Goal: Communication & Community: Answer question/provide support

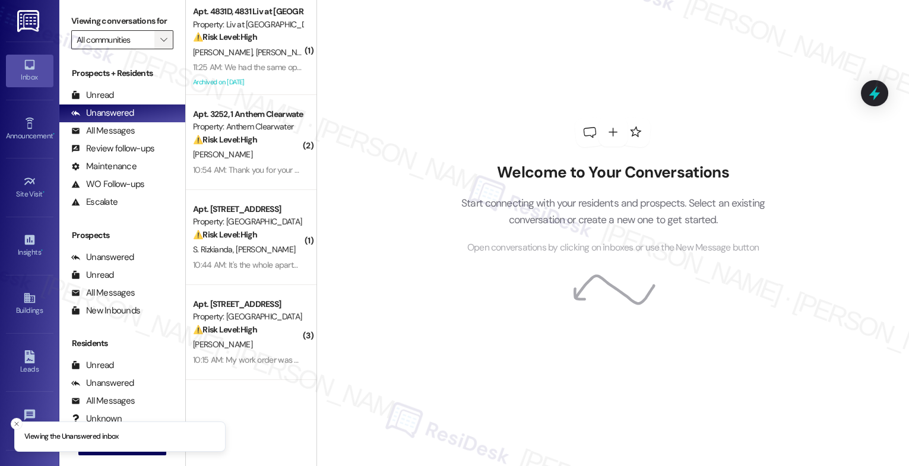
click at [160, 45] on icon "" at bounding box center [163, 40] width 7 height 10
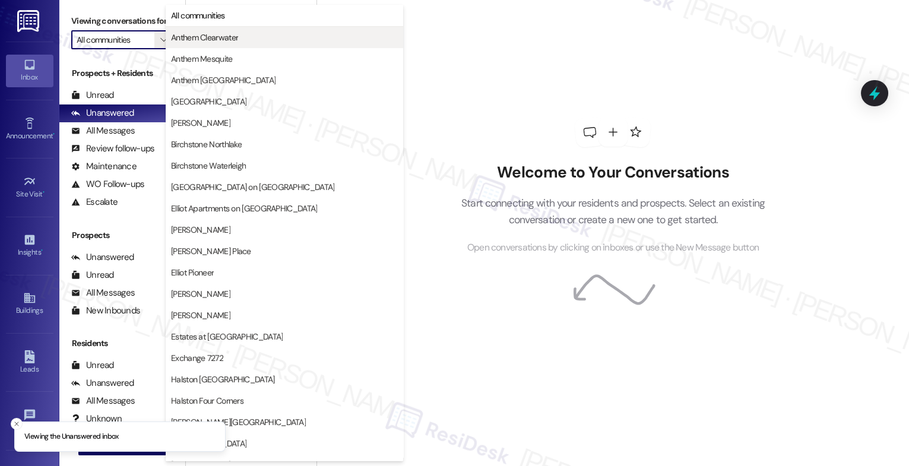
click at [192, 39] on span "Anthem Clearwater" at bounding box center [204, 37] width 67 height 12
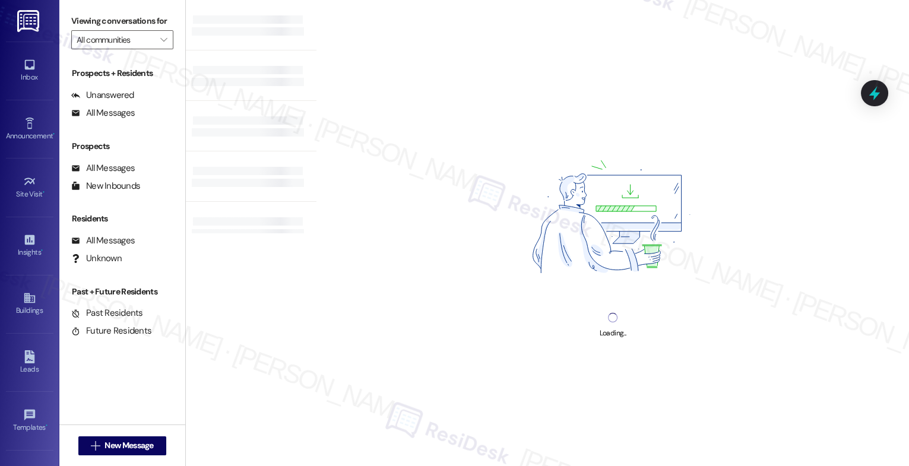
type input "Anthem Clearwater"
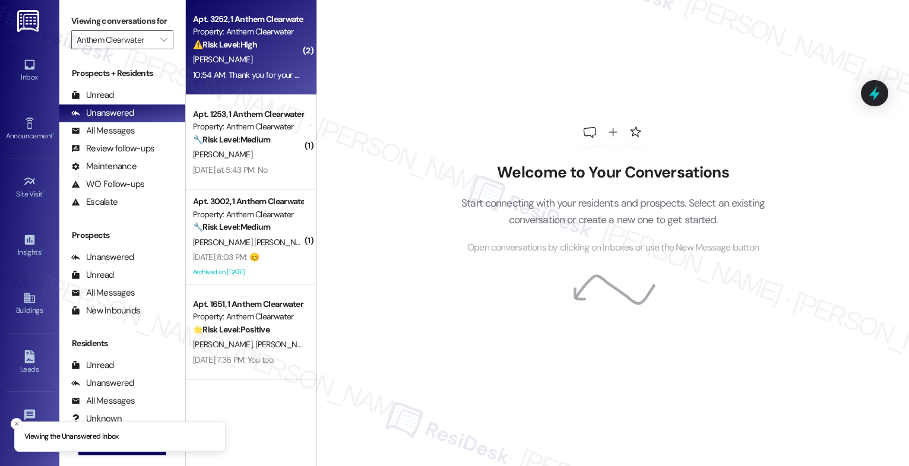
click at [263, 61] on div "[PERSON_NAME]" at bounding box center [248, 59] width 112 height 15
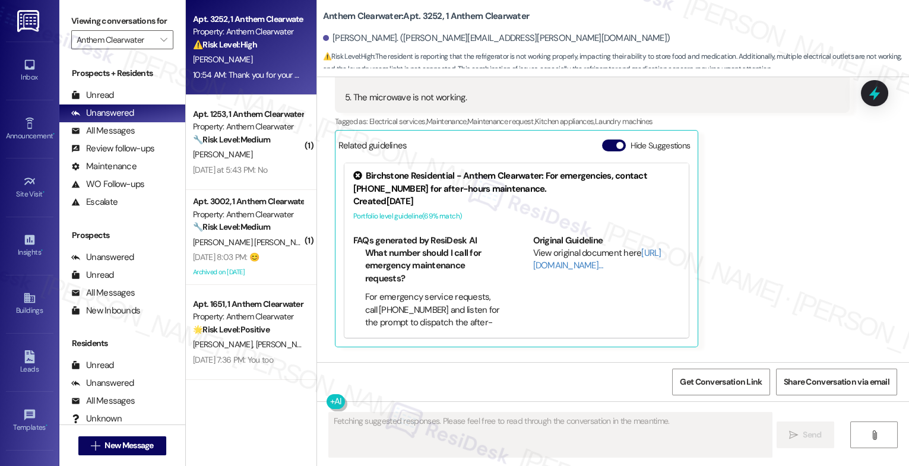
scroll to position [5035, 0]
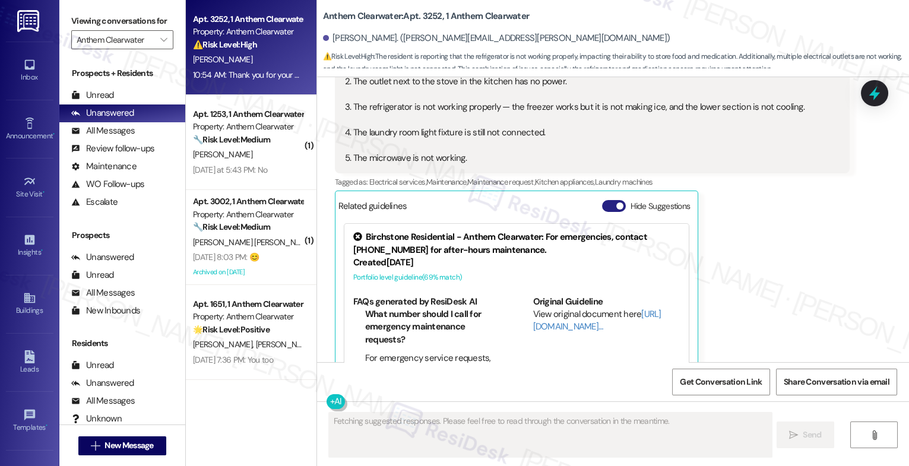
click at [604, 200] on button "Hide Suggestions" at bounding box center [614, 206] width 24 height 12
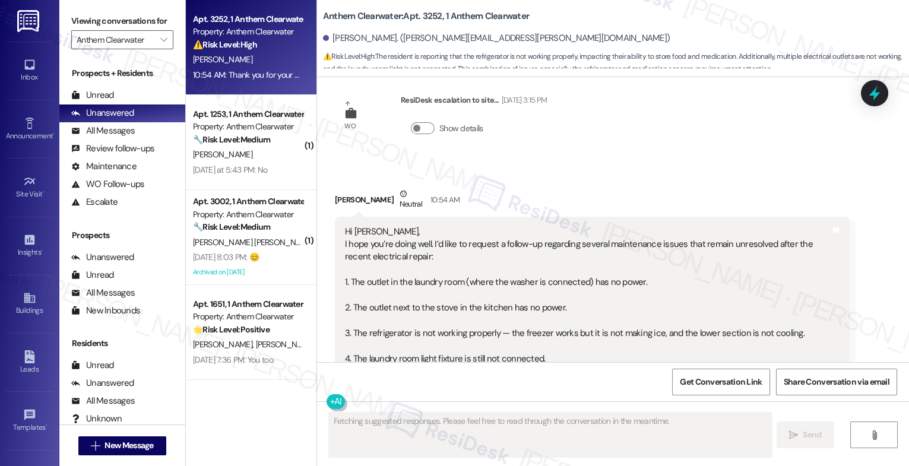
scroll to position [4807, 0]
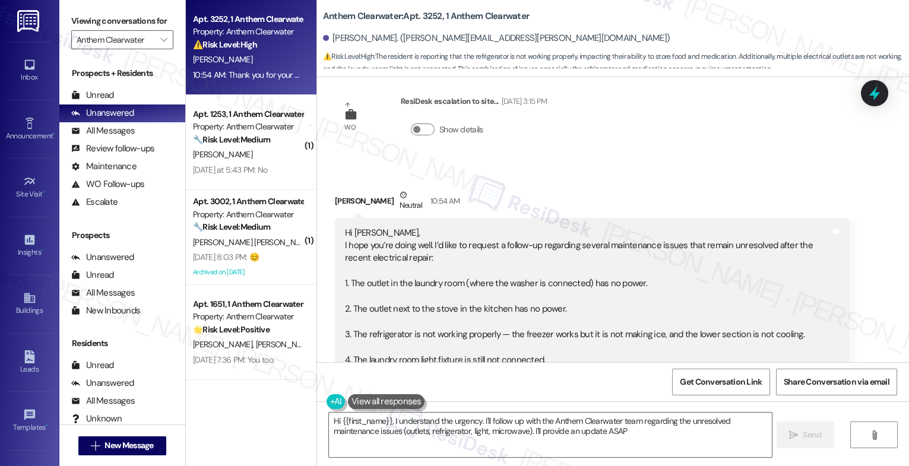
type textarea "Hi {{first_name}}, I understand the urgency. I'll follow up with the Anthem Cle…"
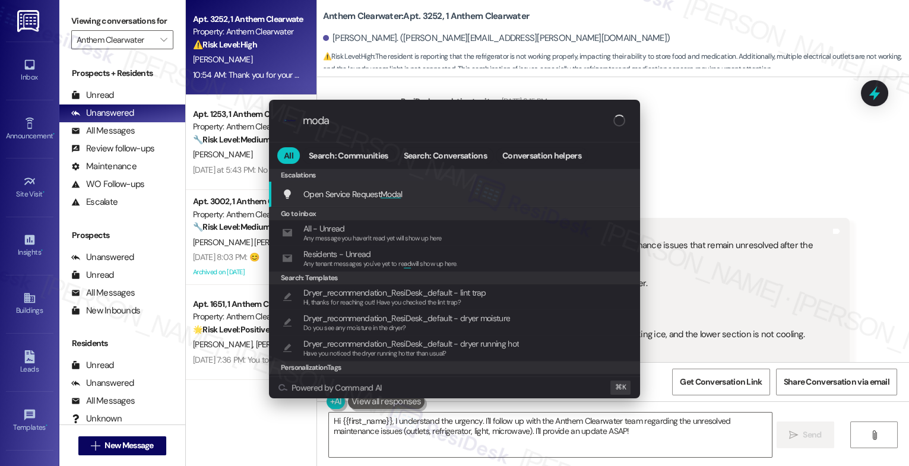
type input "modal"
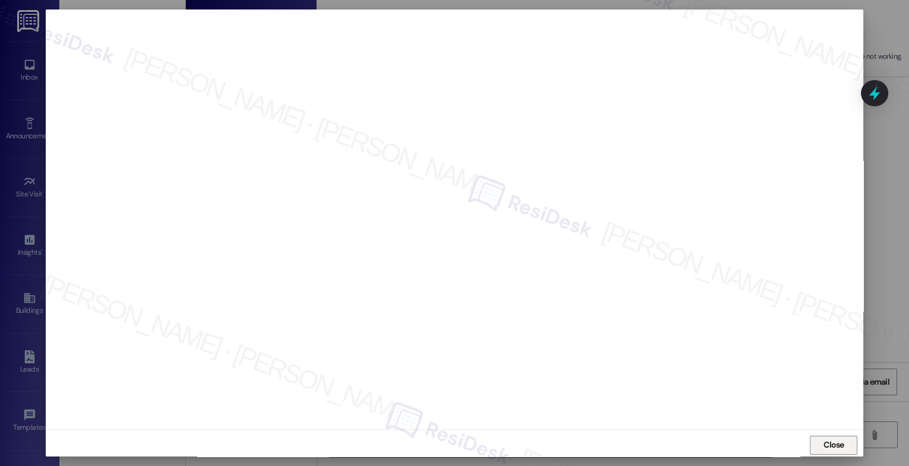
click at [824, 441] on span "Close" at bounding box center [834, 445] width 21 height 12
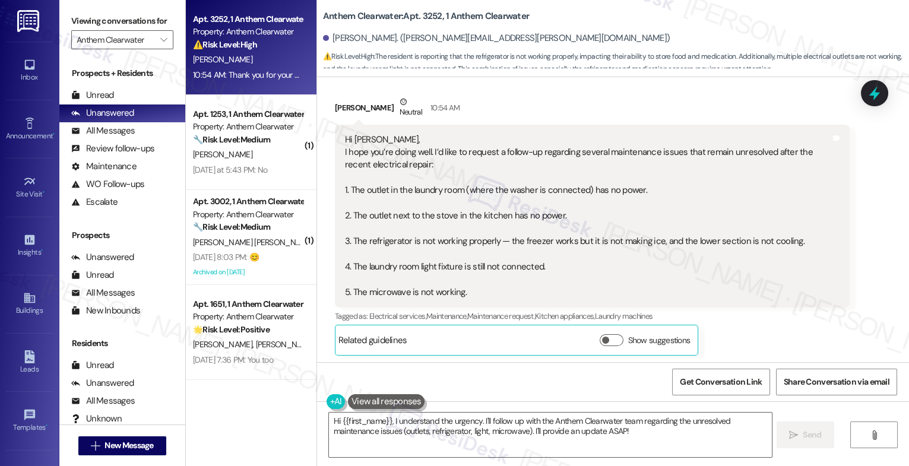
scroll to position [4841, 0]
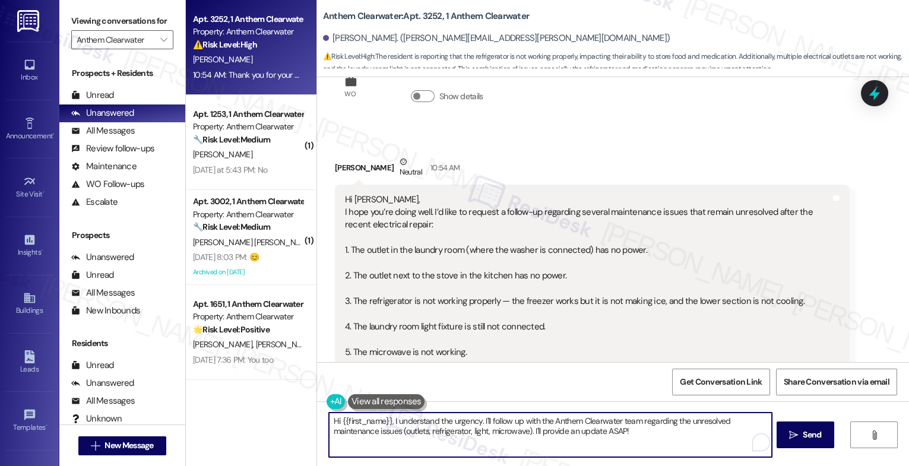
click at [397, 429] on textarea "Hi {{first_name}}, I understand the urgency. I'll follow up with the Anthem Cle…" at bounding box center [550, 435] width 443 height 45
type textarea "G"
click at [463, 437] on textarea "Hi Ramon, Good morning! I hope you had a good weekend. Thank you for sharing th…" at bounding box center [550, 435] width 443 height 45
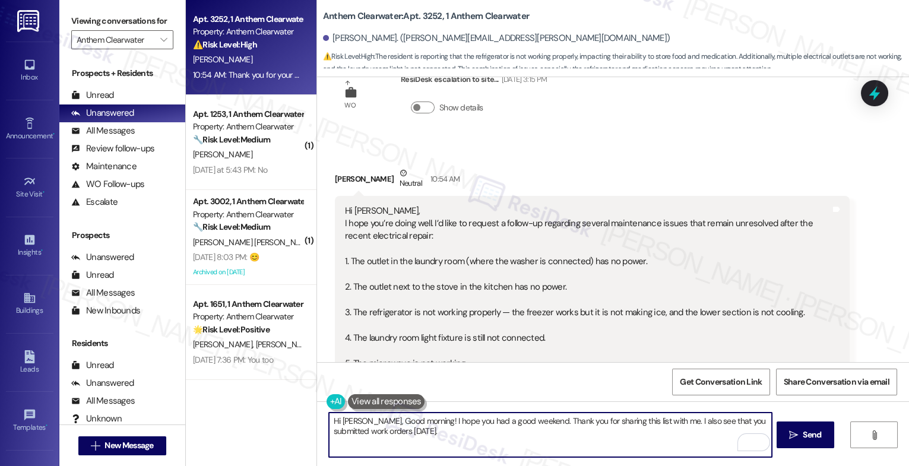
scroll to position [4965, 0]
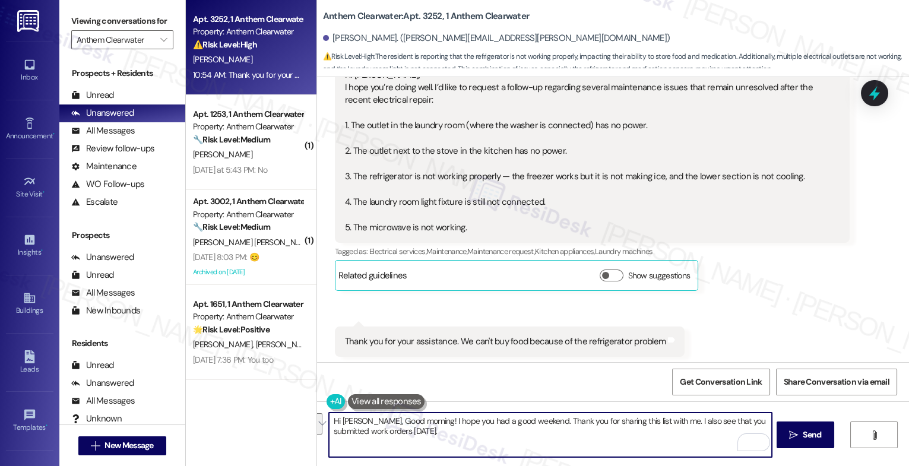
drag, startPoint x: 658, startPoint y: 421, endPoint x: 668, endPoint y: 436, distance: 18.1
click at [668, 436] on textarea "Hi Ramon, Good morning! I hope you had a good weekend. Thank you for sharing th…" at bounding box center [550, 435] width 443 height 45
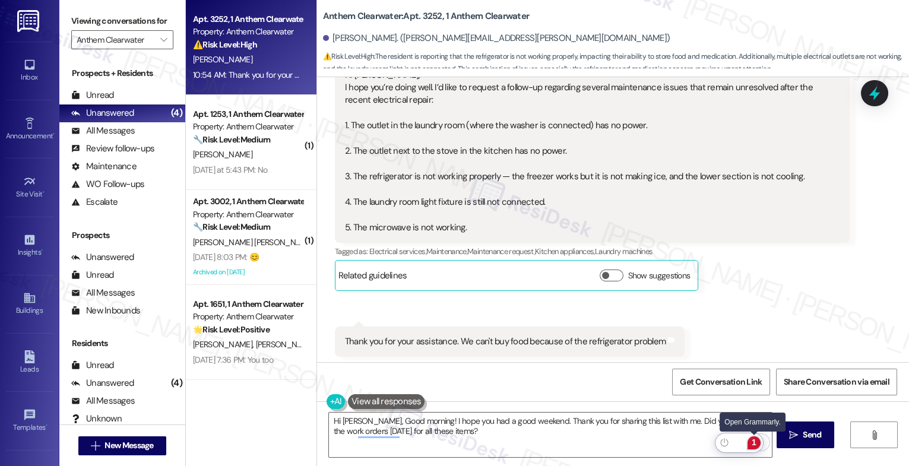
click at [756, 440] on div "1" at bounding box center [754, 443] width 13 height 13
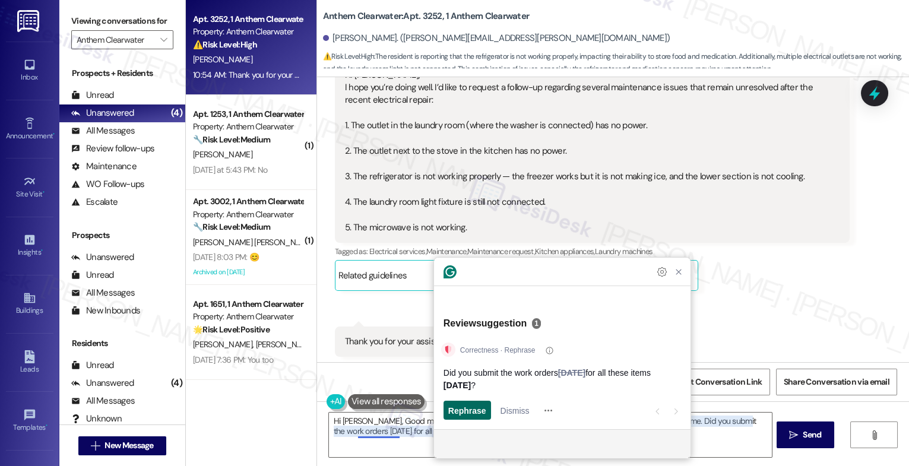
click at [445, 413] on button "Rephrase" at bounding box center [468, 410] width 48 height 19
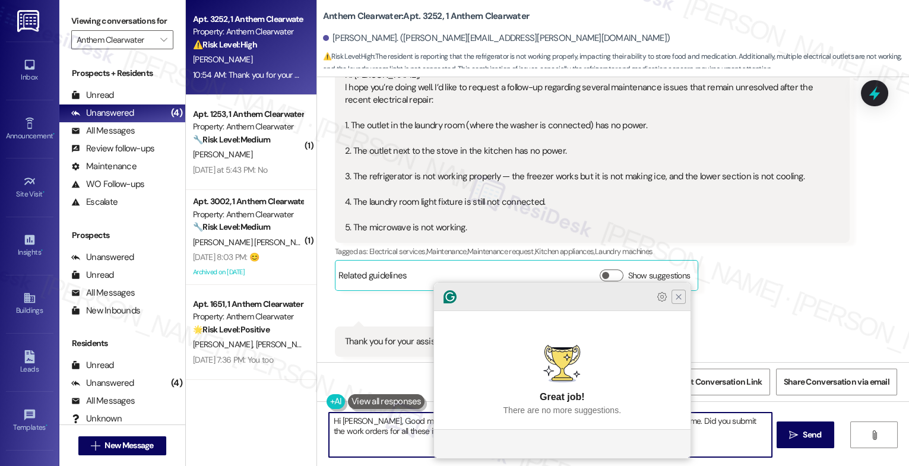
type textarea "Hi Ramon, Good morning! I hope you had a good weekend. Thank you for sharing th…"
click at [681, 302] on icon "Close Grammarly Assistant" at bounding box center [679, 297] width 10 height 10
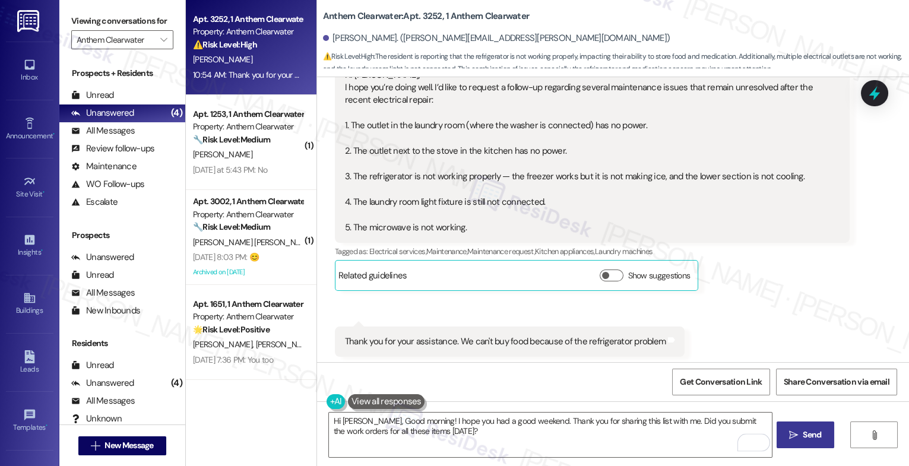
click at [809, 428] on button " Send" at bounding box center [806, 435] width 58 height 27
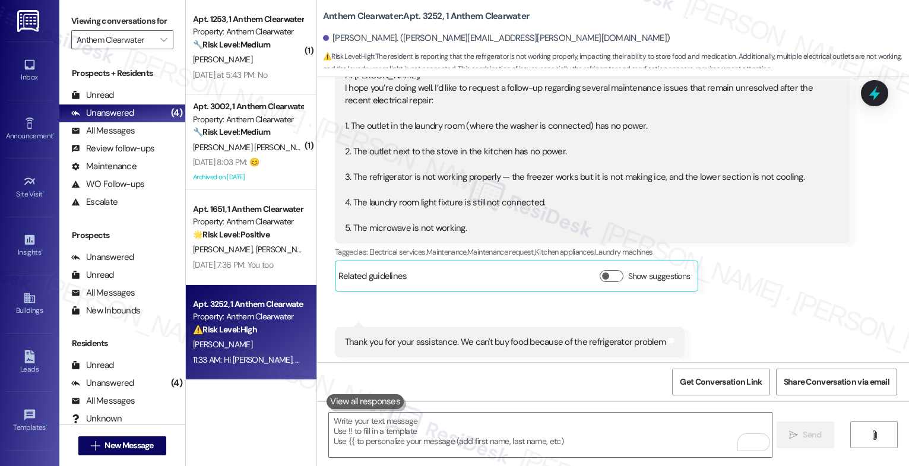
scroll to position [5061, 0]
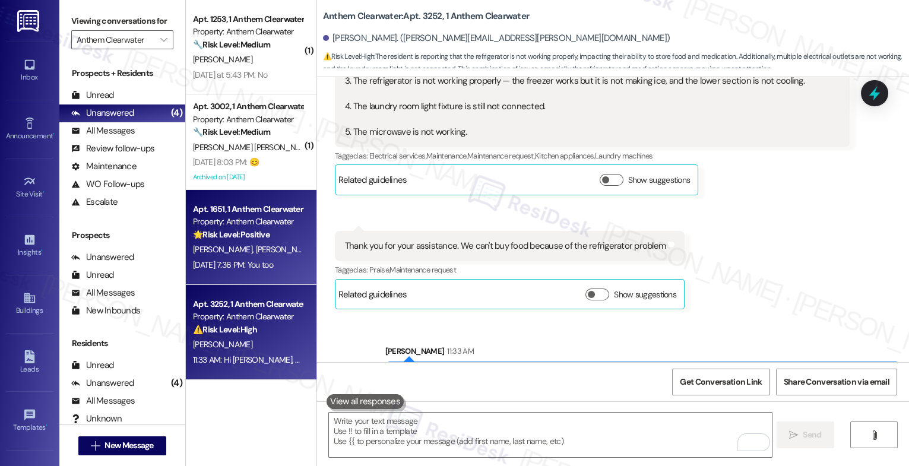
click at [255, 248] on span "B. Coleman" at bounding box center [284, 249] width 59 height 11
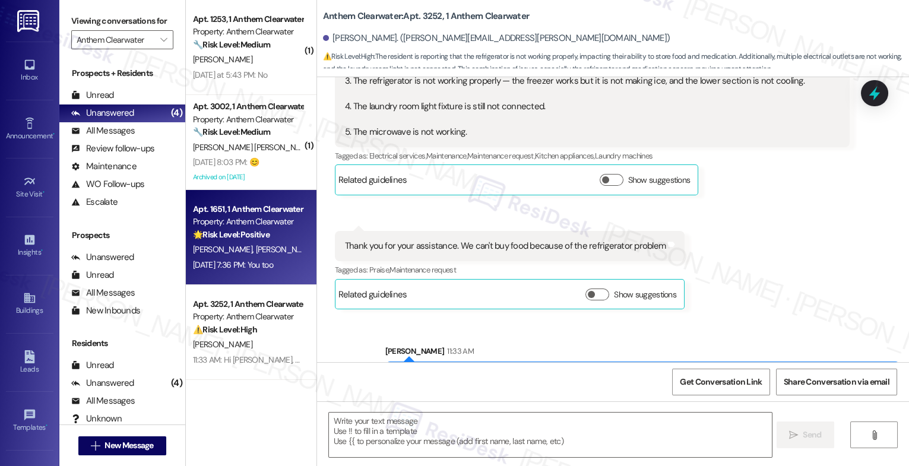
type textarea "Fetching suggested responses. Please feel free to read through the conversation…"
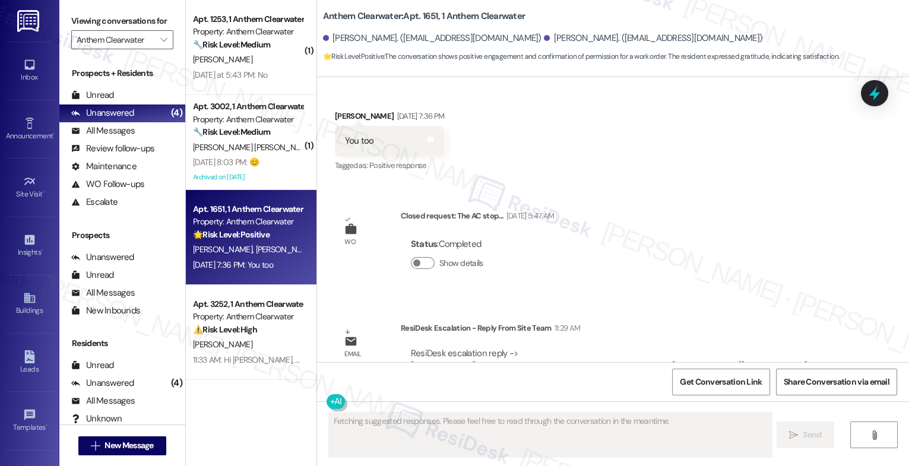
scroll to position [10459, 0]
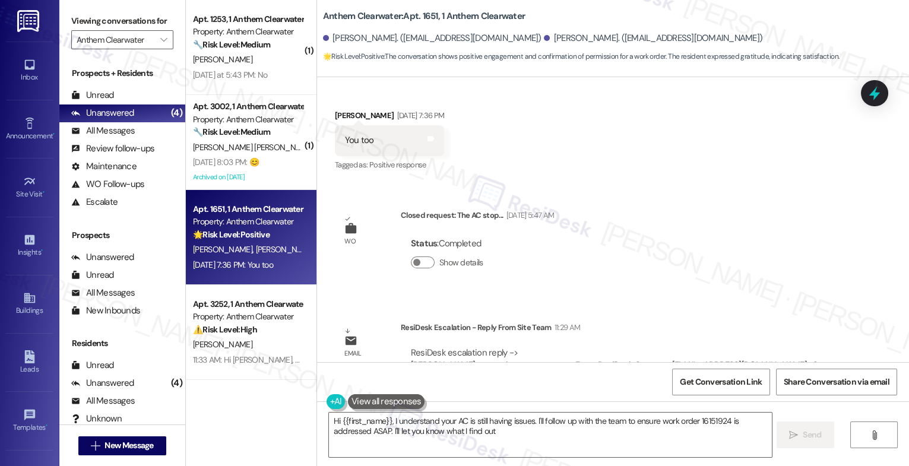
type textarea "Hi {{first_name}}, I understand your AC is still having issues. I'll follow up …"
click at [563, 227] on div "WO Closed request: The AC stop... Sep 20, 2025 at 5:47 AM Status : Completed Sh…" at bounding box center [444, 247] width 237 height 94
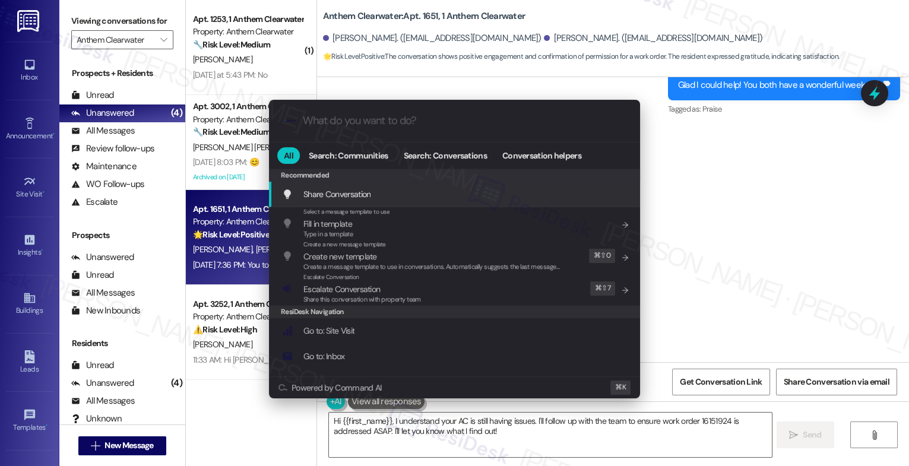
type input "a"
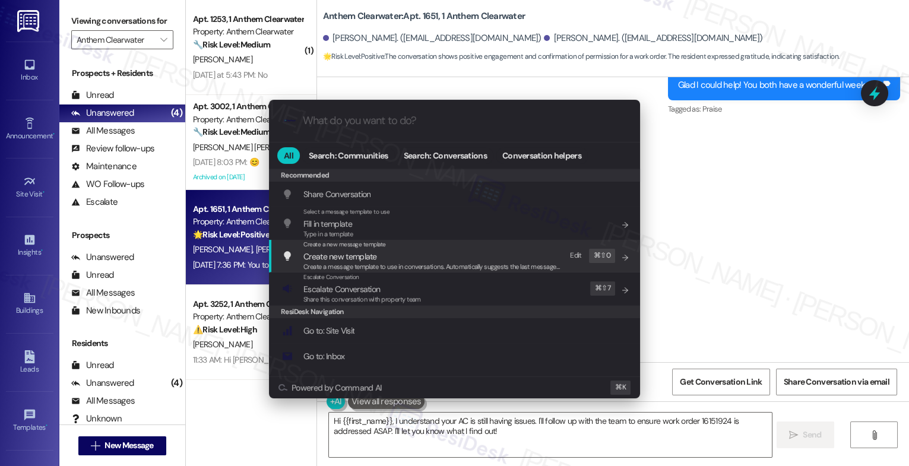
click at [735, 201] on div ".cls-1{fill:#0a055f;}.cls-2{fill:#0cc4c4;} resideskLogoBlueOrange All Search: C…" at bounding box center [454, 233] width 909 height 466
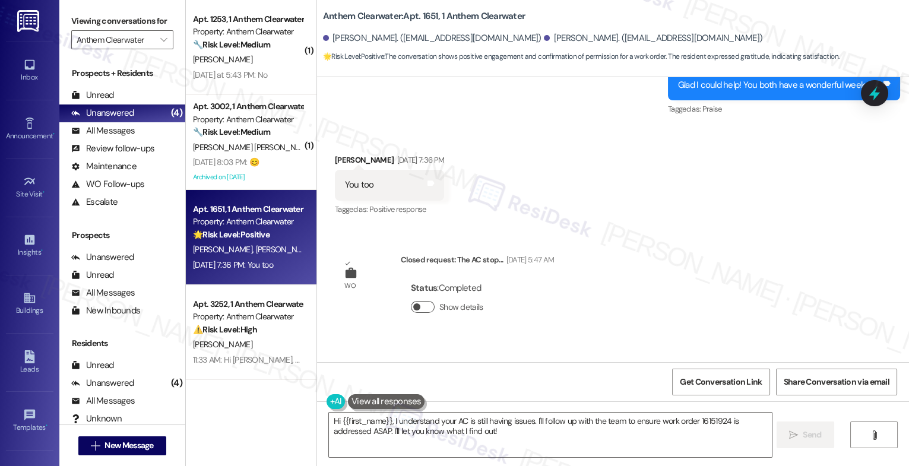
click at [411, 301] on button "Show details" at bounding box center [423, 307] width 24 height 12
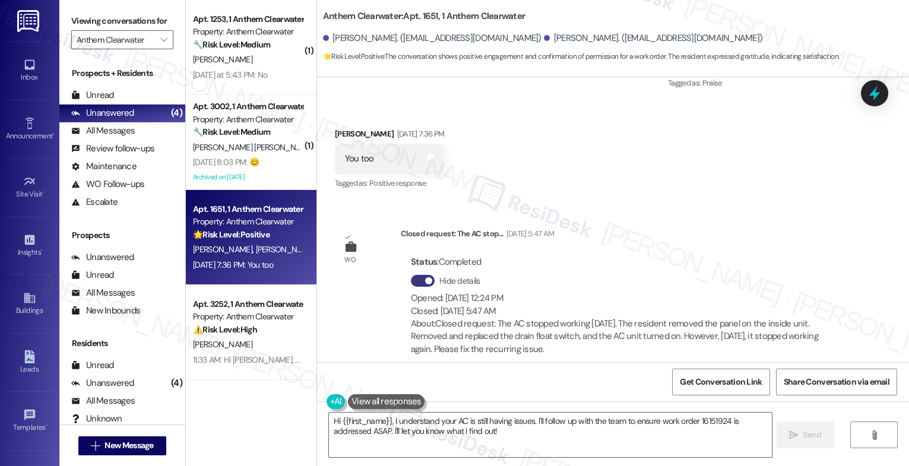
scroll to position [10465, 0]
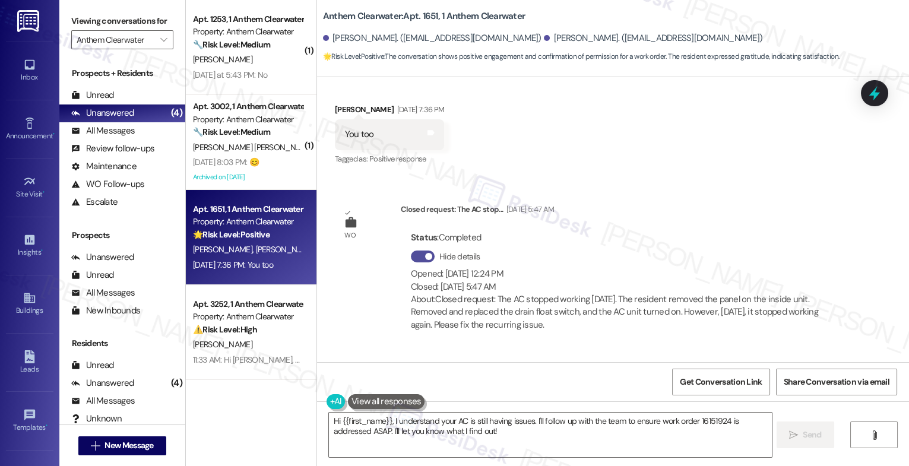
click at [411, 251] on button "Hide details" at bounding box center [423, 257] width 24 height 12
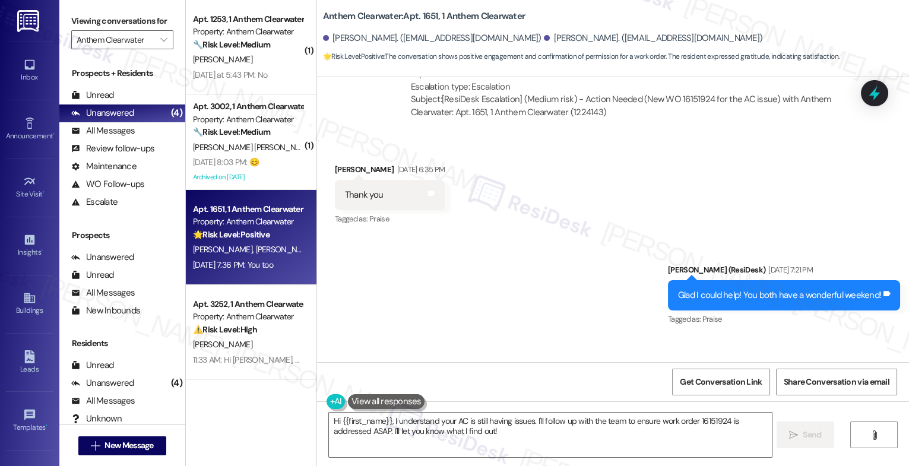
scroll to position [10341, 0]
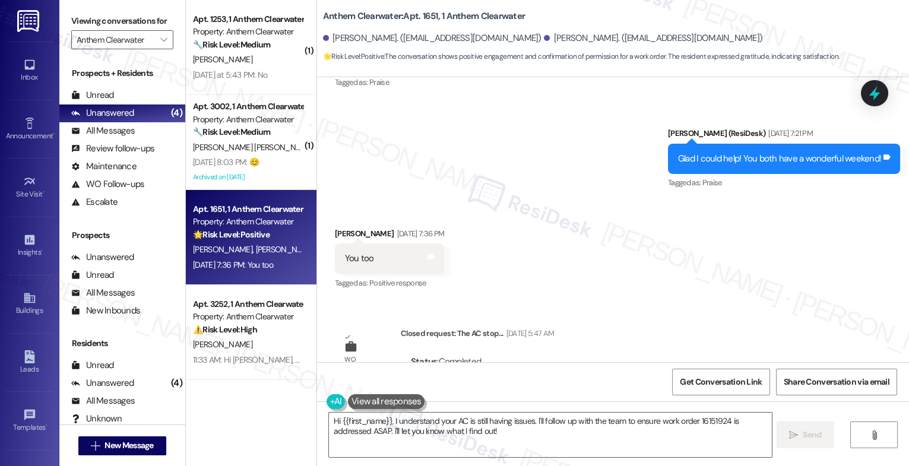
click at [561, 231] on div "Received via SMS Brenda Coleman Sep 19, 2025 at 7:36 PM You too Tags and notes …" at bounding box center [613, 251] width 592 height 100
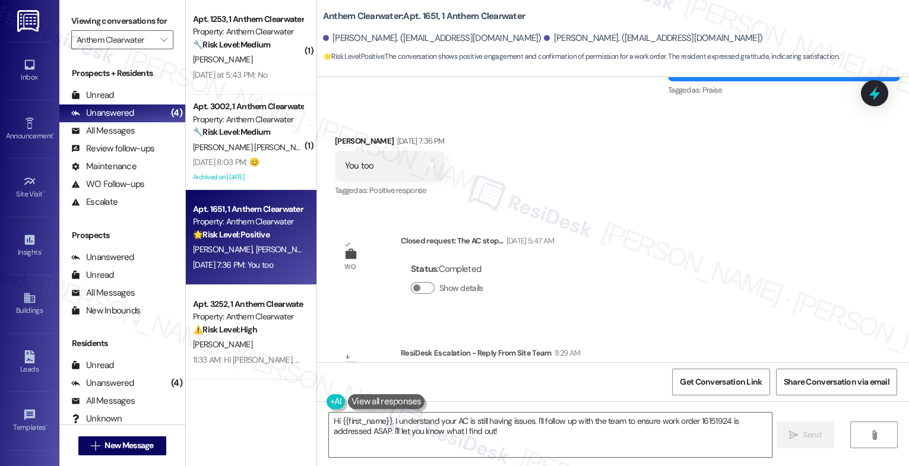
scroll to position [10459, 0]
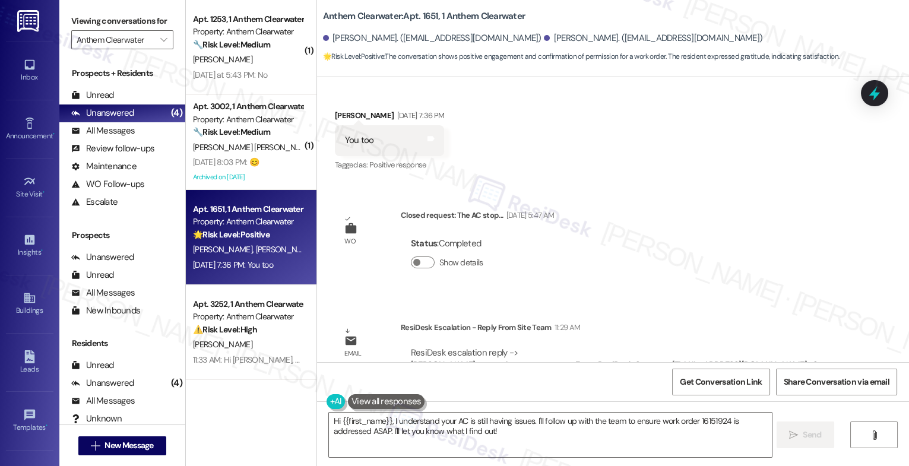
click at [520, 312] on div "Email escalation reply ResiDesk Escalation - Reply From Site Team 11:29 AM Resi…" at bounding box center [592, 357] width 533 height 90
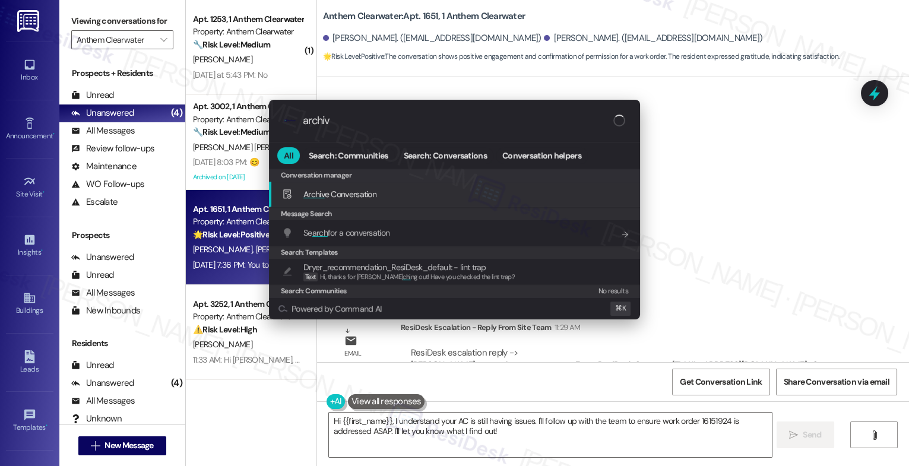
type input "archive"
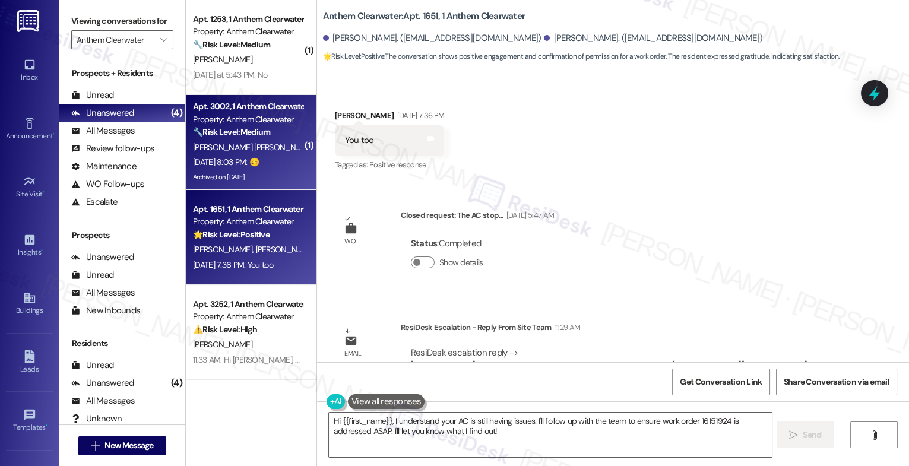
click at [235, 130] on strong "🔧 Risk Level: Medium" at bounding box center [231, 132] width 77 height 11
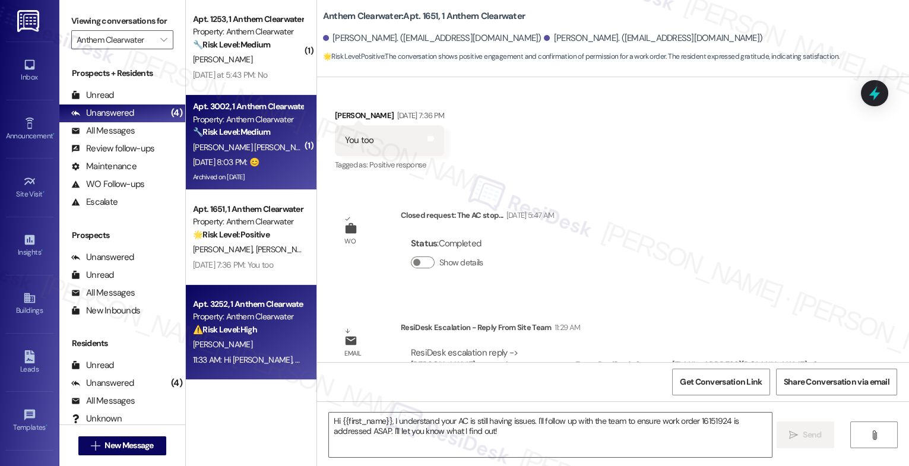
type textarea "Fetching suggested responses. Please feel free to read through the conversation…"
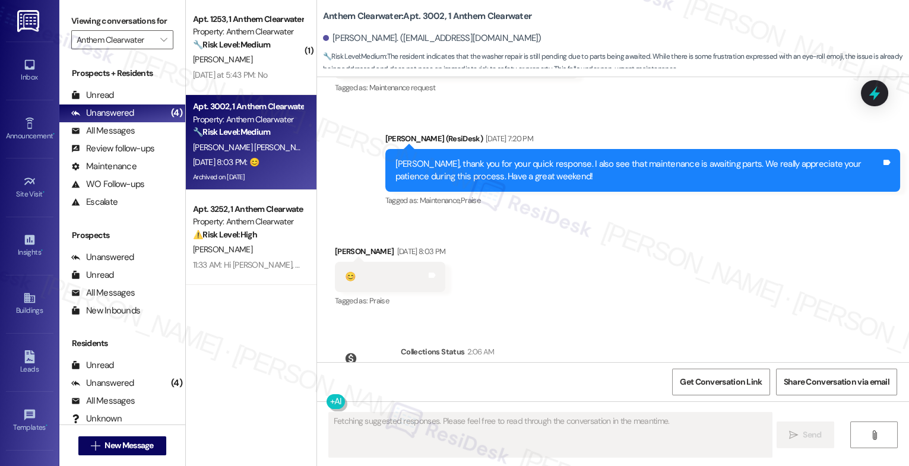
scroll to position [4964, 0]
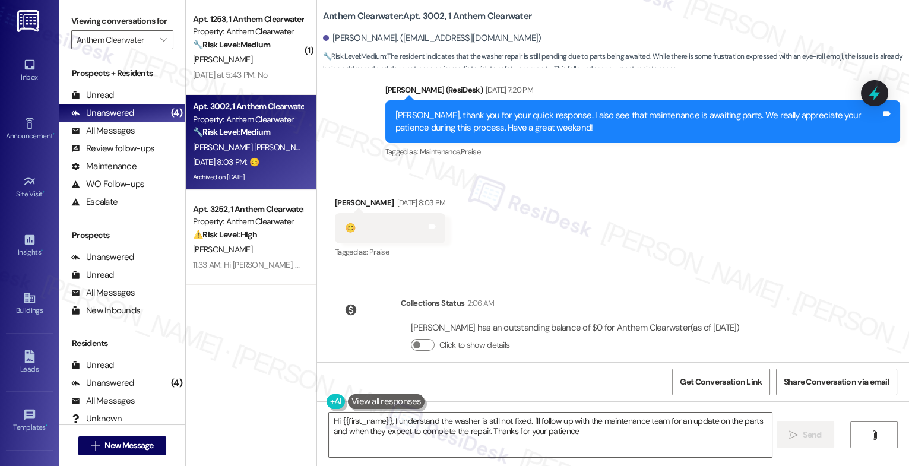
type textarea "Hi {{first_name}}, I understand the washer is still not fixed. I'll follow up w…"
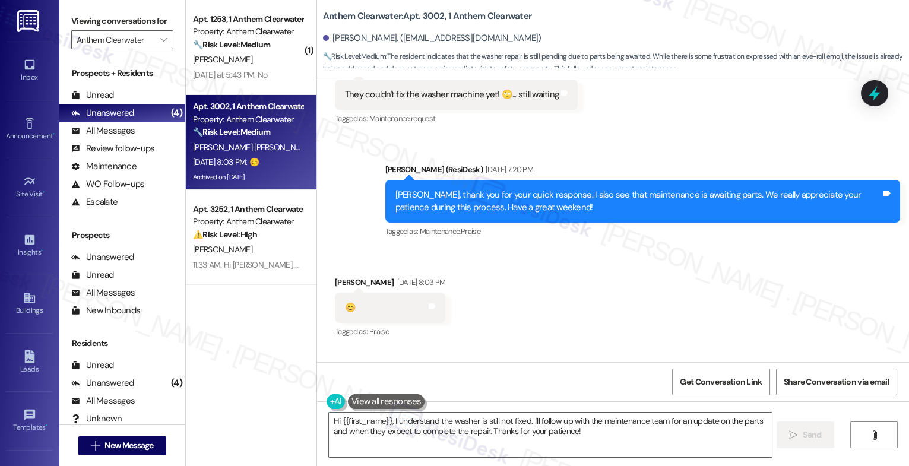
scroll to position [5055, 0]
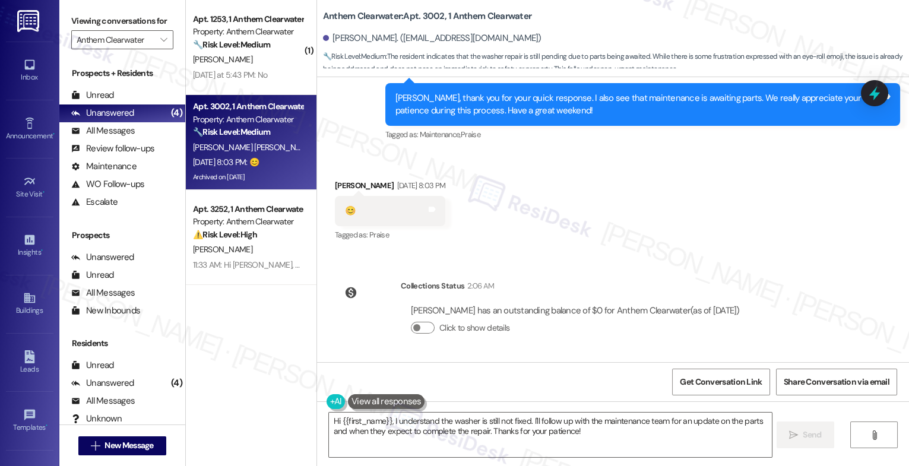
click at [511, 237] on div "Received via SMS Jose Azuaje Rodriguez Sep 19, 2025 at 8:03 PM 😊 Tags and notes…" at bounding box center [613, 203] width 592 height 100
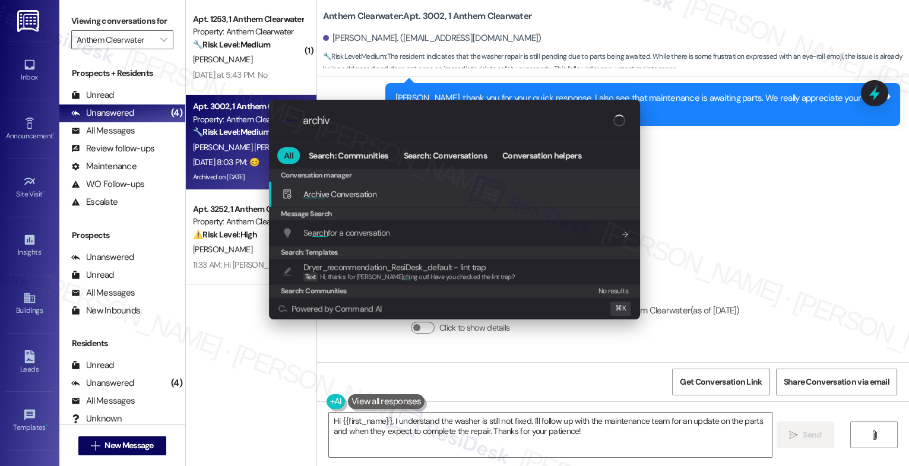
type input "archive"
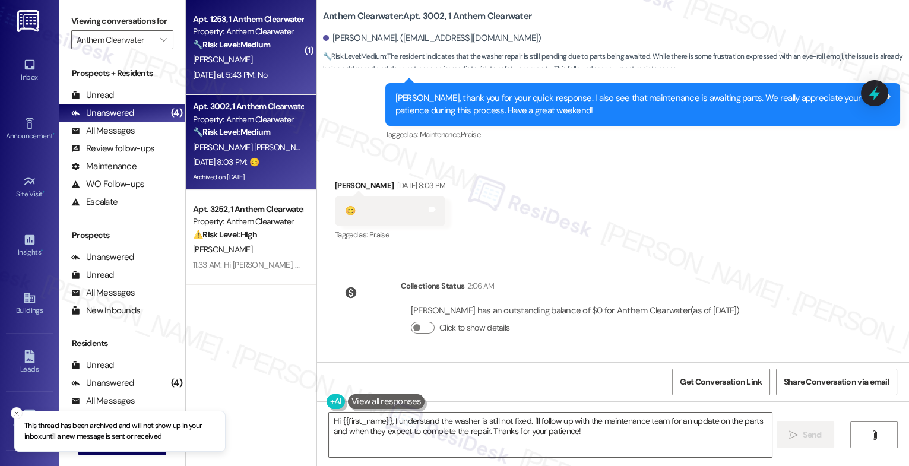
click at [247, 66] on div "R. Engle" at bounding box center [248, 59] width 112 height 15
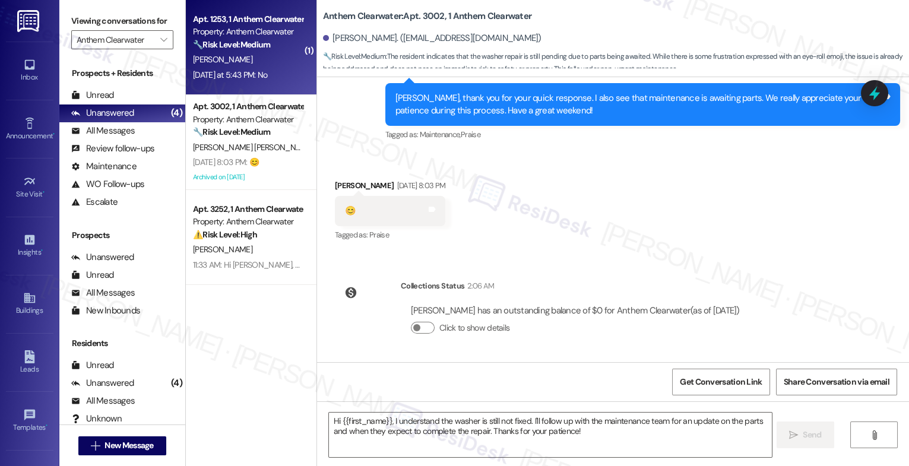
type textarea "Fetching suggested responses. Please feel free to read through the conversation…"
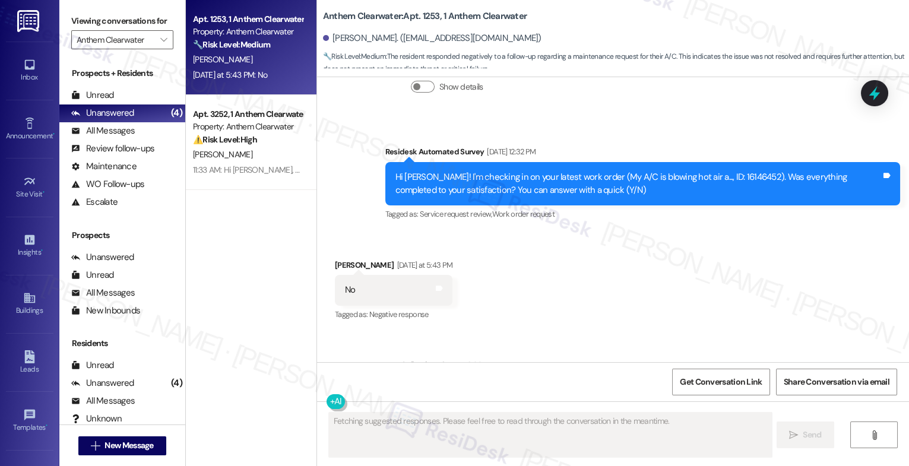
scroll to position [8880, 0]
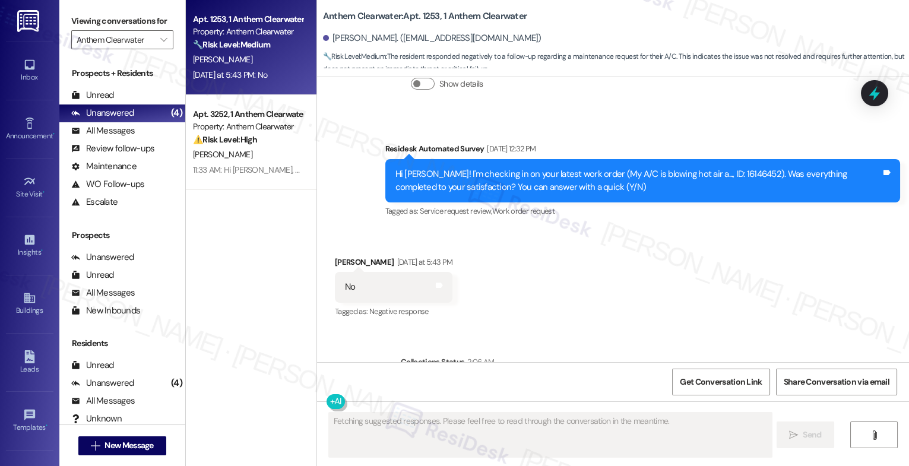
click at [527, 244] on div "Received via SMS Rick Engle Yesterday at 5:43 PM No Tags and notes Tagged as: N…" at bounding box center [613, 279] width 592 height 100
type textarea "I understand"
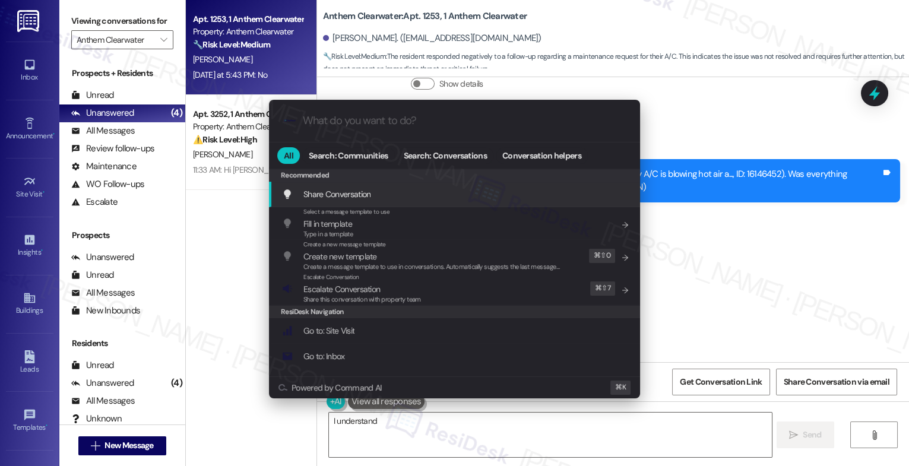
type input "m"
type textarea "I understand your A/C work"
type input "mo"
type textarea "I understand your A/C work order"
type input "mod"
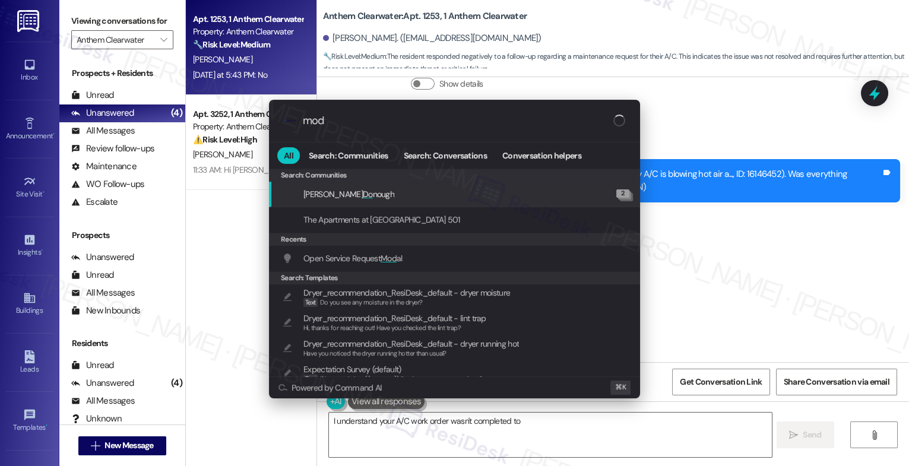
type textarea "I understand your A/C work order wasn't completed to your"
type input "moda"
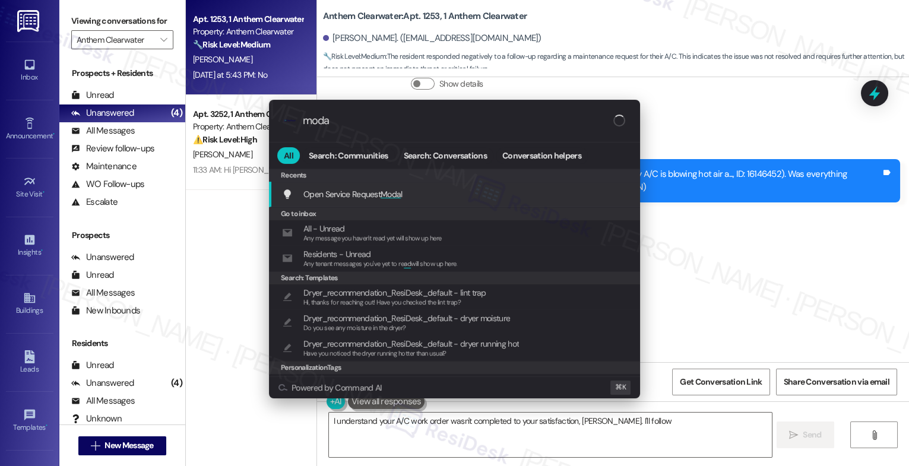
type textarea "I understand your A/C work order wasn't completed to your satisfaction, Rick. I…"
type input "modal"
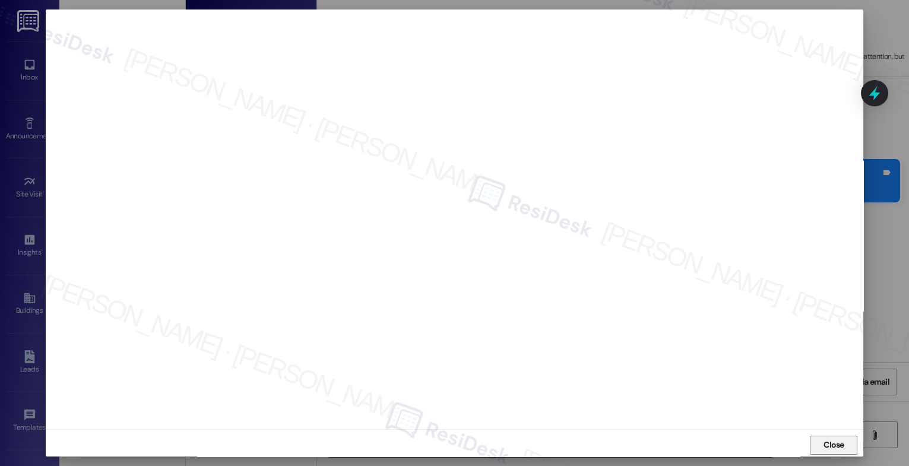
click at [826, 441] on span "Close" at bounding box center [834, 445] width 21 height 12
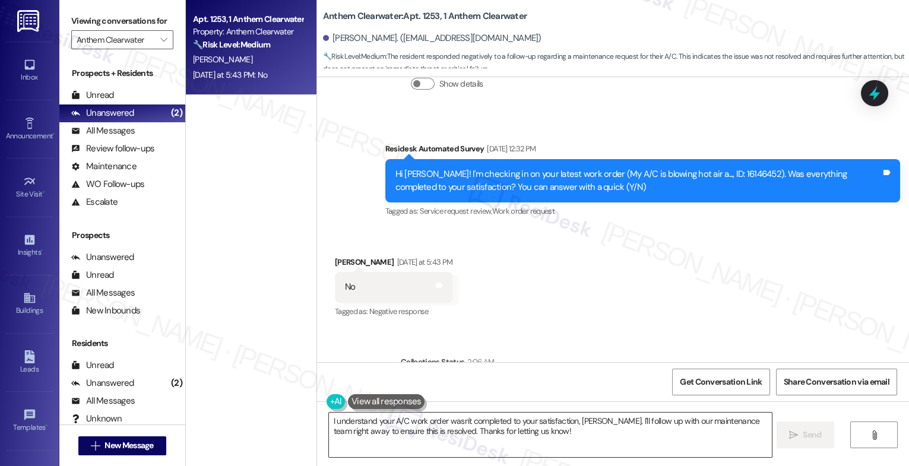
click at [400, 425] on textarea "I understand your A/C work order wasn't completed to your satisfaction, Rick. I…" at bounding box center [550, 435] width 443 height 45
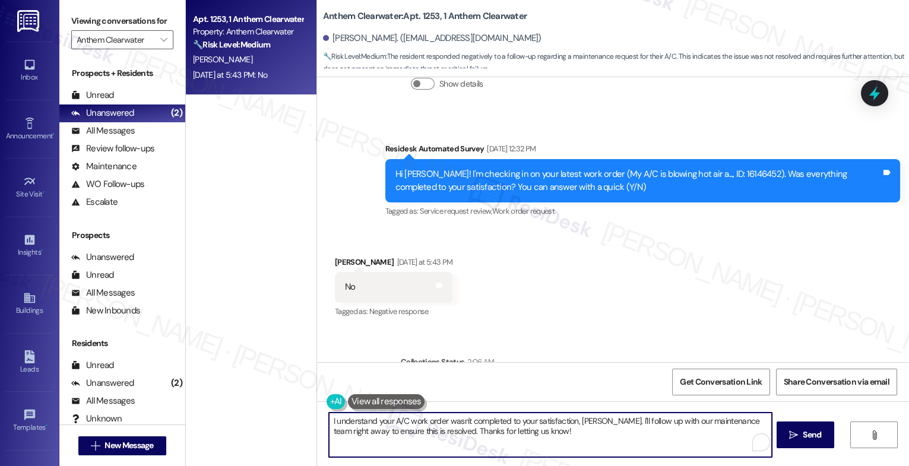
click at [400, 425] on textarea "I understand your A/C work order wasn't completed to your satisfaction, Rick. I…" at bounding box center [550, 435] width 443 height 45
paste textarea "'m sorry to hear that, {{first_name}}. Could you share a bit more about what ha…"
type textarea "I'm sorry to hear that, {{first_name}}. Could you share a bit more about what h…"
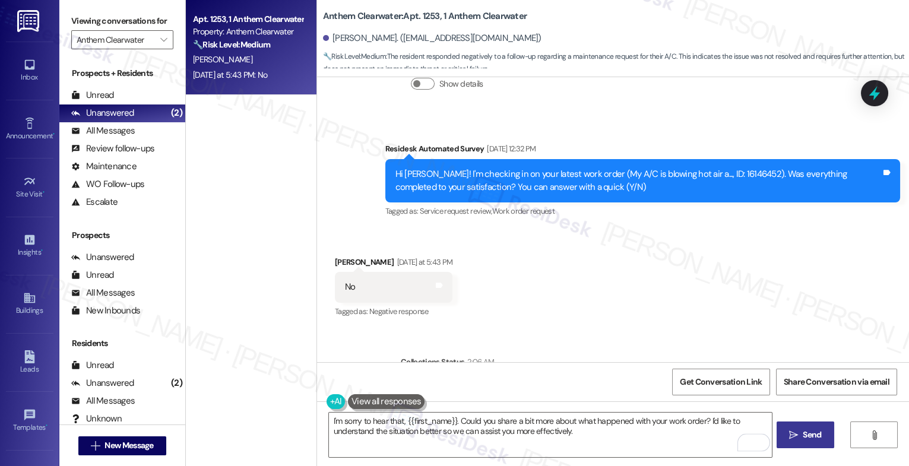
click at [811, 437] on span "Send" at bounding box center [812, 435] width 18 height 12
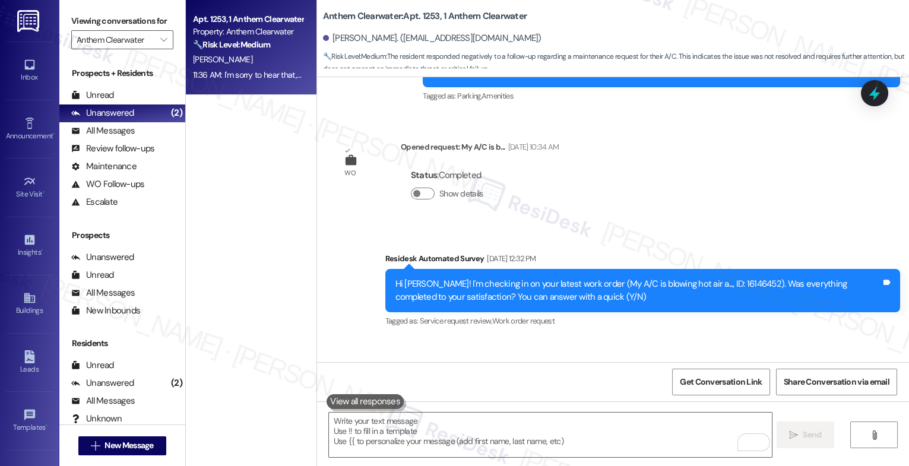
scroll to position [8975, 0]
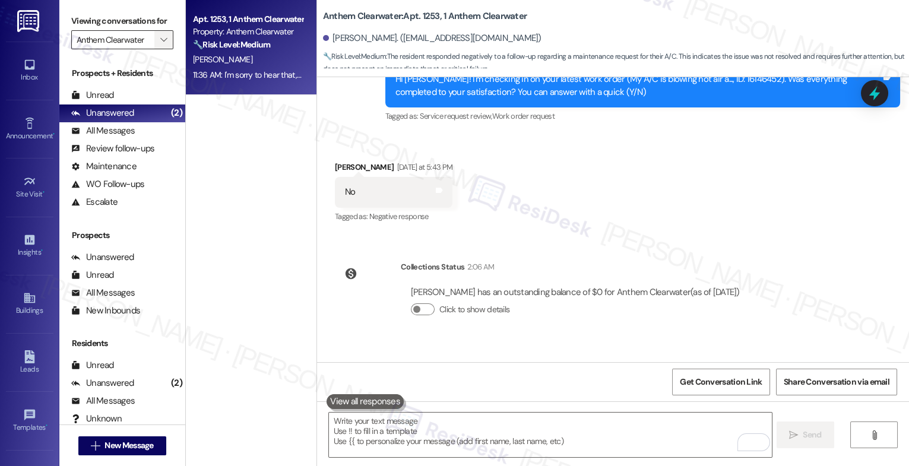
click at [161, 48] on span "" at bounding box center [163, 39] width 11 height 19
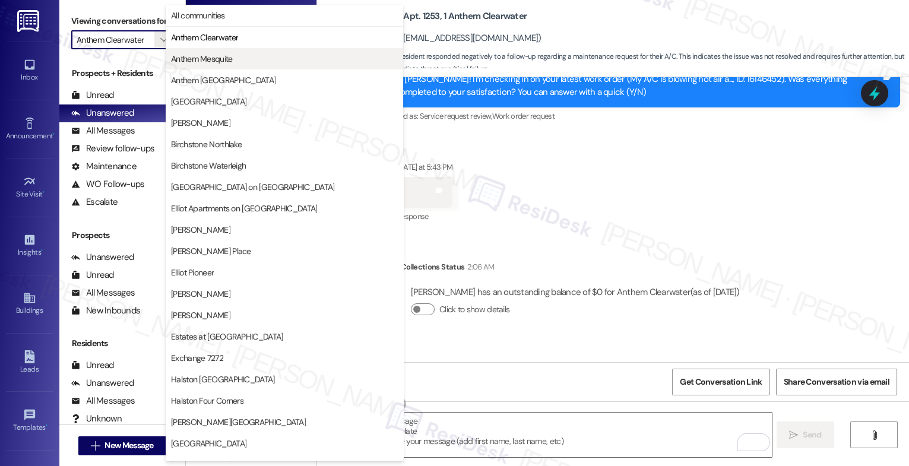
click at [208, 59] on span "Anthem Mesquite" at bounding box center [202, 59] width 62 height 12
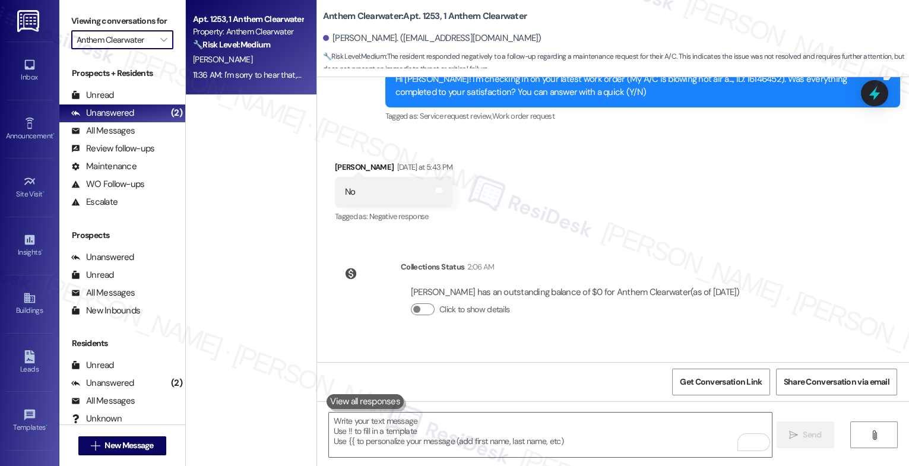
type input "Anthem Mesquite"
click at [250, 74] on div "Sep 20, 2025 at 11:30 AM: Hi Sharah: the replacement light on stagecoach light …" at bounding box center [248, 67] width 112 height 15
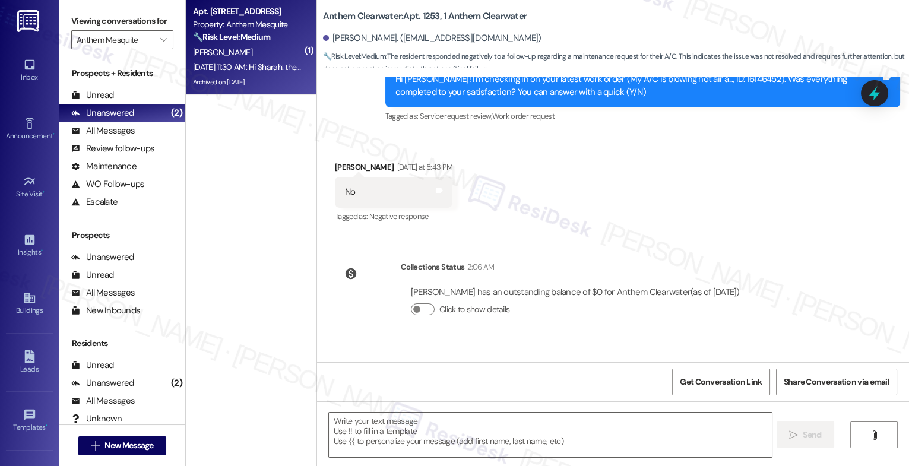
type textarea "Fetching suggested responses. Please feel free to read through the conversation…"
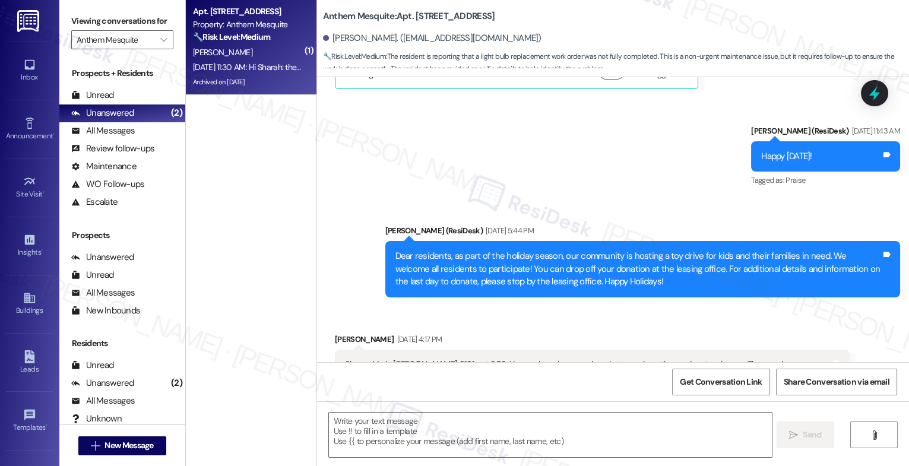
type textarea "Fetching suggested responses. Please feel free to read through the conversation…"
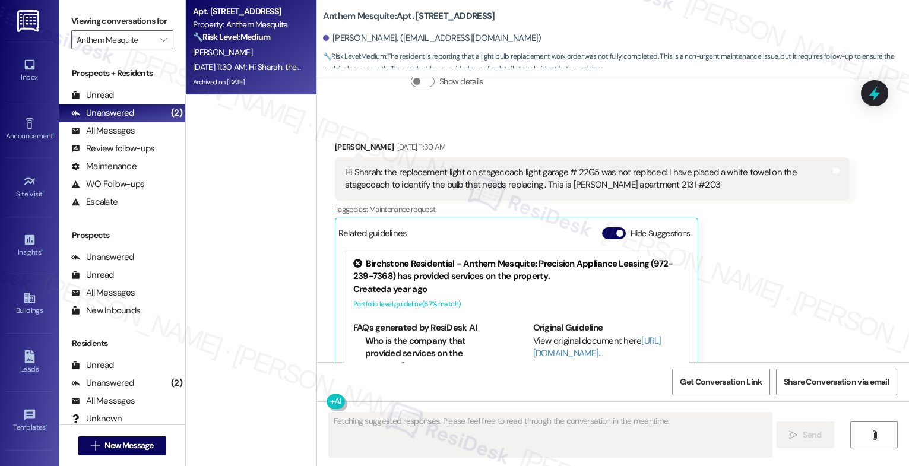
scroll to position [7777, 0]
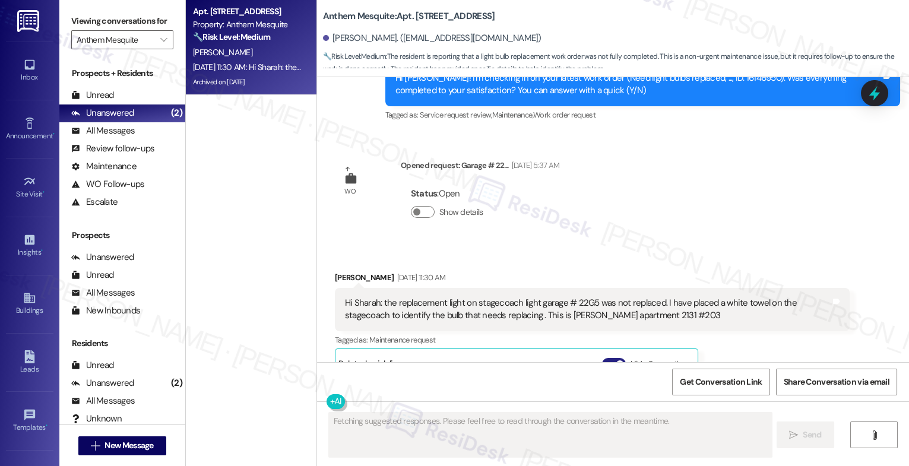
click at [602, 358] on button "Hide Suggestions" at bounding box center [614, 364] width 24 height 12
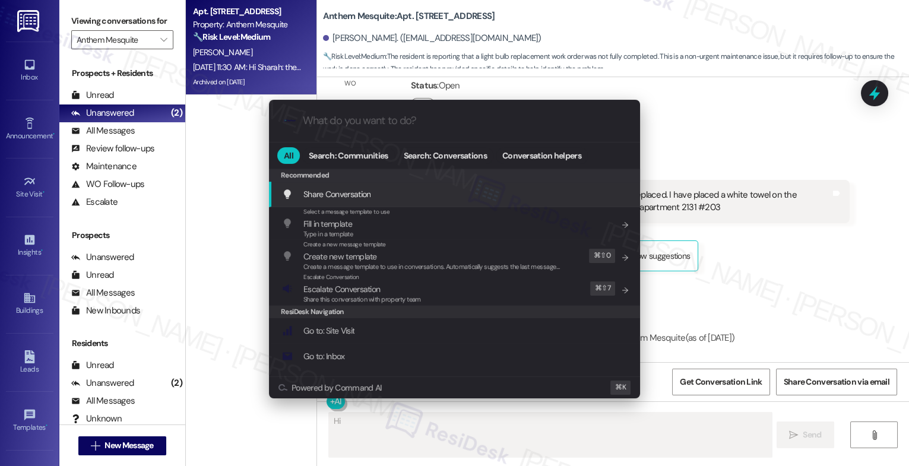
type textarea "Hi Charles"
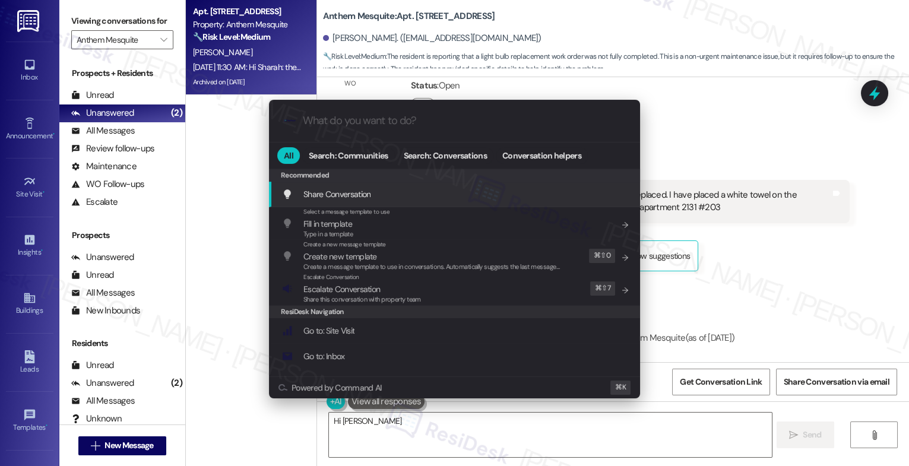
type input "s"
type textarea "Hi Charles, thanks for"
type input "sl"
type textarea "Hi Charles, thanks for the update! I'll"
type input "sla"
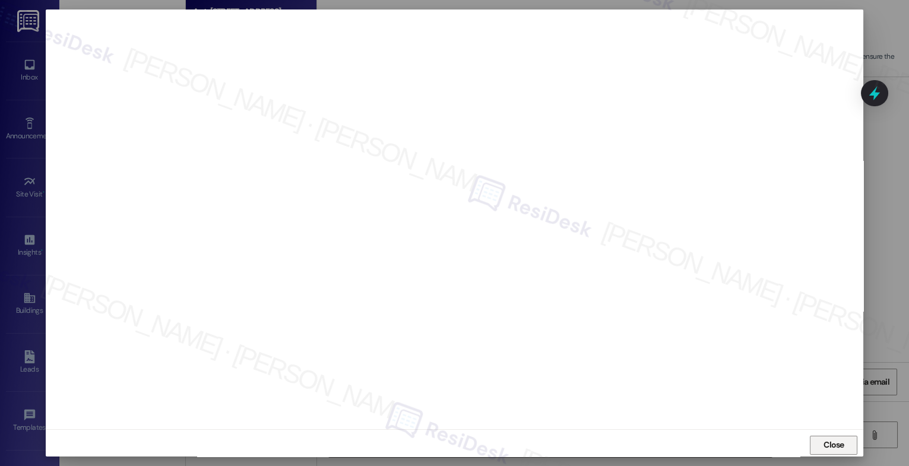
click at [827, 439] on span "Close" at bounding box center [834, 445] width 21 height 12
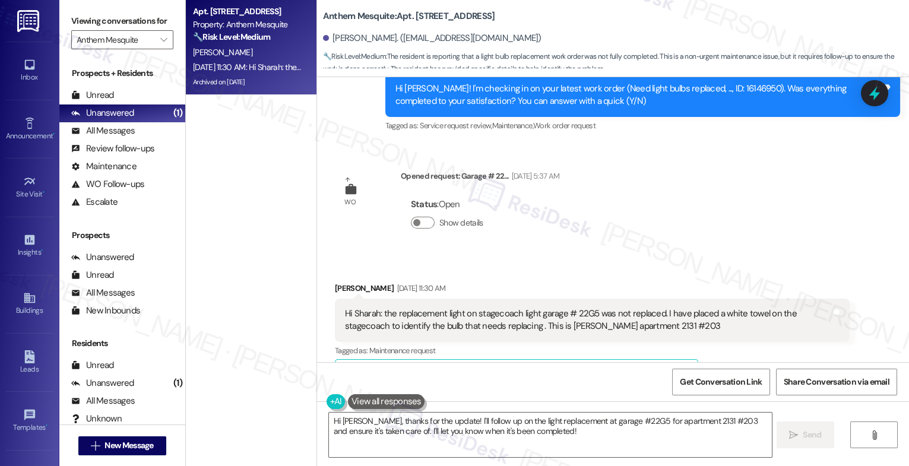
scroll to position [7761, 0]
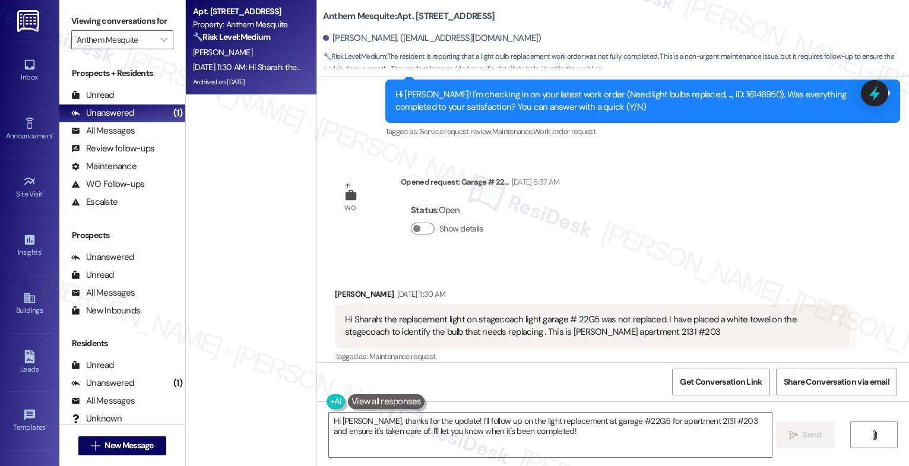
click at [530, 261] on div "Received via SMS Charles Chapman Sep 20, 2025 at 11:30 AM Hi Sharah: the replac…" at bounding box center [613, 333] width 592 height 144
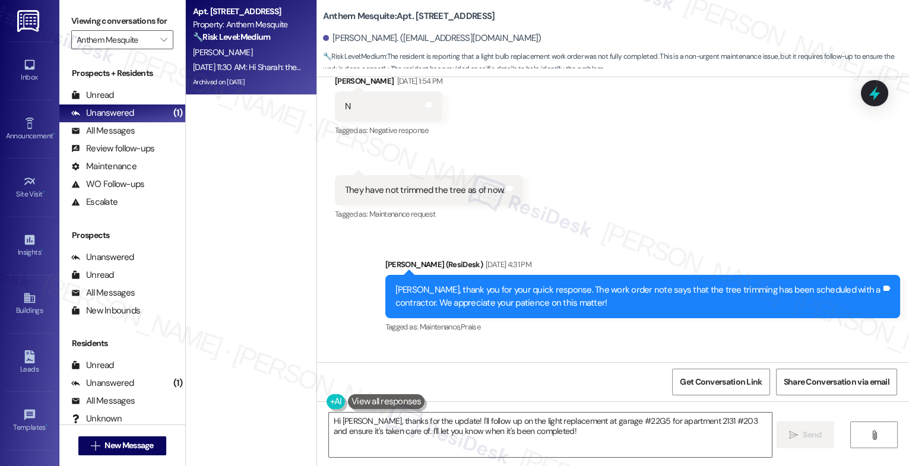
scroll to position [7885, 0]
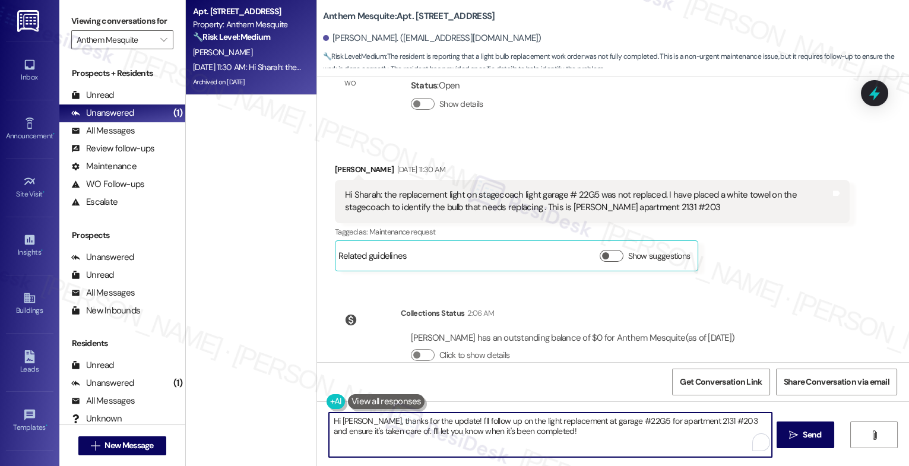
drag, startPoint x: 365, startPoint y: 421, endPoint x: 609, endPoint y: 448, distance: 246.3
click at [609, 448] on textarea "Hi Charles, thanks for the update! I'll follow up on the light replacement at g…" at bounding box center [550, 435] width 443 height 45
click at [364, 425] on textarea "Hi Charles, thank you for bringing this up. I just re" at bounding box center [550, 435] width 443 height 45
click at [619, 423] on textarea "Hi Charles, I hope you had a good weekend. Thank you for bringing this up. I ju…" at bounding box center [550, 435] width 443 height 45
click at [605, 423] on textarea "Hi Charles, I hope you had a good weekend. Thank you for bringing this up." at bounding box center [550, 435] width 443 height 45
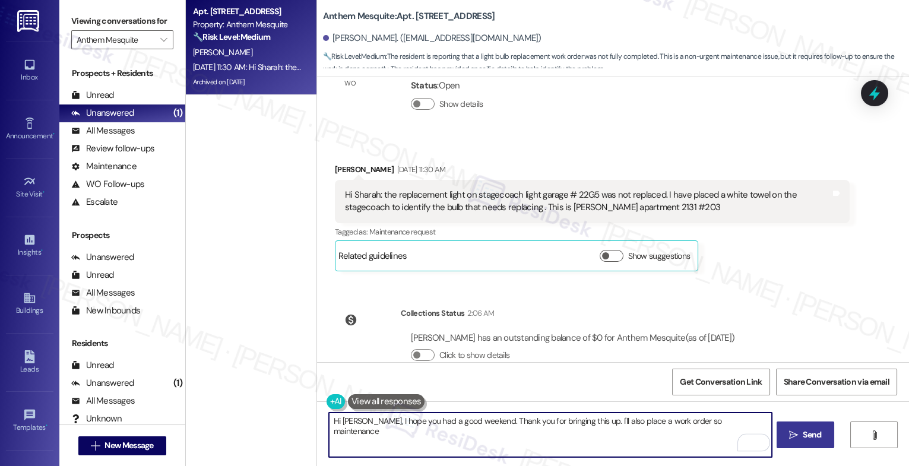
drag, startPoint x: 669, startPoint y: 419, endPoint x: 777, endPoint y: 426, distance: 108.3
click at [777, 426] on div "Hi Charles, I hope you had a good weekend. Thank you for bringing this up. I'll…" at bounding box center [613, 446] width 592 height 89
drag, startPoint x: 696, startPoint y: 422, endPoint x: 792, endPoint y: 423, distance: 95.6
click at [792, 423] on div "Hi Charles, I hope you had a good weekend. Thank you for bringing this up. I'll…" at bounding box center [613, 446] width 592 height 89
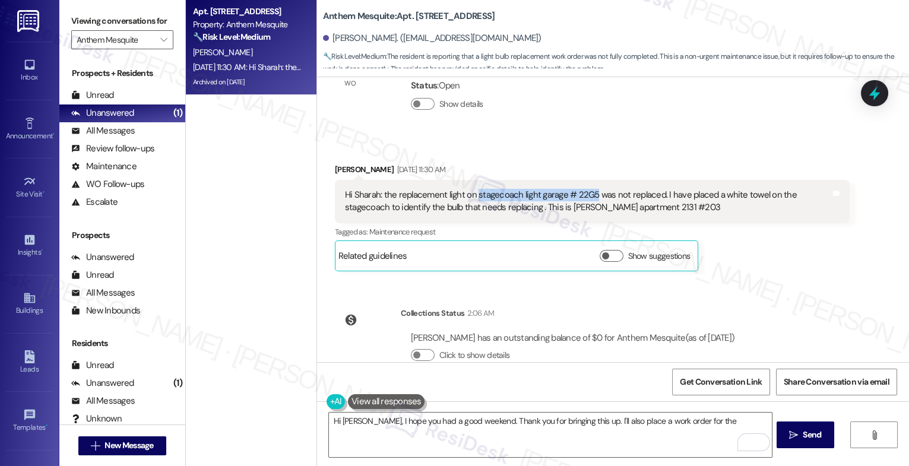
drag, startPoint x: 468, startPoint y: 165, endPoint x: 587, endPoint y: 166, distance: 118.8
click at [587, 189] on div "Hi Sharah: the replacement light on stagecoach light garage # 22G5 was not repl…" at bounding box center [588, 202] width 486 height 26
copy div "stagecoach light garage # 22G5"
click at [712, 417] on textarea "Hi Charles, I hope you had a good weekend. Thank you for bringing this up. I'll…" at bounding box center [550, 435] width 443 height 45
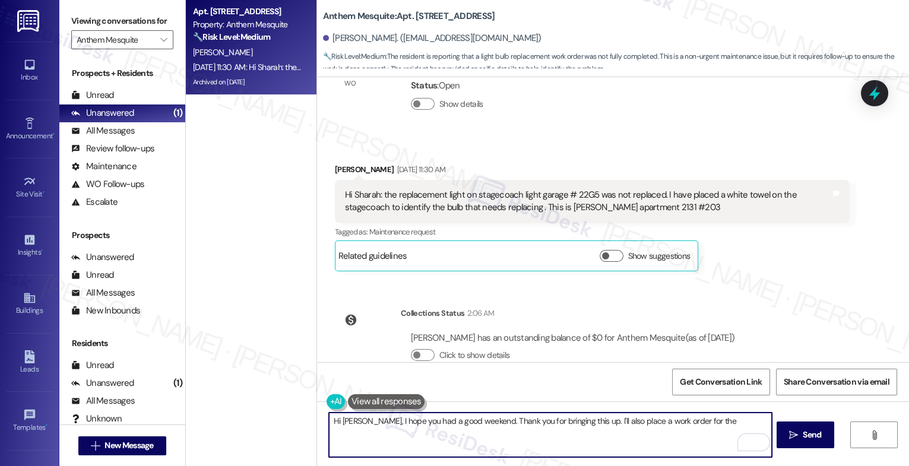
paste textarea "stagecoach light garage # 22G5"
click at [766, 421] on textarea "Hi Charles, I hope you had a good weekend. Thank you for bringing this up. I'll…" at bounding box center [550, 435] width 443 height 45
drag, startPoint x: 359, startPoint y: 431, endPoint x: 373, endPoint y: 432, distance: 13.7
click at [361, 432] on textarea "Hi Charles, I hope you had a good weekend. Thank you for bringing this up. I'll…" at bounding box center [550, 435] width 443 height 45
click at [395, 434] on textarea "Hi Charles, I hope you had a good weekend. Thank you for bringing this up. I'll…" at bounding box center [550, 435] width 443 height 45
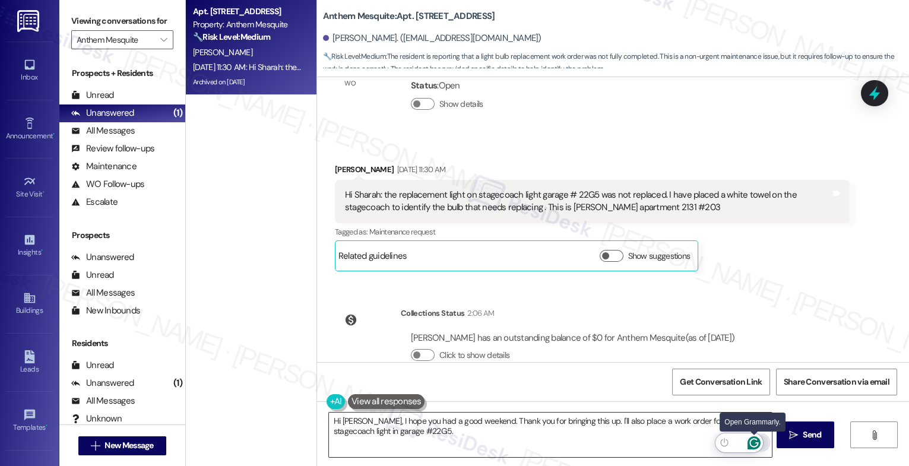
click at [756, 442] on icon "Open Grammarly. 0 Suggestions." at bounding box center [754, 442] width 9 height 9
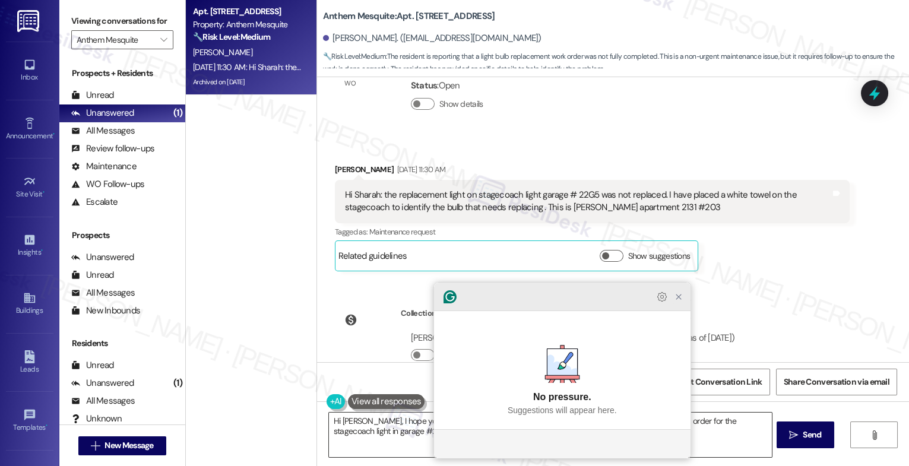
click at [685, 304] on icon "Close Grammarly Assistant" at bounding box center [679, 297] width 14 height 14
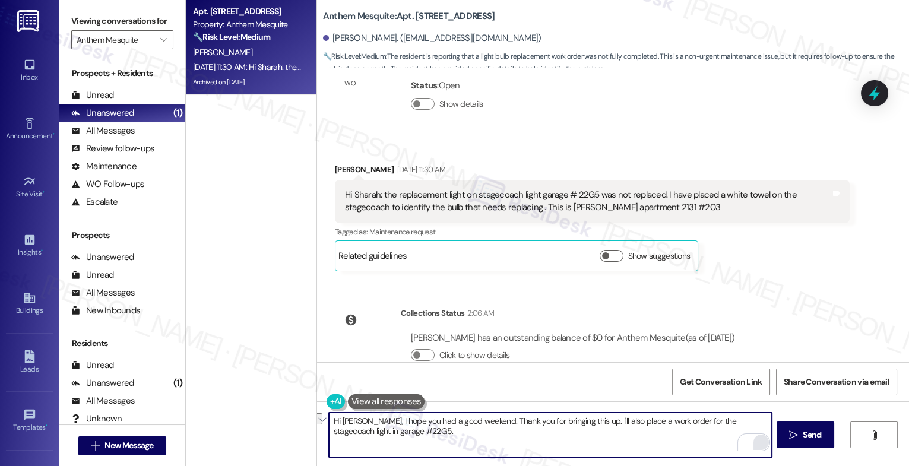
drag, startPoint x: 602, startPoint y: 421, endPoint x: 542, endPoint y: 425, distance: 60.7
click at [487, 419] on textarea "Hi Charles, I hope you had a good weekend. Thank you for bringing this up. I'll…" at bounding box center [550, 435] width 443 height 45
click at [707, 423] on textarea "Hi Charles, I hope you had a good weekend. I'll place a work order for the stag…" at bounding box center [550, 435] width 443 height 45
type textarea "Hi Charles, I hope you had a good weekend. I'll place a work order for the stag…"
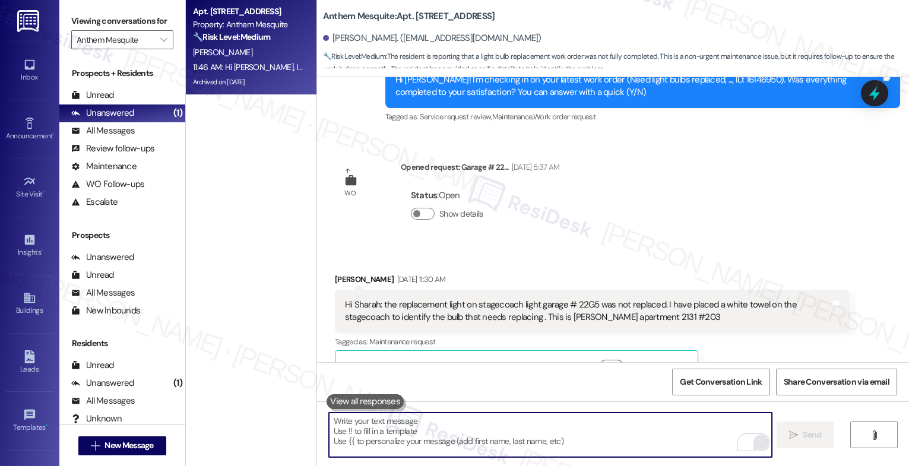
scroll to position [7981, 0]
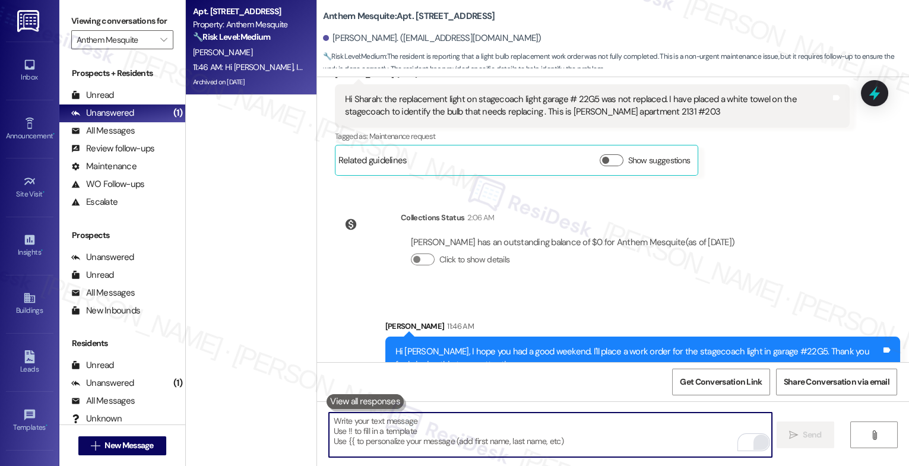
click at [393, 429] on textarea "To enrich screen reader interactions, please activate Accessibility in Grammarl…" at bounding box center [550, 435] width 443 height 45
paste textarea "If anything else comes up or you have more questions, feel free to reach out an…"
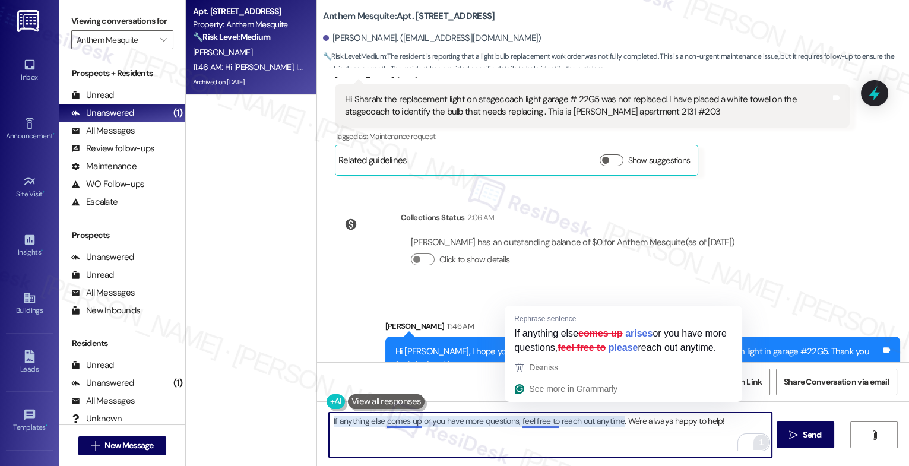
click at [722, 421] on textarea "If anything else comes up or you have more questions, feel free to reach out an…" at bounding box center [550, 435] width 443 height 45
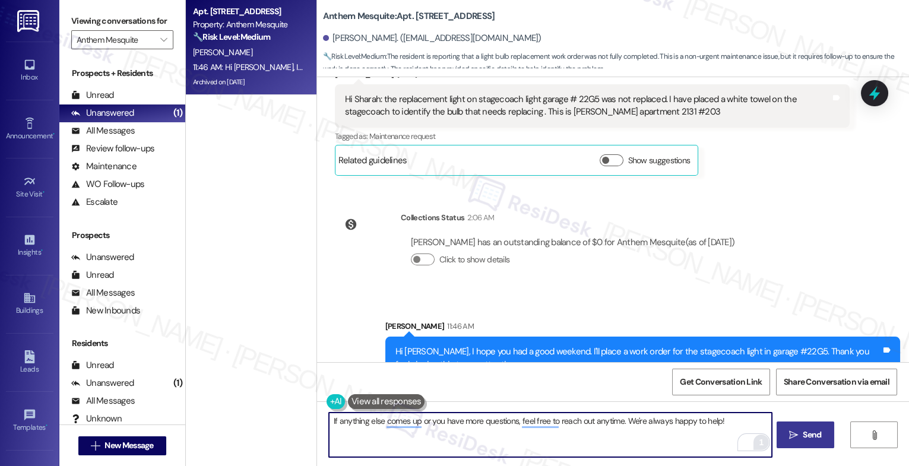
type textarea "If anything else comes up or you have more questions, feel free to reach out an…"
click at [795, 434] on icon "" at bounding box center [793, 436] width 9 height 10
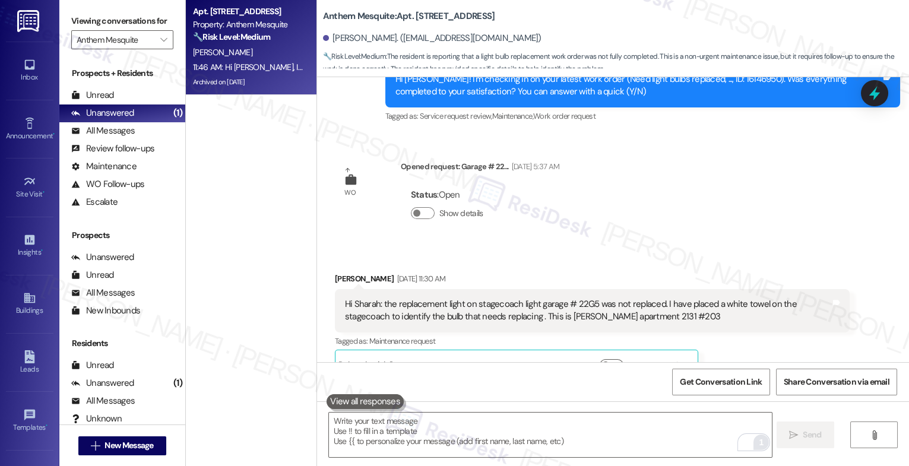
scroll to position [7775, 0]
click at [421, 208] on button "Show details" at bounding box center [423, 214] width 24 height 12
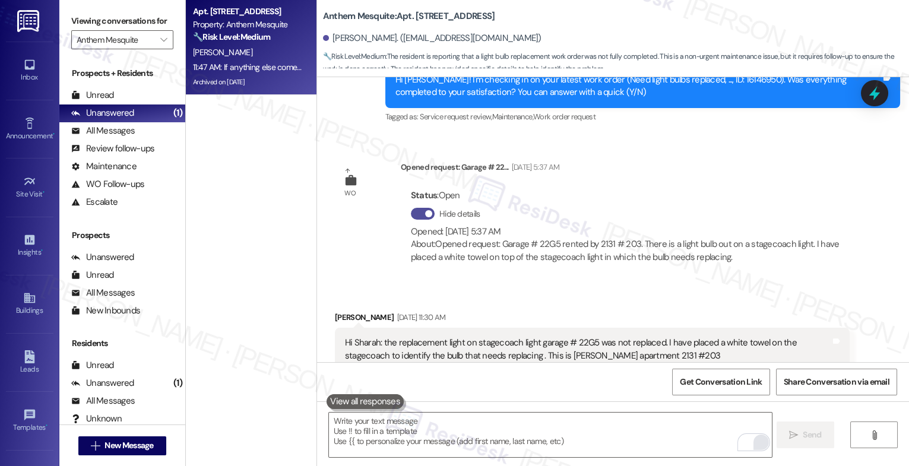
click at [425, 210] on span "button" at bounding box center [428, 213] width 7 height 7
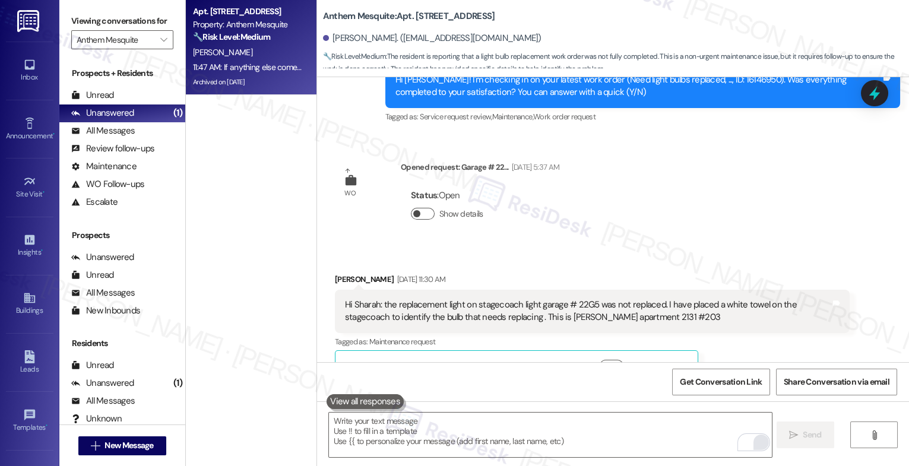
click at [421, 208] on button "Show details" at bounding box center [423, 214] width 24 height 12
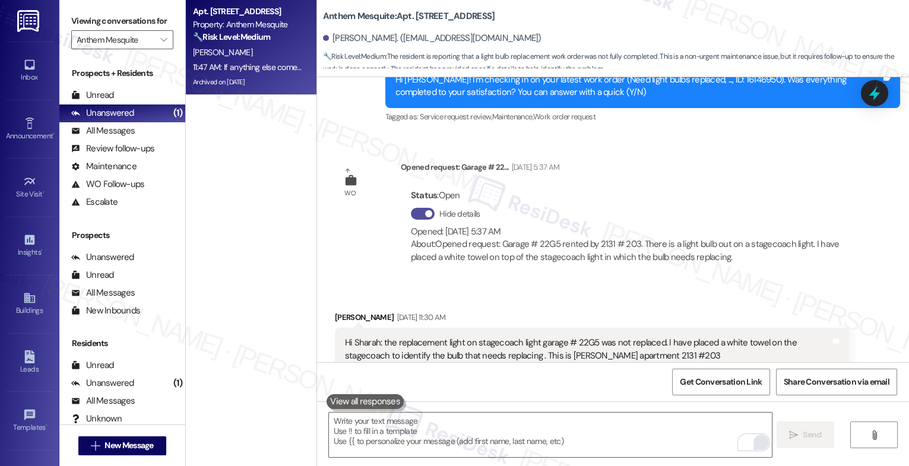
click at [425, 210] on span "button" at bounding box center [428, 213] width 7 height 7
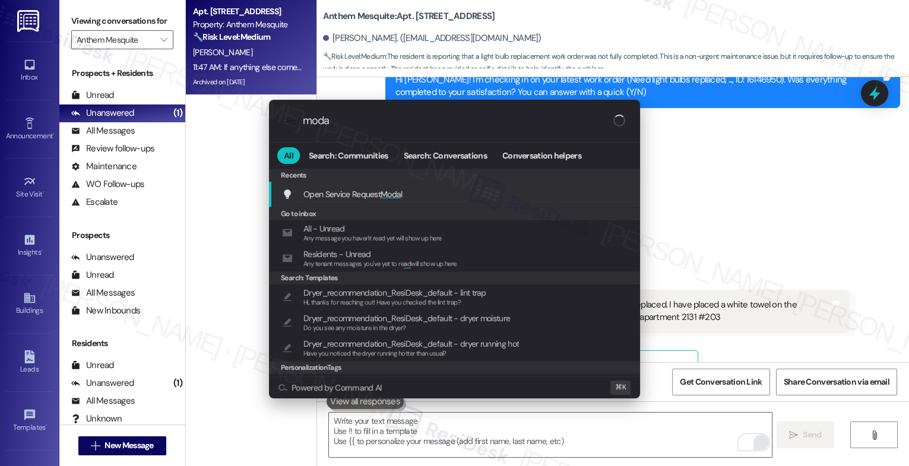
type input "modal"
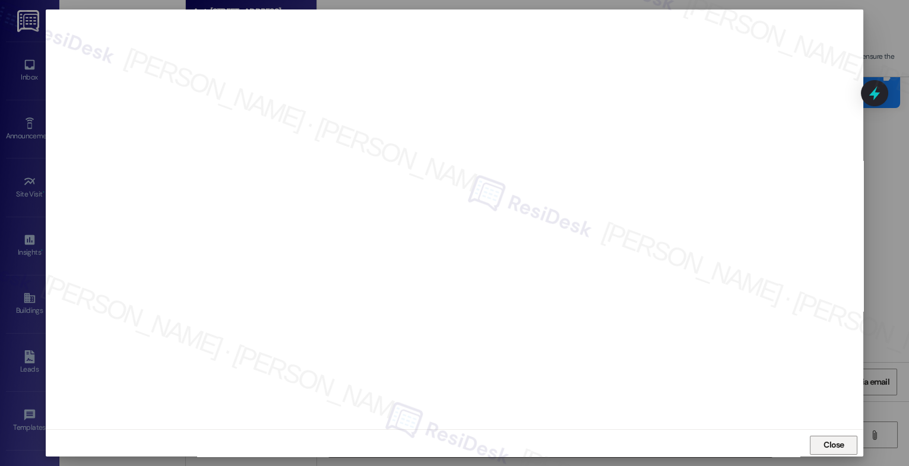
click at [840, 440] on span "Close" at bounding box center [834, 445] width 21 height 12
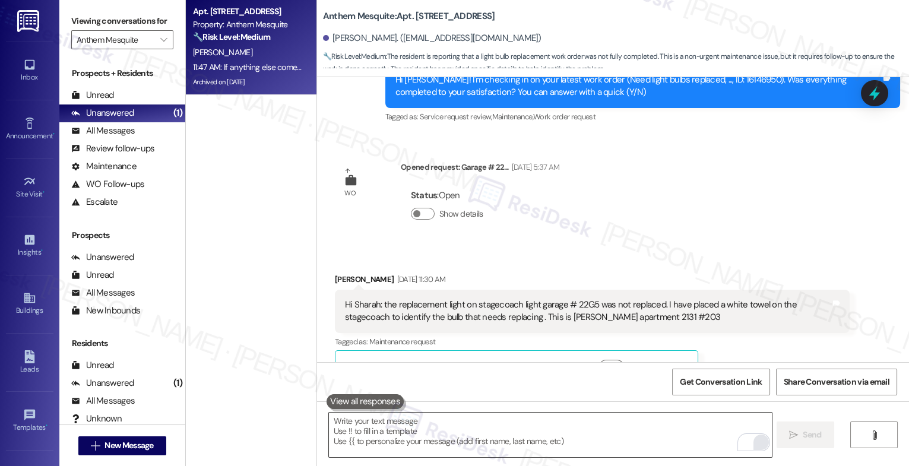
click at [350, 433] on textarea "To enrich screen reader interactions, please activate Accessibility in Grammarl…" at bounding box center [550, 435] width 443 height 45
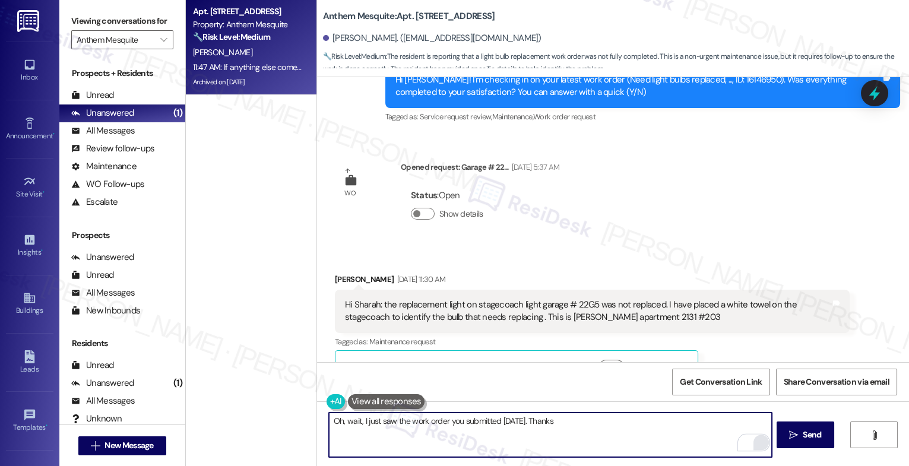
scroll to position [8063, 0]
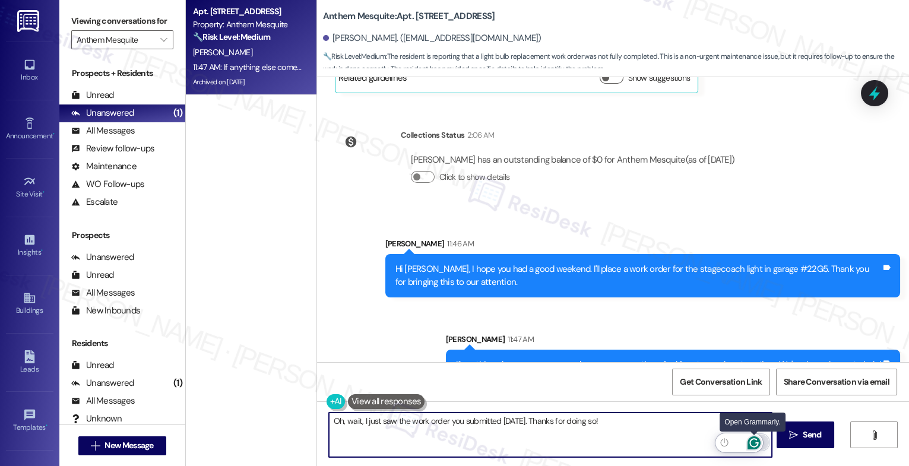
type textarea "Oh, wait, I just saw the work order you submitted on Saturday. Thanks for doing…"
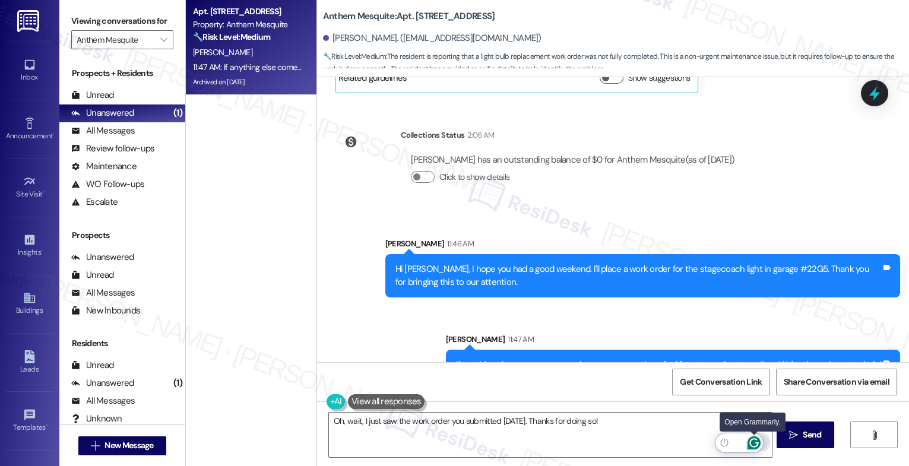
click at [756, 441] on icon "Open Grammarly. 0 Suggestions." at bounding box center [754, 443] width 13 height 13
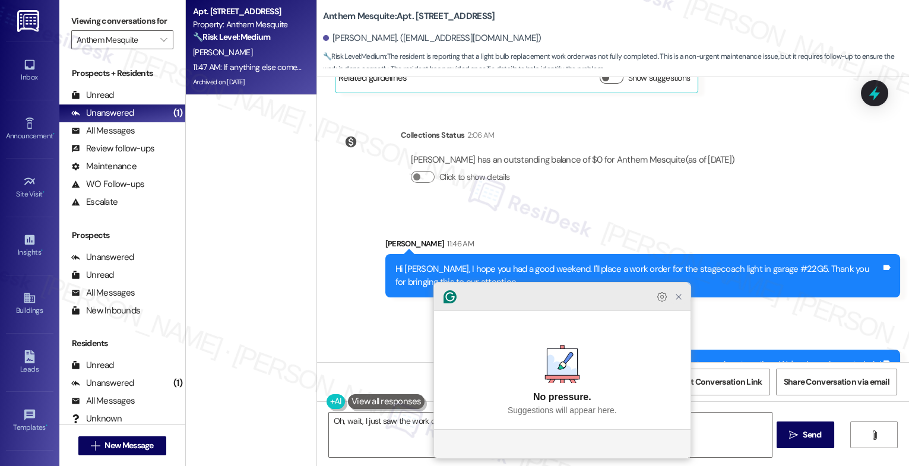
click at [678, 302] on icon "Close Grammarly Assistant" at bounding box center [679, 297] width 10 height 10
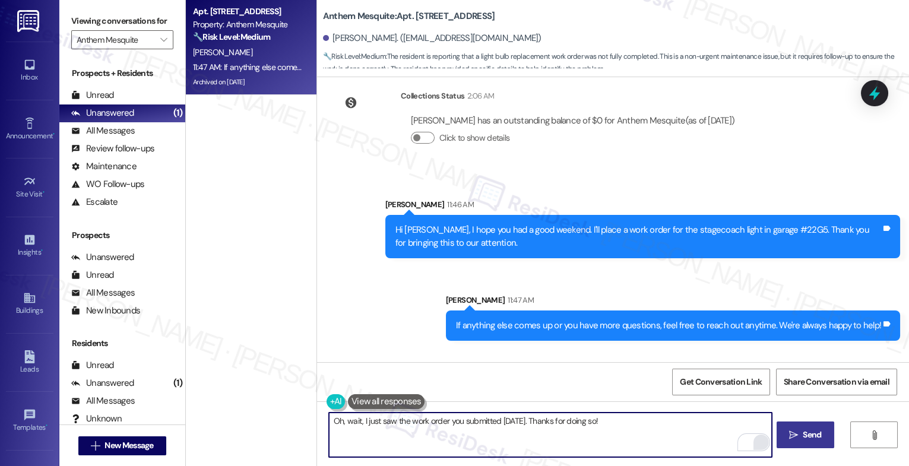
scroll to position [8146, 0]
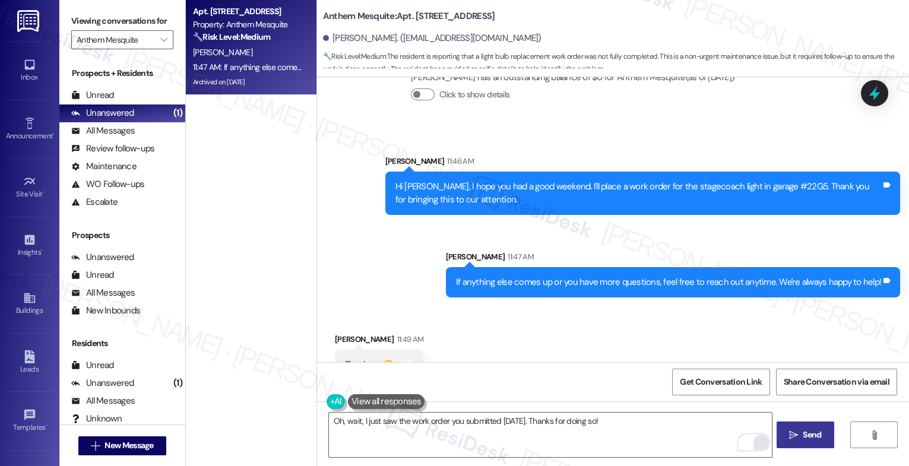
click at [794, 439] on icon "" at bounding box center [793, 436] width 9 height 10
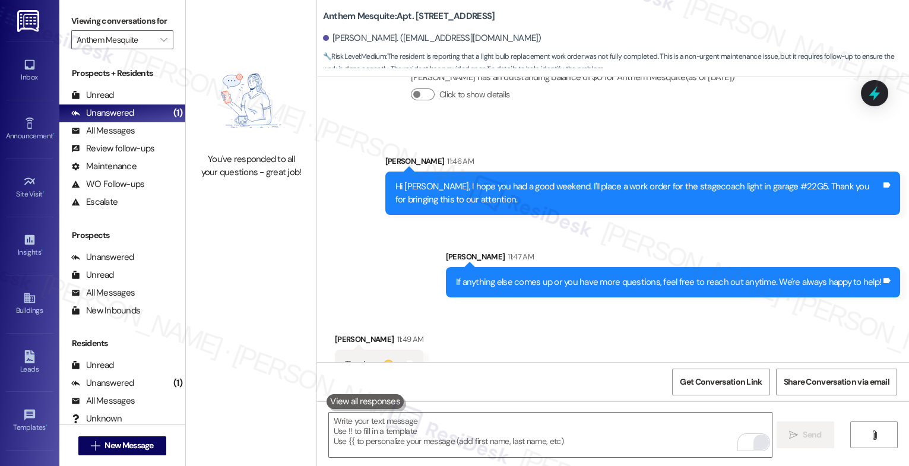
scroll to position [8229, 0]
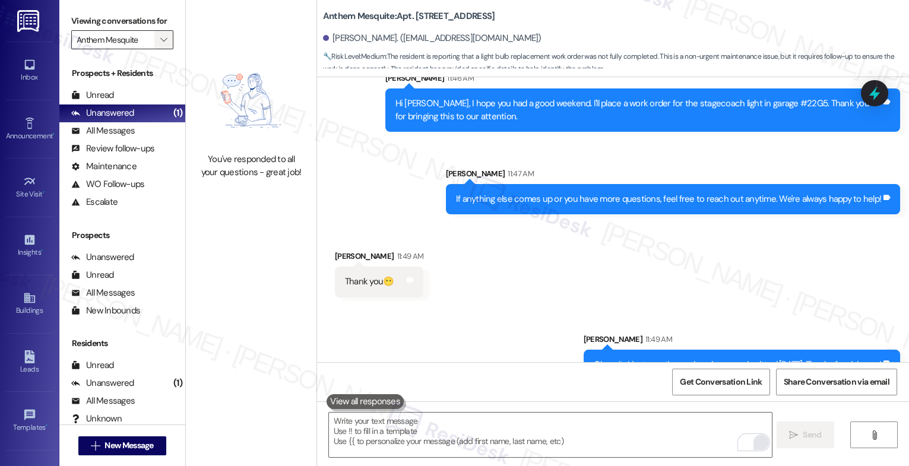
click at [160, 45] on icon "" at bounding box center [163, 40] width 7 height 10
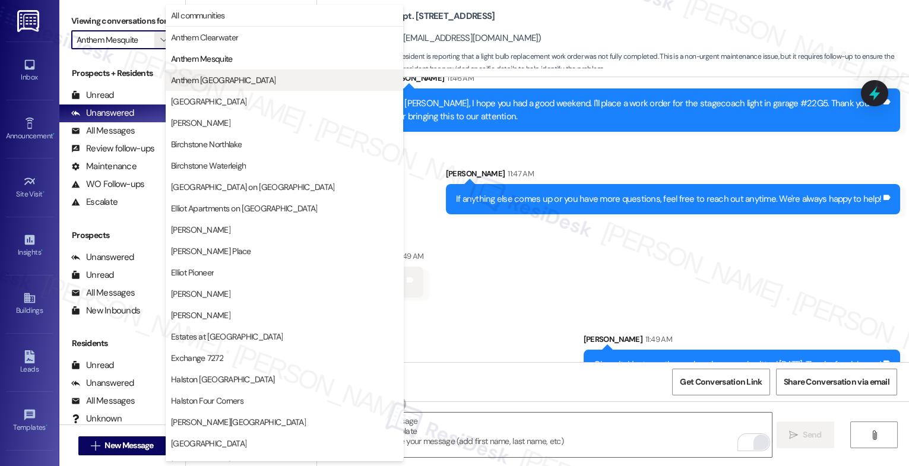
click at [206, 83] on span "Anthem Town East" at bounding box center [223, 80] width 105 height 12
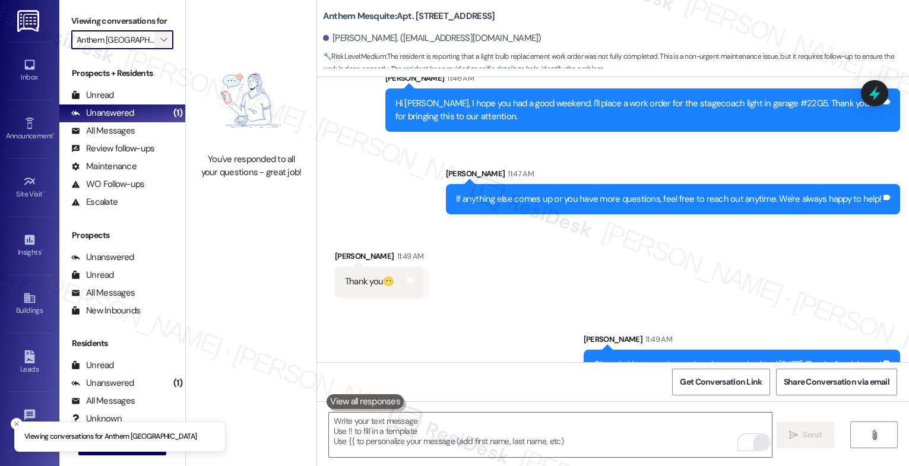
click at [160, 45] on icon "" at bounding box center [163, 40] width 7 height 10
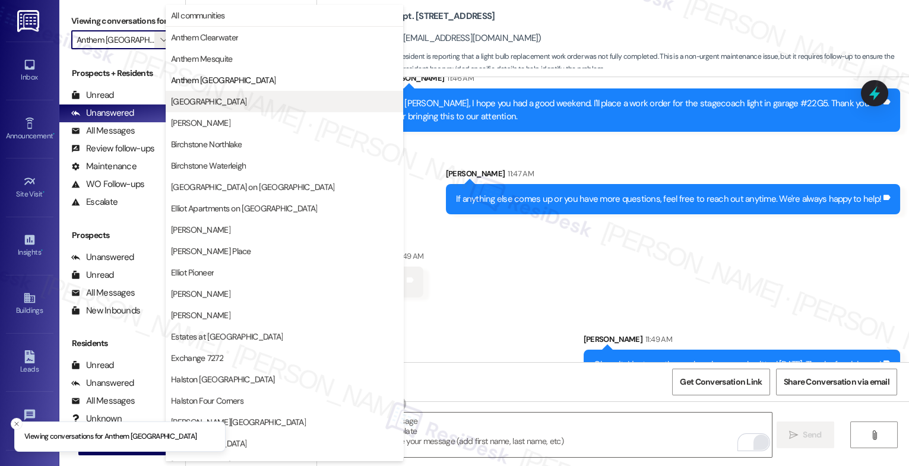
click at [244, 105] on span "Anthem Valley Ranch" at bounding box center [284, 102] width 227 height 12
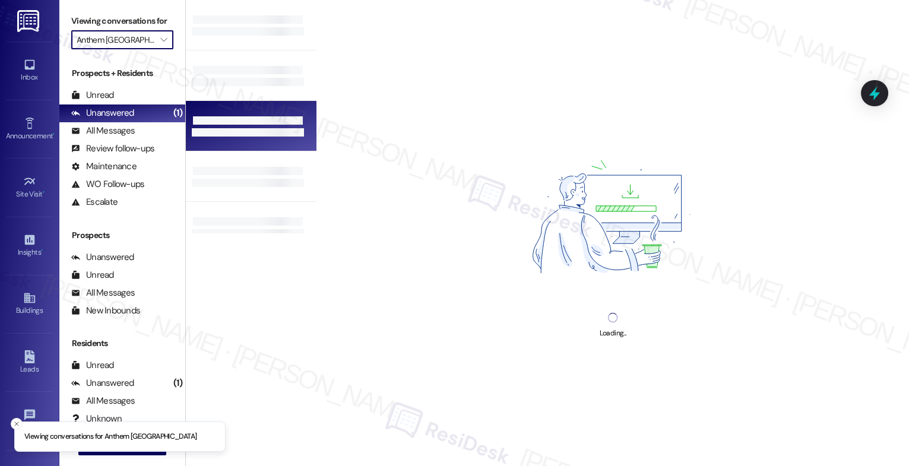
type input "Anthem Valley Ranch"
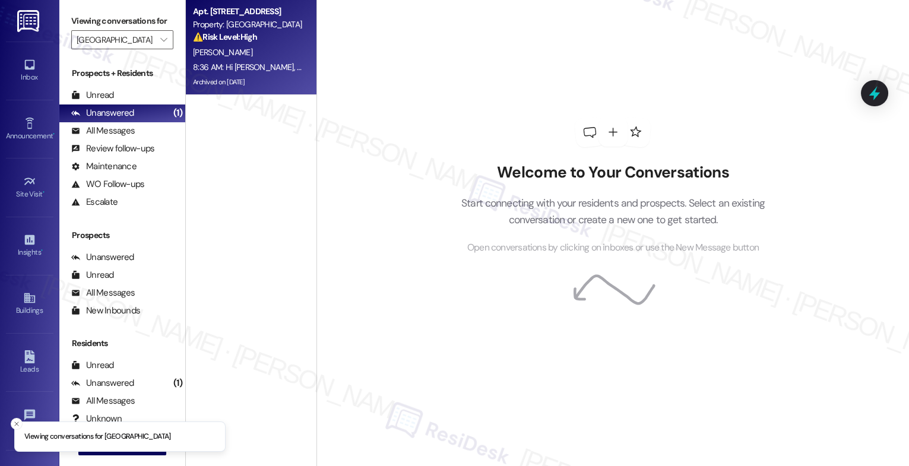
click at [250, 52] on div "B. Radhakrishnan" at bounding box center [248, 52] width 112 height 15
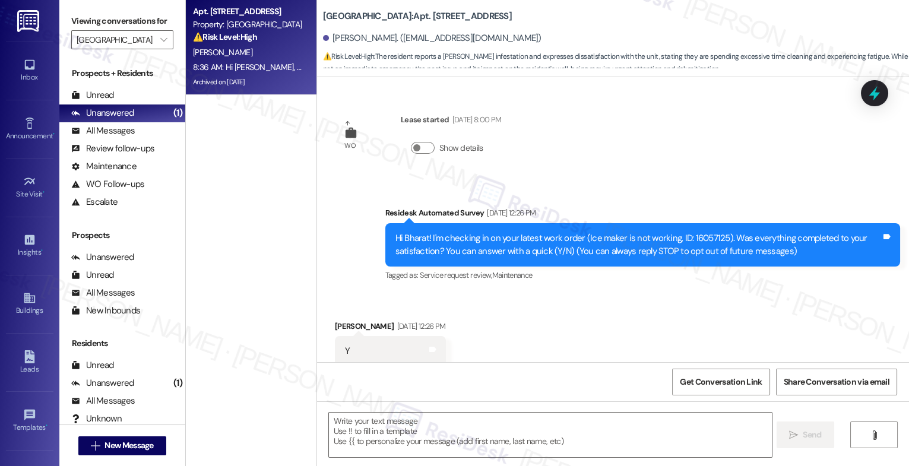
scroll to position [9571, 0]
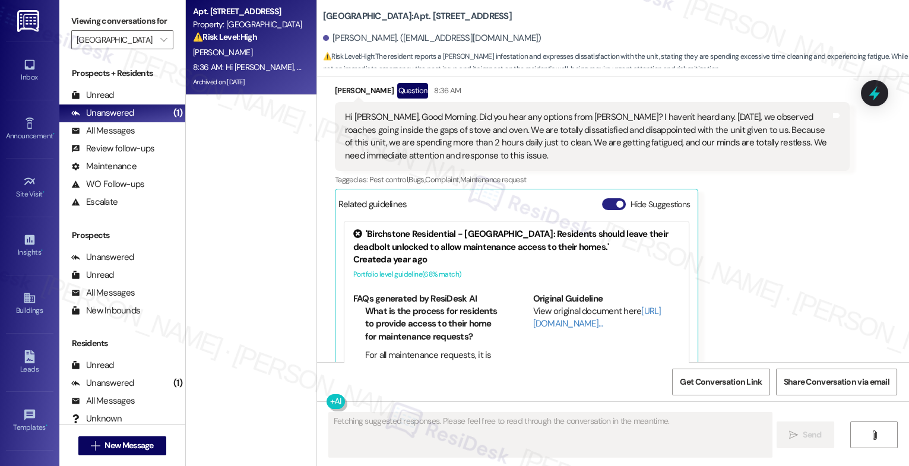
click at [603, 198] on button "Hide Suggestions" at bounding box center [614, 204] width 24 height 12
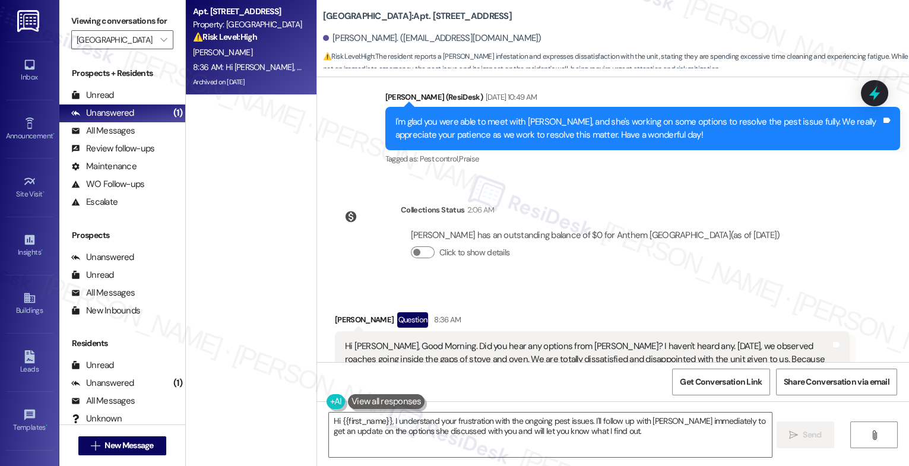
scroll to position [9384, 0]
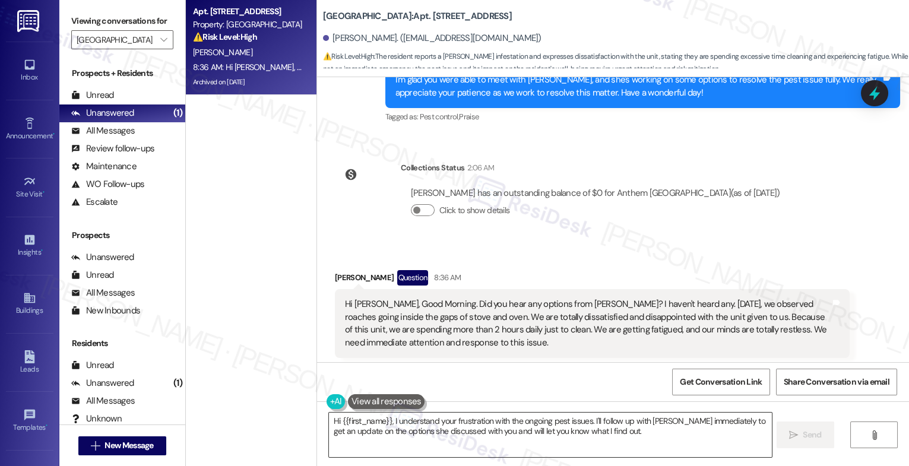
click at [387, 421] on textarea "Hi {{first_name}}, I understand your frustration with the ongoing pest issues. …" at bounding box center [550, 435] width 443 height 45
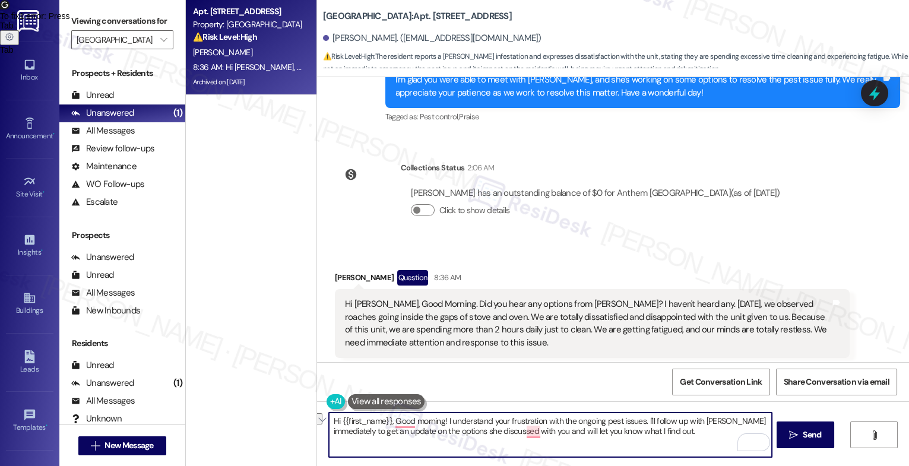
drag, startPoint x: 446, startPoint y: 422, endPoint x: 641, endPoint y: 425, distance: 195.4
click at [641, 425] on textarea "Hi {{first_name}}, Good morning! I understand your frustration with the ongoing…" at bounding box center [550, 435] width 443 height 45
click at [577, 441] on textarea "Hi {{first_name}}, Good morning! I'll follow up with Anna immediately to get an…" at bounding box center [550, 435] width 443 height 45
drag, startPoint x: 560, startPoint y: 423, endPoint x: 555, endPoint y: 430, distance: 8.6
click at [523, 422] on textarea "Hi {{first_name}}, Good morning! I'll follow up with Anna immediately to get an…" at bounding box center [550, 435] width 443 height 45
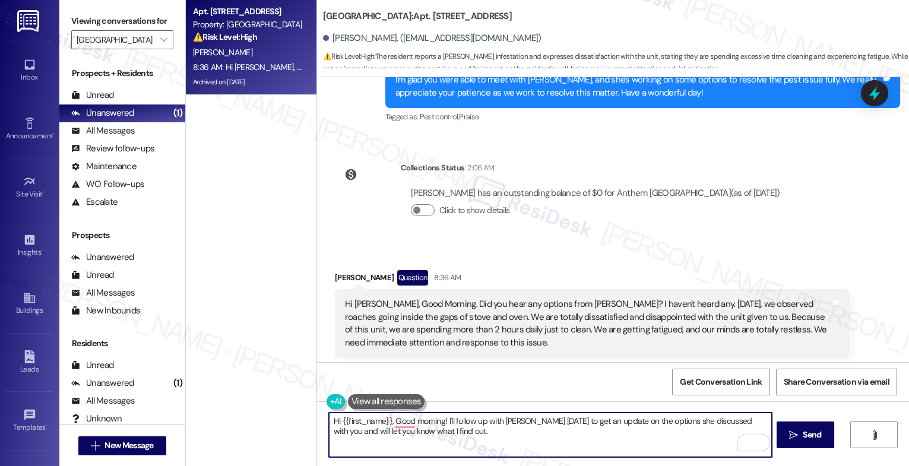
click at [579, 440] on textarea "Hi {{first_name}}, Good morning! I'll follow up with Anna today to get an updat…" at bounding box center [550, 435] width 443 height 45
click at [470, 434] on textarea "Hi {{first_name}}, Good morning! I'll follow up with Anna today to get an updat…" at bounding box center [550, 435] width 443 height 45
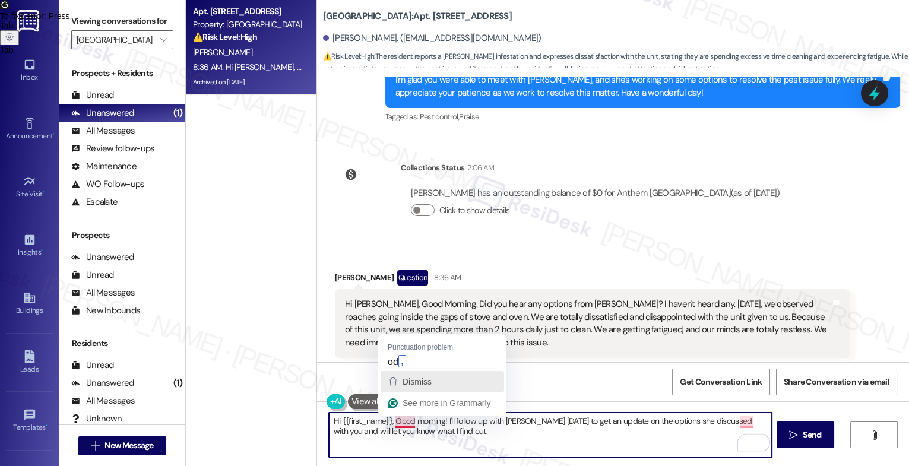
click at [413, 381] on span "Dismiss" at bounding box center [417, 382] width 29 height 10
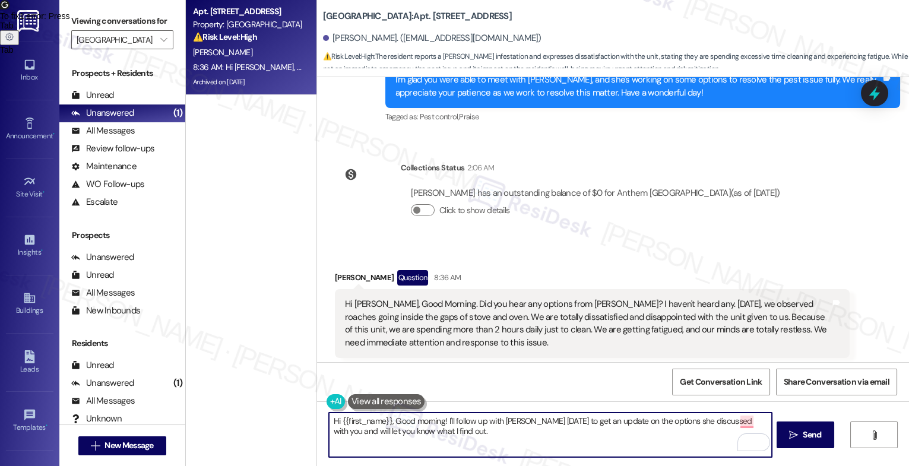
click at [461, 431] on textarea "Hi {{first_name}}, Good morning! I'll follow up with Anna today to get an updat…" at bounding box center [550, 435] width 443 height 45
click at [753, 440] on div "1" at bounding box center [754, 443] width 13 height 13
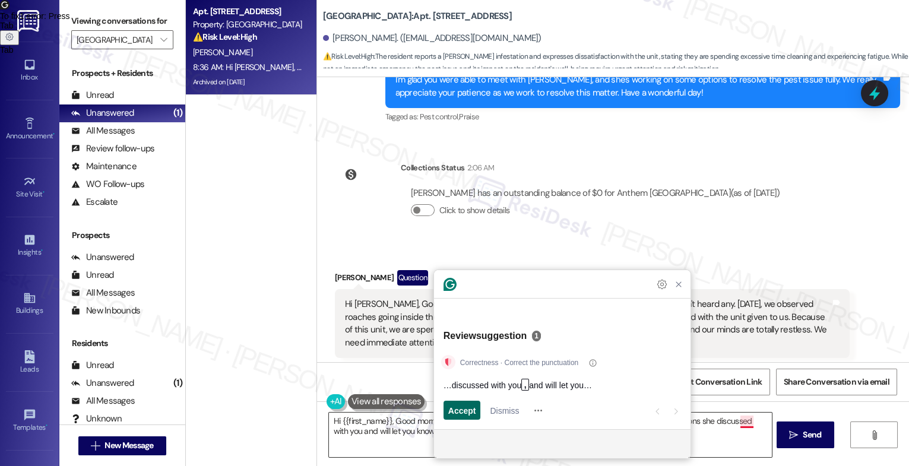
click at [457, 413] on span "Accept" at bounding box center [462, 410] width 28 height 12
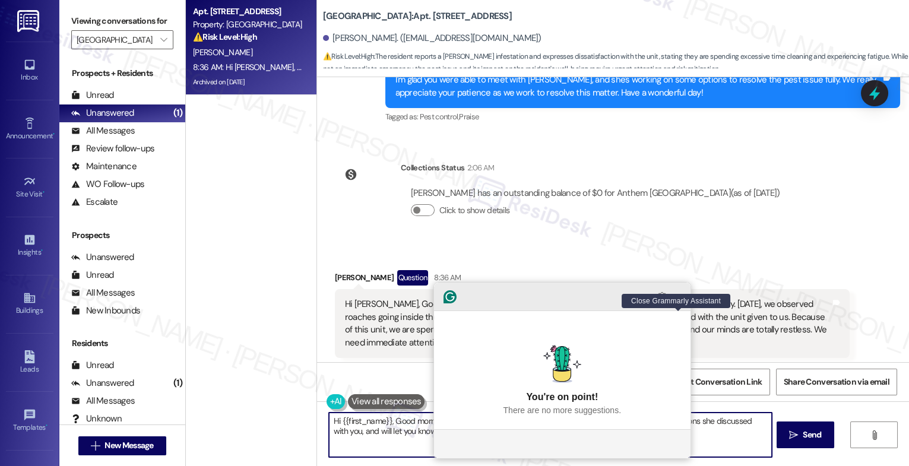
click at [682, 302] on icon "Close Grammarly Assistant" at bounding box center [679, 297] width 10 height 10
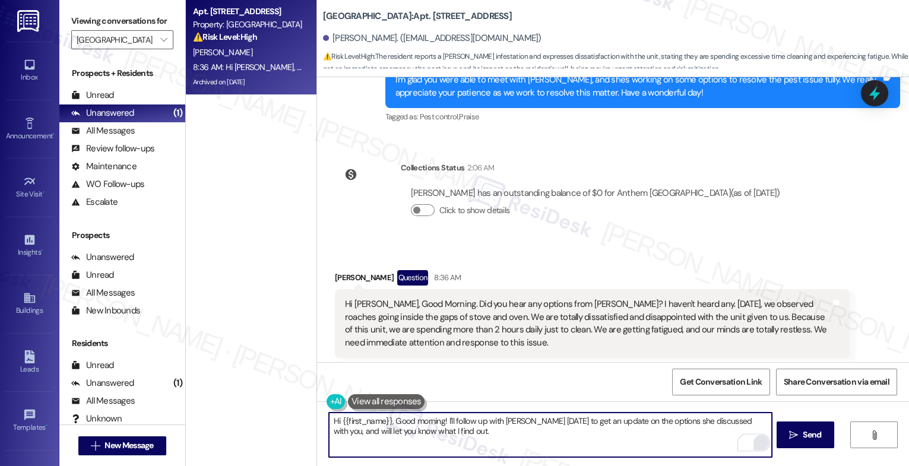
click at [472, 436] on textarea "Hi {{first_name}}, Good morning! I'll follow up with Anna today to get an updat…" at bounding box center [550, 435] width 443 height 45
type textarea "Hi {{first_name}}, Good morning! I'll follow up with Anna today to get an updat…"
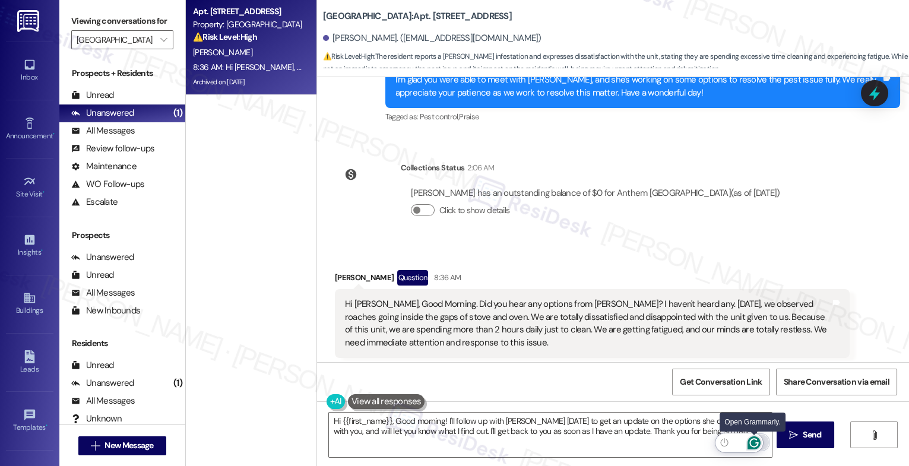
click at [756, 441] on icon "Open Grammarly. 0 Suggestions." at bounding box center [754, 443] width 13 height 13
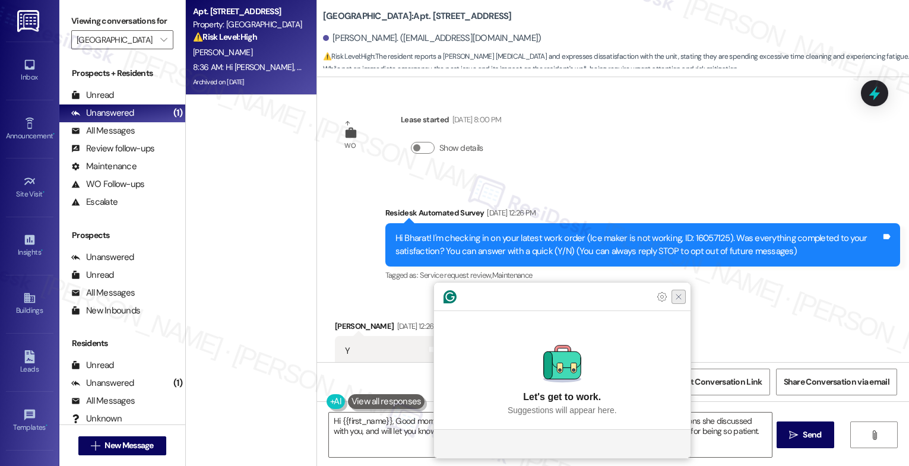
click at [682, 302] on icon "Close Grammarly Assistant" at bounding box center [679, 297] width 10 height 10
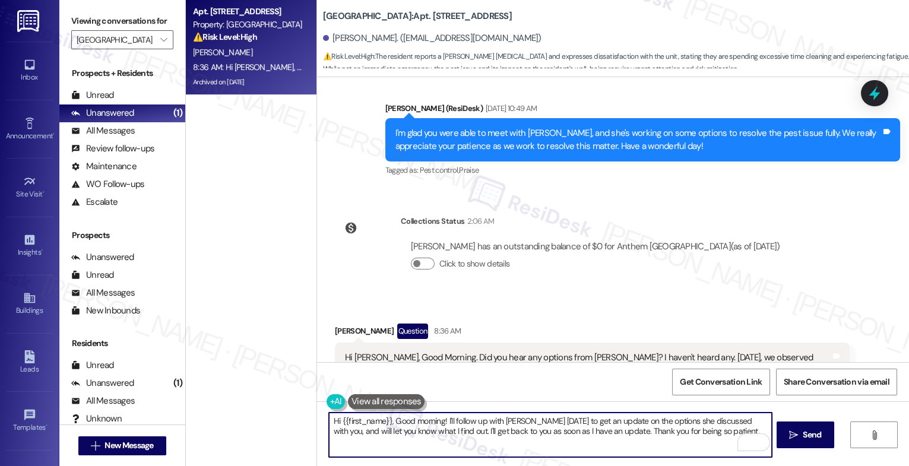
scroll to position [9384, 0]
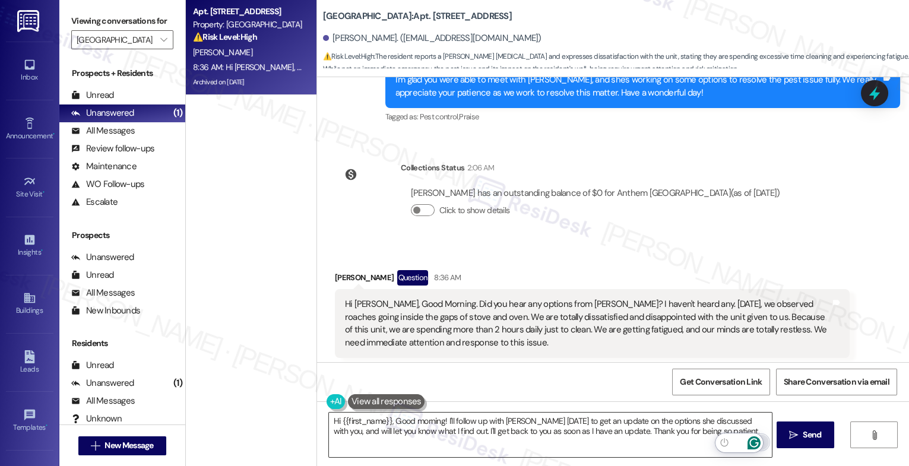
click at [753, 440] on icon "Open Grammarly. 0 Suggestions." at bounding box center [754, 442] width 9 height 9
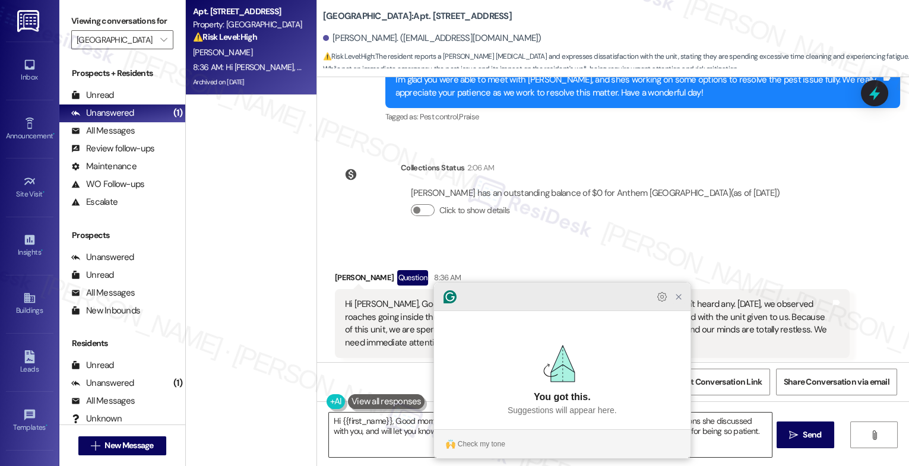
click at [675, 302] on icon "Close Grammarly Assistant" at bounding box center [679, 297] width 10 height 10
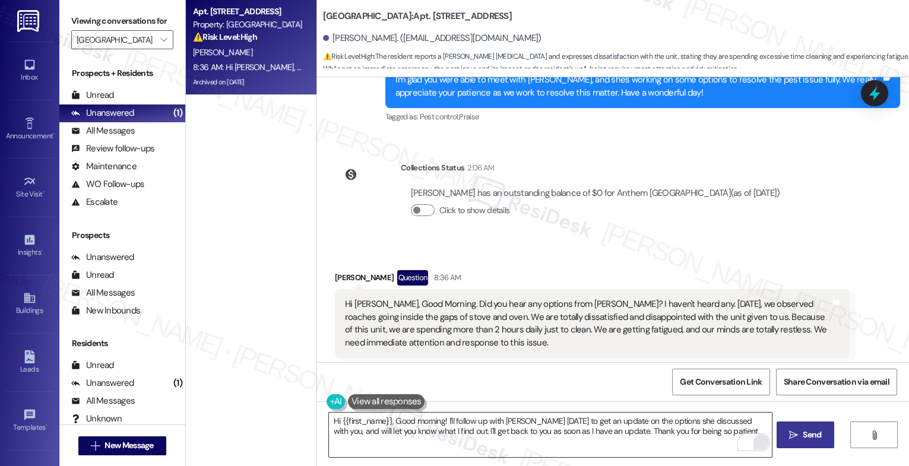
click at [804, 438] on span "Send" at bounding box center [812, 435] width 18 height 12
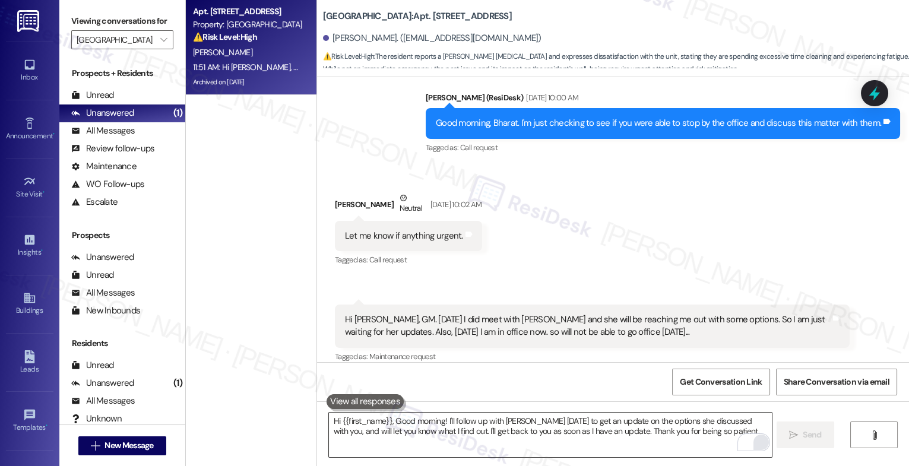
scroll to position [8979, 0]
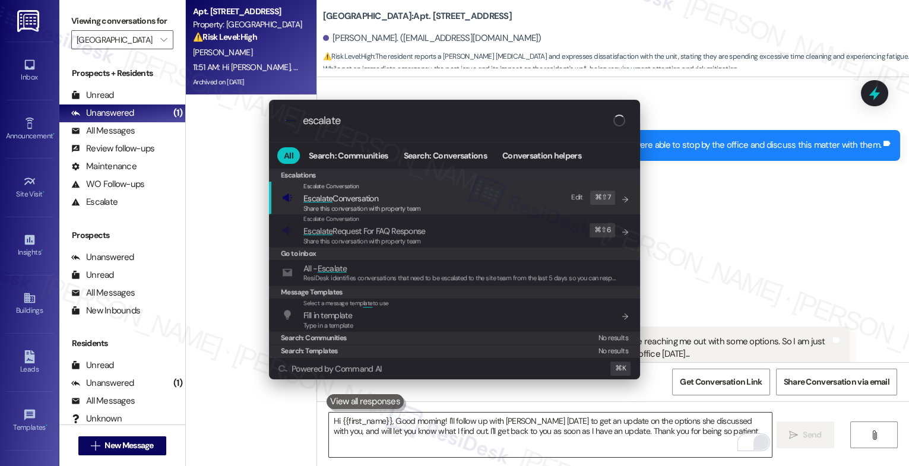
type input "escalate"
click at [383, 205] on span "Share this conversation with property team" at bounding box center [363, 208] width 118 height 8
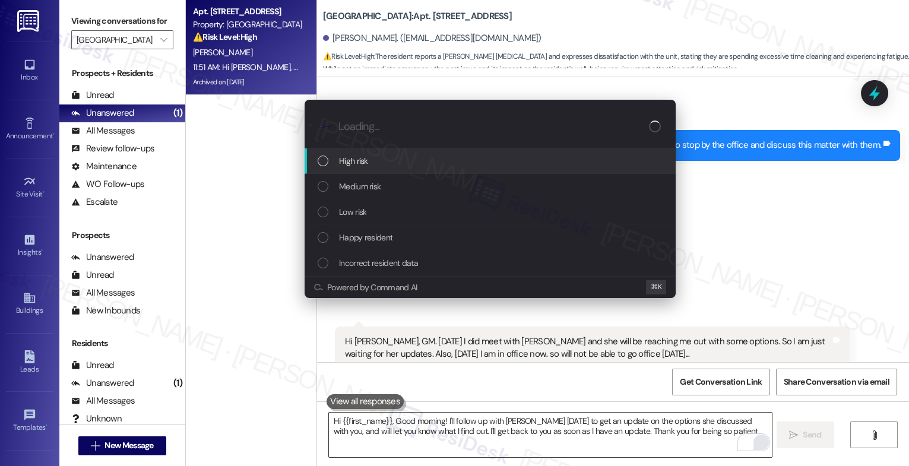
click at [369, 151] on div "High risk" at bounding box center [490, 161] width 371 height 26
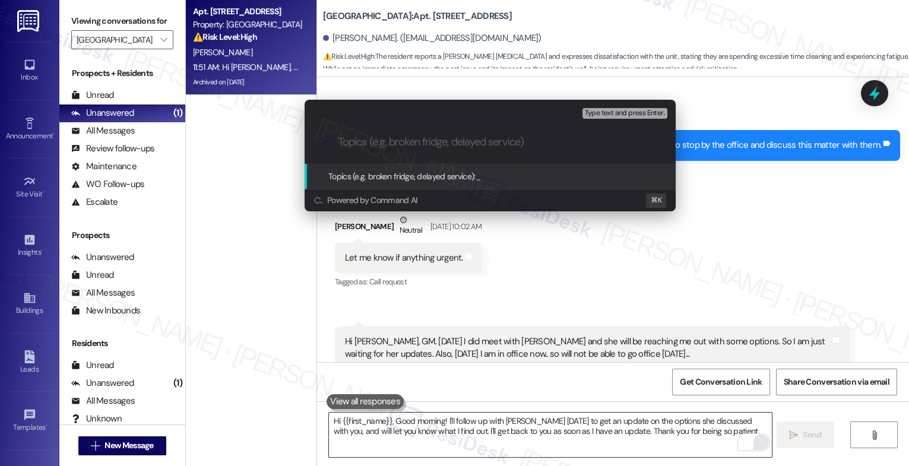
click at [371, 136] on input "Topics (e.g. broken fridge, delayed service)" at bounding box center [500, 142] width 323 height 12
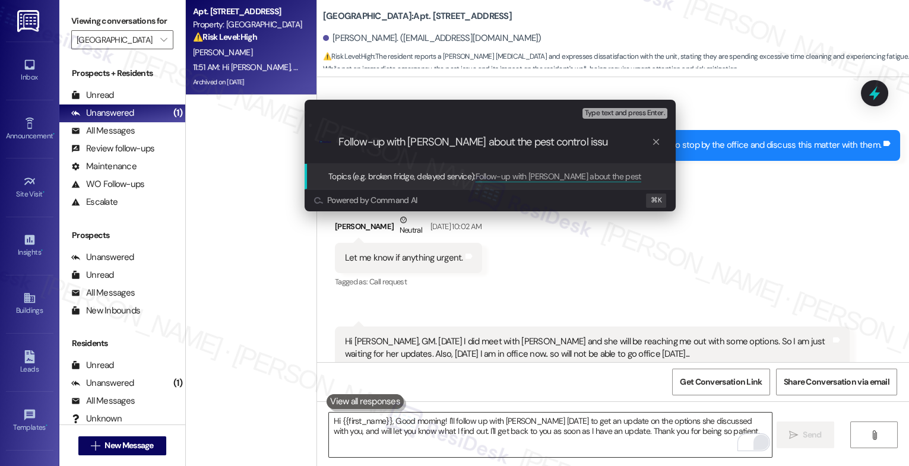
type input "Follow-up with Anna about the pest control issue"
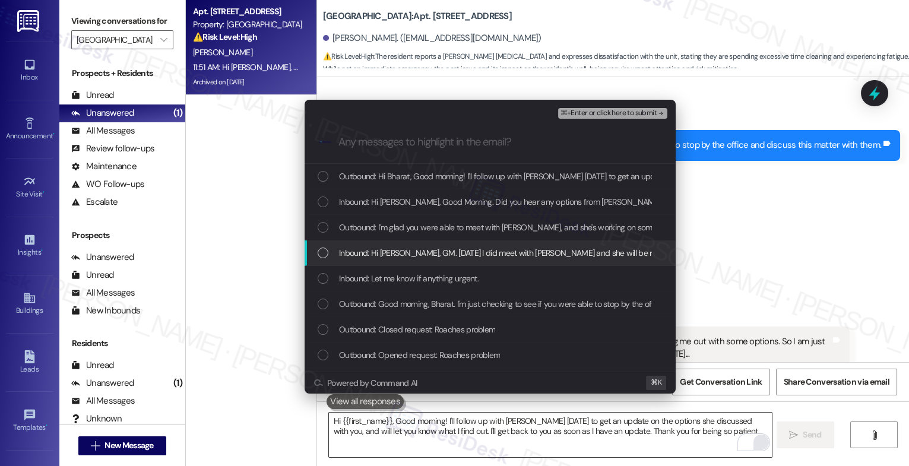
click at [453, 260] on div "Inbound: Hi Sarah, GM. Yesterday I did meet with Anna and she will be reaching …" at bounding box center [490, 254] width 371 height 26
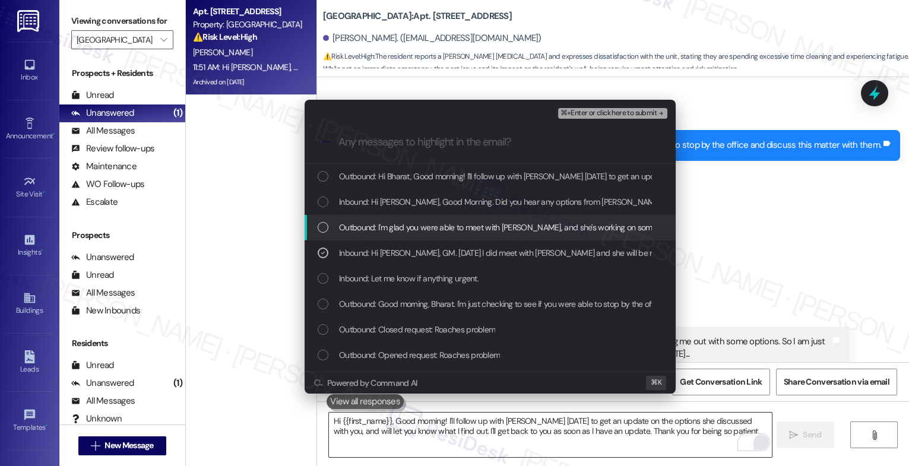
click at [454, 235] on div "Outbound: I'm glad you were able to meet with Anna, and she's working on some o…" at bounding box center [490, 228] width 371 height 26
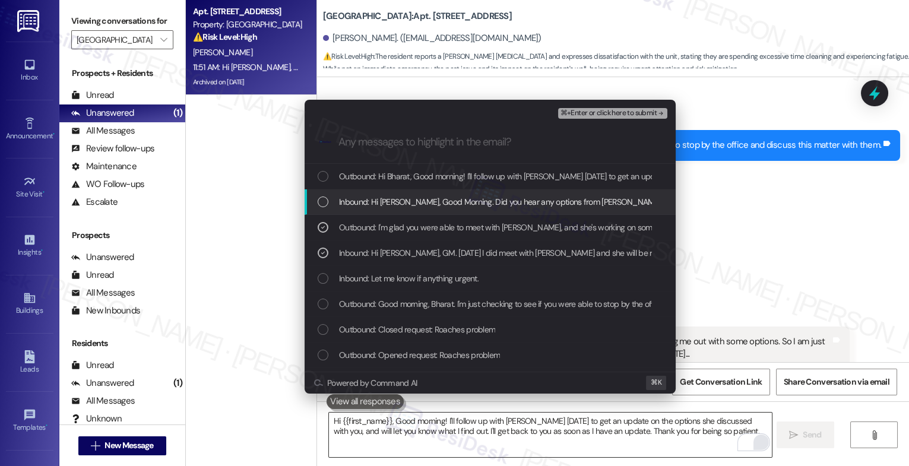
drag, startPoint x: 453, startPoint y: 204, endPoint x: 459, endPoint y: 174, distance: 31.0
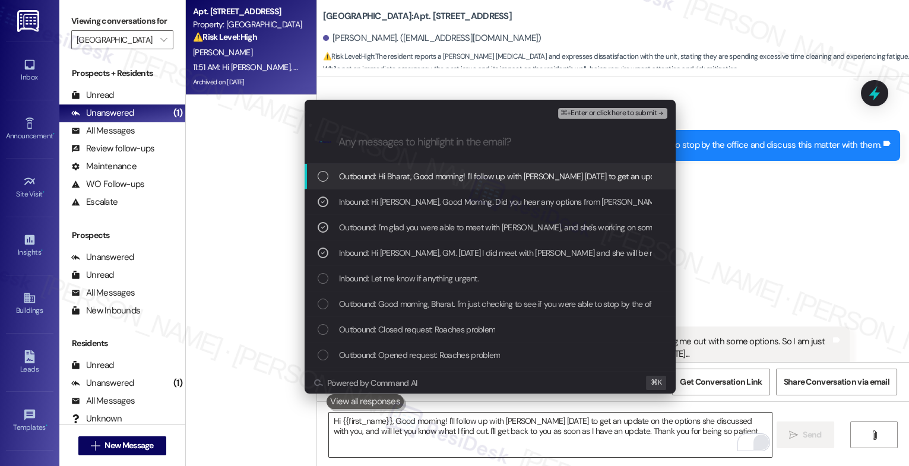
click at [459, 174] on span "Outbound: Hi Bharat, Good morning! I'll follow up with Anna today to get an upd…" at bounding box center [768, 176] width 859 height 13
click at [649, 112] on span "⌘+Enter or click here to submit" at bounding box center [609, 113] width 96 height 8
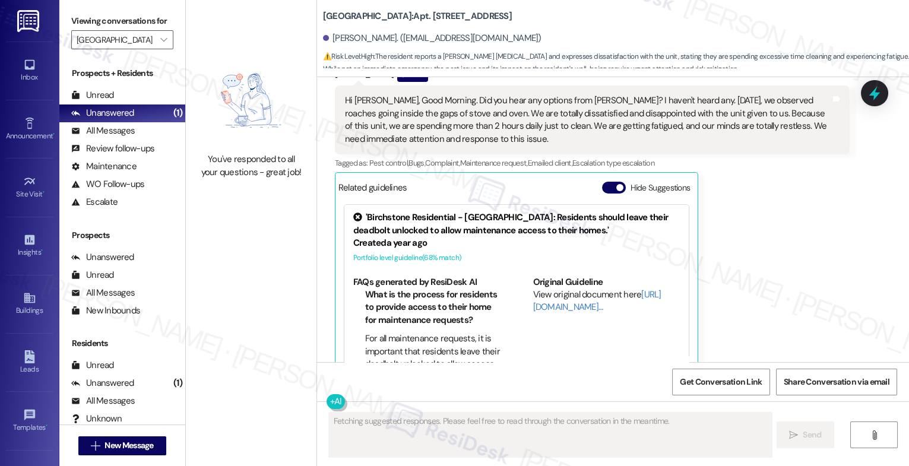
scroll to position [9386, 0]
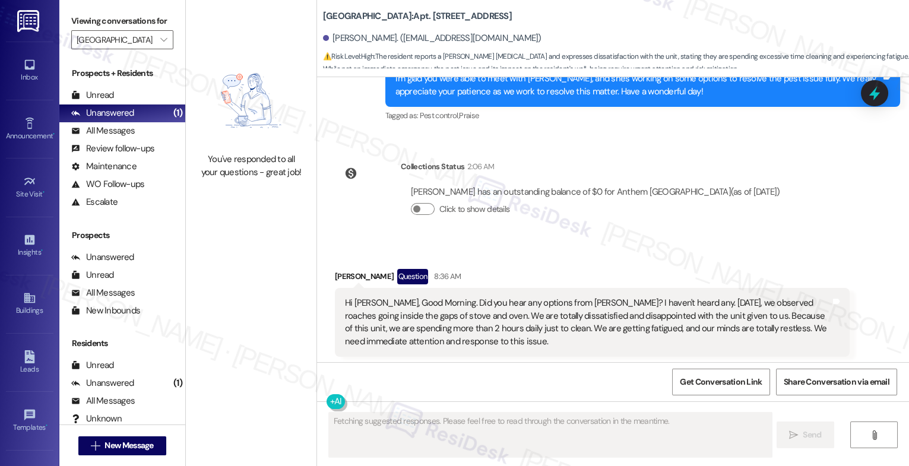
click at [606, 384] on button "Hide Suggestions" at bounding box center [614, 390] width 24 height 12
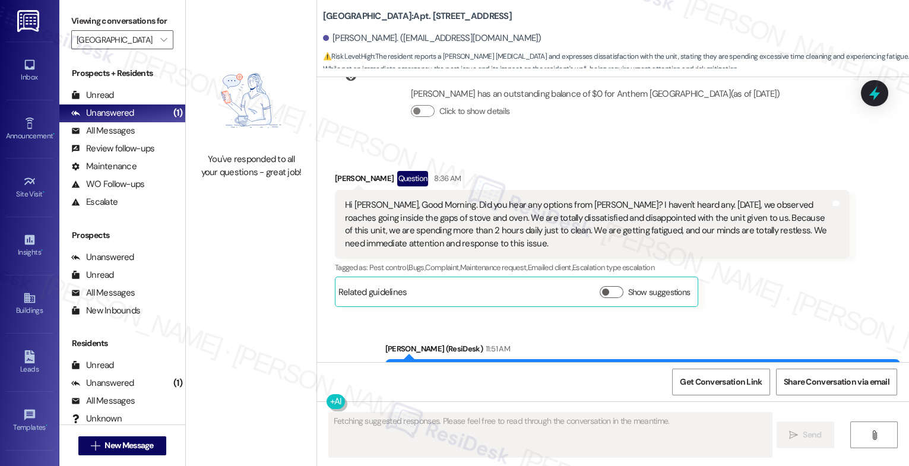
scroll to position [9498, 0]
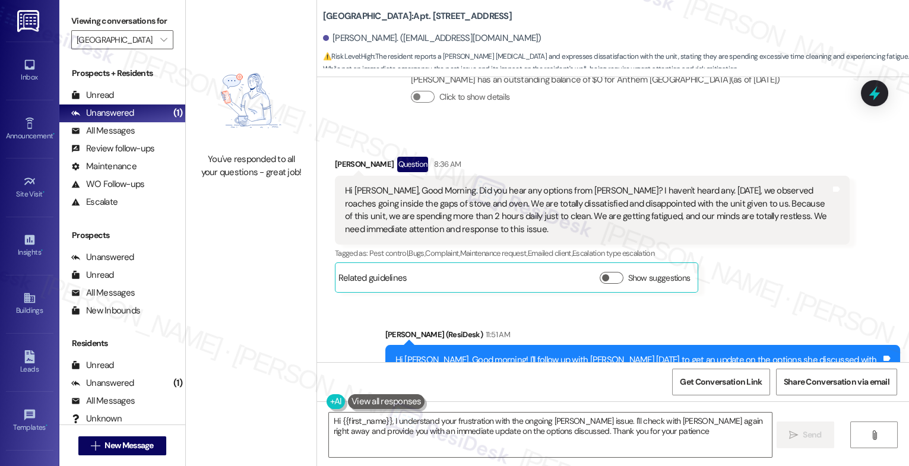
type textarea "Hi {{first_name}}, I understand your frustration with the ongoing roach issue. …"
click at [160, 45] on icon "" at bounding box center [163, 40] width 7 height 10
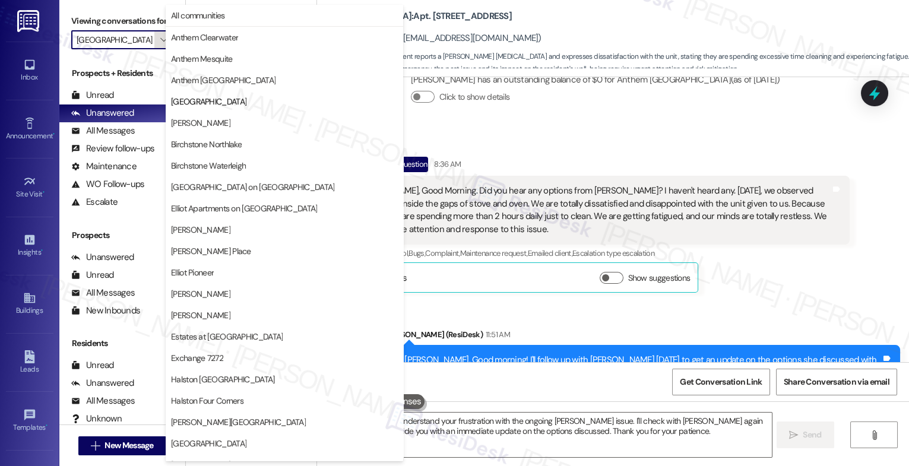
scroll to position [0, 3]
click at [182, 12] on span "All communities" at bounding box center [198, 16] width 54 height 12
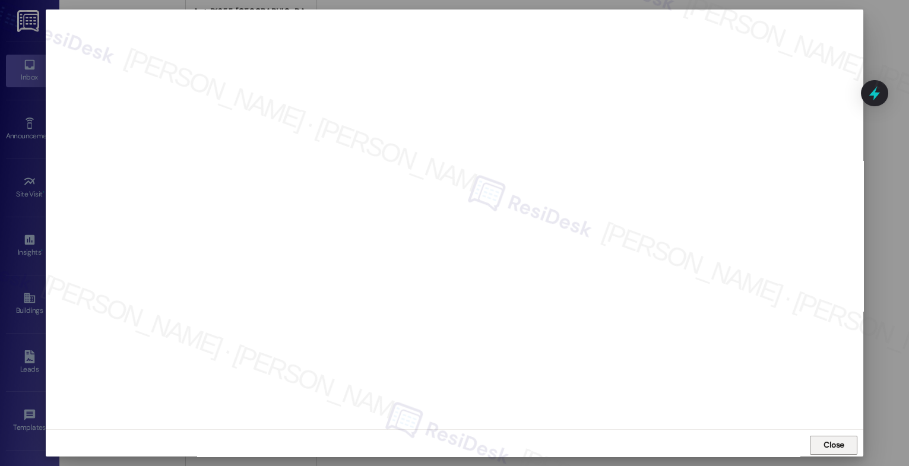
click at [825, 446] on span "Close" at bounding box center [834, 445] width 21 height 12
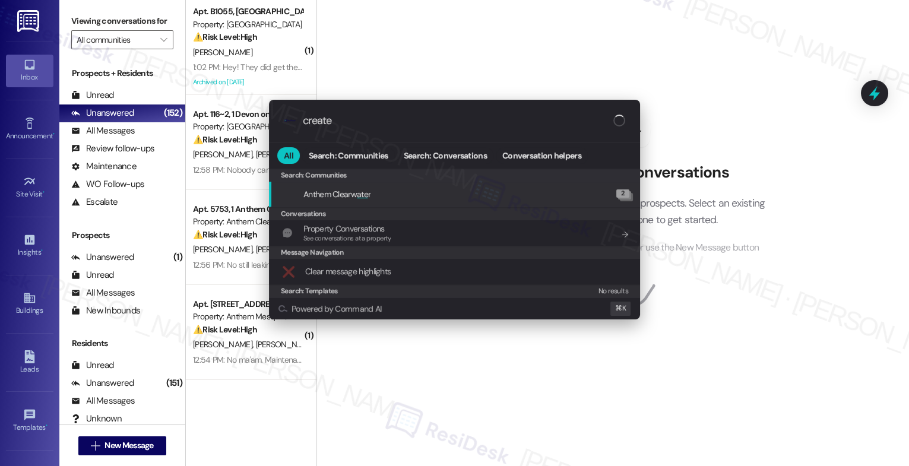
type input "create"
click at [265, 46] on div ".cls-1{fill:#0a055f;}.cls-2{fill:#0cc4c4;} resideskLogoBlueOrange create All Se…" at bounding box center [454, 233] width 909 height 466
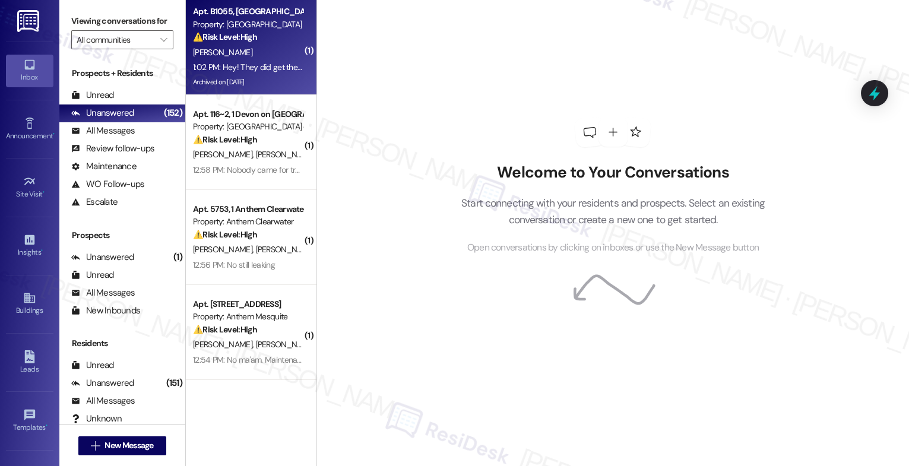
click at [244, 44] on div "Apt. B1055, 25 Lexington Property: Lexington ⚠️ Risk Level: High The resident i…" at bounding box center [248, 24] width 112 height 40
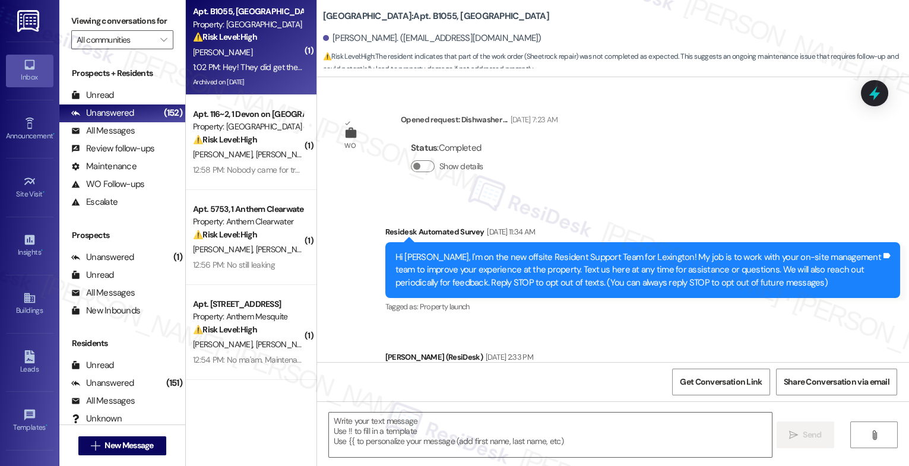
type textarea "Fetching suggested responses. Please feel free to read through the conversation…"
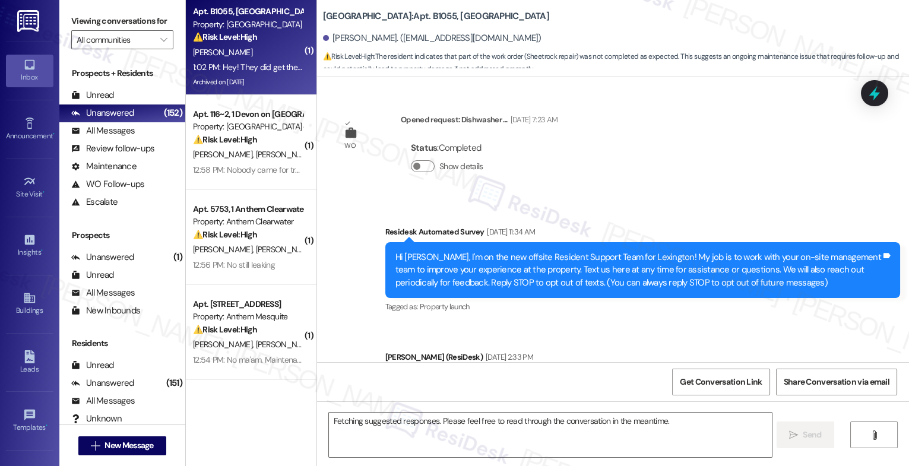
scroll to position [35924, 0]
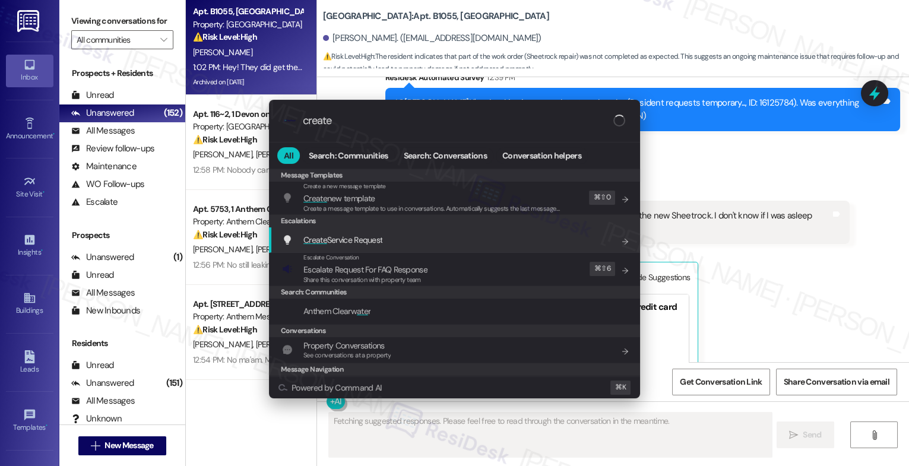
type input "create"
click at [374, 235] on span "Create Service Request" at bounding box center [343, 240] width 79 height 11
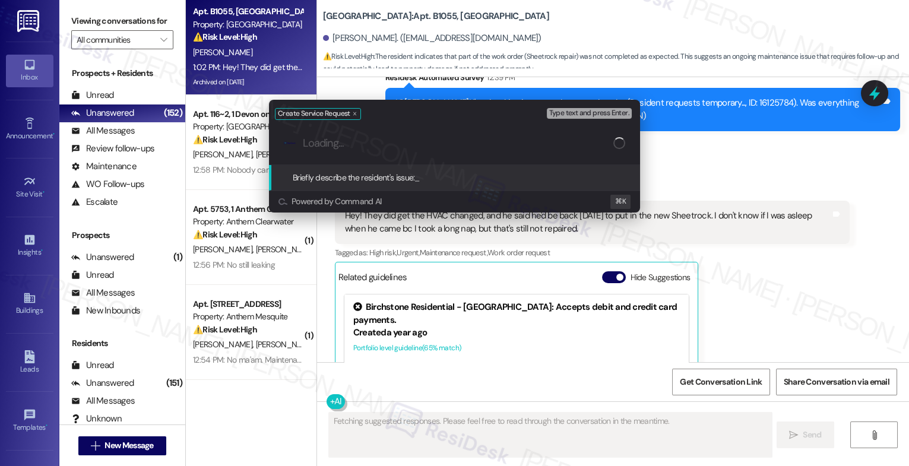
paste input "my sink needs to be replaced. It's was rusted when we moved in and all of sudde…"
type input "my sink needs to be replaced. It's was rusted when we moved in and all of sudde…"
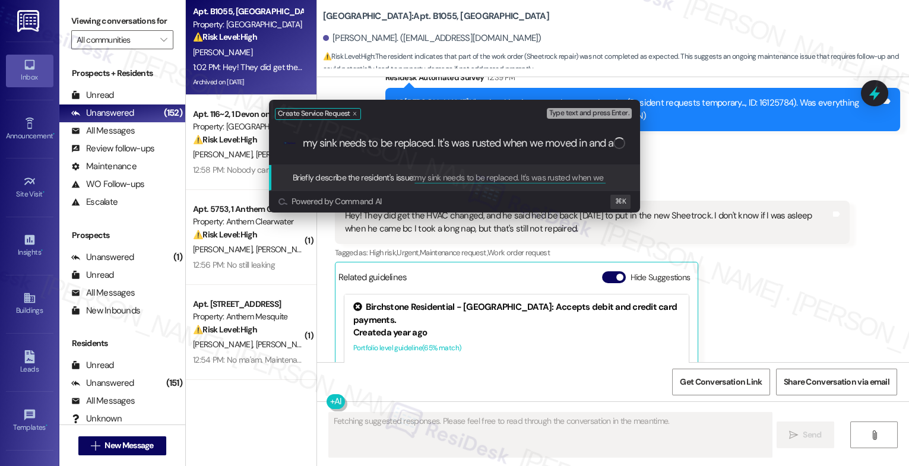
scroll to position [0, 342]
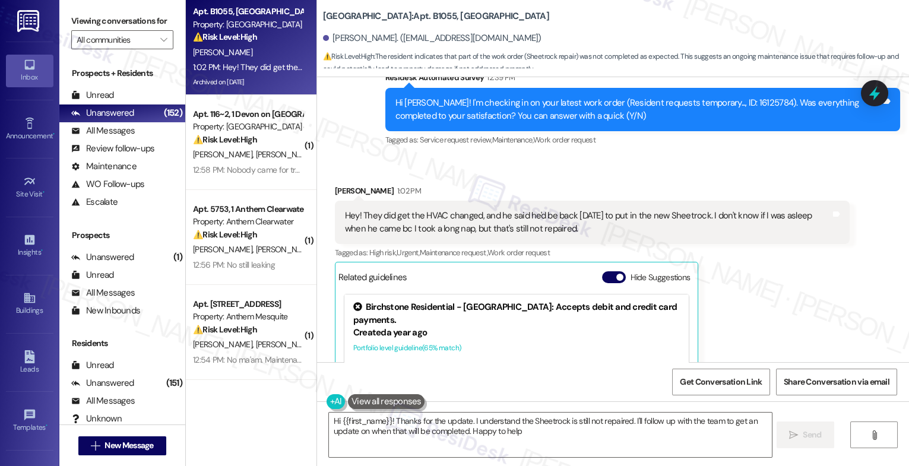
type textarea "Hi {{first_name}}! Thanks for the update. I understand the Sheetrock is still n…"
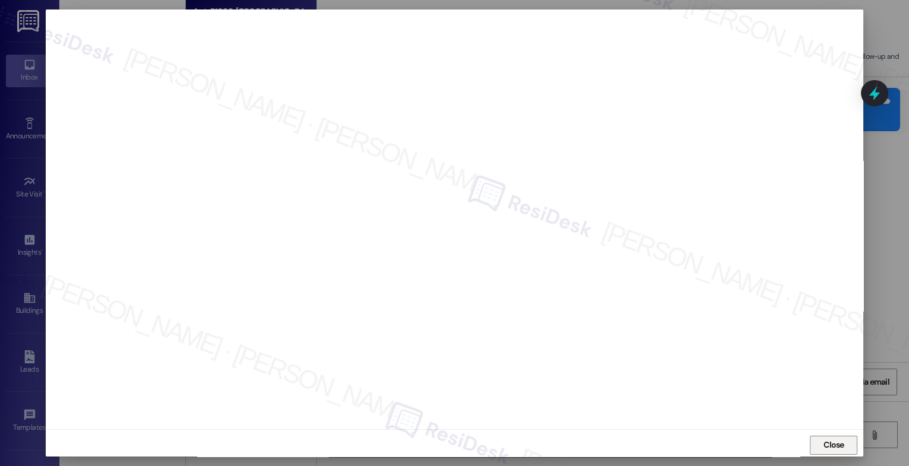
click at [826, 445] on span "Close" at bounding box center [834, 445] width 21 height 12
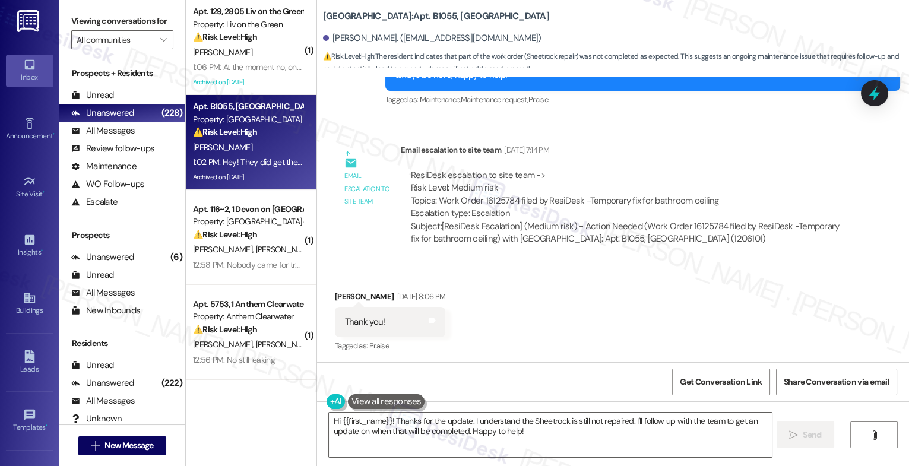
scroll to position [35029, 0]
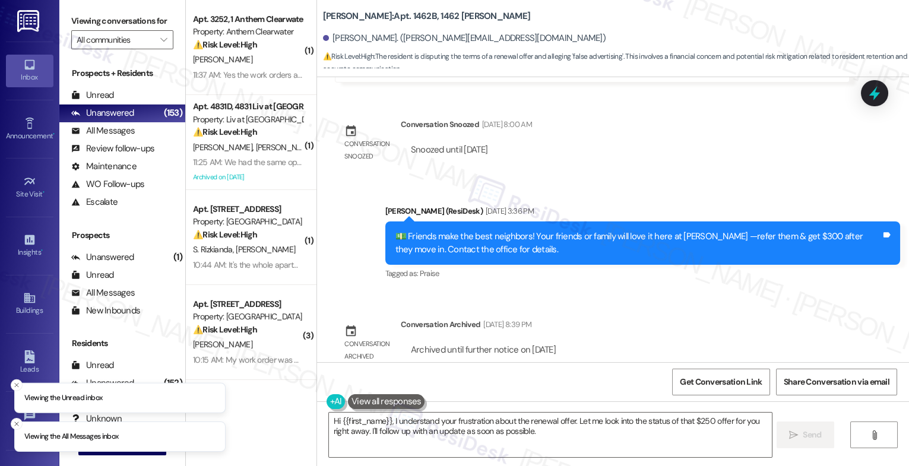
scroll to position [33296, 0]
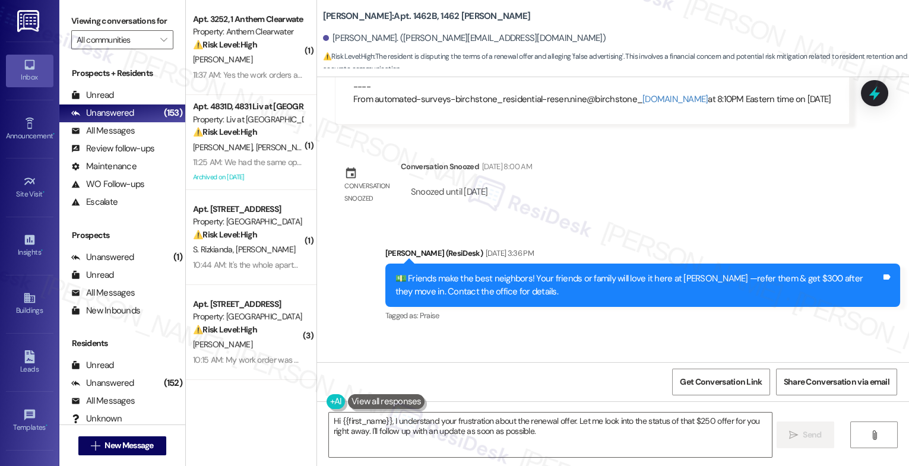
scroll to position [33319, 0]
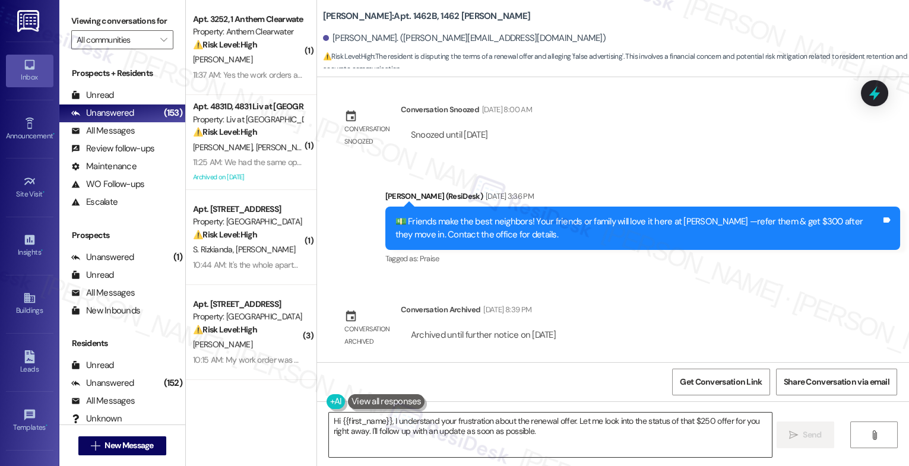
click at [388, 421] on textarea "Hi {{first_name}}, I understand your frustration about the renewal offer. Let m…" at bounding box center [550, 435] width 443 height 45
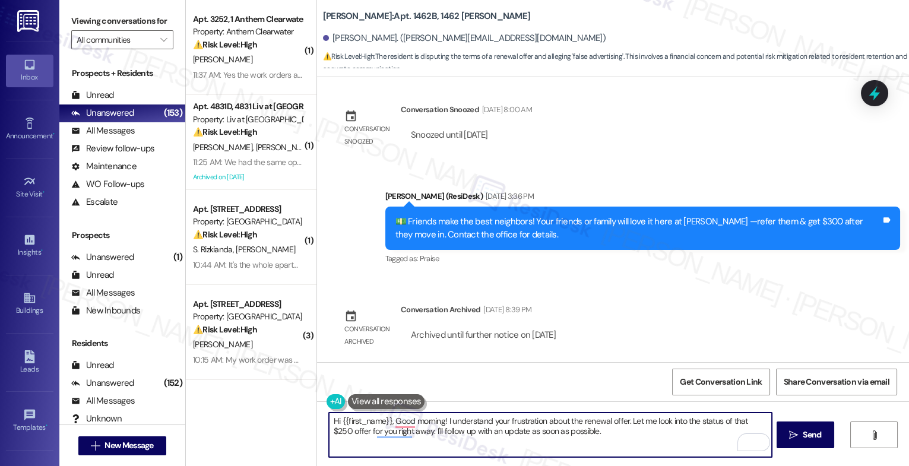
click at [583, 436] on textarea "Hi {{first_name}}, Good morning! I understand your frustration about the renewa…" at bounding box center [550, 435] width 443 height 45
drag, startPoint x: 624, startPoint y: 426, endPoint x: 445, endPoint y: 421, distance: 179.5
click at [445, 421] on textarea "Hi {{first_name}}, Good morning! I understand your frustration about the renewa…" at bounding box center [550, 435] width 443 height 45
click at [524, 432] on textarea "Hi {{first_name}}, Good morning! I understand your frustration about the renewa…" at bounding box center [550, 435] width 443 height 45
click at [451, 432] on textarea "Hi {{first_name}}, Good morning! I understand your frustration about the renewa…" at bounding box center [550, 435] width 443 height 45
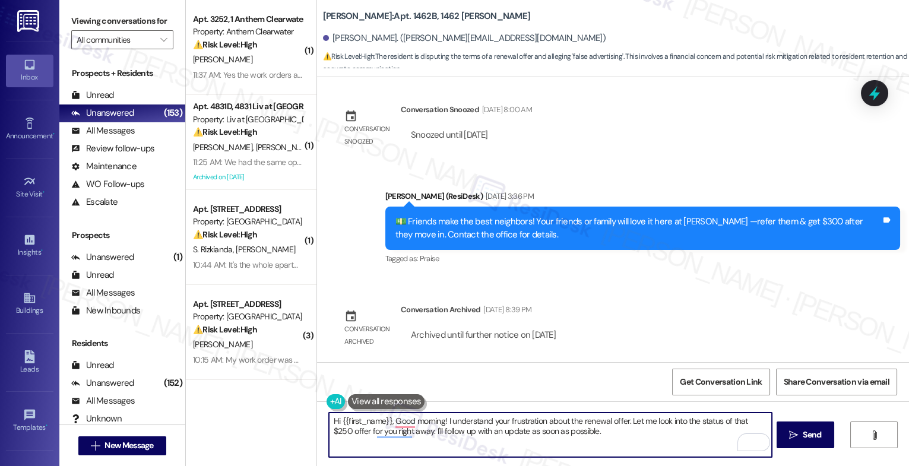
click at [396, 402] on button at bounding box center [386, 401] width 77 height 15
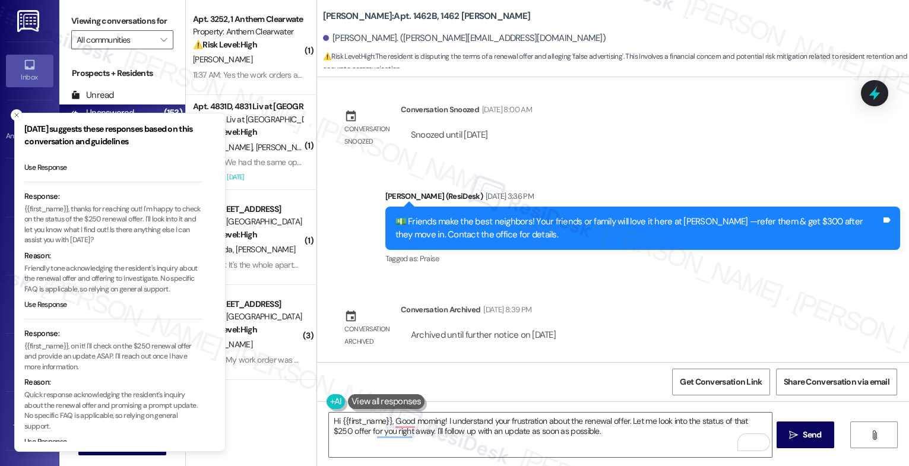
scroll to position [137, 0]
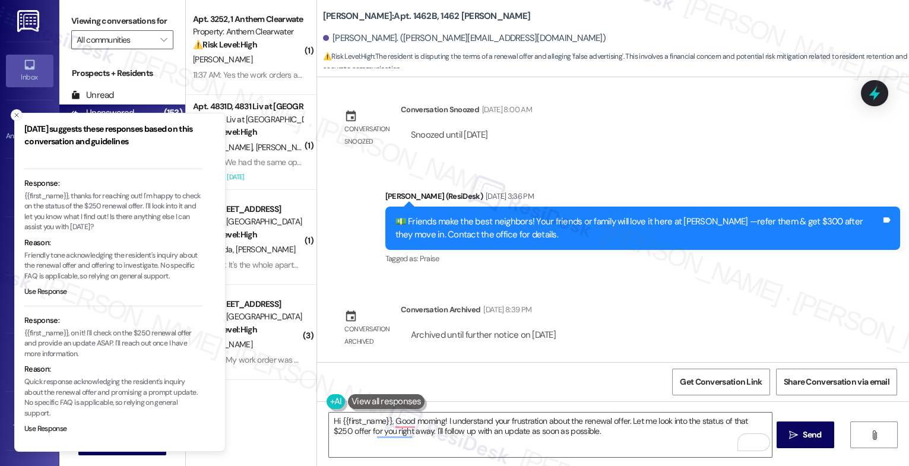
click at [17, 115] on icon "Close toast" at bounding box center [16, 115] width 7 height 7
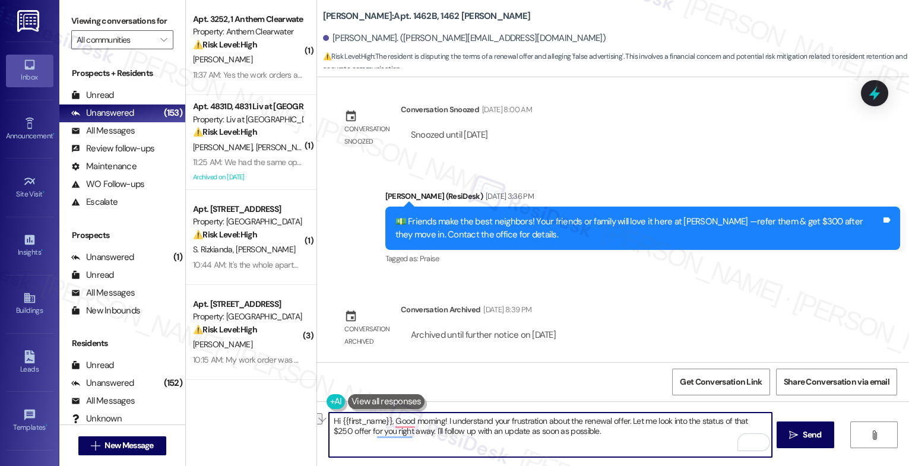
drag, startPoint x: 442, startPoint y: 419, endPoint x: 624, endPoint y: 419, distance: 181.7
click at [624, 419] on textarea "Hi {{first_name}}, Good morning! I understand your frustration about the renewa…" at bounding box center [550, 435] width 443 height 45
click at [575, 434] on textarea "Hi {{first_name}}, Good morning! I understand your frustration about the renewa…" at bounding box center [550, 435] width 443 height 45
drag, startPoint x: 622, startPoint y: 423, endPoint x: 488, endPoint y: 421, distance: 134.2
click at [488, 421] on textarea "Hi {{first_name}}, Good morning! I understand your frustration about the renewa…" at bounding box center [550, 435] width 443 height 45
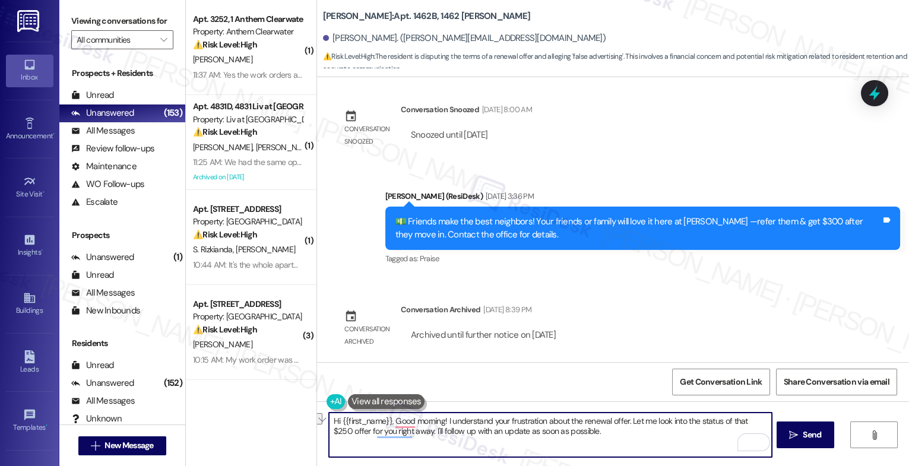
click at [526, 426] on textarea "Hi {{first_name}}, Good morning! I understand your frustration about the renewa…" at bounding box center [550, 435] width 443 height 45
click at [448, 419] on textarea "Hi {{first_name}}, Good morning! I understand your frustration about the renewa…" at bounding box center [550, 435] width 443 height 45
drag, startPoint x: 623, startPoint y: 425, endPoint x: 450, endPoint y: 419, distance: 172.9
click at [450, 419] on textarea "Hi {{first_name}}, Good morning! I understand your frustration about the renewa…" at bounding box center [550, 435] width 443 height 45
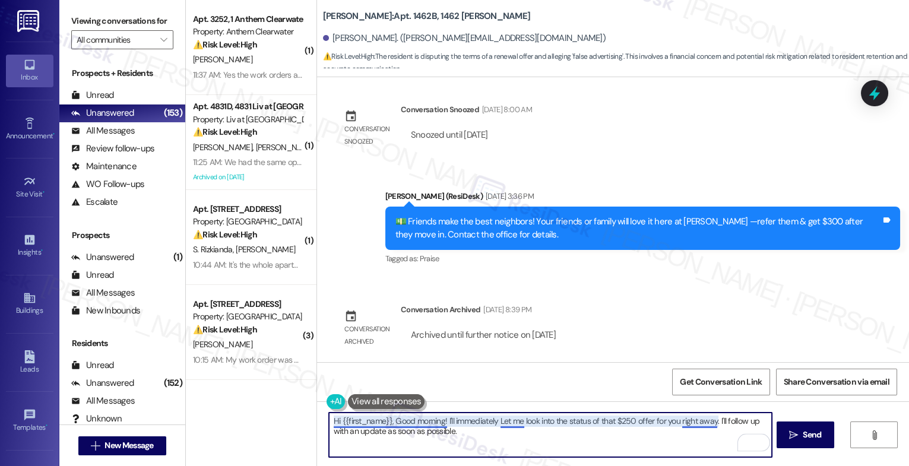
click at [517, 421] on textarea "Hi {{first_name}}, Good morning! I'll immediately Let me look into the status o…" at bounding box center [550, 435] width 443 height 45
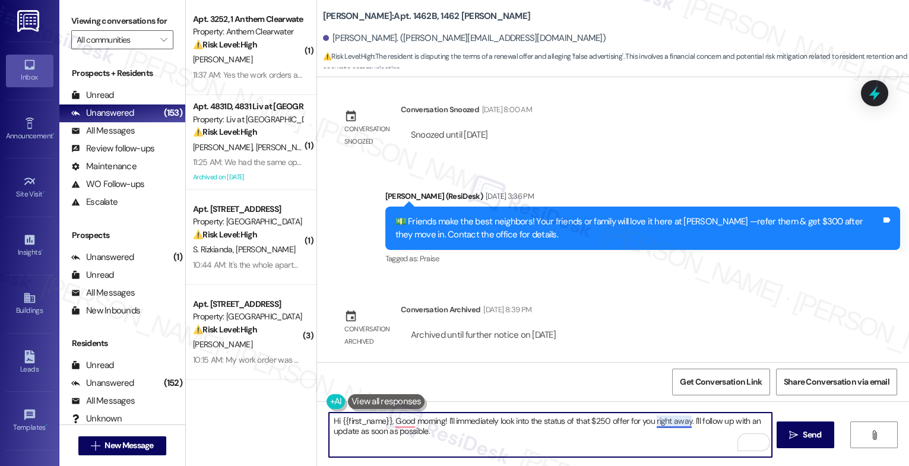
click at [684, 423] on textarea "Hi {{first_name}}, Good morning! I'll immediately look into the status of that …" at bounding box center [550, 435] width 443 height 45
click at [462, 435] on textarea "Hi {{first_name}}, Good morning! I'll immediately look into the status of that …" at bounding box center [550, 435] width 443 height 45
drag, startPoint x: 646, startPoint y: 422, endPoint x: 605, endPoint y: 421, distance: 41.0
click at [605, 421] on textarea "Hi {{first_name}}, Good morning! I'll immediately look into the status of that …" at bounding box center [550, 435] width 443 height 45
click at [629, 437] on textarea "Hi {{first_name}}, Good morning! I'll immediately look into the status of that …" at bounding box center [550, 435] width 443 height 45
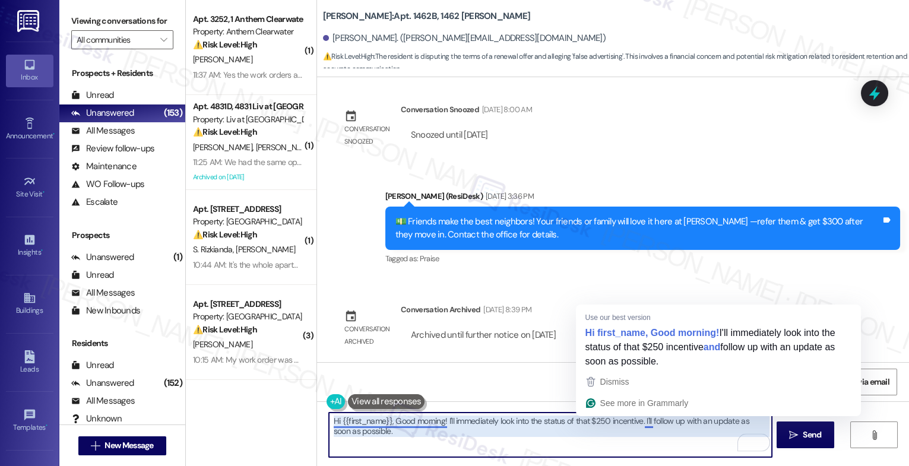
drag, startPoint x: 643, startPoint y: 418, endPoint x: 648, endPoint y: 433, distance: 16.2
click at [648, 433] on textarea "Hi {{first_name}}, Good morning! I'll immediately look into the status of that …" at bounding box center [550, 435] width 443 height 45
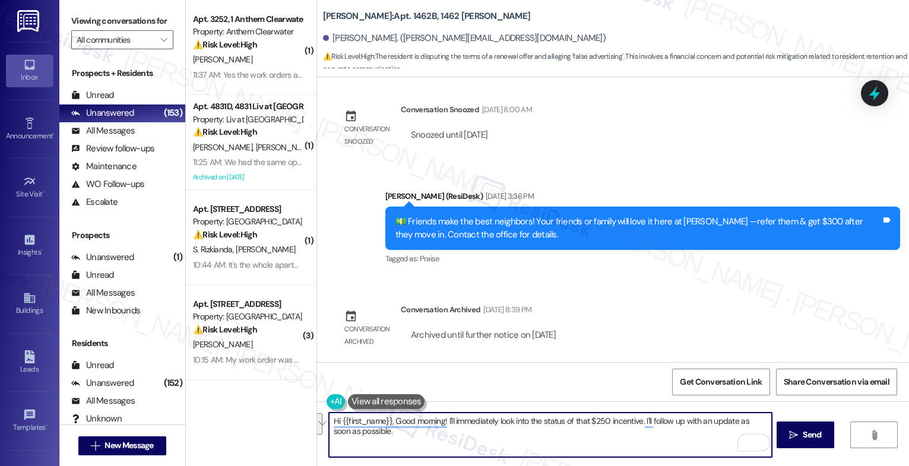
click at [648, 433] on textarea "Hi {{first_name}}, Good morning! I'll immediately look into the status of that …" at bounding box center [550, 435] width 443 height 45
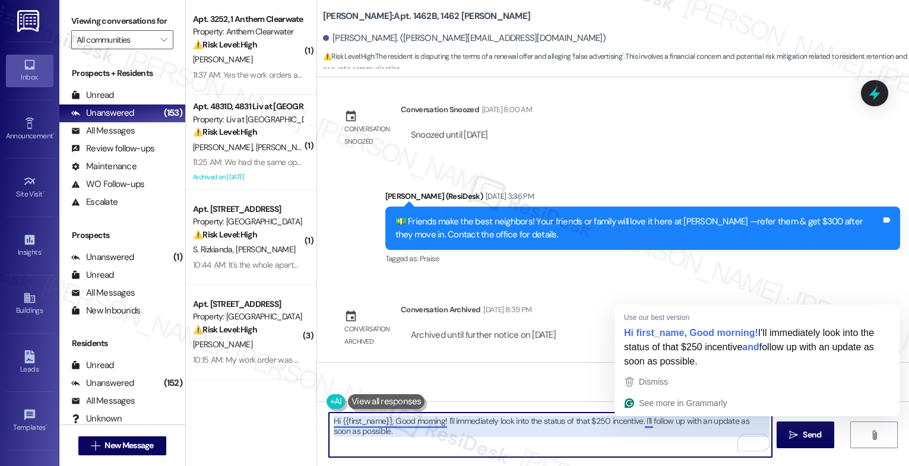
click at [640, 422] on textarea "Hi {{first_name}}, Good morning! I'll immediately look into the status of that …" at bounding box center [550, 435] width 443 height 45
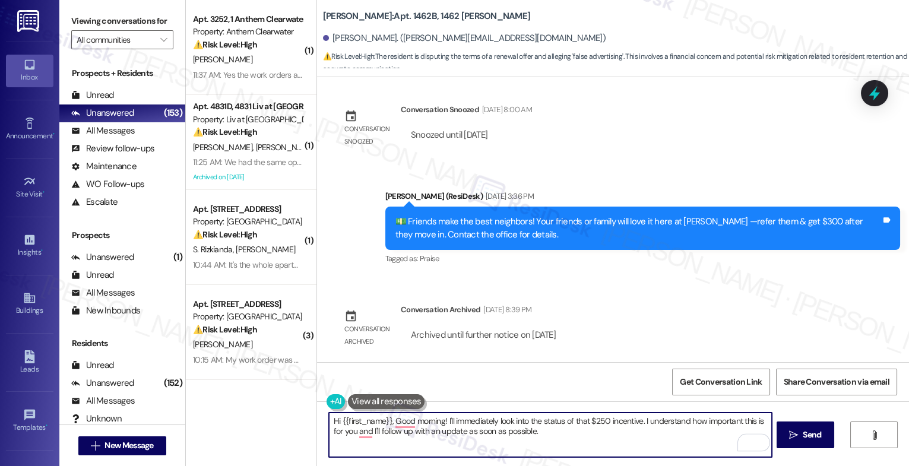
click at [570, 435] on textarea "Hi {{first_name}}, Good morning! I'll immediately look into the status of that …" at bounding box center [550, 435] width 443 height 45
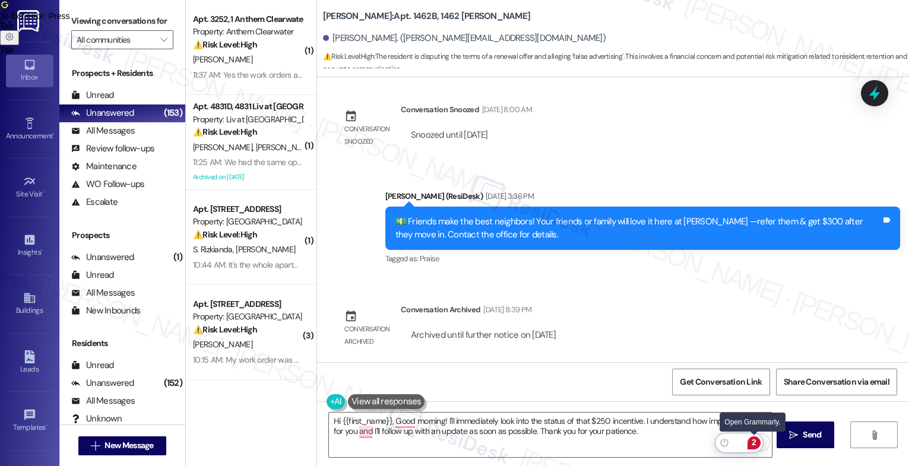
click at [754, 438] on div "2" at bounding box center [754, 443] width 13 height 13
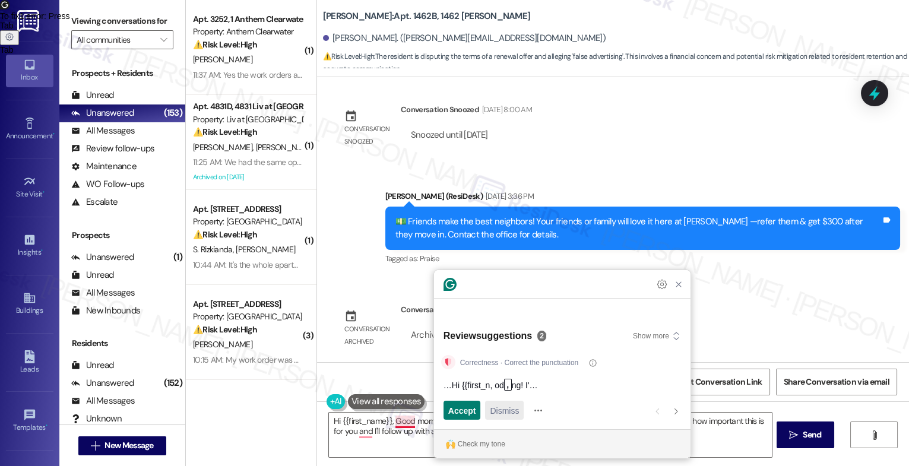
click at [508, 414] on span "Dismiss" at bounding box center [504, 410] width 29 height 12
click at [463, 406] on span "Accept" at bounding box center [462, 410] width 28 height 12
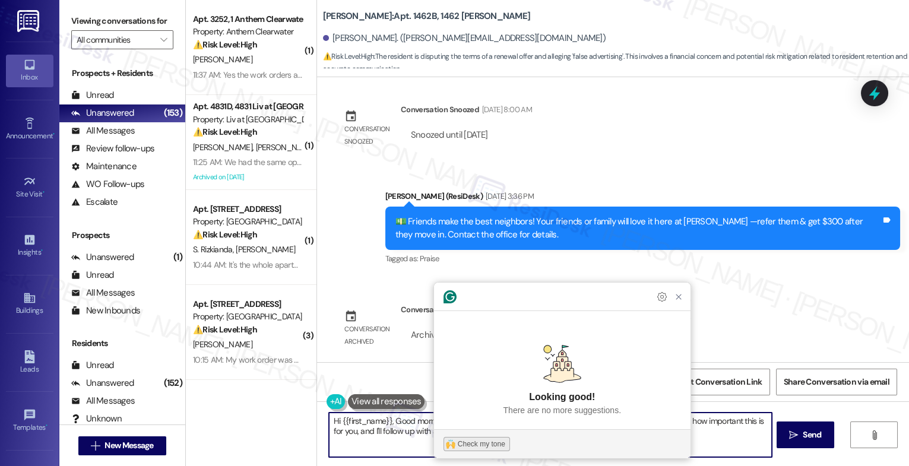
type textarea "Hi {{first_name}}, Good morning! I'll immediately look into the status of that …"
click at [473, 444] on div "Check my tone" at bounding box center [482, 444] width 48 height 11
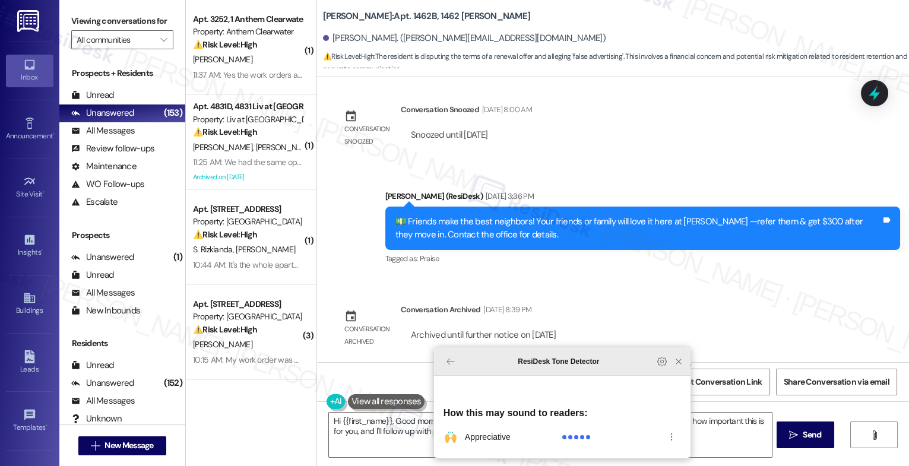
click at [679, 366] on icon "Close Grammarly Assistant" at bounding box center [679, 362] width 10 height 10
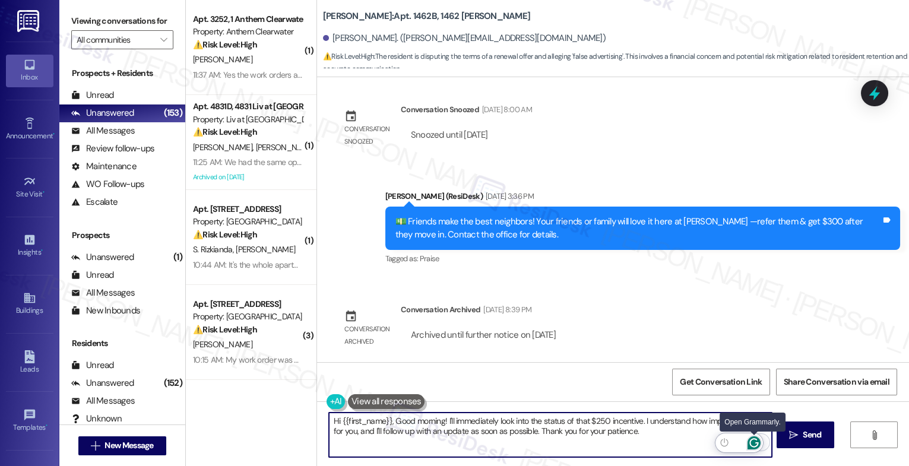
click at [754, 441] on icon "Open Grammarly. 0 Suggestions." at bounding box center [754, 443] width 13 height 13
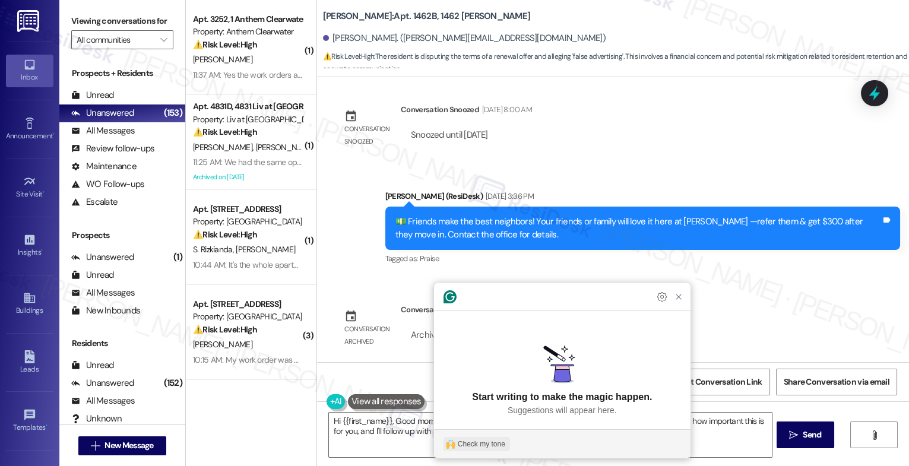
click at [473, 444] on div "Check my tone" at bounding box center [482, 444] width 48 height 11
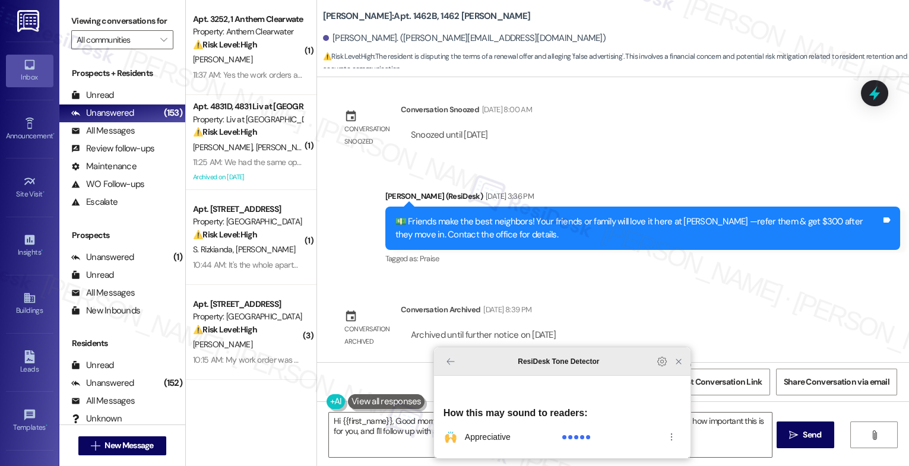
click at [677, 369] on icon "Close Grammarly Assistant" at bounding box center [679, 362] width 14 height 14
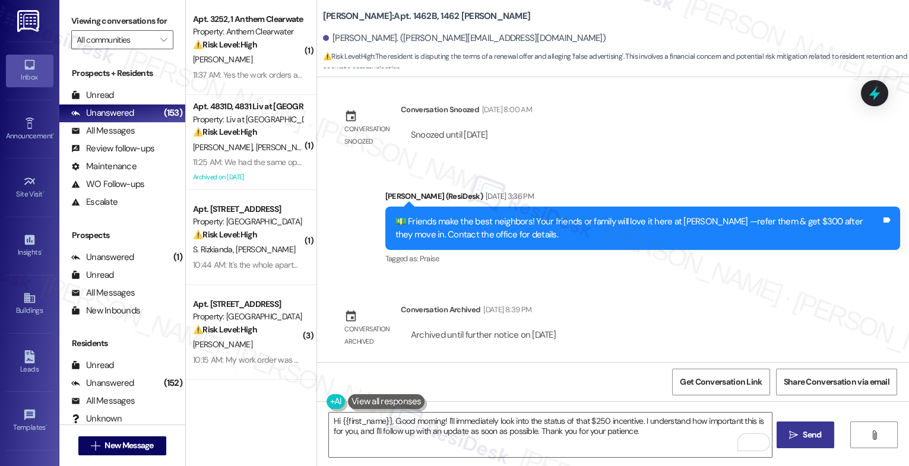
click at [808, 424] on button " Send" at bounding box center [806, 435] width 58 height 27
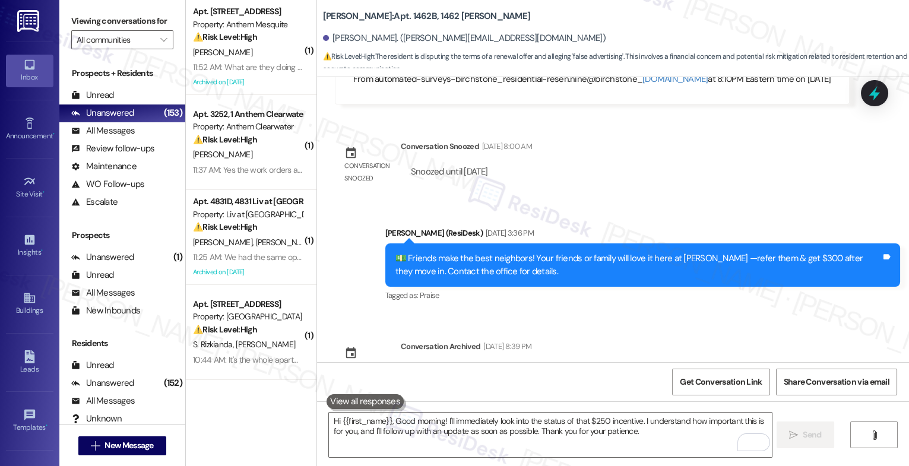
scroll to position [33278, 0]
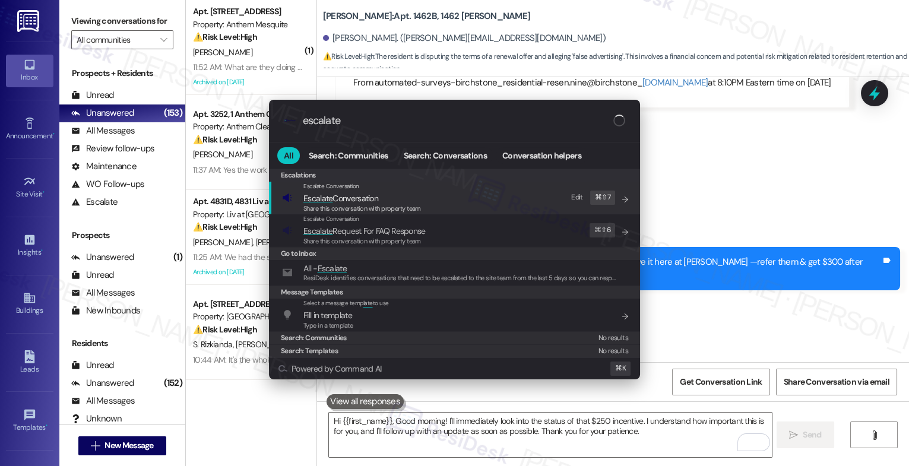
type input "escalate"
click at [391, 195] on span "Escalate Conversation" at bounding box center [363, 198] width 118 height 13
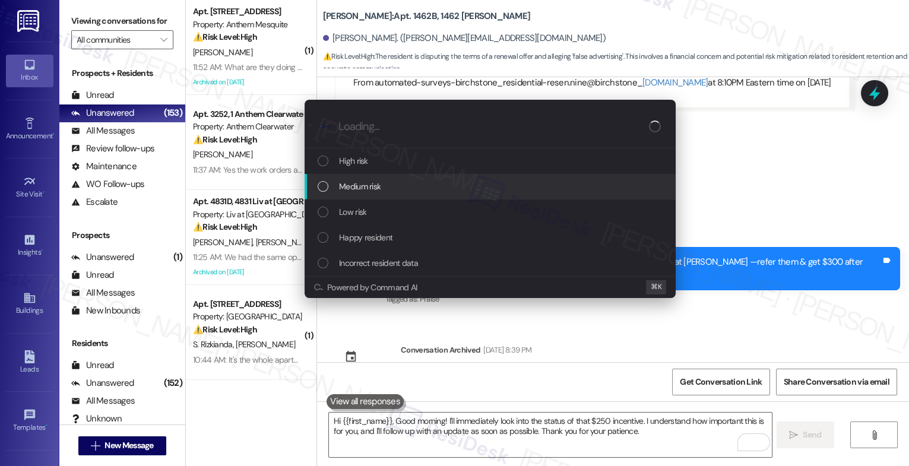
click at [383, 175] on div "Medium risk" at bounding box center [490, 187] width 371 height 26
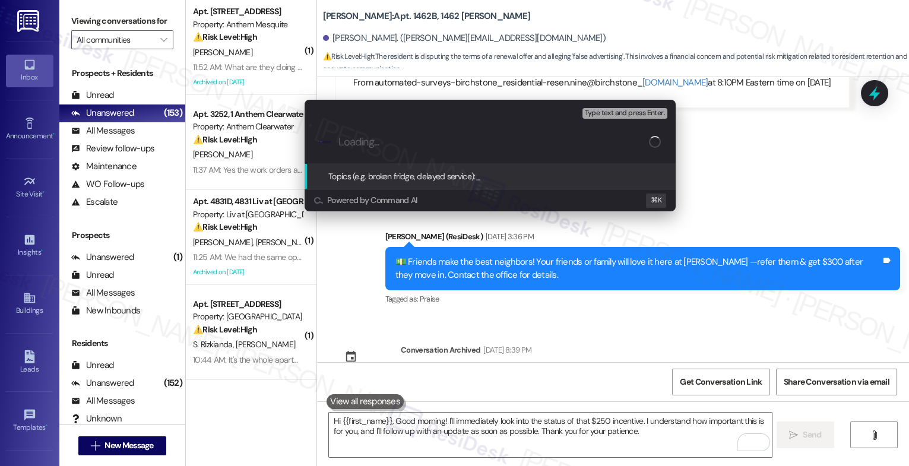
click at [375, 146] on input "Loading..." at bounding box center [494, 142] width 311 height 12
click at [338, 142] on div ".cls-1{fill:#0a055f;}.cls-2{fill:#0cc4c4;} resideskLogoBlueOrange $250 bonus" at bounding box center [490, 142] width 371 height 42
click at [342, 140] on input "$250 bonus" at bounding box center [495, 142] width 313 height 12
type input "Follow-up on the $250 bonus"
click at [496, 144] on input "Follow-up on the $250 bonus" at bounding box center [495, 142] width 313 height 12
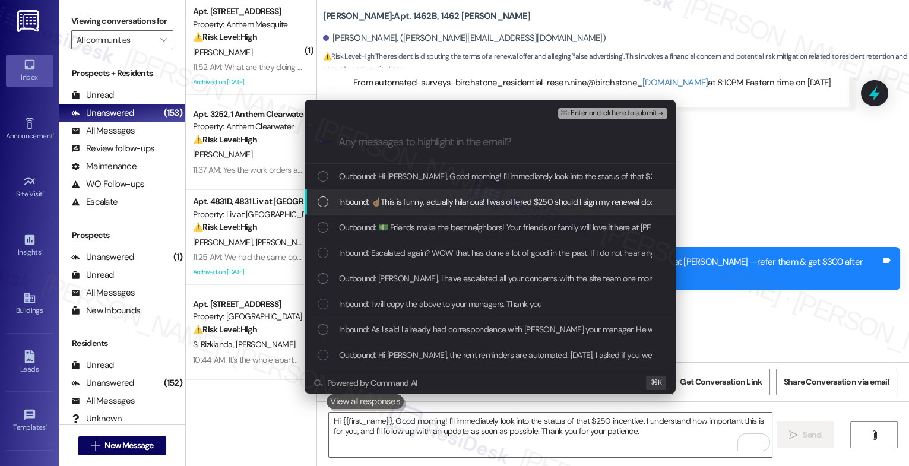
click at [461, 203] on span "Inbound: ☝🏽This is funny, actually hilarious! I was offered $250 should l sign …" at bounding box center [757, 201] width 837 height 13
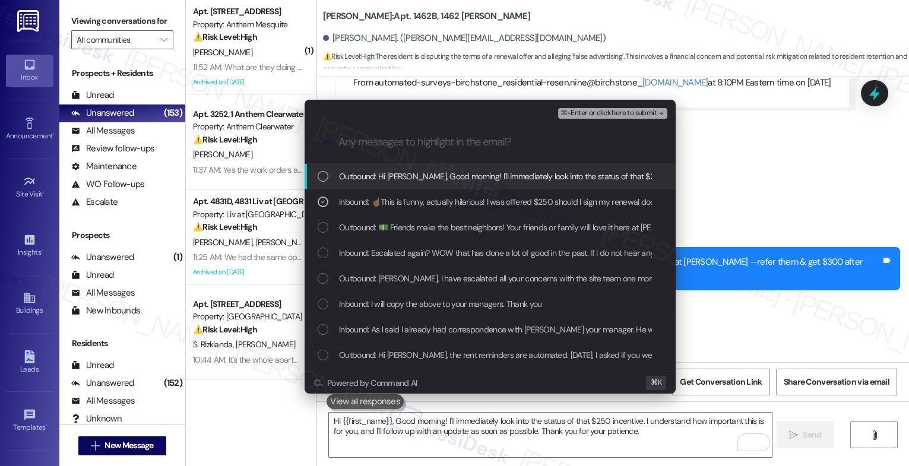
click at [463, 187] on div "Outbound: Hi Rose, Good morning! I'll immediately look into the status of that …" at bounding box center [490, 177] width 371 height 26
click at [639, 109] on span "⌘+Enter or click here to submit" at bounding box center [609, 113] width 96 height 8
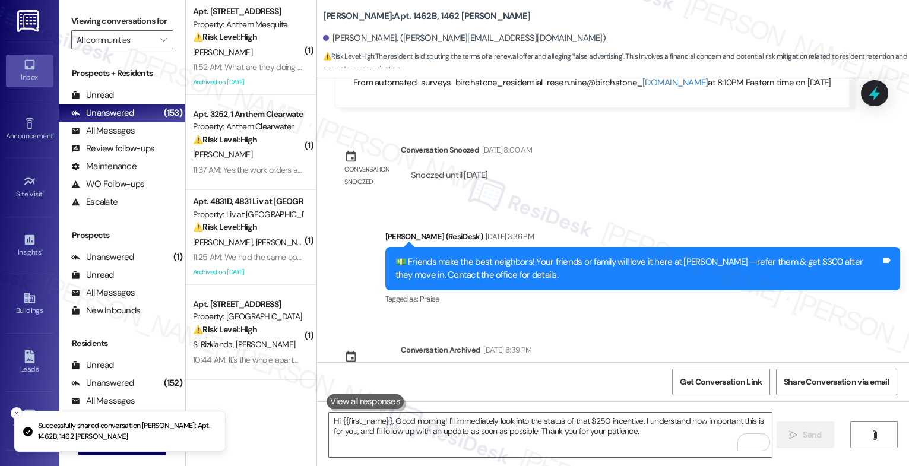
scroll to position [0, 0]
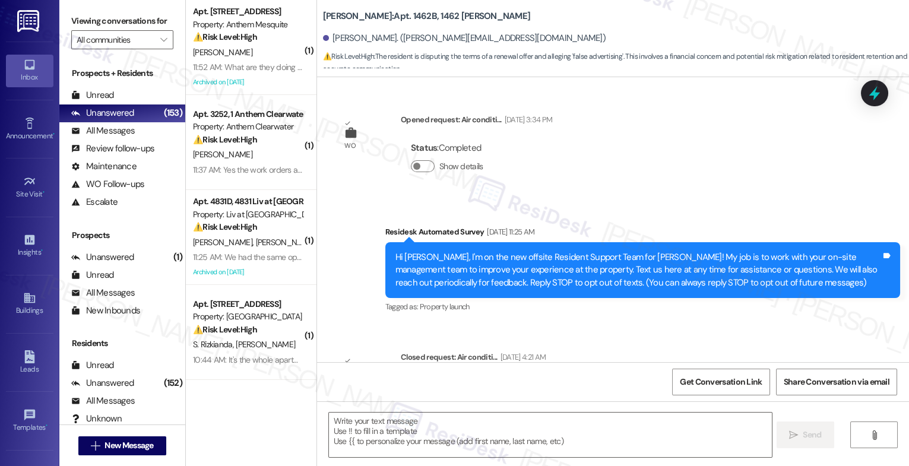
type textarea "Fetching suggested responses. Please feel free to read through the conversation…"
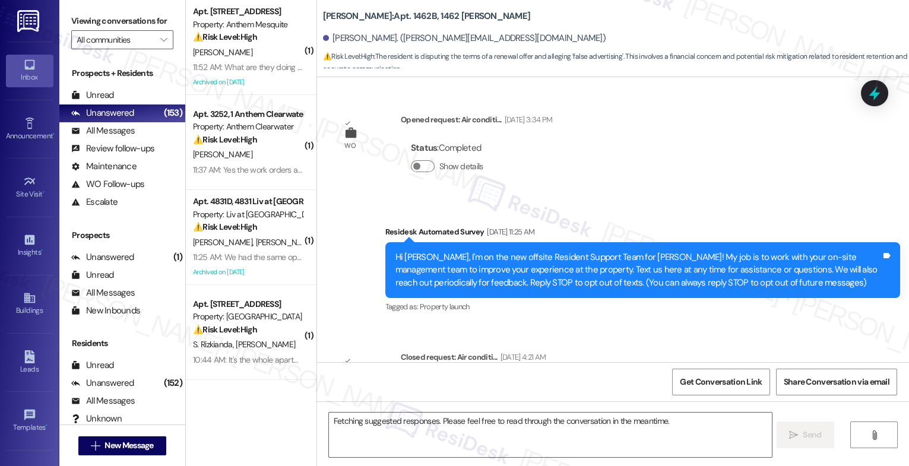
scroll to position [33618, 0]
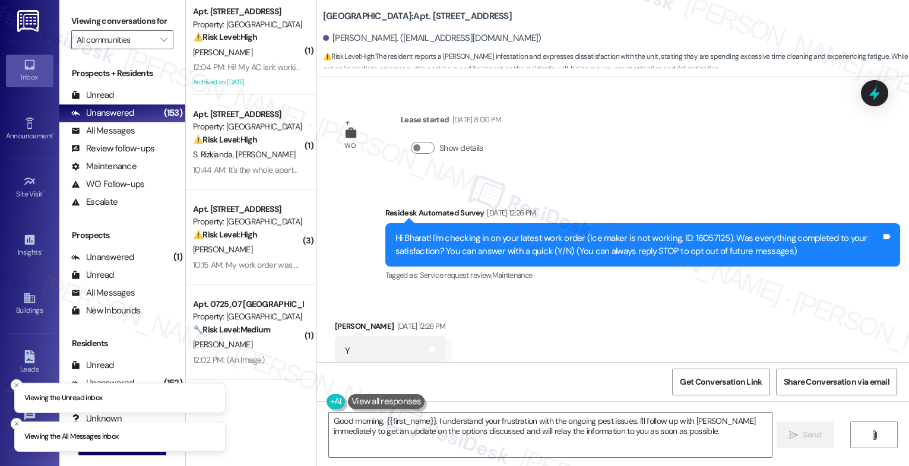
scroll to position [9571, 0]
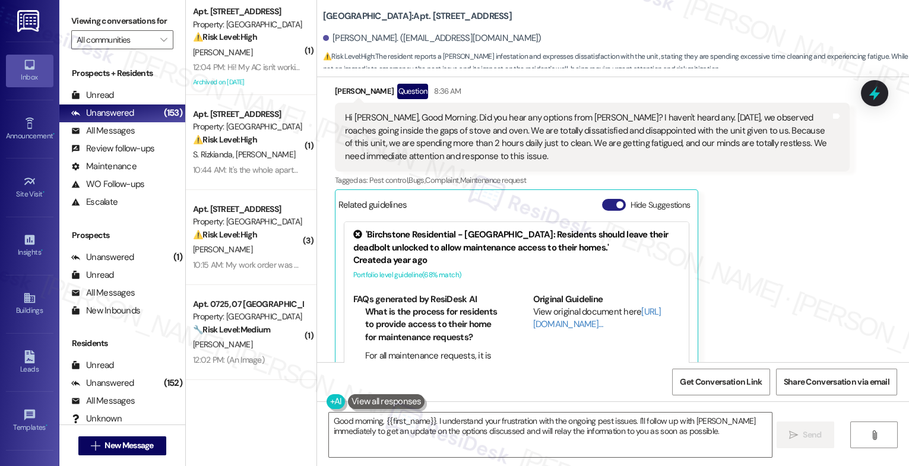
click at [617, 201] on span "button" at bounding box center [620, 204] width 7 height 7
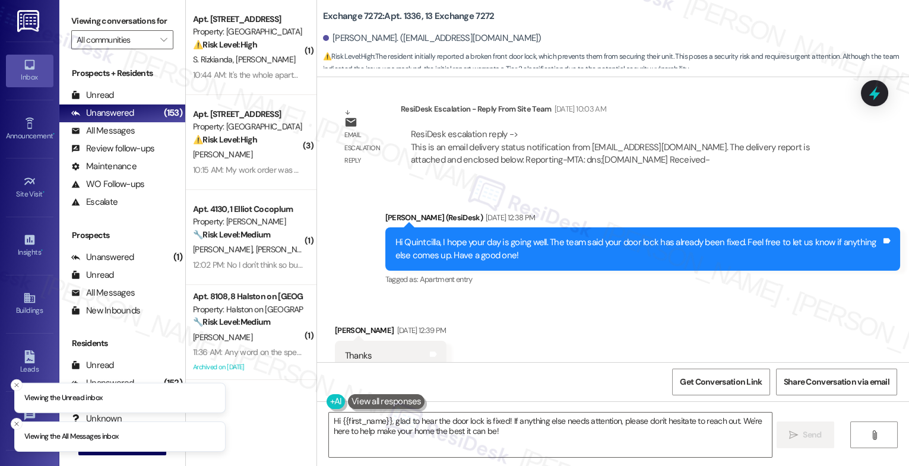
scroll to position [8182, 0]
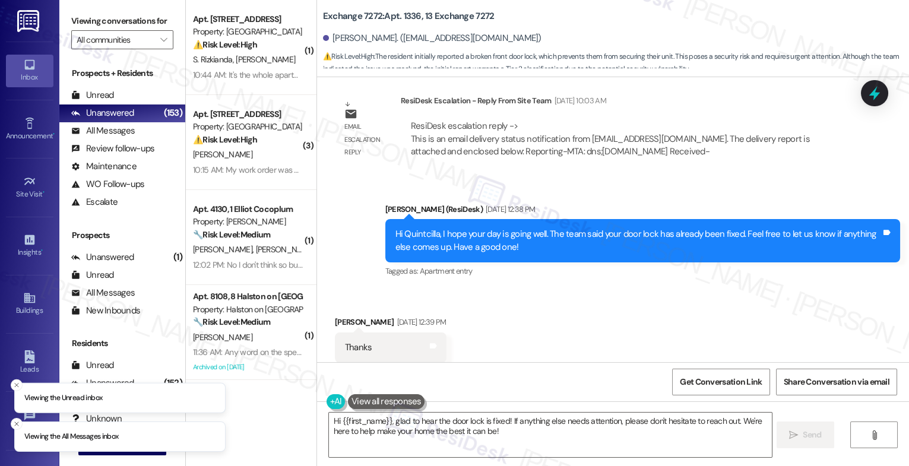
click at [551, 315] on div "Received via SMS [PERSON_NAME] [DATE] 12:39 PM Thanks Tags and notes Tagged as:…" at bounding box center [613, 339] width 592 height 100
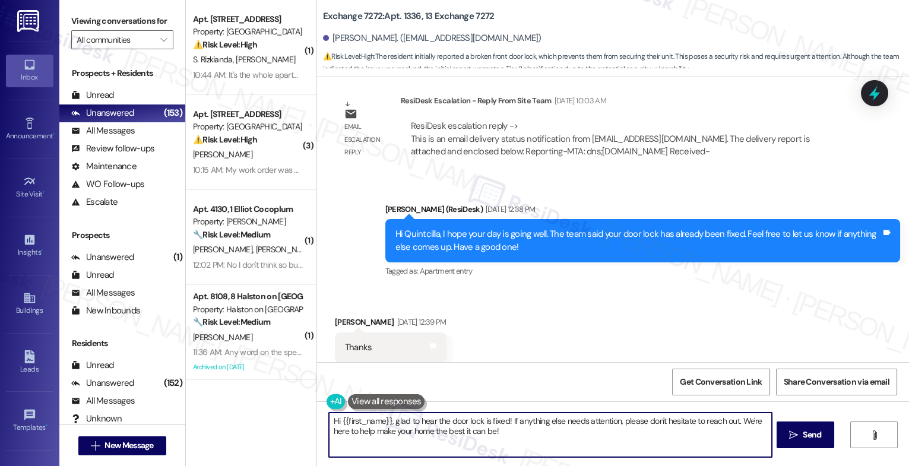
click at [445, 432] on textarea "Hi {{first_name}}, glad to hear the door lock is fixed! If anything else needs …" at bounding box center [550, 435] width 443 height 45
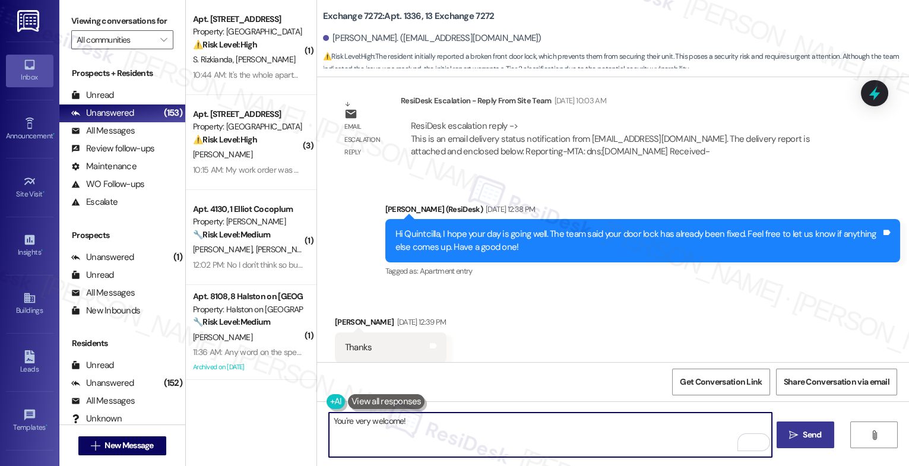
type textarea "You're very welcome!"
click at [801, 430] on span "Send" at bounding box center [812, 435] width 23 height 12
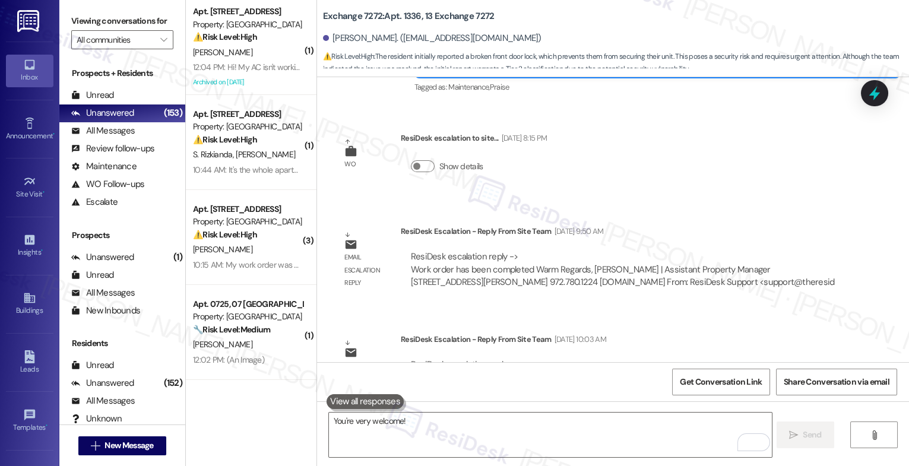
scroll to position [8265, 0]
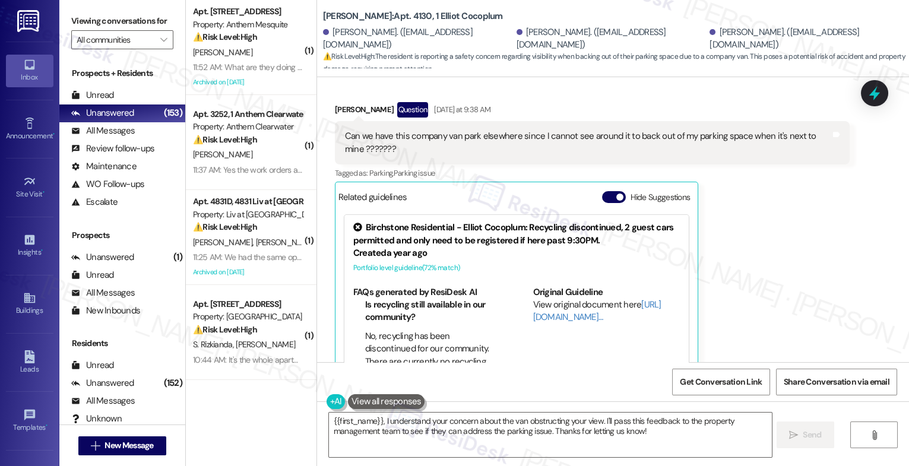
scroll to position [12595, 0]
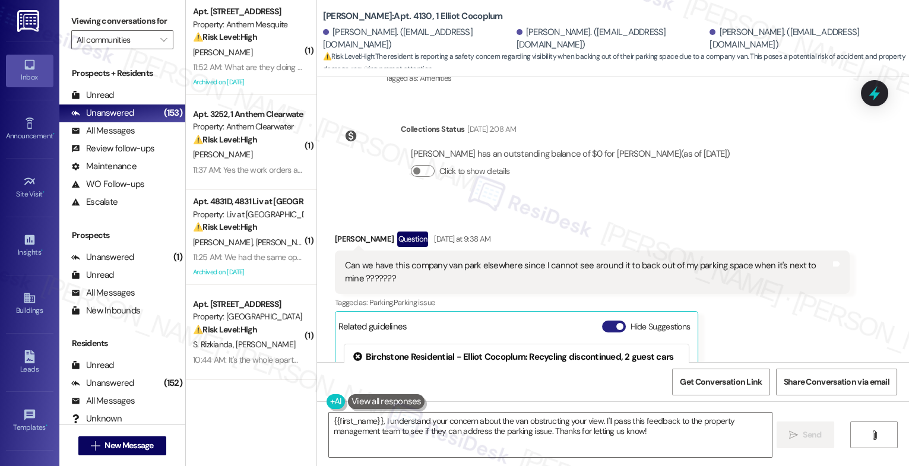
click at [602, 321] on button "Hide Suggestions" at bounding box center [614, 327] width 24 height 12
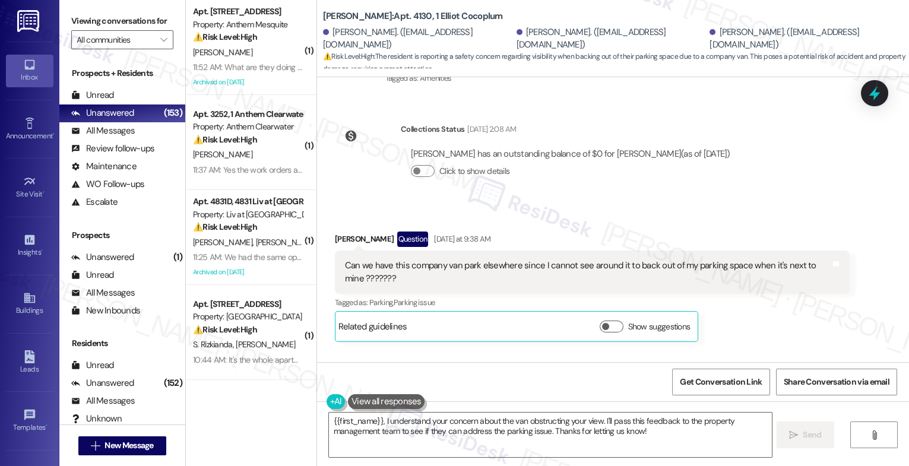
scroll to position [12571, 0]
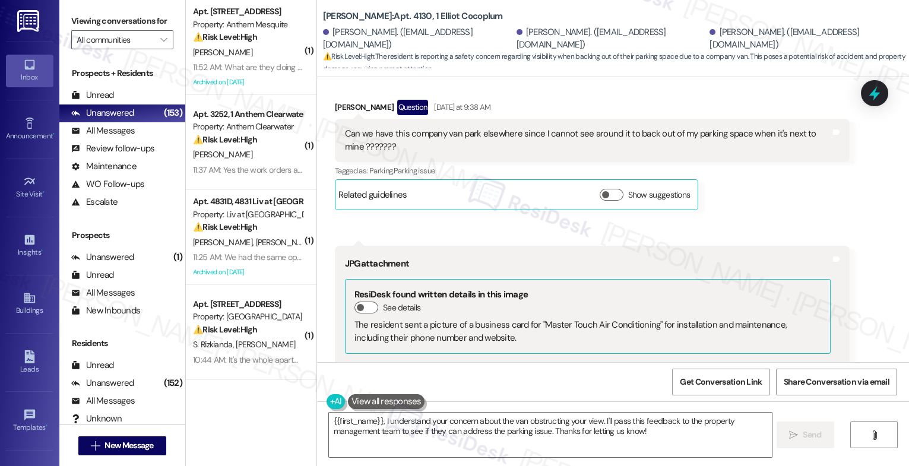
scroll to position [12847, 0]
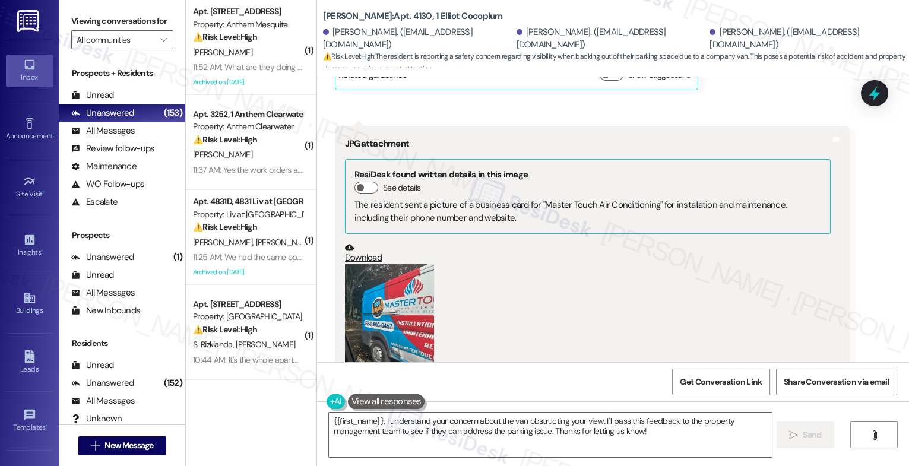
click at [384, 264] on button "Zoom image" at bounding box center [389, 323] width 89 height 119
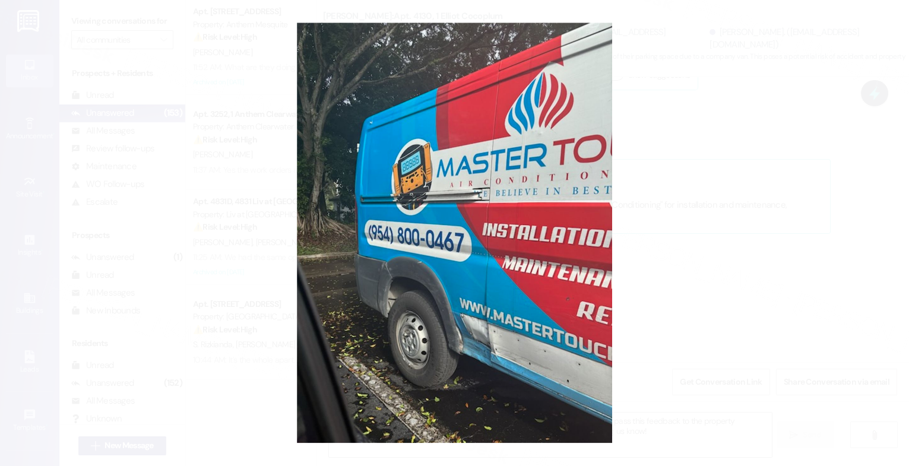
click at [492, 250] on button "Unzoom image" at bounding box center [454, 233] width 909 height 466
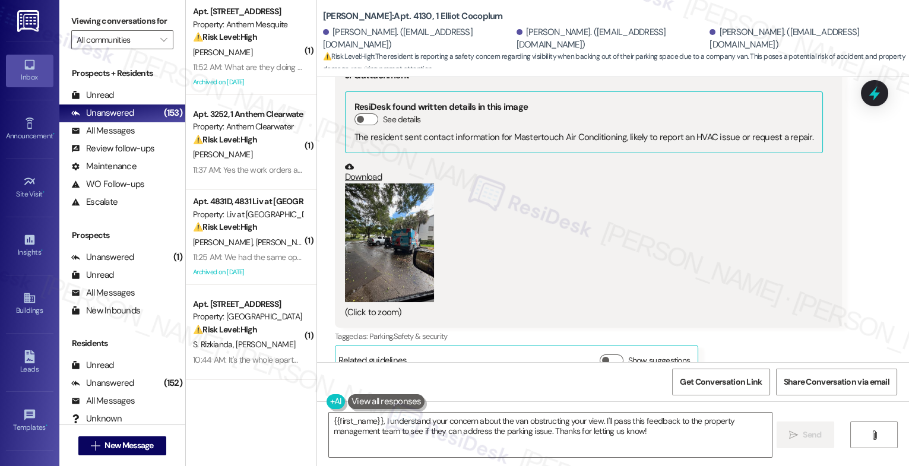
scroll to position [13391, 0]
click at [393, 186] on button "Zoom image" at bounding box center [389, 243] width 89 height 119
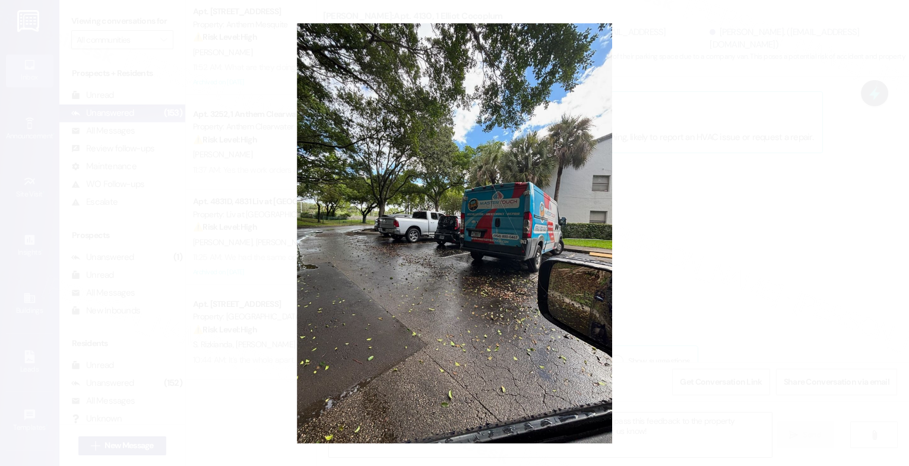
click at [551, 320] on button "Unzoom image" at bounding box center [454, 233] width 909 height 466
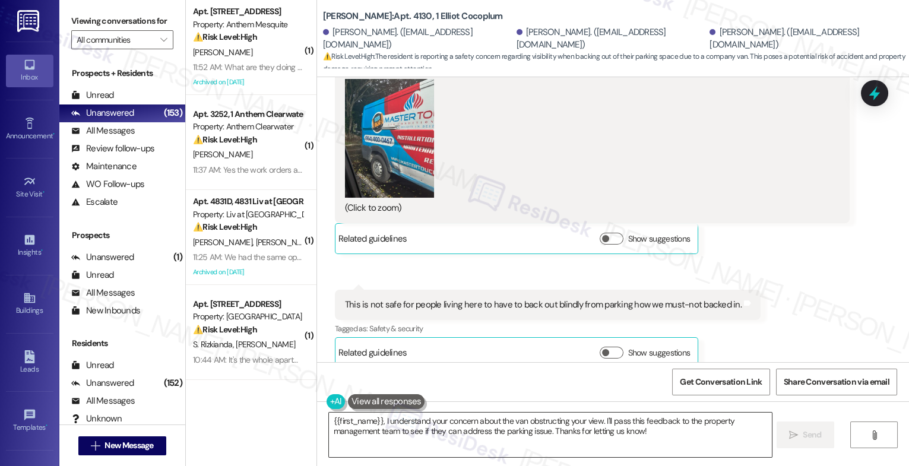
scroll to position [13032, 0]
click at [412, 438] on textarea "{{first_name}}, I understand your concern about the van obstructing your view. …" at bounding box center [550, 435] width 443 height 45
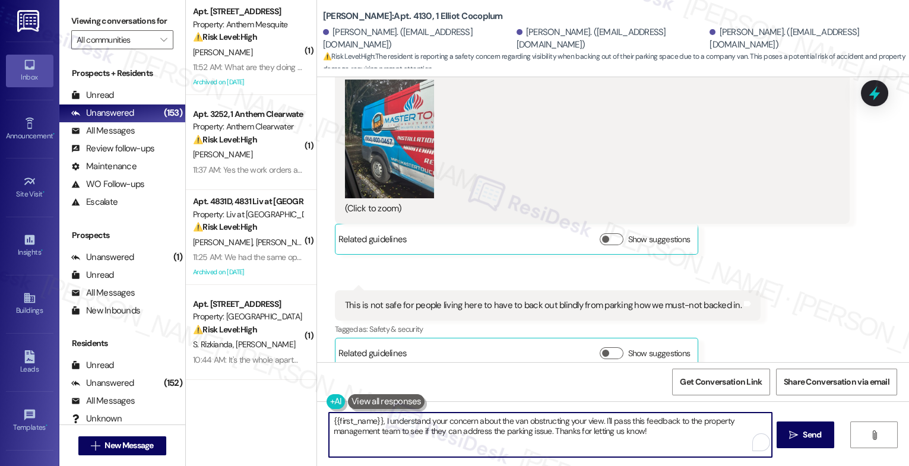
click at [412, 438] on textarea "{{first_name}}, I understand your concern about the van obstructing your view. …" at bounding box center [550, 435] width 443 height 45
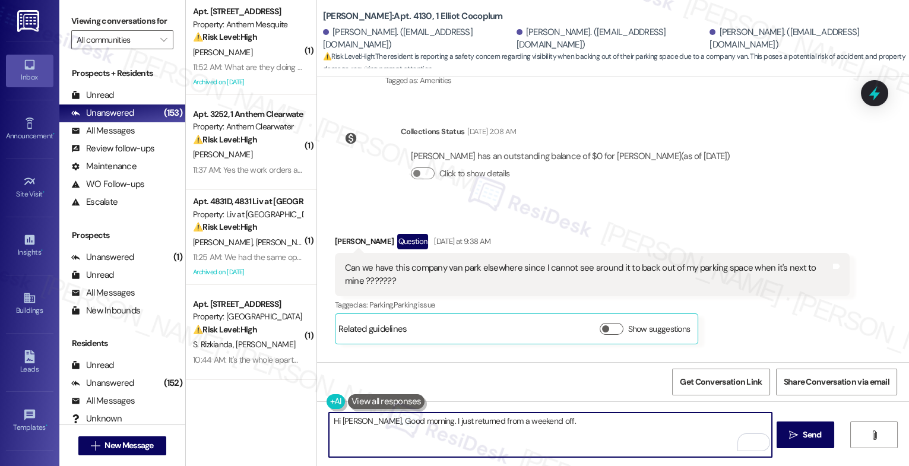
scroll to position [12675, 0]
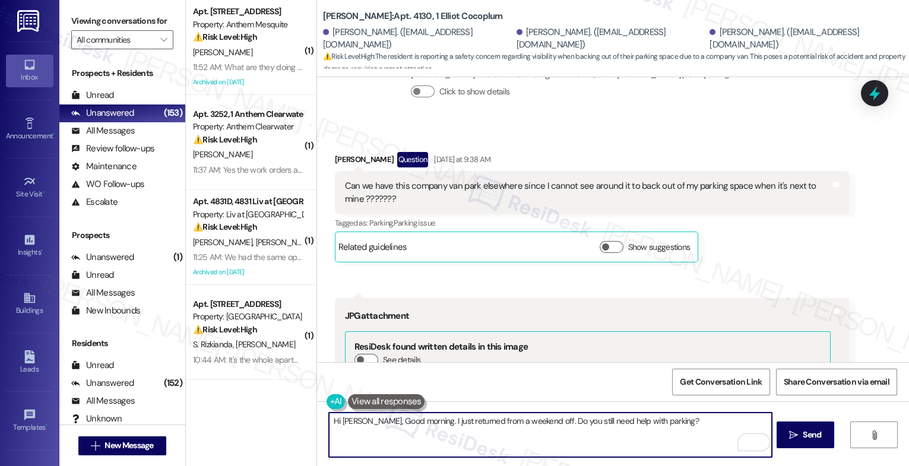
drag, startPoint x: 539, startPoint y: 419, endPoint x: 770, endPoint y: 428, distance: 231.2
click at [770, 428] on textarea "Hi Heather, Good morning. I just returned from a weekend off. Do you still need…" at bounding box center [550, 435] width 443 height 45
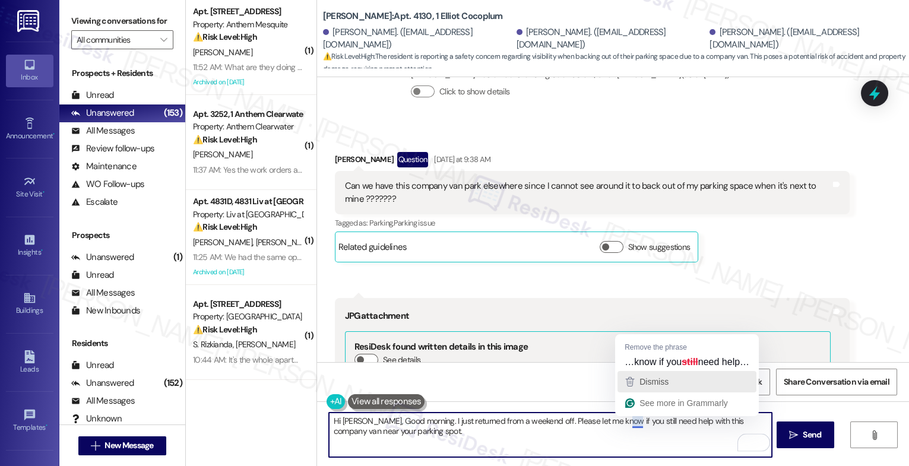
click at [650, 384] on span "Dismiss" at bounding box center [654, 382] width 29 height 10
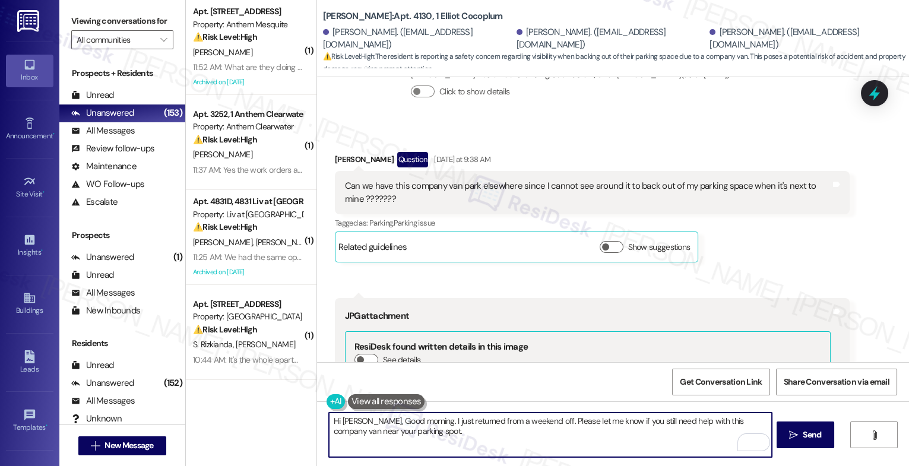
click at [640, 441] on textarea "Hi Heather, Good morning. I just returned from a weekend off. Please let me kno…" at bounding box center [550, 435] width 443 height 45
click at [758, 423] on textarea "Hi Heather, Good morning. I just returned from a weekend off. Please let me kno…" at bounding box center [550, 435] width 443 height 45
click at [530, 441] on textarea "Hi Heather, Good morning. I just returned from a weekend off. Please let me kno…" at bounding box center [550, 435] width 443 height 45
click at [554, 439] on textarea "Hi Heather, Good morning. I just returned from a weekend off. Please let me kno…" at bounding box center [550, 435] width 443 height 45
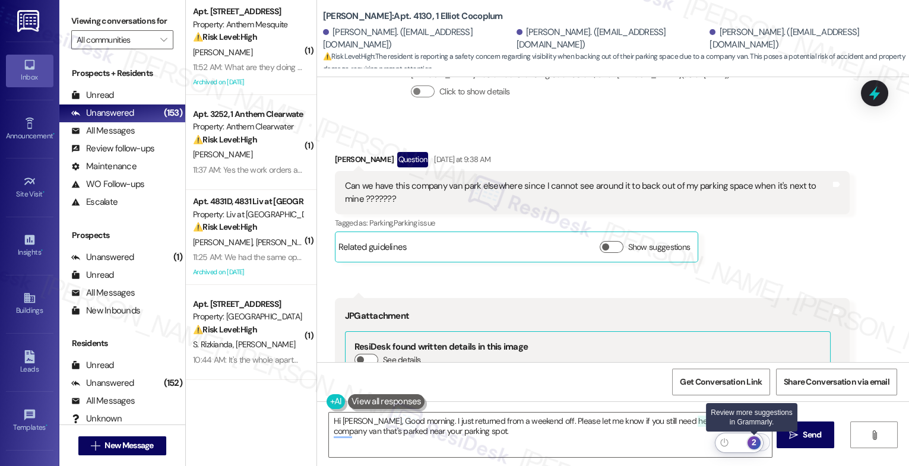
click at [751, 440] on div "2" at bounding box center [754, 443] width 13 height 13
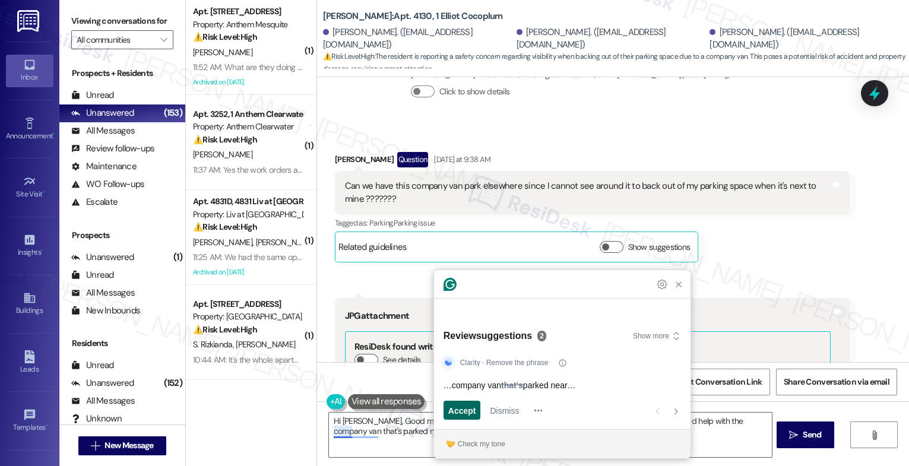
click at [466, 405] on span "Accept" at bounding box center [462, 410] width 28 height 12
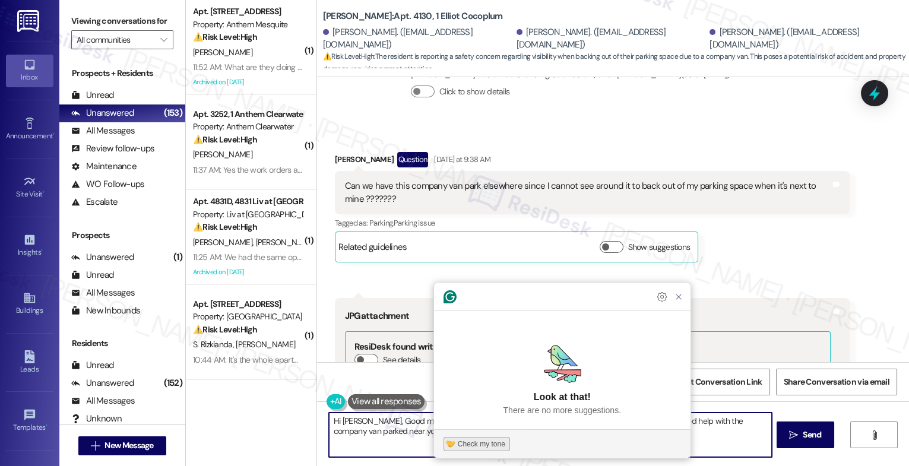
type textarea "Hi Heather, Good morning. I just returned from a weekend off. Please let me kno…"
click at [481, 443] on div "Check my tone" at bounding box center [482, 444] width 48 height 11
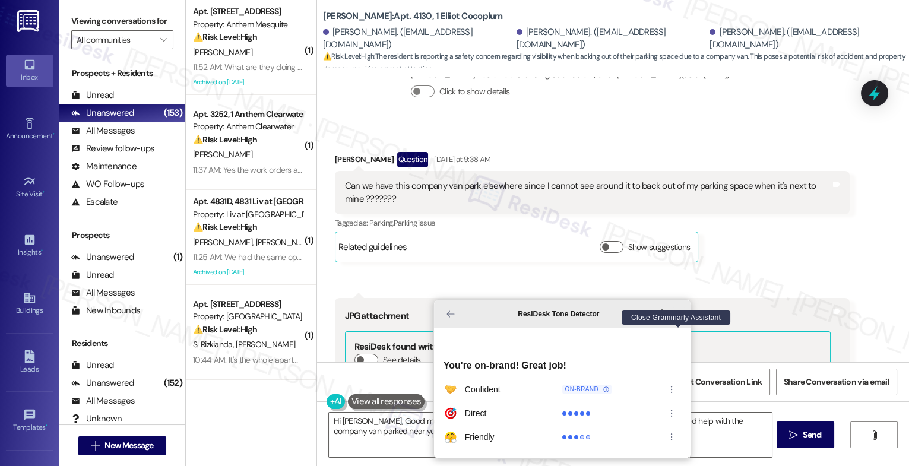
click at [684, 321] on icon "Close Grammarly Assistant" at bounding box center [679, 314] width 14 height 14
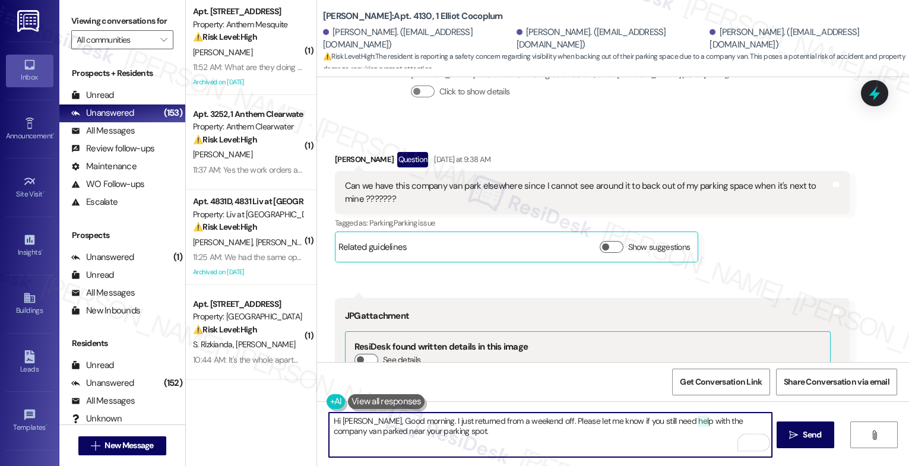
click at [508, 429] on textarea "Hi Heather, Good morning. I just returned from a weekend off. Please let me kno…" at bounding box center [550, 435] width 443 height 45
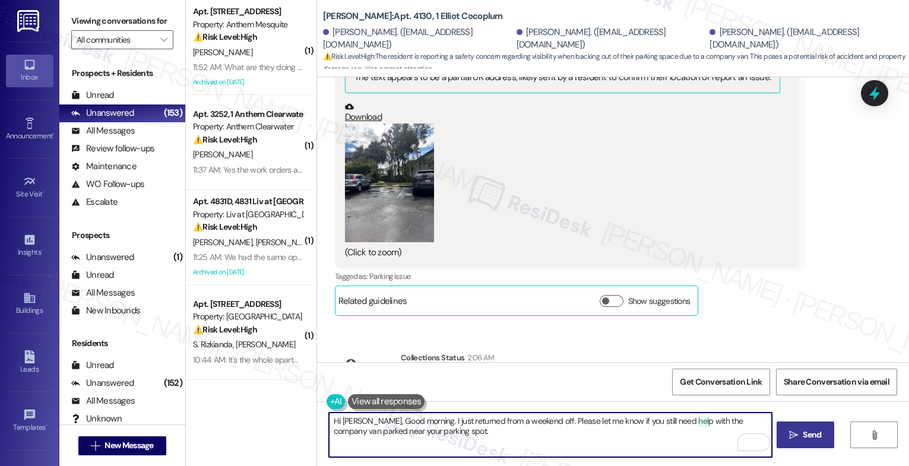
click at [818, 437] on span "Send" at bounding box center [812, 435] width 18 height 12
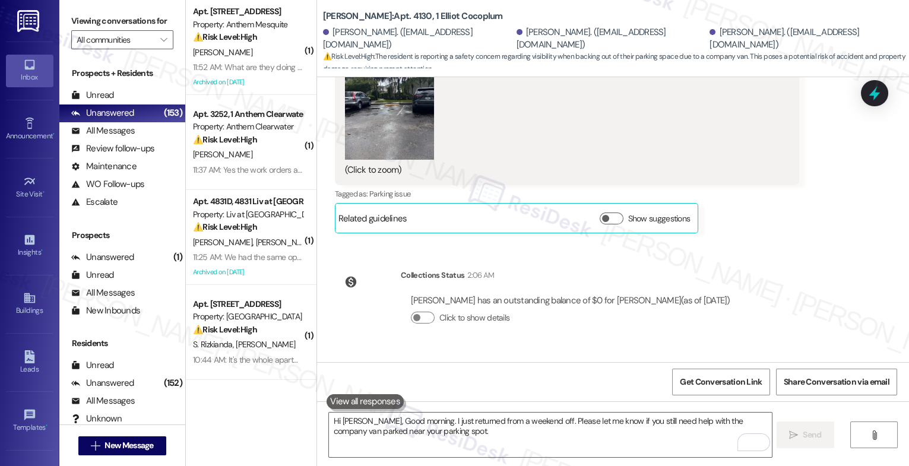
scroll to position [13913, 0]
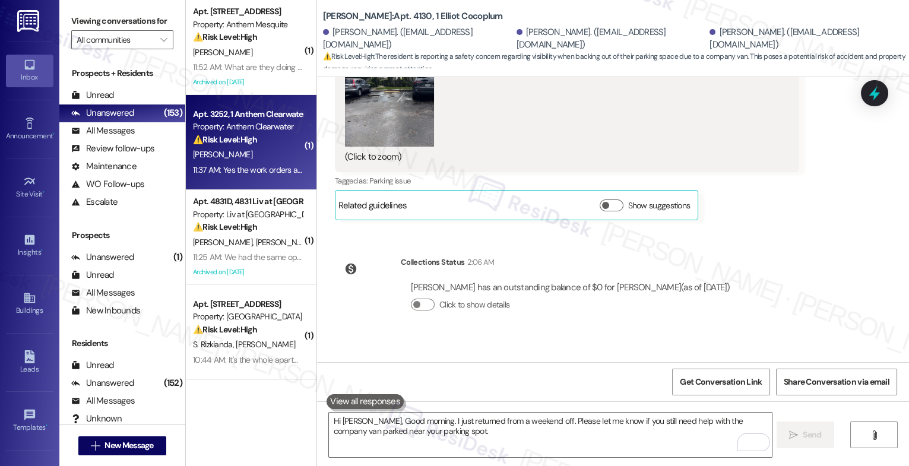
click at [273, 146] on div "⚠️ Risk Level: High The resident reports multiple unresolved electrical issues,…" at bounding box center [248, 140] width 110 height 12
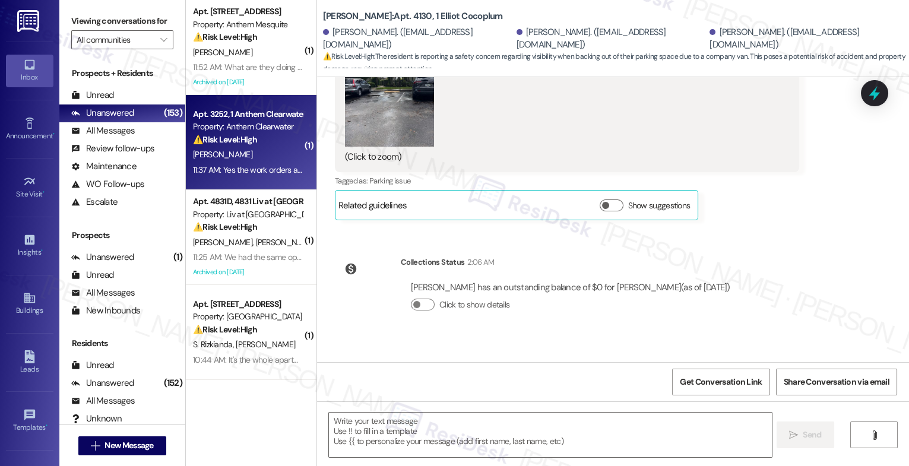
type textarea "Fetching suggested responses. Please feel free to read through the conversation…"
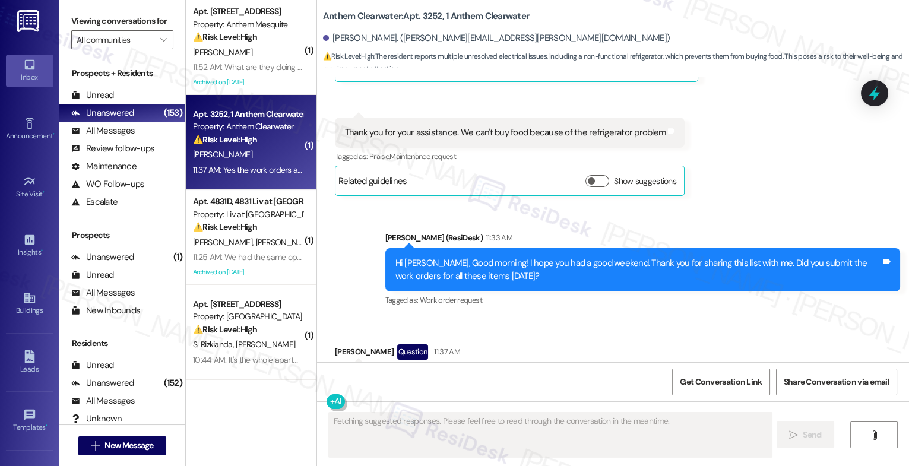
scroll to position [5397, 0]
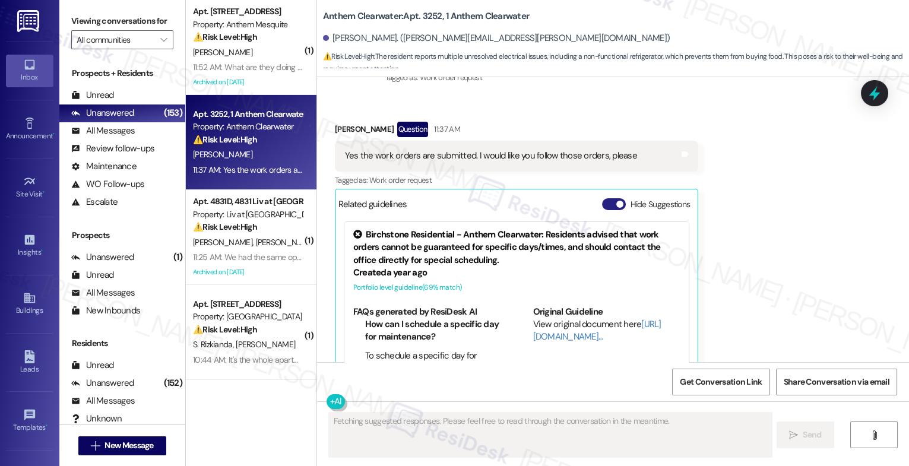
click at [602, 198] on button "Hide Suggestions" at bounding box center [614, 204] width 24 height 12
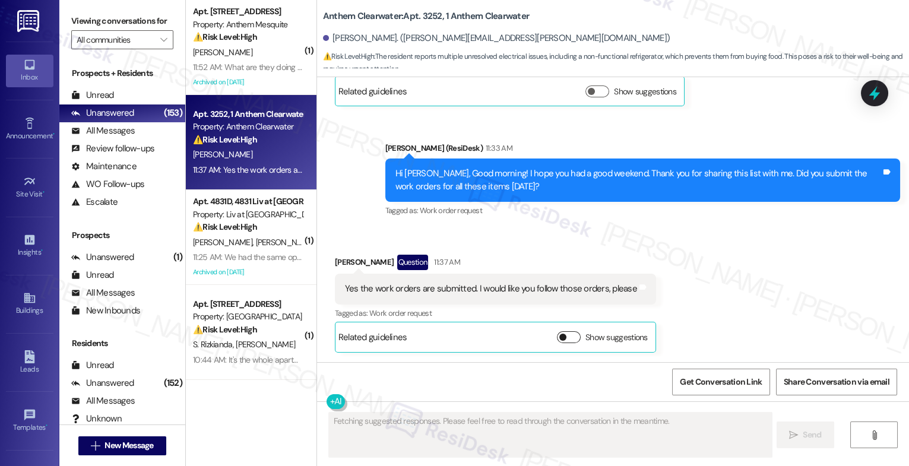
scroll to position [5211, 0]
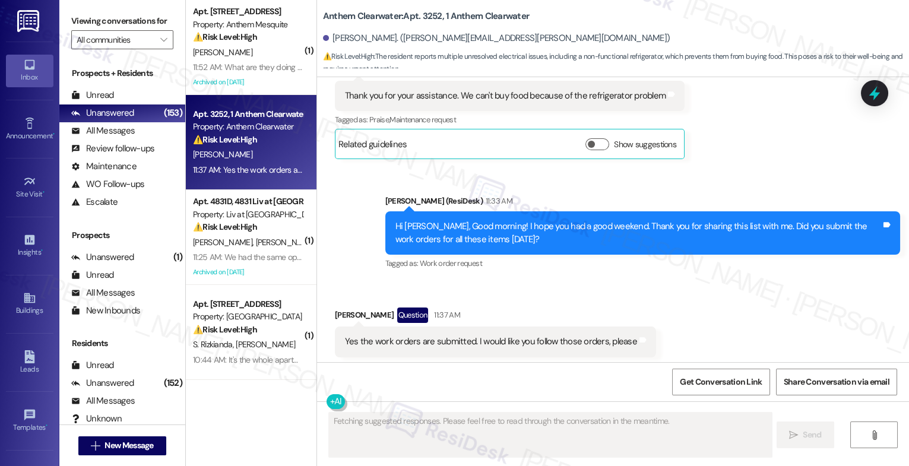
click at [520, 281] on div "Received via SMS Ramon Meneses Question 11:37 AM Yes the work orders are submit…" at bounding box center [613, 347] width 592 height 133
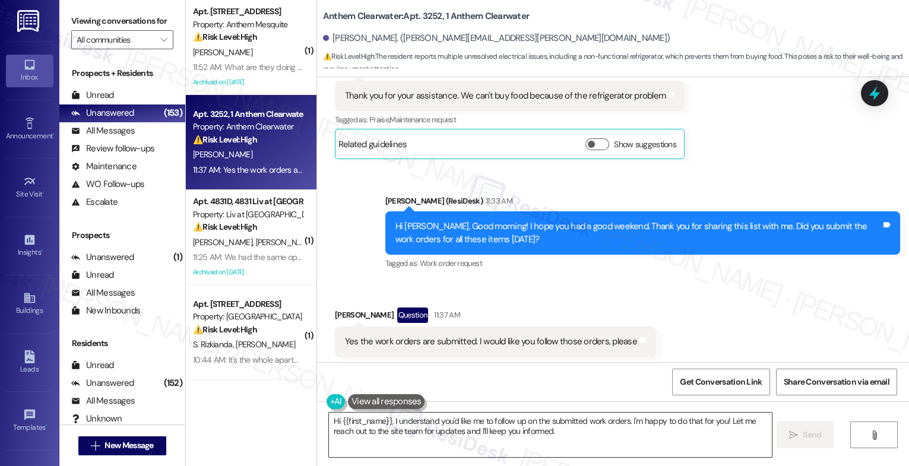
click at [401, 428] on textarea "Hi {{first_name}}, I understand you'd like me to follow up on the submitted wor…" at bounding box center [550, 435] width 443 height 45
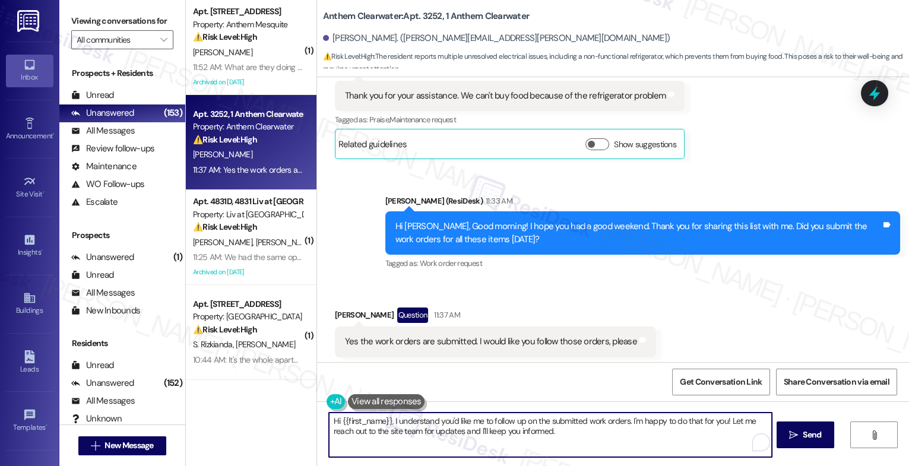
click at [401, 428] on textarea "Hi {{first_name}}, I understand you'd like me to follow up on the submitted wor…" at bounding box center [550, 435] width 443 height 45
click at [461, 422] on textarea "Thank you for confirming that!" at bounding box center [550, 435] width 443 height 45
drag, startPoint x: 524, startPoint y: 418, endPoint x: 693, endPoint y: 431, distance: 169.8
click at [693, 431] on textarea "Thank you for confirming that! The maintenance team will handle them in the o" at bounding box center [550, 435] width 443 height 45
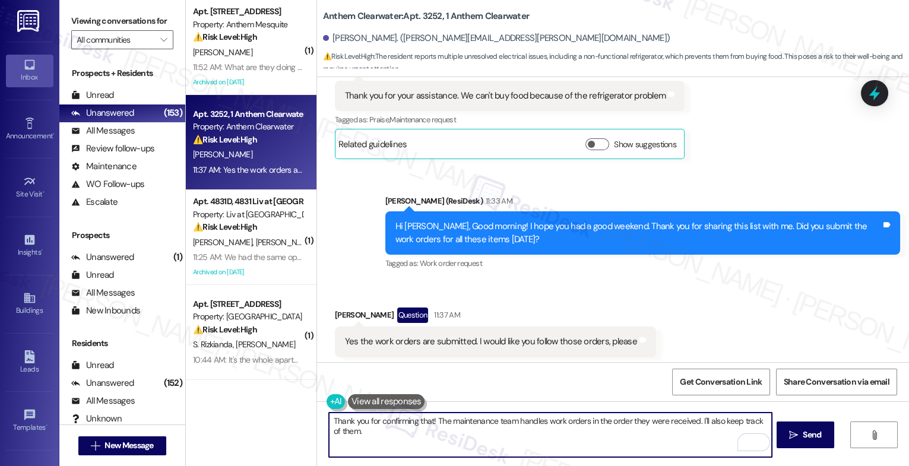
click at [391, 440] on textarea "Thank you for confirming that! The maintenance team handles work orders in the …" at bounding box center [550, 435] width 443 height 45
paste textarea "Feel free to let us know if you have other questions or concerns so we can assi…"
drag, startPoint x: 565, startPoint y: 432, endPoint x: 750, endPoint y: 451, distance: 186.3
click at [732, 449] on div "Thank you for confirming that! The maintenance team handles work orders in the …" at bounding box center [550, 435] width 444 height 46
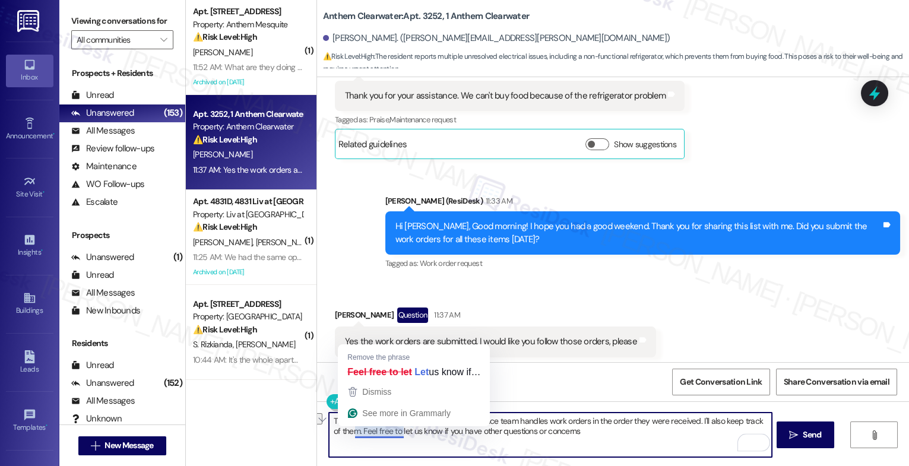
drag, startPoint x: 348, startPoint y: 431, endPoint x: 661, endPoint y: 441, distance: 313.2
click at [661, 441] on textarea "Thank you for confirming that! The maintenance team handles work orders in the …" at bounding box center [550, 435] width 443 height 45
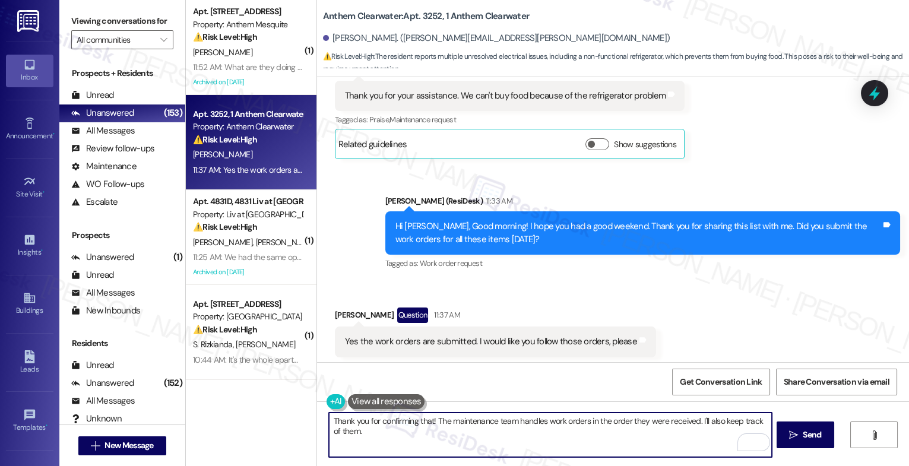
drag, startPoint x: 425, startPoint y: 422, endPoint x: 297, endPoint y: 425, distance: 127.7
click at [297, 425] on div "( 1 ) Apt. 305, 2123 Anthem Mesquite Property: Anthem Mesquite ⚠️ Risk Level: H…" at bounding box center [547, 233] width 723 height 466
click at [329, 423] on textarea "The maintenance team handles work orders in the order they were received. I'll …" at bounding box center [550, 435] width 443 height 45
click at [766, 421] on textarea "I'm happy to do that. The maintenance team handles work orders in the order the…" at bounding box center [550, 435] width 443 height 45
drag, startPoint x: 360, startPoint y: 430, endPoint x: 411, endPoint y: 429, distance: 51.1
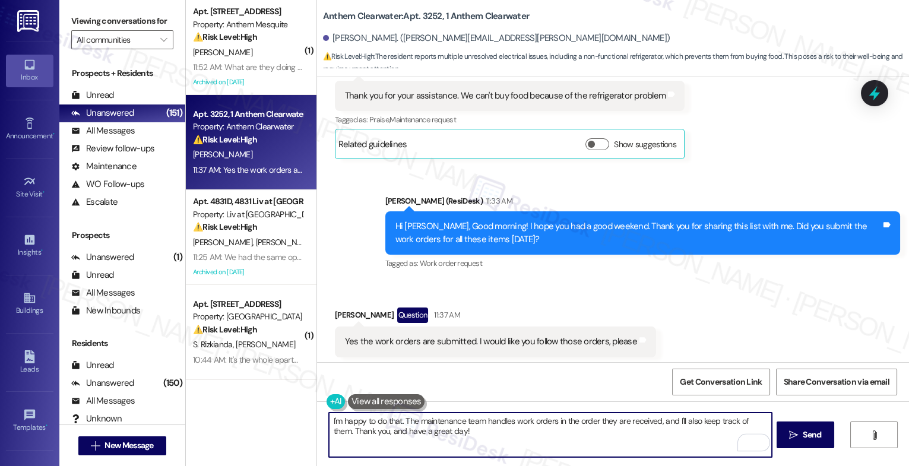
click at [360, 430] on textarea "I'm happy to do that. The maintenance team handles work orders in the order the…" at bounding box center [550, 435] width 443 height 45
type textarea "I'm happy to do that. The maintenance team handles work orders in the order the…"
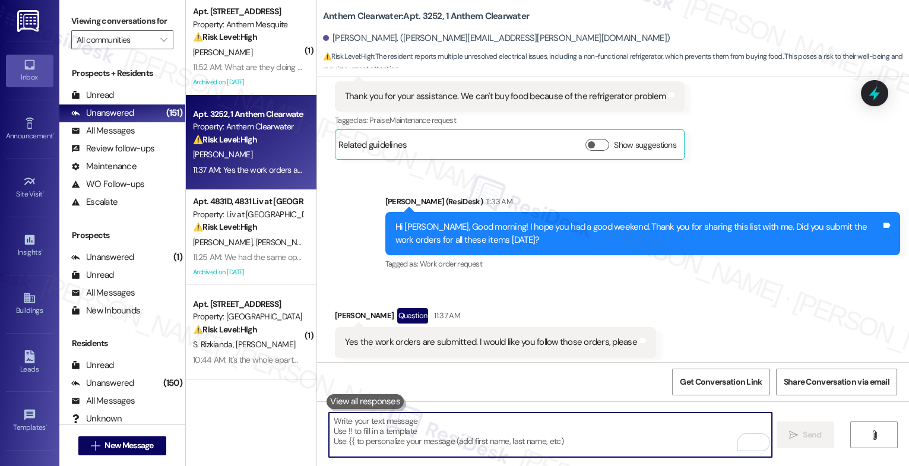
scroll to position [5307, 0]
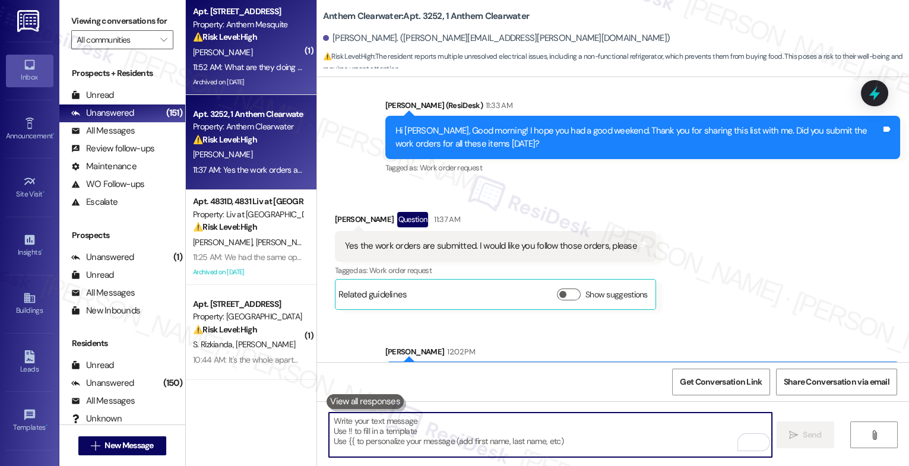
click at [241, 55] on div "A. Ramirez" at bounding box center [248, 52] width 112 height 15
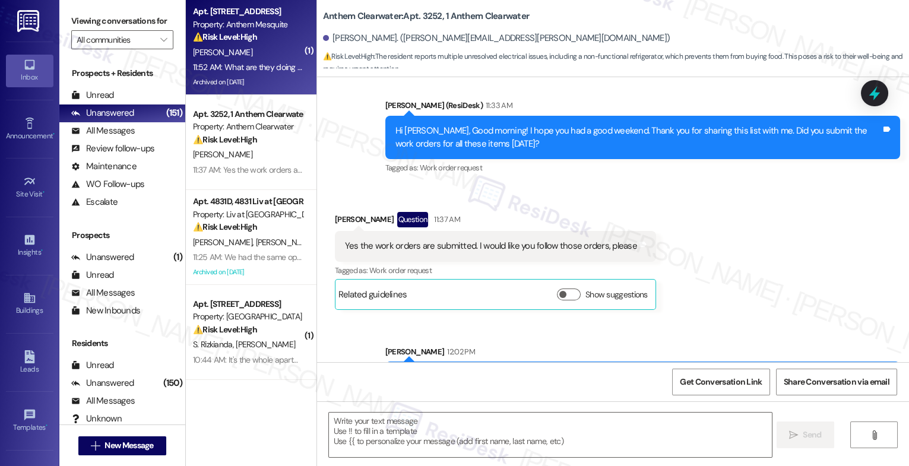
type textarea "Fetching suggested responses. Please feel free to read through the conversation…"
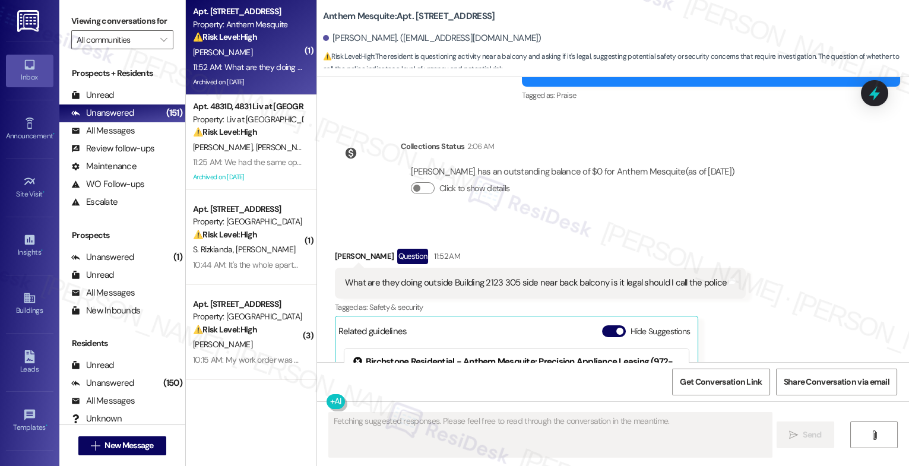
scroll to position [18569, 0]
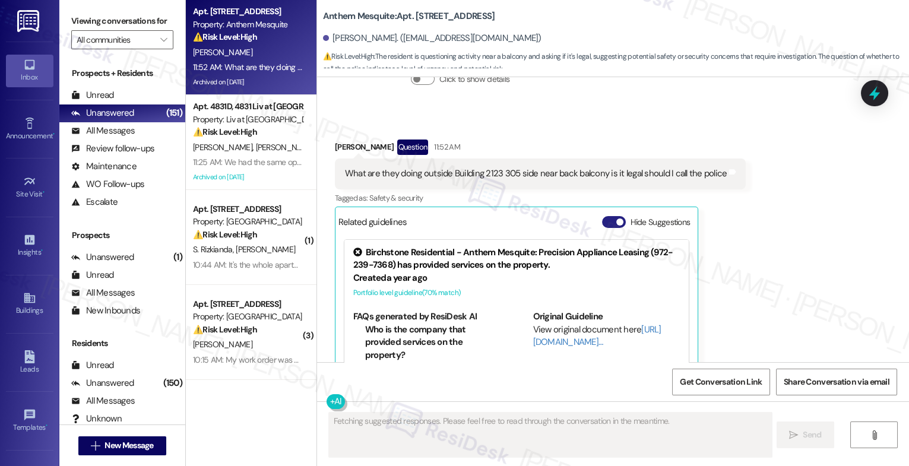
click at [604, 216] on button "Hide Suggestions" at bounding box center [614, 222] width 24 height 12
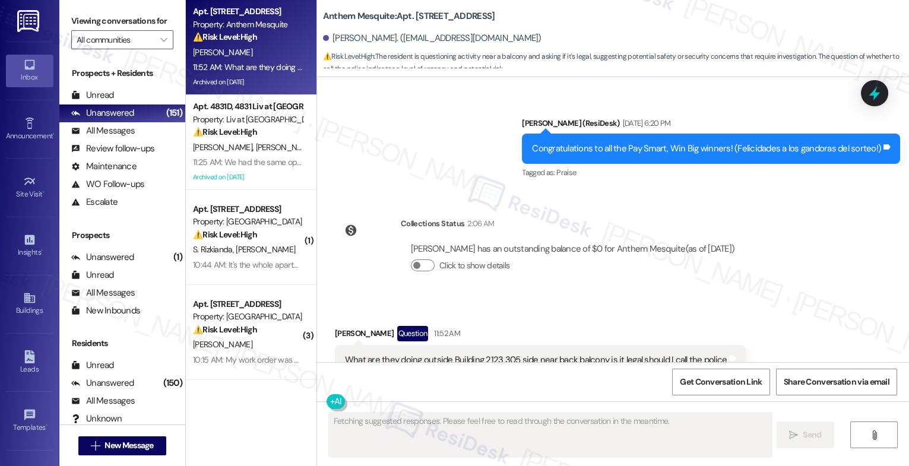
click at [495, 299] on div "Received via SMS Anne Ramirez Question 11:52 AM What are they doing outside Bui…" at bounding box center [613, 365] width 592 height 133
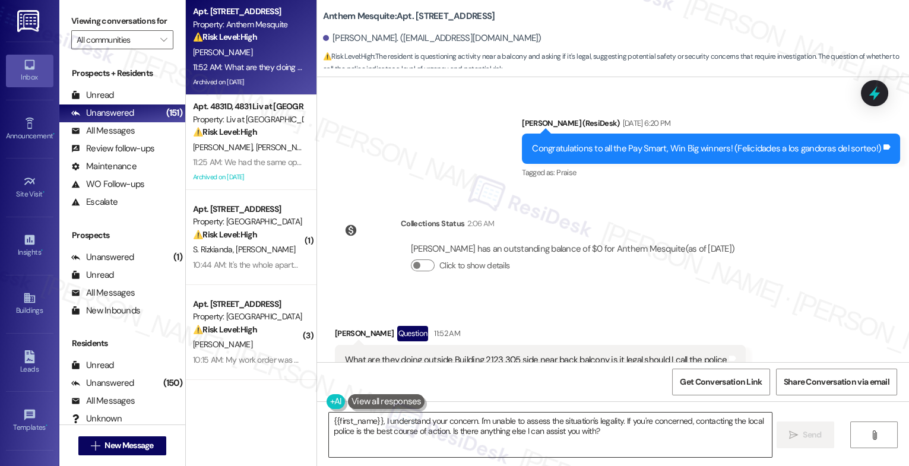
click at [393, 429] on textarea "{{first_name}}, I understand your concern. I'm unable to assess the situation's…" at bounding box center [550, 435] width 443 height 45
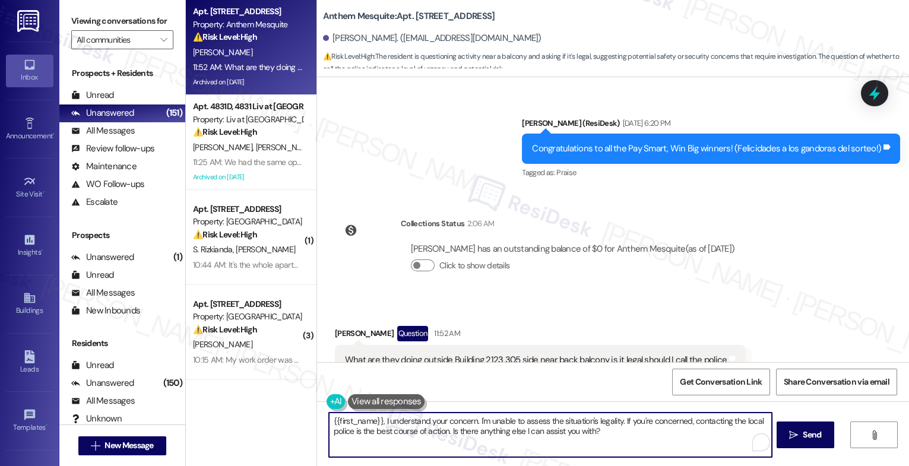
click at [393, 429] on textarea "{{first_name}}, I understand your concern. I'm unable to assess the situation's…" at bounding box center [550, 435] width 443 height 45
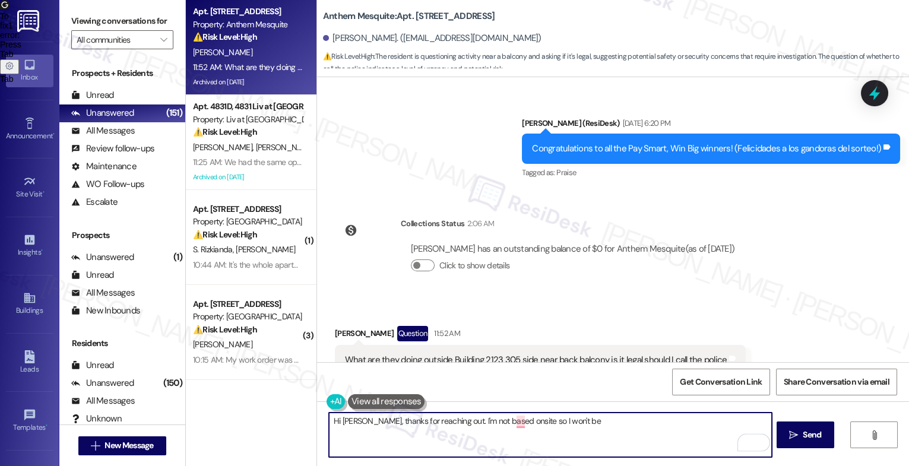
drag, startPoint x: 508, startPoint y: 422, endPoint x: 634, endPoint y: 423, distance: 125.9
click at [634, 423] on textarea "Hi Anne, thanks for reaching out. I'm not based onsite so I won't be" at bounding box center [550, 435] width 443 height 45
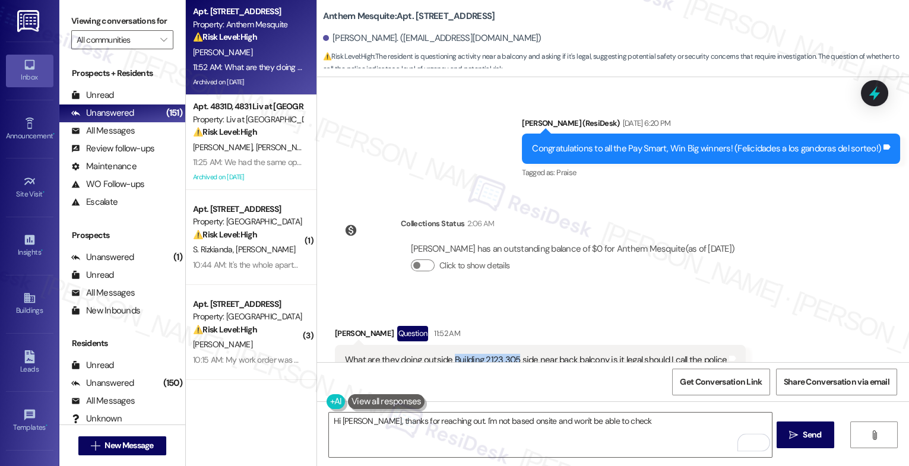
drag, startPoint x: 446, startPoint y: 287, endPoint x: 508, endPoint y: 287, distance: 62.4
click at [508, 354] on div "What are they doing outside Building 2123 305 side near back balcony is it lega…" at bounding box center [536, 360] width 382 height 12
copy div "Building 2123 305"
click at [634, 423] on textarea "Hi Anne, thanks for reaching out. I'm not based onsite and won't be able to che…" at bounding box center [550, 435] width 443 height 45
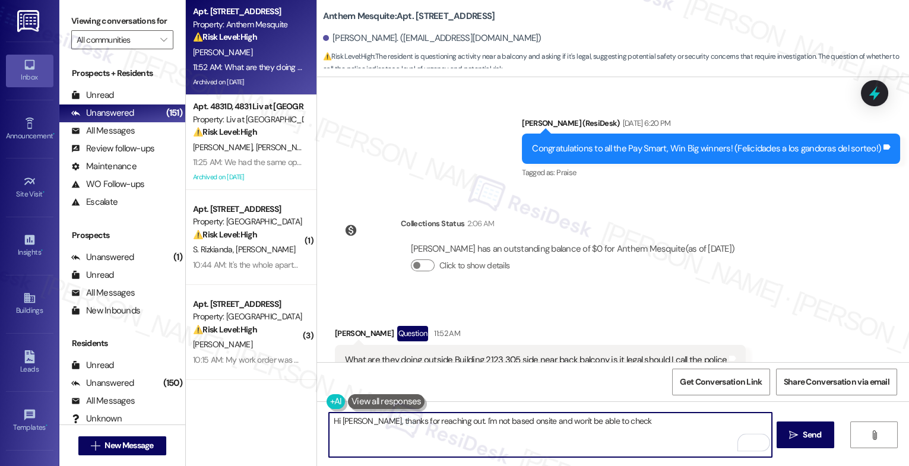
paste textarea "Building 2123 305"
click at [664, 420] on textarea "Hi Anne, thanks for reaching out. I'm not based onsite and won't be able to che…" at bounding box center [550, 435] width 443 height 45
click at [625, 437] on textarea "Hi Anne, thanks for reaching out. I'm not based onsite and won't be able to che…" at bounding box center [550, 435] width 443 height 45
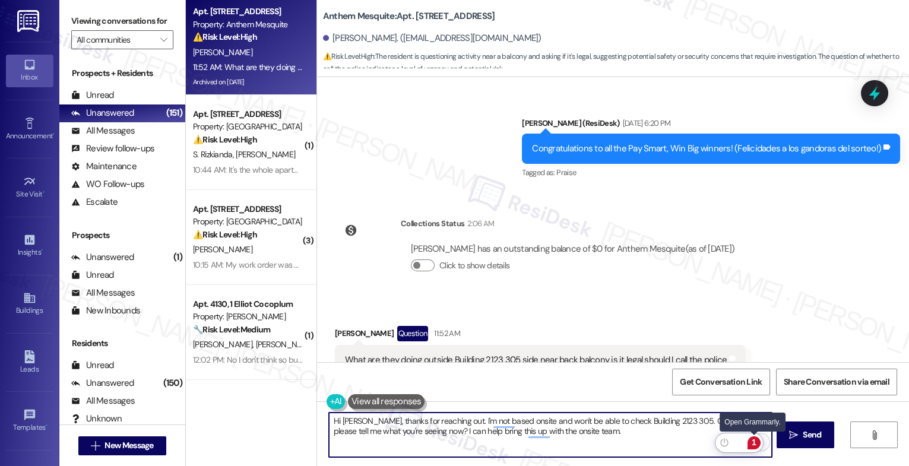
click at [754, 441] on div "1" at bounding box center [754, 443] width 13 height 13
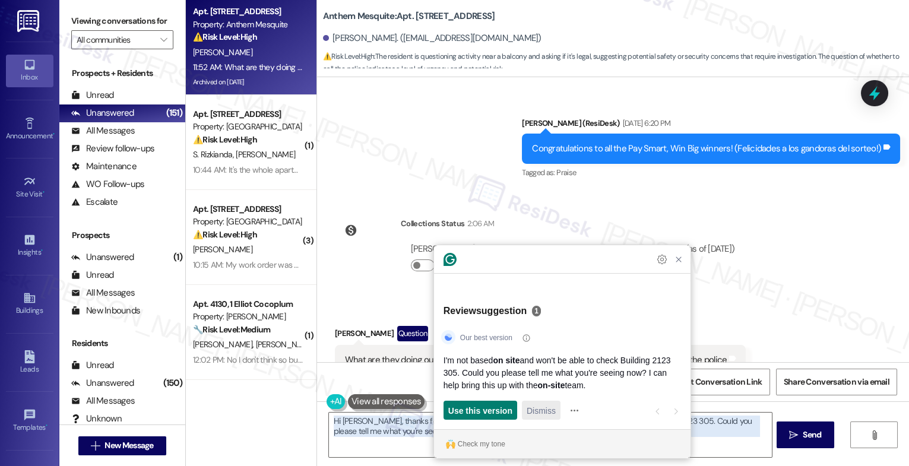
click at [532, 404] on div "Dismiss" at bounding box center [541, 410] width 29 height 19
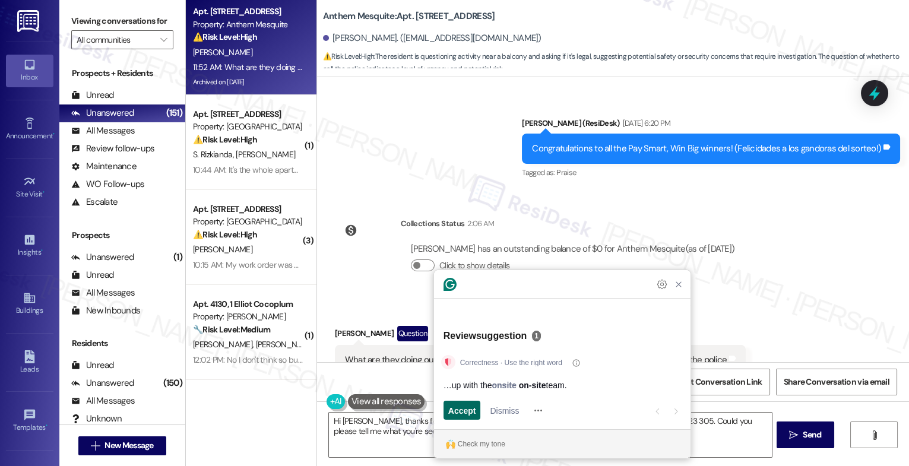
click at [467, 408] on span "Accept" at bounding box center [462, 410] width 28 height 12
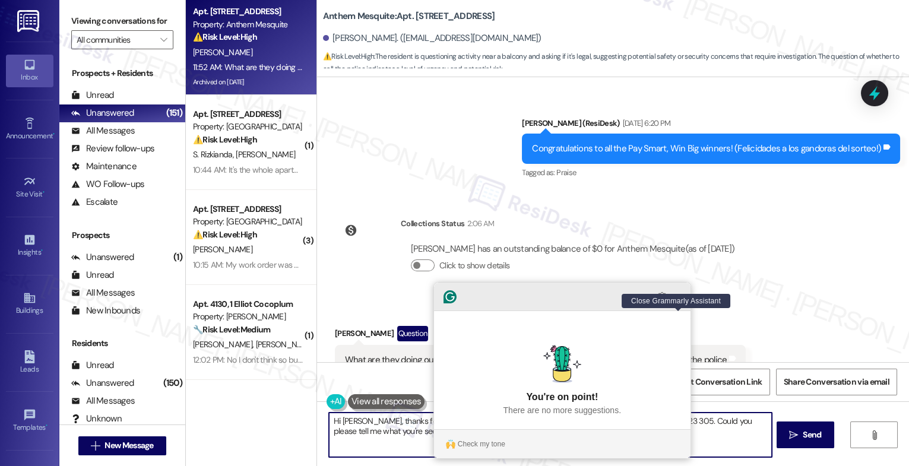
click at [684, 304] on icon "Close Grammarly Assistant" at bounding box center [679, 297] width 14 height 14
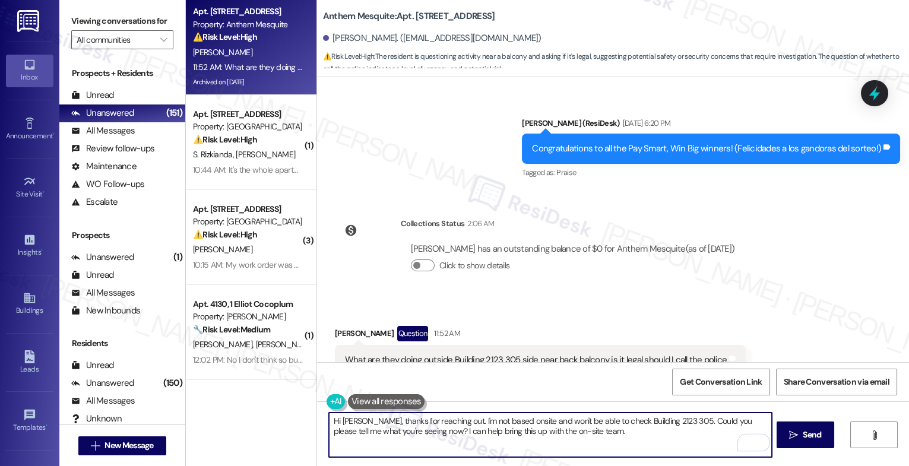
click at [612, 434] on textarea "Hi Anne, thanks for reaching out. I'm not based onsite and won't be able to che…" at bounding box center [550, 435] width 443 height 45
click at [495, 418] on textarea "Hi Anne, thanks for reaching out. I'm not based onsite and won't be able to che…" at bounding box center [550, 435] width 443 height 45
type textarea "Hi Anne, thanks for reaching out. I'm not based on-site and won't be able to ch…"
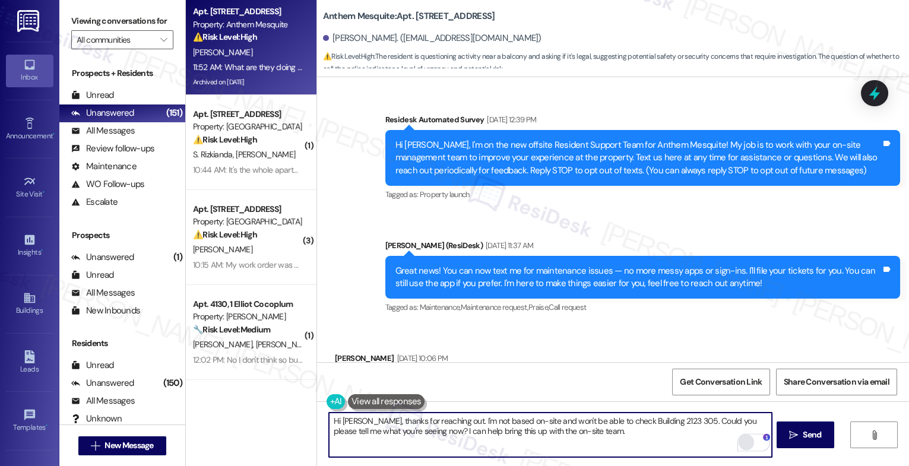
scroll to position [18382, 0]
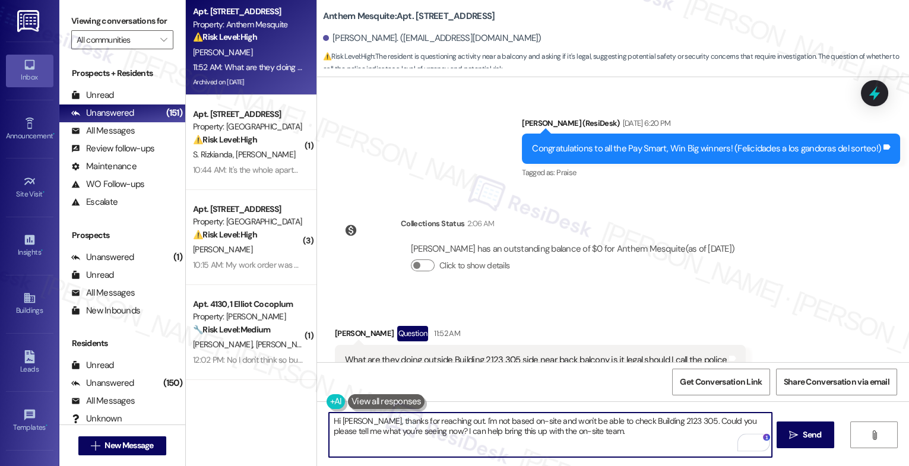
type textarea "Hi [PERSON_NAME], thanks for reaching out. I'm not based on-site and won't be a…"
click at [755, 442] on div "Open Grammarly." at bounding box center [761, 442] width 13 height 13
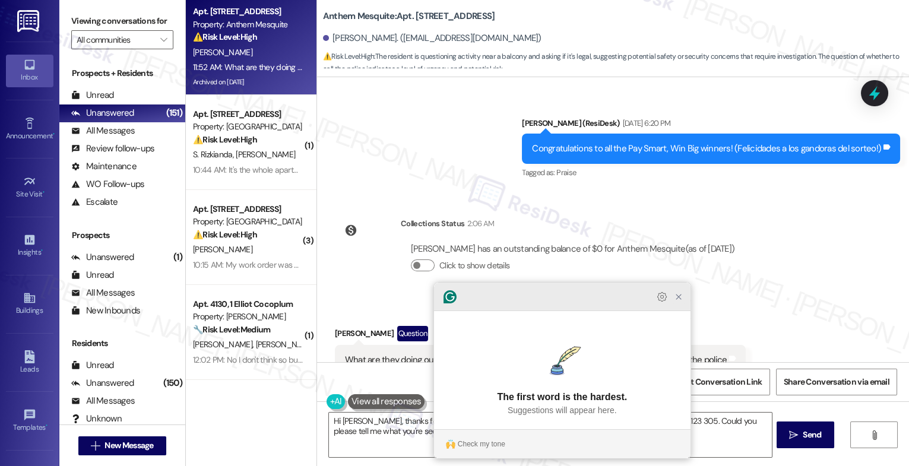
click at [677, 304] on icon "Close Grammarly Assistant" at bounding box center [679, 297] width 14 height 14
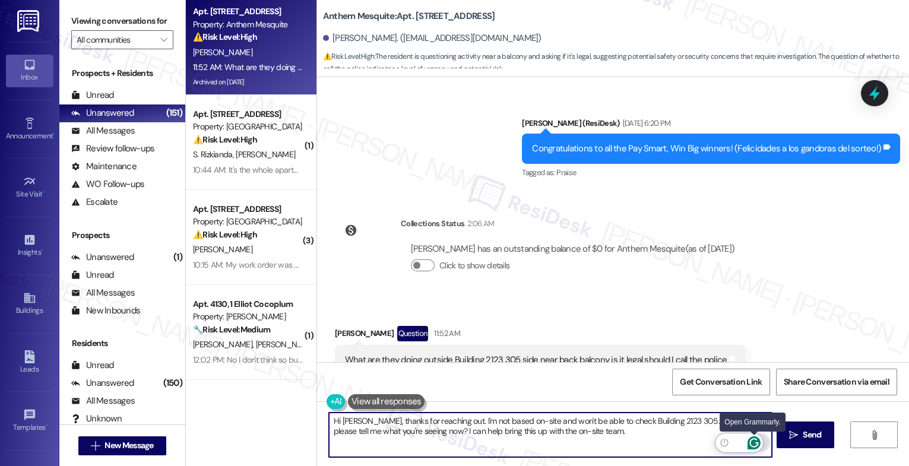
click at [753, 439] on icon "Open Grammarly. 0 Suggestions." at bounding box center [754, 442] width 9 height 9
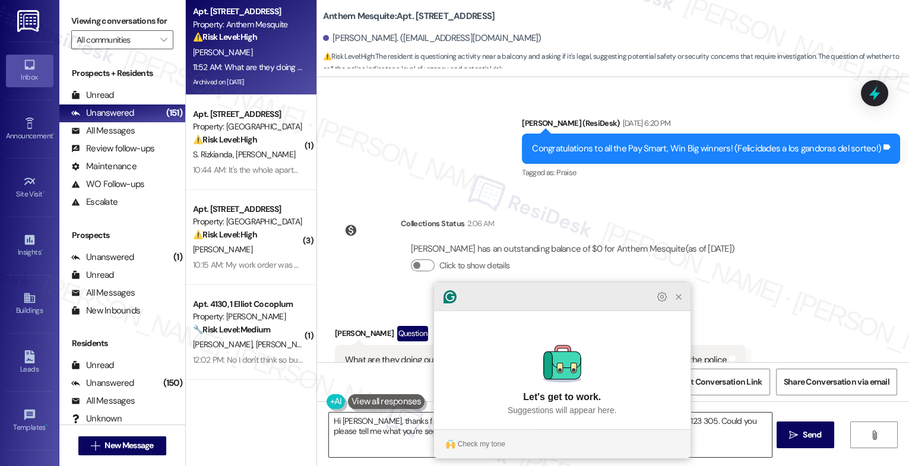
click at [677, 304] on icon "Close Grammarly Assistant" at bounding box center [679, 297] width 14 height 14
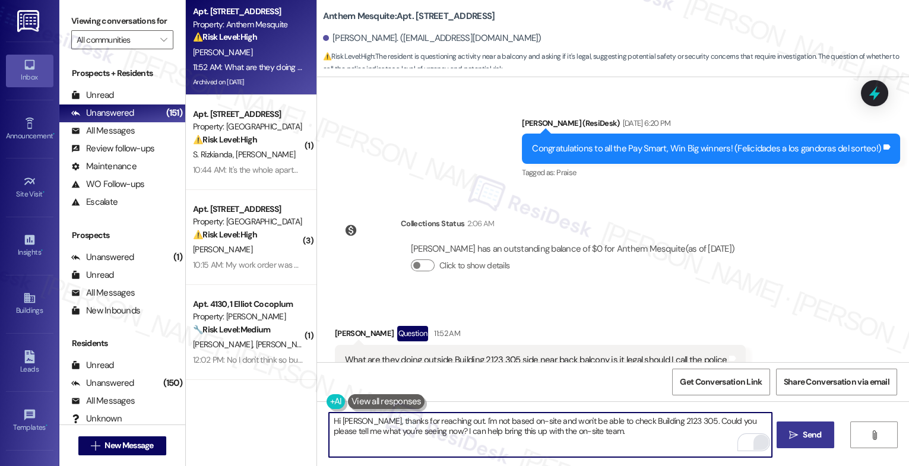
click at [804, 432] on span "Send" at bounding box center [812, 435] width 18 height 12
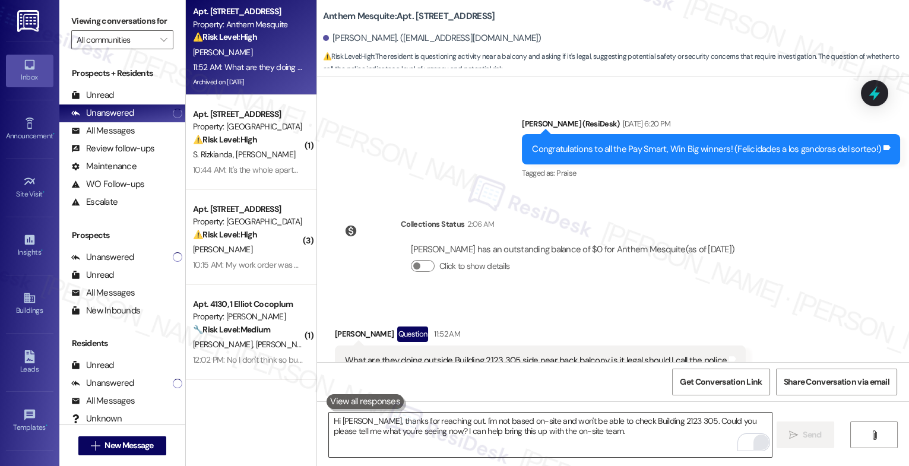
scroll to position [18478, 0]
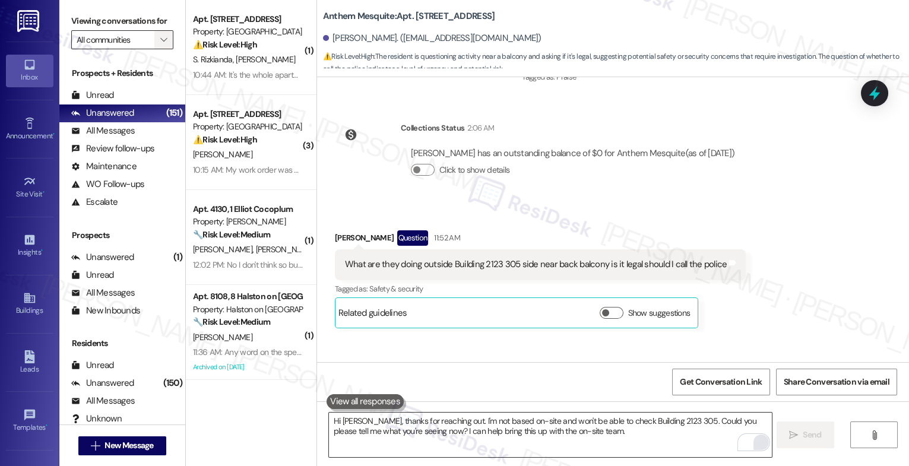
click at [160, 45] on icon "" at bounding box center [163, 40] width 7 height 10
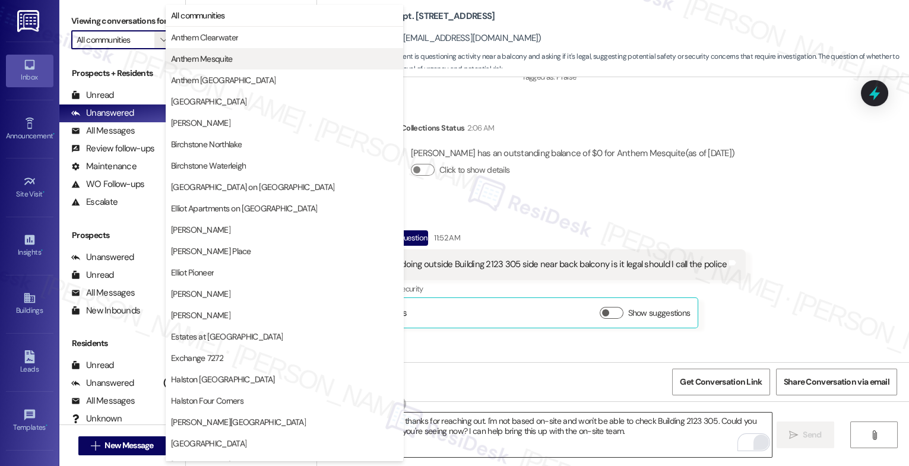
click at [232, 60] on span "Anthem Mesquite" at bounding box center [202, 59] width 62 height 12
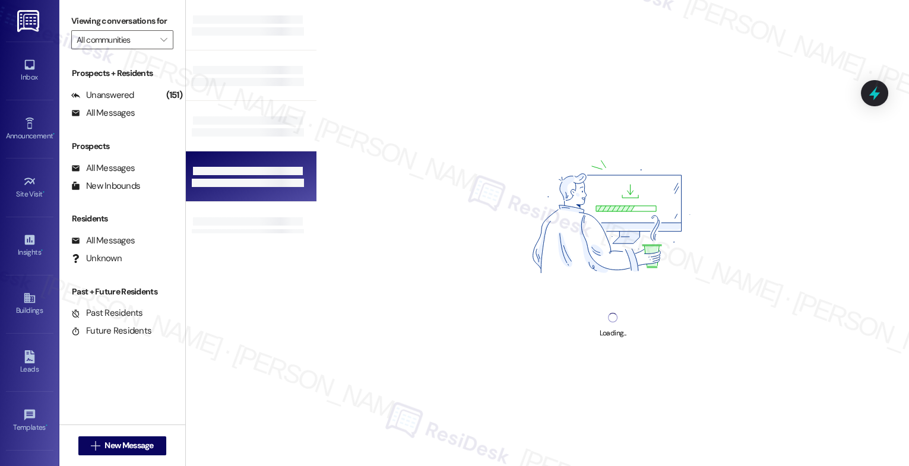
type input "Anthem Mesquite"
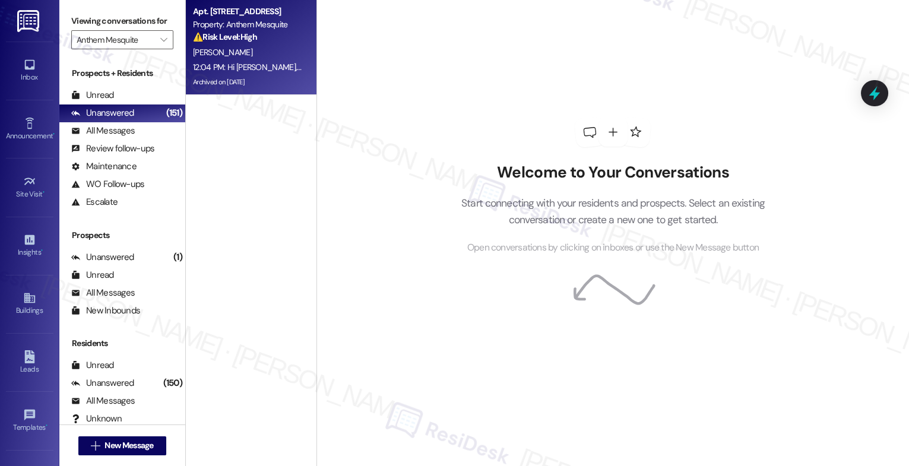
click at [241, 61] on div "12:04 PM: Hi Anne, thanks for reaching out. I'm not based on-site and won't be …" at bounding box center [248, 67] width 112 height 15
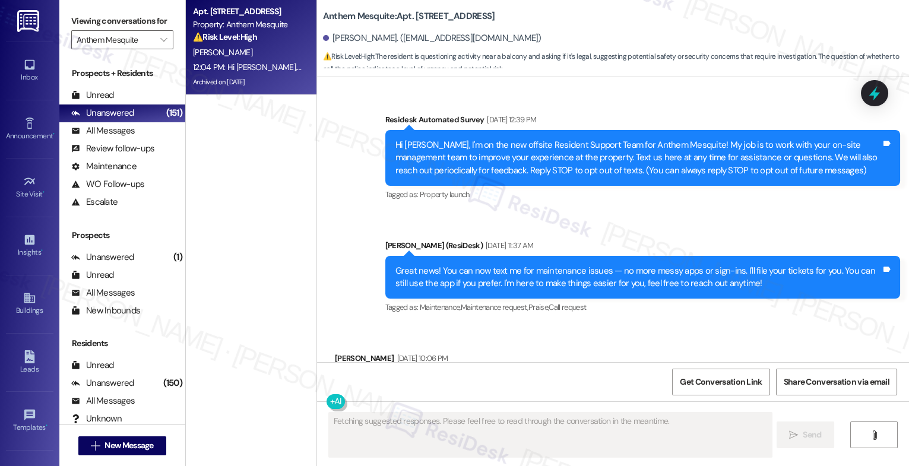
scroll to position [18681, 0]
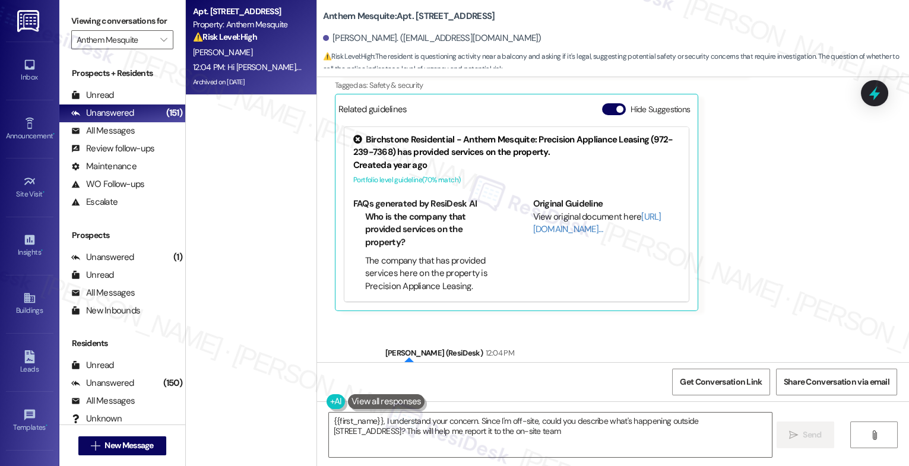
type textarea "{{first_name}}, I understand your concern. Since I'm off-site, could you descri…"
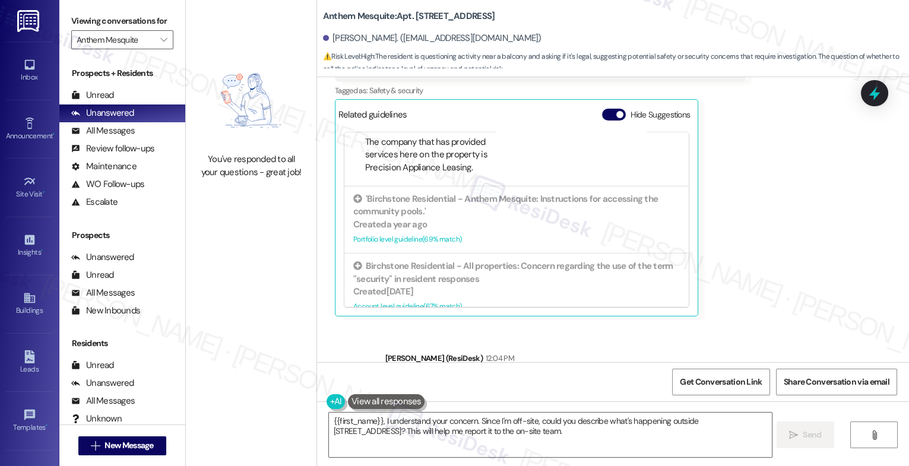
scroll to position [18738, 0]
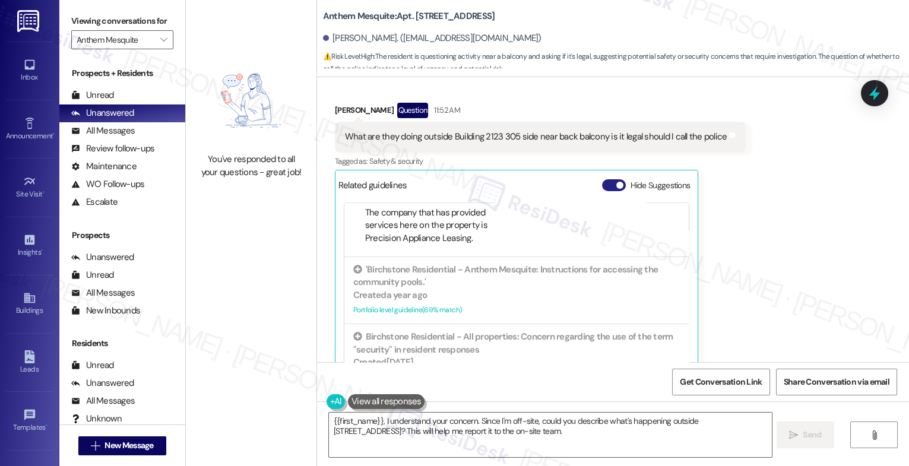
click at [602, 179] on button "Hide Suggestions" at bounding box center [614, 185] width 24 height 12
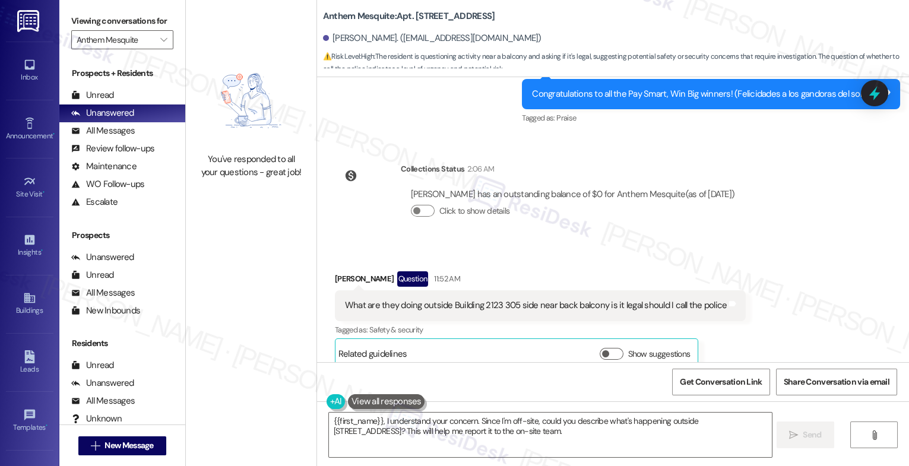
scroll to position [18591, 0]
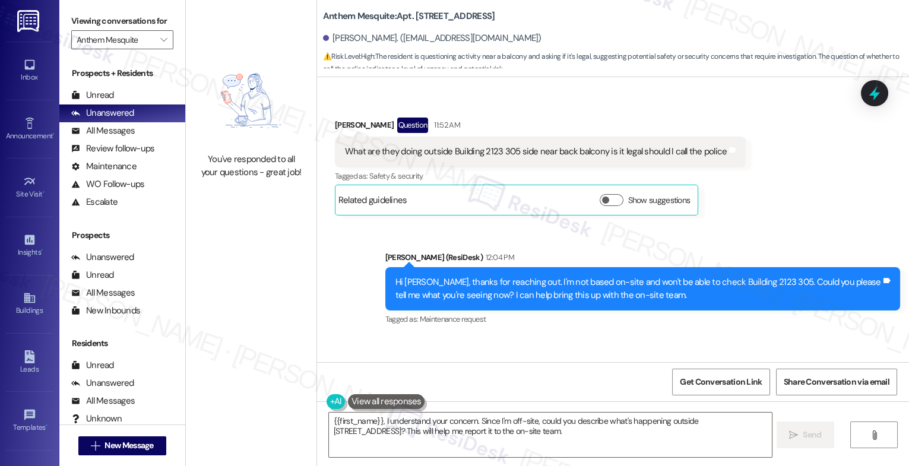
click at [520, 337] on div "Received via SMS Anne Ramirez 12:06 PM I cannot see them unable to get up due t…" at bounding box center [613, 385] width 592 height 96
click at [430, 423] on textarea "{{first_name}}, I understand your concern. Since I'm off-site, could you descri…" at bounding box center [550, 435] width 443 height 45
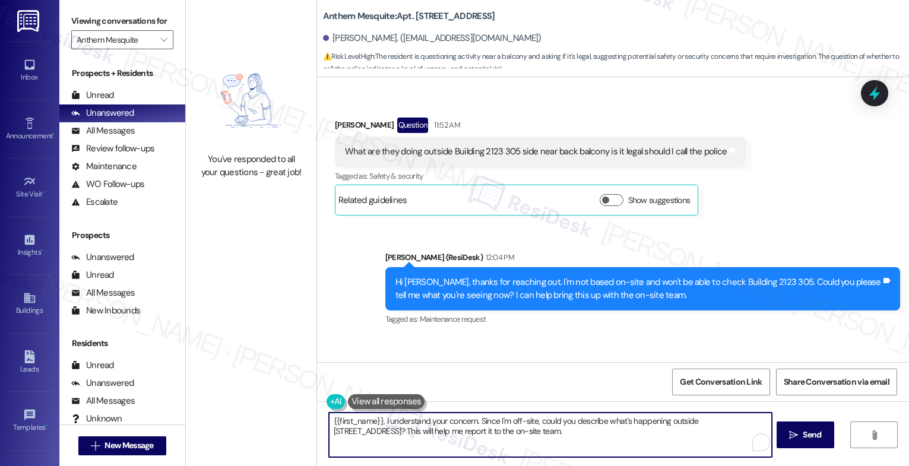
click at [430, 423] on textarea "{{first_name}}, I understand your concern. Since I'm off-site, could you descri…" at bounding box center [550, 435] width 443 height 45
type textarea "I'll try to get more information from the site team about the maintenance job."
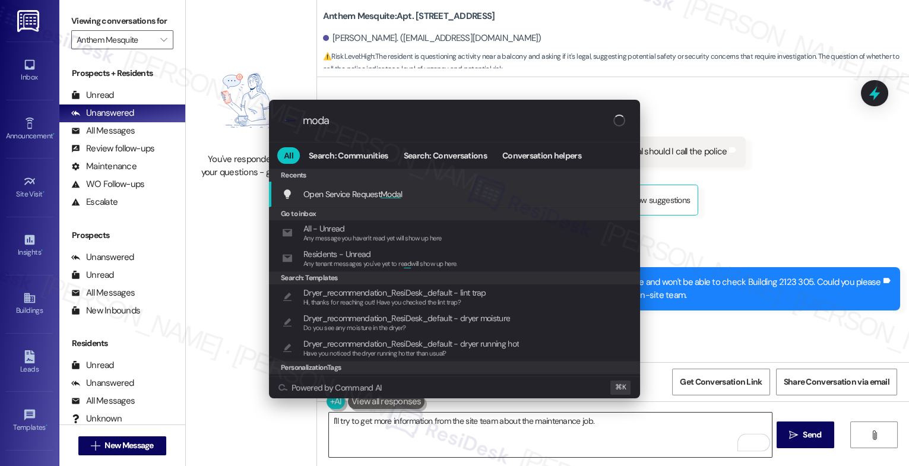
type input "modal"
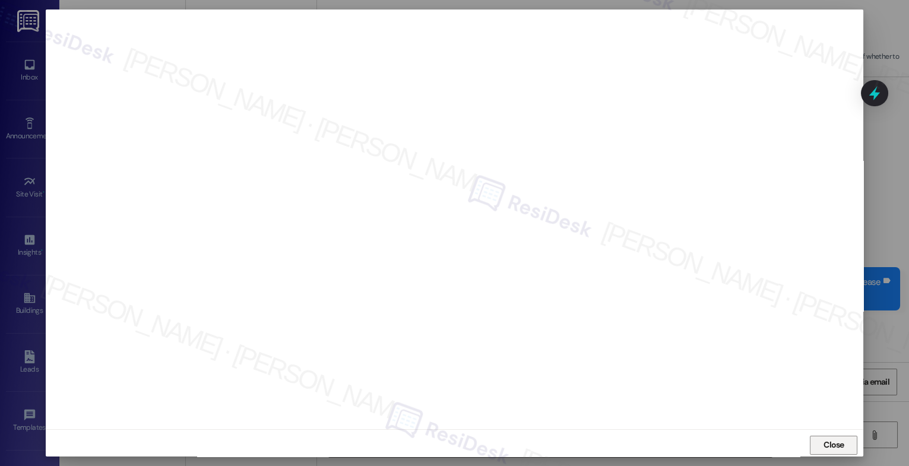
click at [837, 447] on span "Close" at bounding box center [834, 445] width 21 height 12
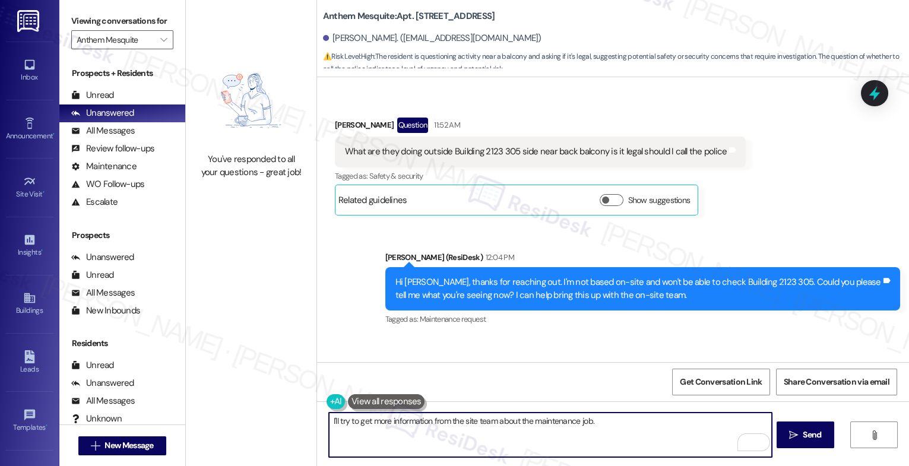
click at [343, 422] on textarea "I'll try to get more information from the site team about the maintenance job." at bounding box center [550, 435] width 443 height 45
click at [657, 427] on textarea "I'll try my best to get more information from the site team about the maintenan…" at bounding box center [550, 435] width 443 height 45
type textarea "I'll try my best to get more information from the site team about the maintenan…"
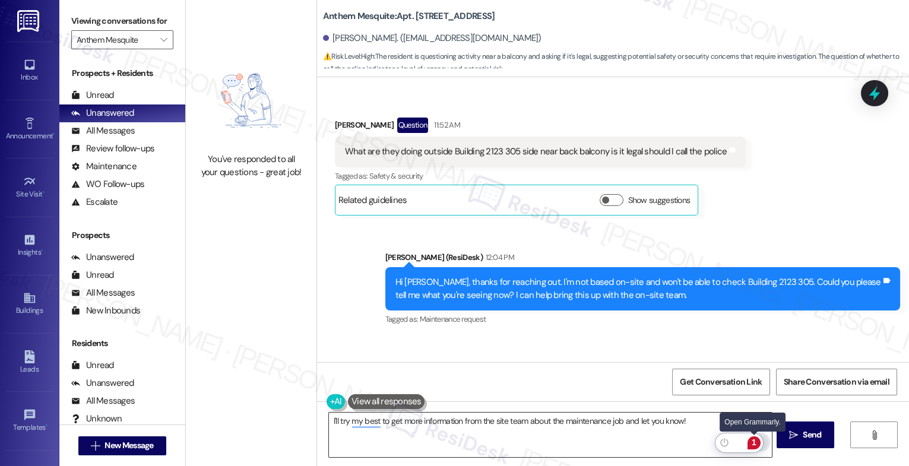
click at [758, 437] on div "1" at bounding box center [754, 443] width 13 height 13
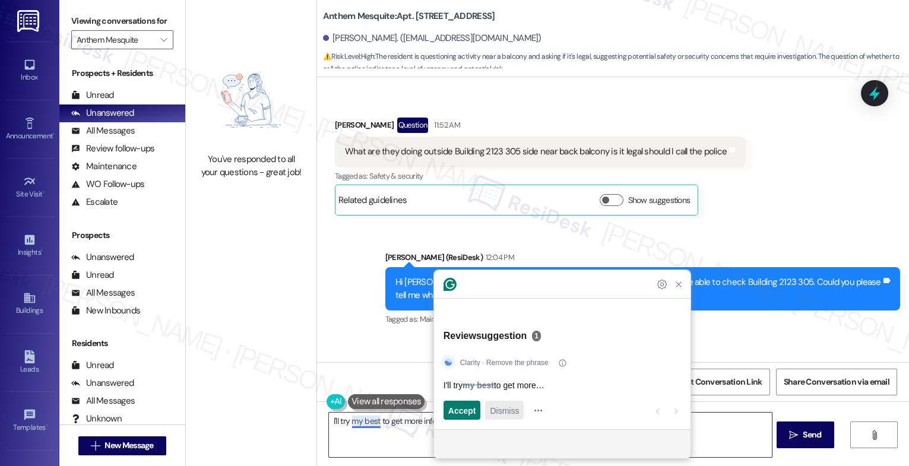
click at [492, 413] on span "Dismiss" at bounding box center [504, 410] width 29 height 12
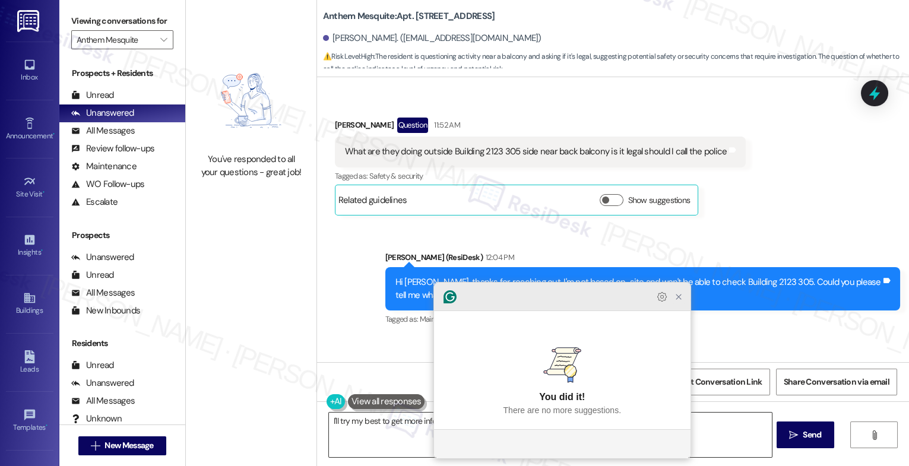
click at [675, 302] on icon "Close Grammarly Assistant" at bounding box center [679, 297] width 10 height 10
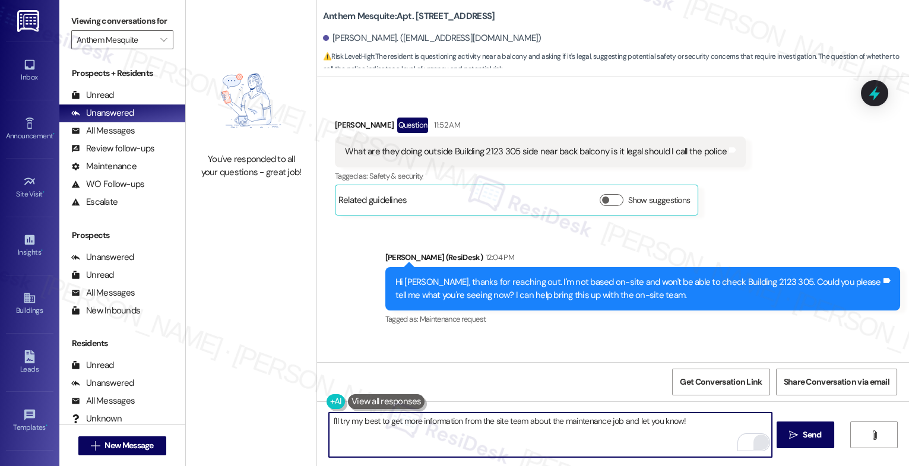
click at [329, 422] on textarea "I'll try my best to get more information from the site team about the maintenan…" at bounding box center [550, 435] width 443 height 45
click at [723, 430] on textarea "I'll try my best to get more information from the site team about the maintenan…" at bounding box center [550, 435] width 443 height 45
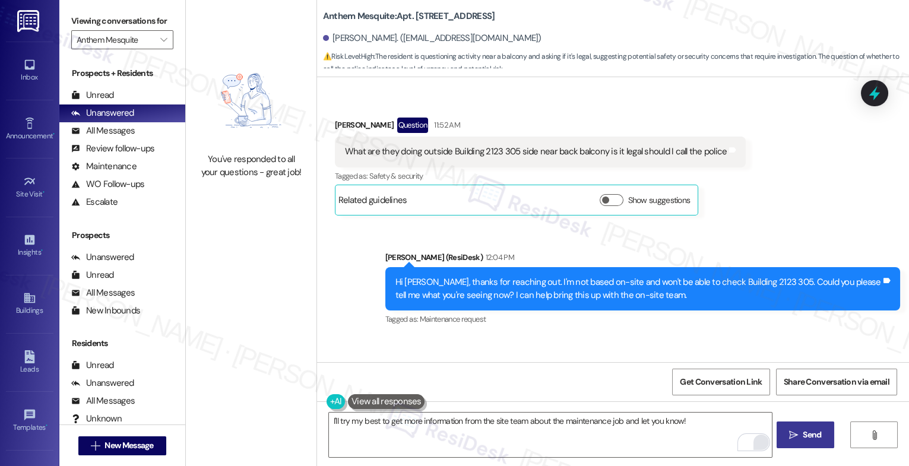
click at [818, 438] on span "Send" at bounding box center [812, 435] width 18 height 12
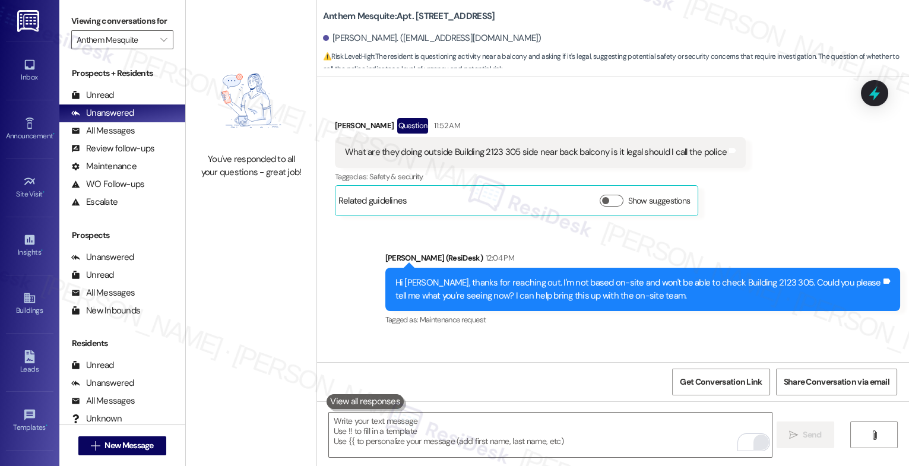
scroll to position [18673, 0]
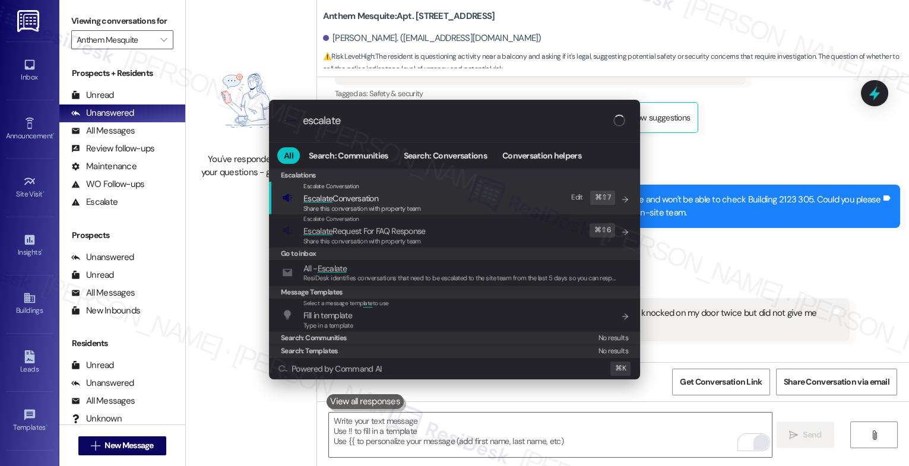
type input "escalate"
click at [391, 195] on span "Escalate Conversation" at bounding box center [363, 198] width 118 height 13
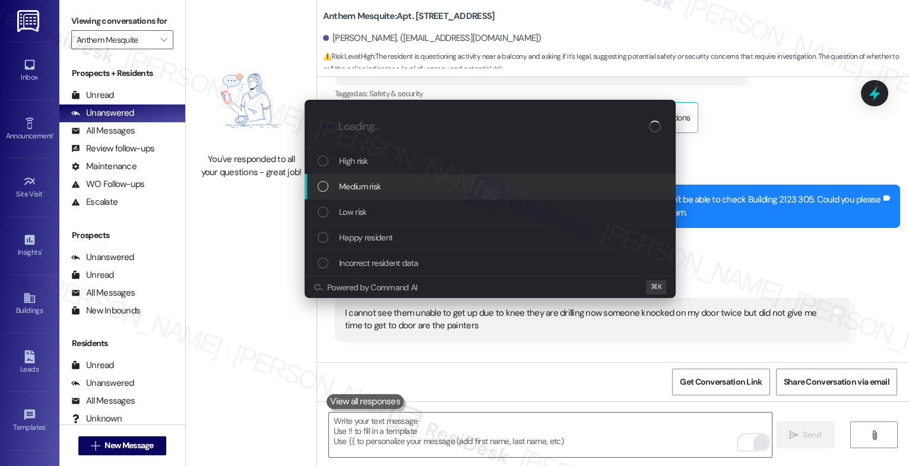
click at [391, 184] on div "Medium risk" at bounding box center [491, 186] width 347 height 13
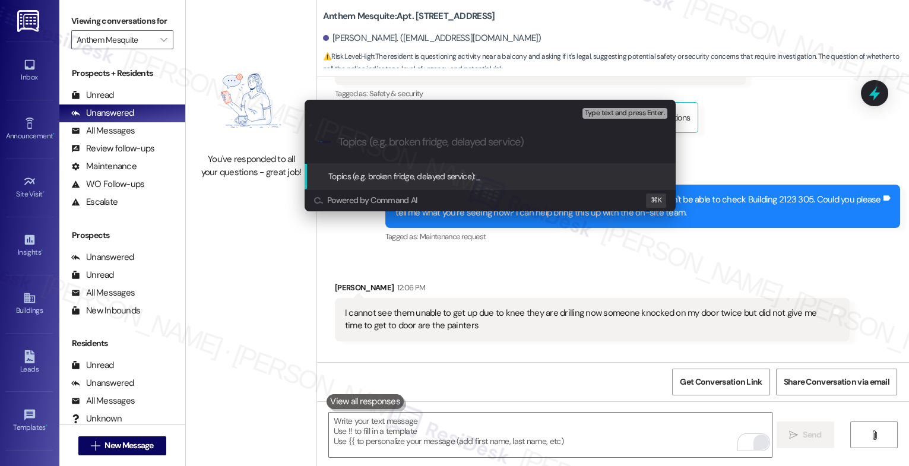
click at [380, 144] on input "Topics (e.g. broken fridge, delayed service)" at bounding box center [500, 142] width 323 height 12
click at [339, 141] on input "Maintenance for Apt. 305" at bounding box center [495, 142] width 313 height 12
click at [475, 148] on div ".cls-1{fill:#0a055f;}.cls-2{fill:#0cc4c4;} resideskLogoBlueOrange Maintenance f…" at bounding box center [490, 142] width 371 height 42
click at [399, 137] on input "Maintenance for Apt. 305" at bounding box center [495, 142] width 313 height 12
type input "Maintenance Inquiry for Apt. 305"
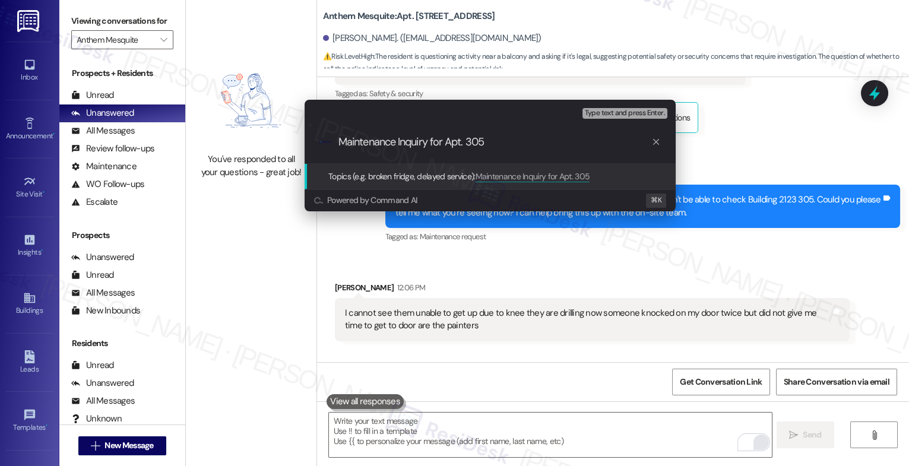
click at [510, 147] on input "Maintenance Inquiry for Apt. 305" at bounding box center [495, 142] width 313 height 12
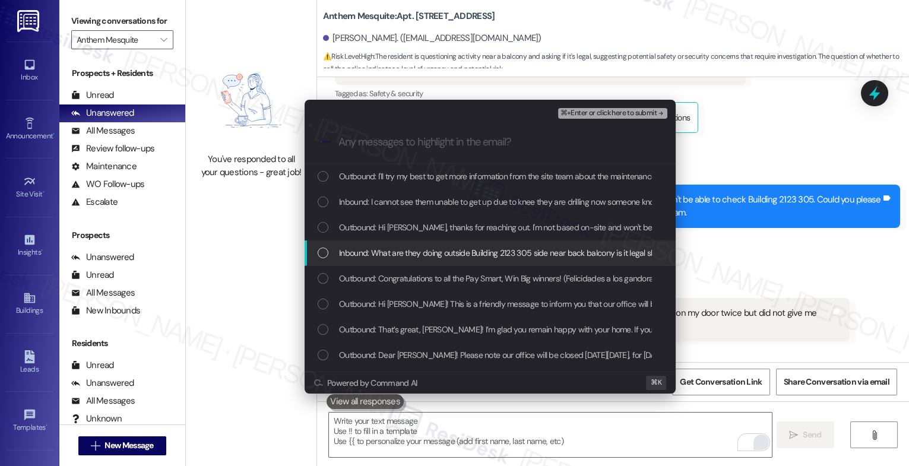
drag, startPoint x: 432, startPoint y: 256, endPoint x: 440, endPoint y: 235, distance: 22.0
click at [432, 256] on span "Inbound: What are they doing outside Building 2123 305 side near back balcony i…" at bounding box center [531, 252] width 384 height 13
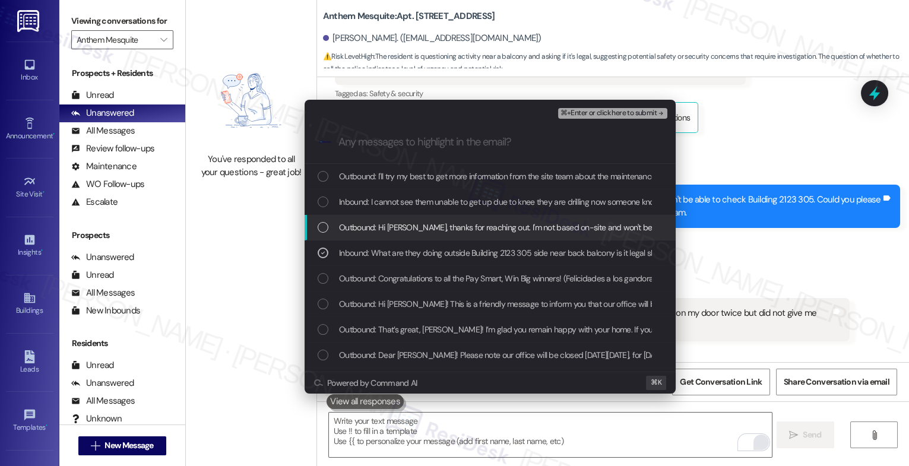
click at [440, 231] on div "Outbound: Hi Anne, thanks for reaching out. I'm not based on-site and won't be …" at bounding box center [490, 228] width 371 height 26
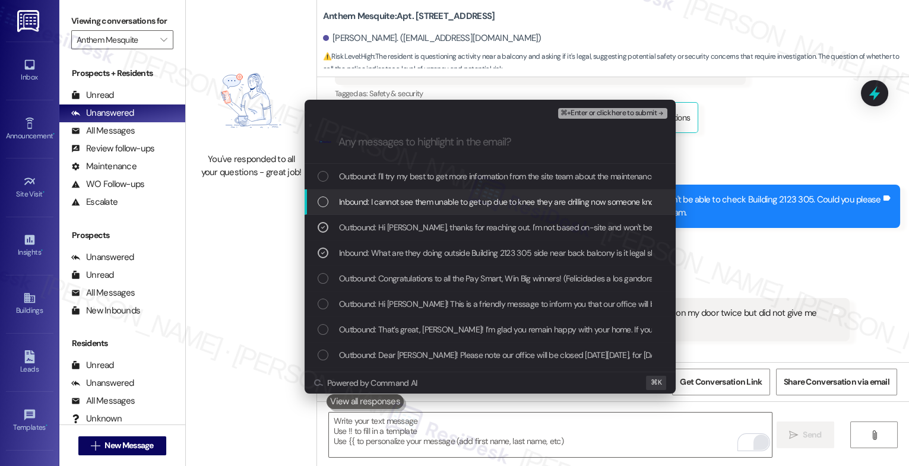
drag, startPoint x: 442, startPoint y: 198, endPoint x: 453, endPoint y: 182, distance: 19.3
click at [442, 197] on span "Inbound: I cannot see them unable to get up due to knee they are drilling now s…" at bounding box center [632, 201] width 586 height 13
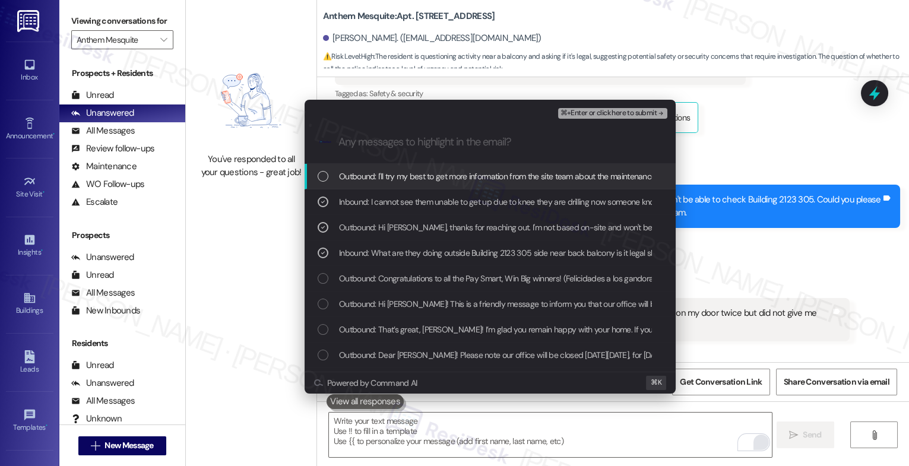
click at [466, 170] on span "Outbound: I'll try my best to get more information from the site team about the…" at bounding box center [535, 176] width 392 height 13
click at [644, 113] on span "⌘+Enter or click here to submit" at bounding box center [609, 113] width 96 height 8
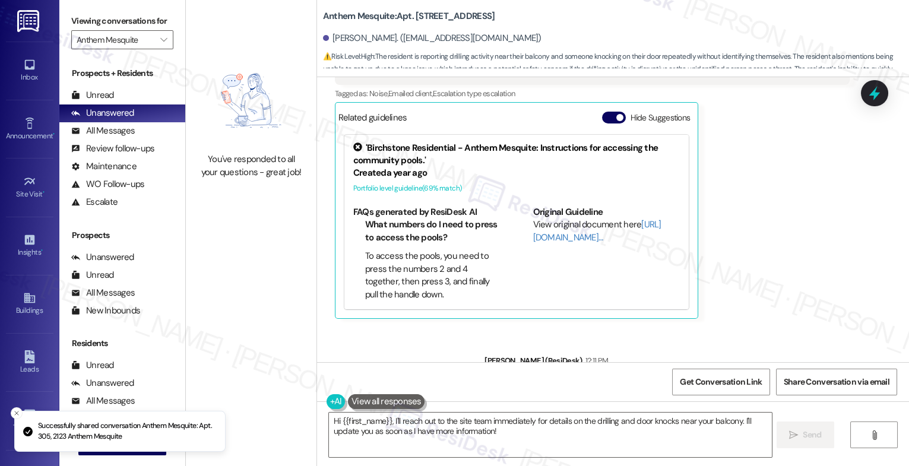
type textarea "Hi {{first_name}}, I'll reach out to the site team immediately for details on t…"
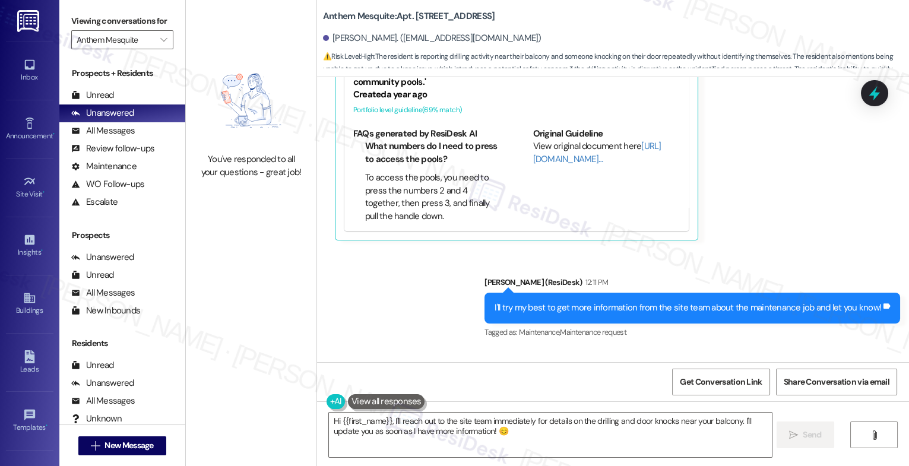
scroll to position [18689, 0]
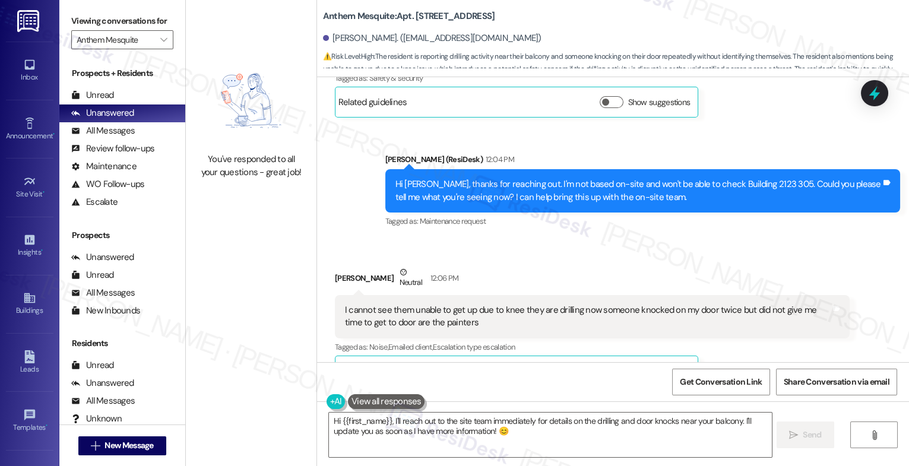
click at [602, 365] on button "Hide Suggestions" at bounding box center [614, 371] width 24 height 12
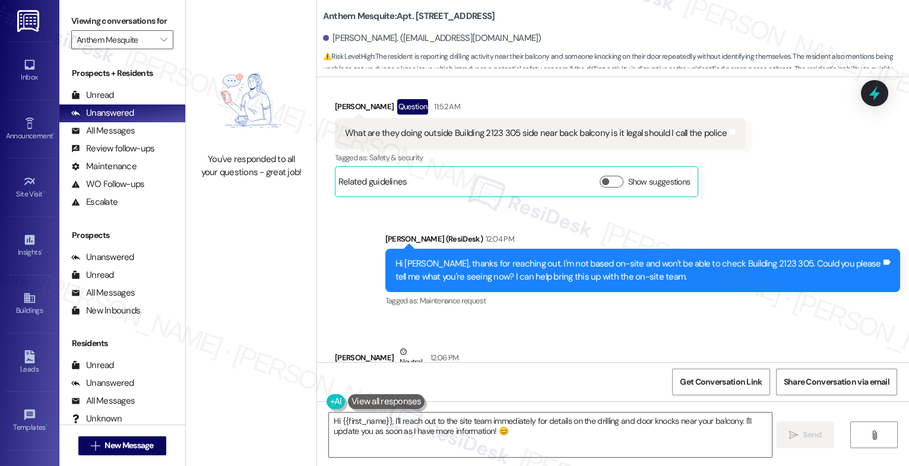
scroll to position [18834, 0]
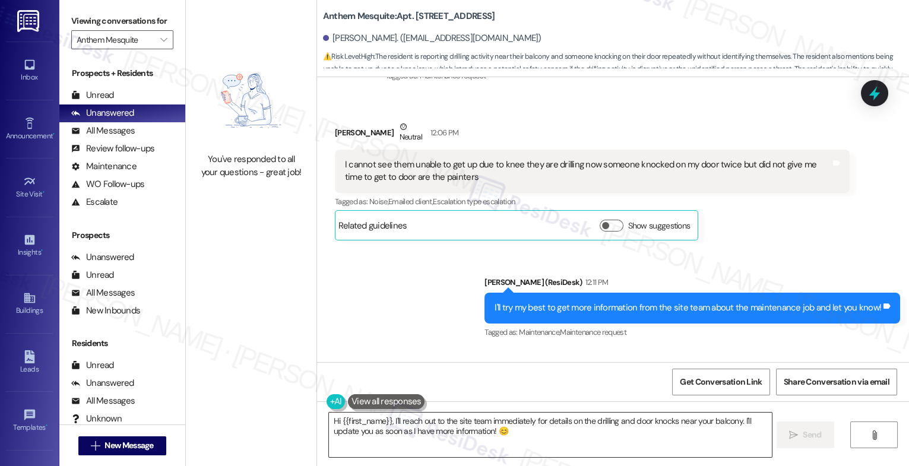
click at [410, 429] on textarea "Hi {{first_name}}, I'll reach out to the site team immediately for details on t…" at bounding box center [550, 435] width 443 height 45
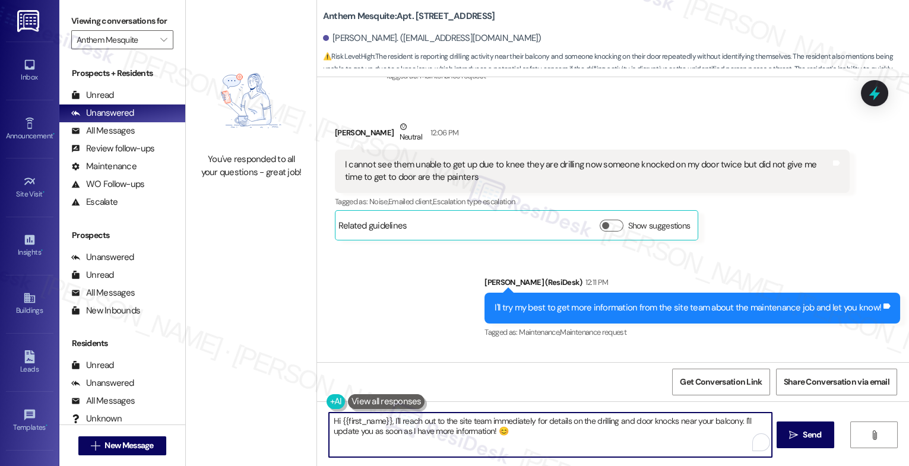
click at [410, 429] on textarea "Hi {{first_name}}, I'll reach out to the site team immediately for details on t…" at bounding box center [550, 435] width 443 height 45
type textarea "I'm really sorry for the inconvenience, Anne. I've escalated this matter with t…"
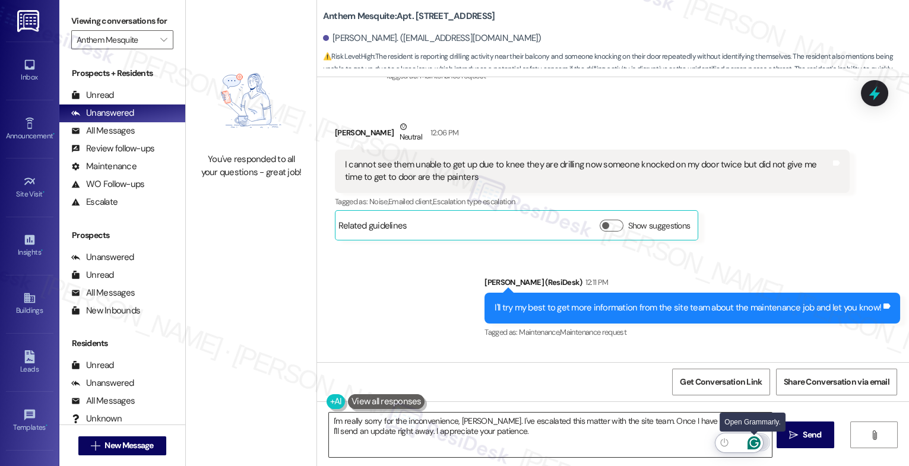
click at [756, 440] on icon "Open Grammarly. 0 Suggestions." at bounding box center [754, 443] width 13 height 13
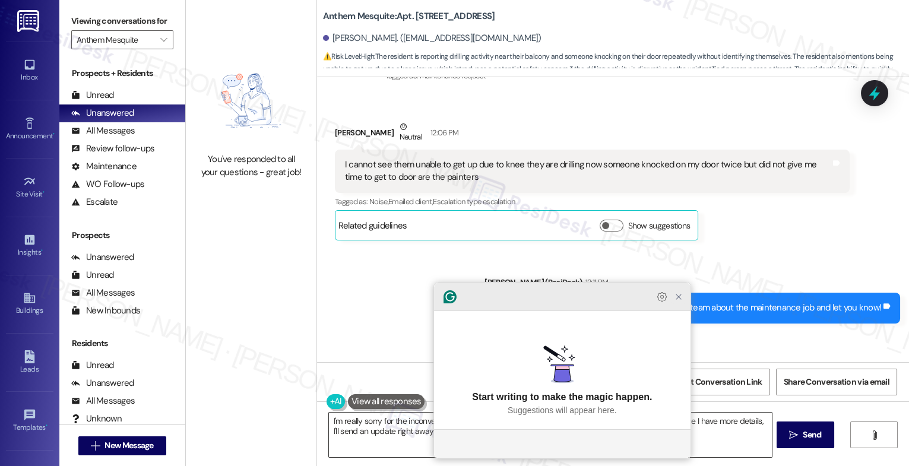
click at [680, 299] on icon "Close Grammarly Assistant" at bounding box center [679, 297] width 5 height 5
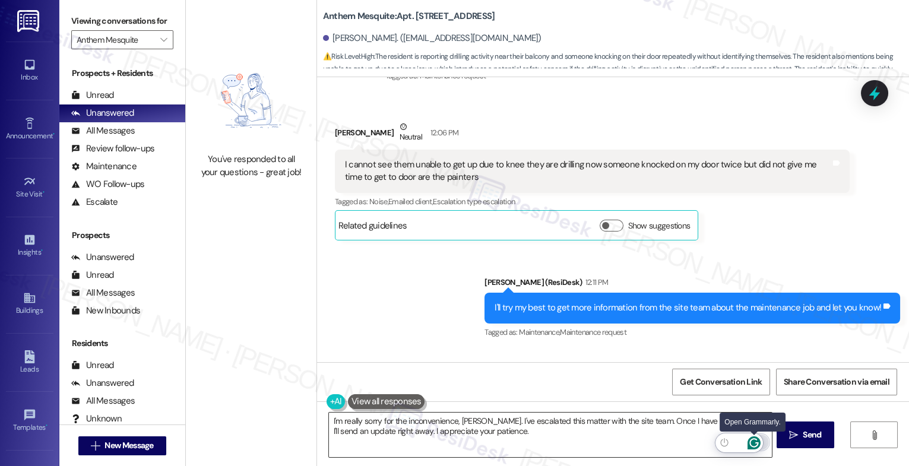
click at [755, 441] on icon "Open Grammarly. 0 Suggestions." at bounding box center [754, 443] width 13 height 13
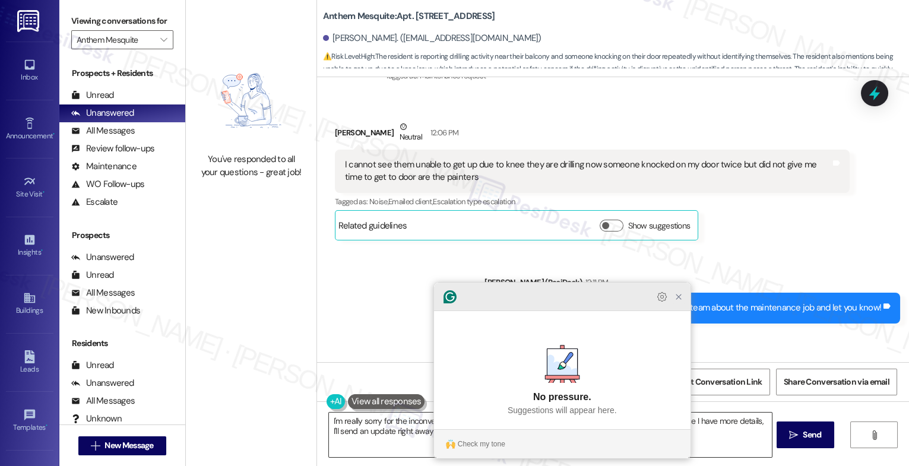
click at [681, 302] on icon "Close Grammarly Assistant" at bounding box center [679, 297] width 10 height 10
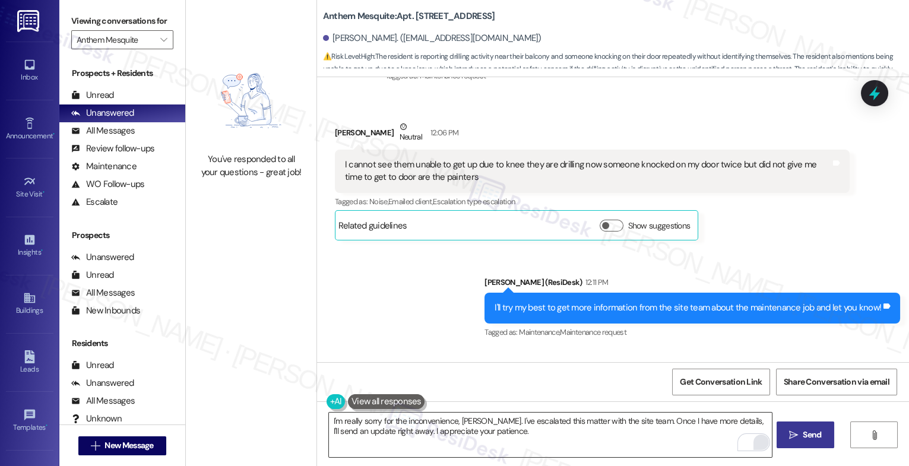
click at [815, 440] on span "Send" at bounding box center [812, 435] width 18 height 12
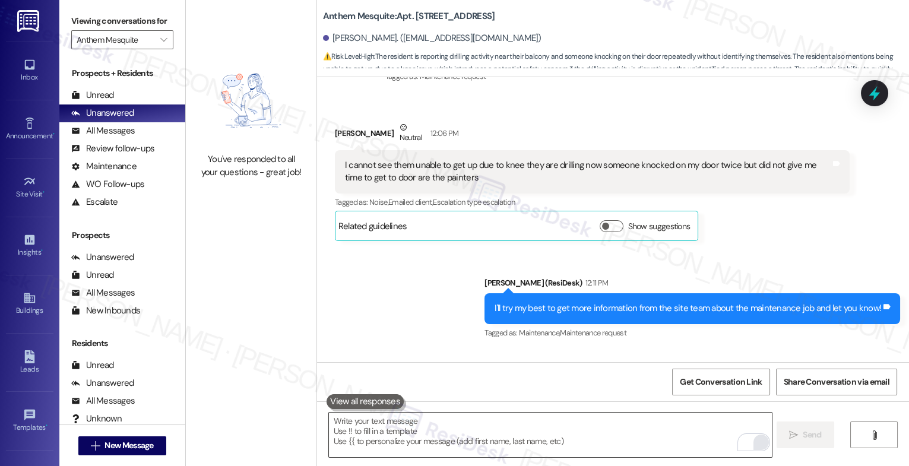
scroll to position [18929, 0]
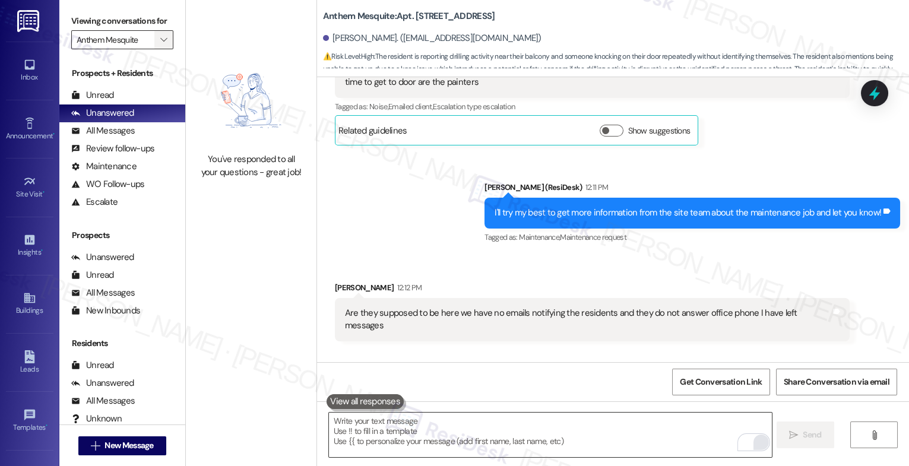
click at [160, 49] on span "" at bounding box center [163, 39] width 11 height 19
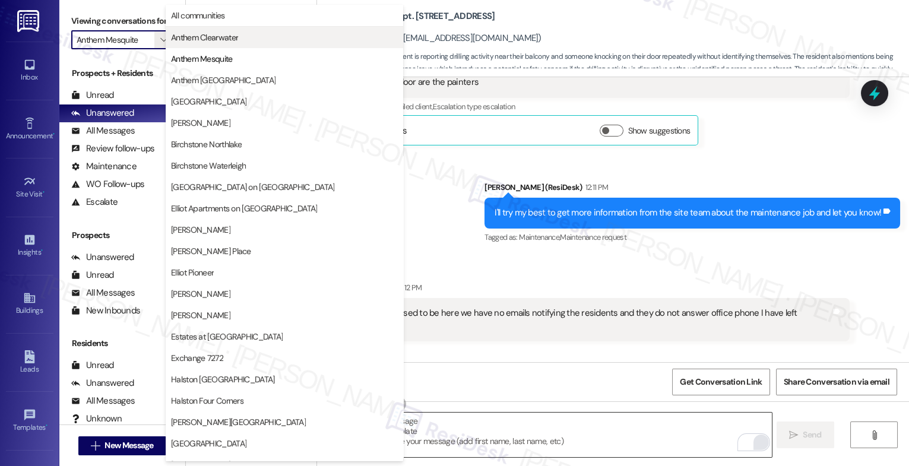
click at [198, 35] on span "Anthem Clearwater" at bounding box center [204, 37] width 67 height 12
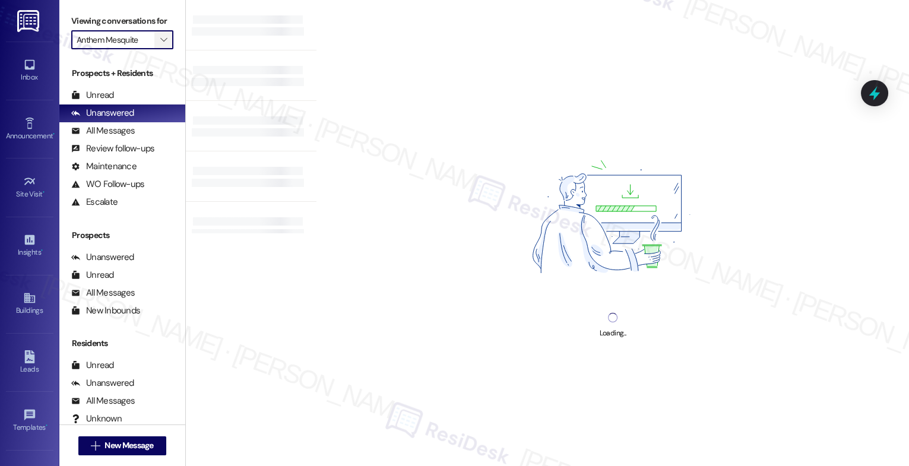
type input "Anthem Clearwater"
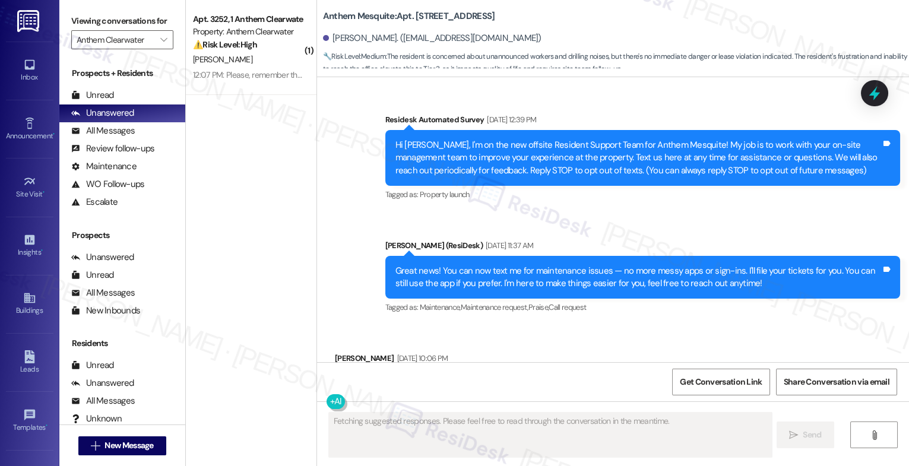
type textarea "Fetching suggested responses. Please feel free to read through the conversation…"
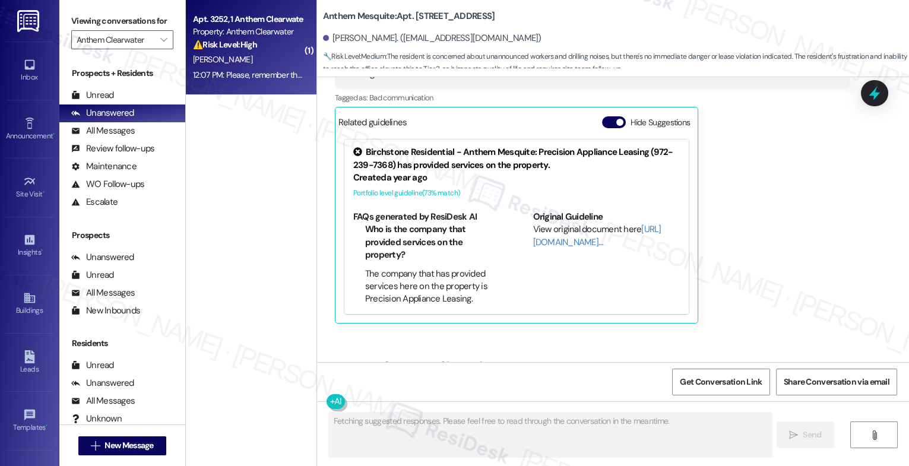
click at [210, 50] on div "⚠️ Risk Level: High The resident reports multiple unresolved electrical issues …" at bounding box center [248, 45] width 110 height 12
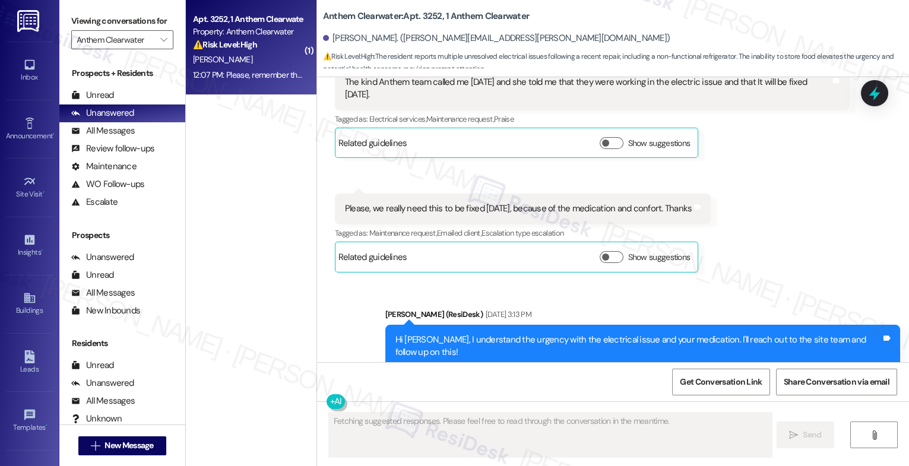
scroll to position [5641, 0]
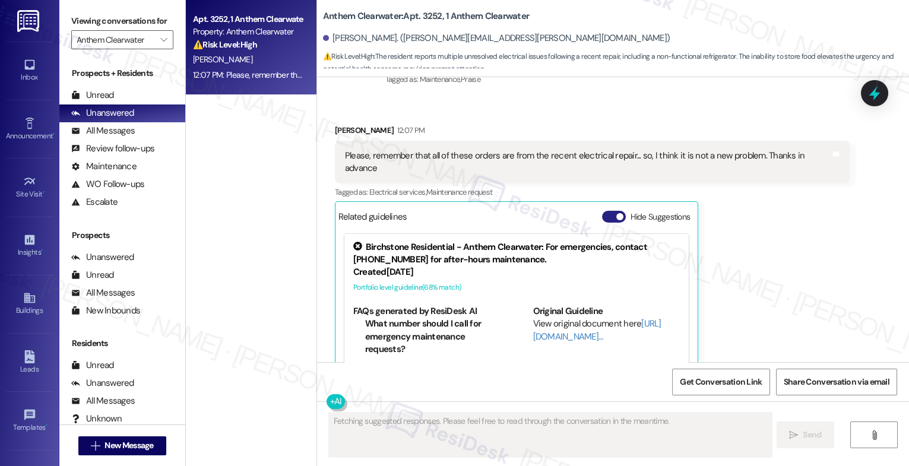
click at [602, 211] on button "Hide Suggestions" at bounding box center [614, 217] width 24 height 12
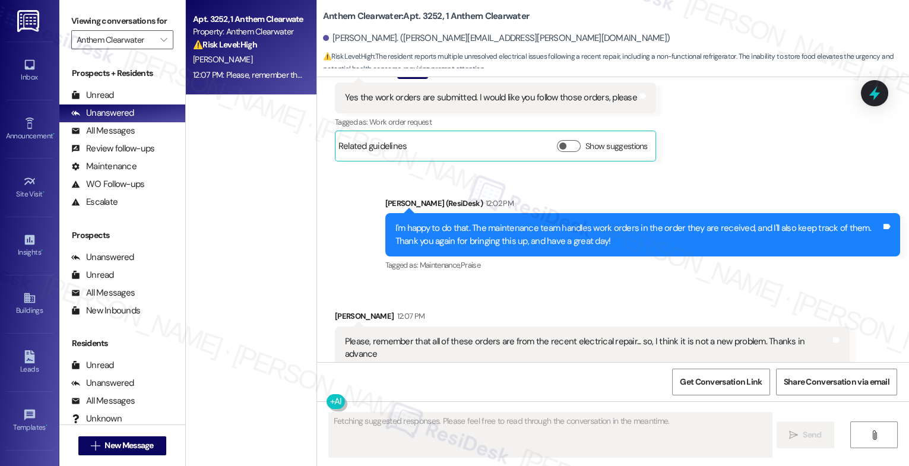
click at [466, 283] on div "Received via SMS Ramon Meneses 12:07 PM Please, remember that all of these orde…" at bounding box center [613, 355] width 592 height 144
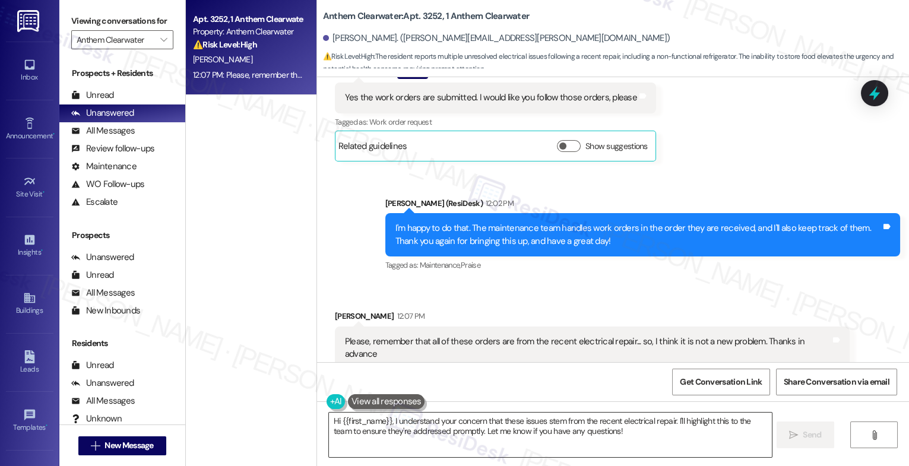
click at [420, 435] on textarea "Hi {{first_name}}, I understand your concern that these issues stem from the re…" at bounding box center [550, 435] width 443 height 45
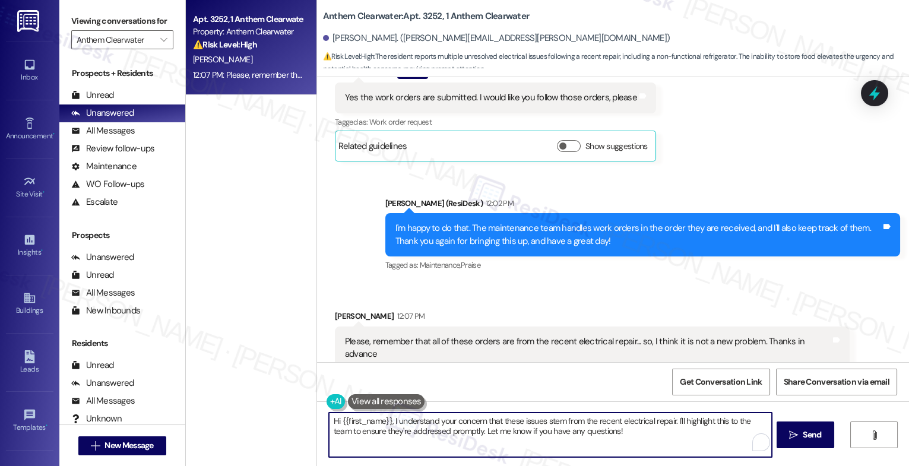
click at [420, 435] on textarea "Hi {{first_name}}, I understand your concern that these issues stem from the re…" at bounding box center [550, 435] width 443 height 45
type textarea "Got that, Ramon. I've relayed your message to the team. Let us know if anything…"
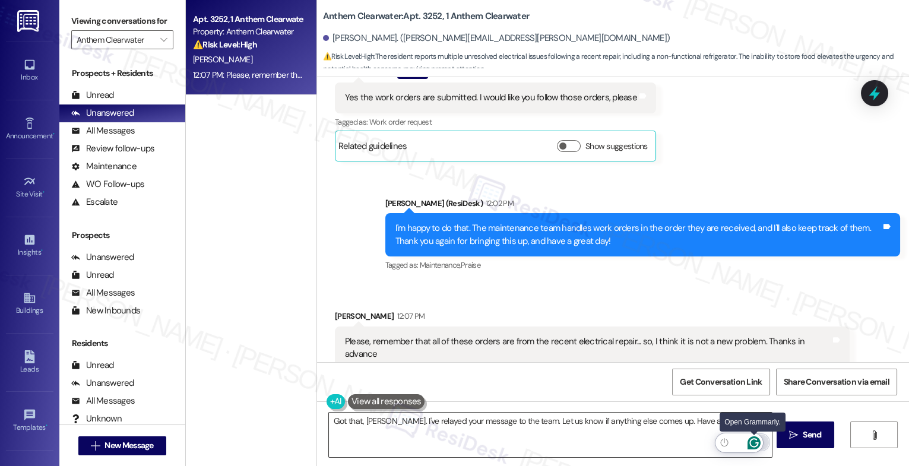
click at [754, 443] on icon "Open Grammarly. 0 Suggestions." at bounding box center [754, 443] width 13 height 13
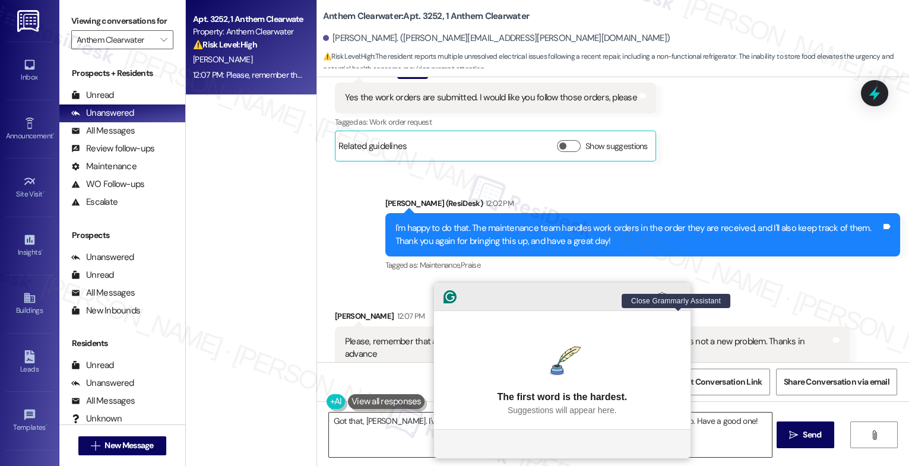
click at [681, 302] on icon "Close Grammarly Assistant" at bounding box center [679, 297] width 10 height 10
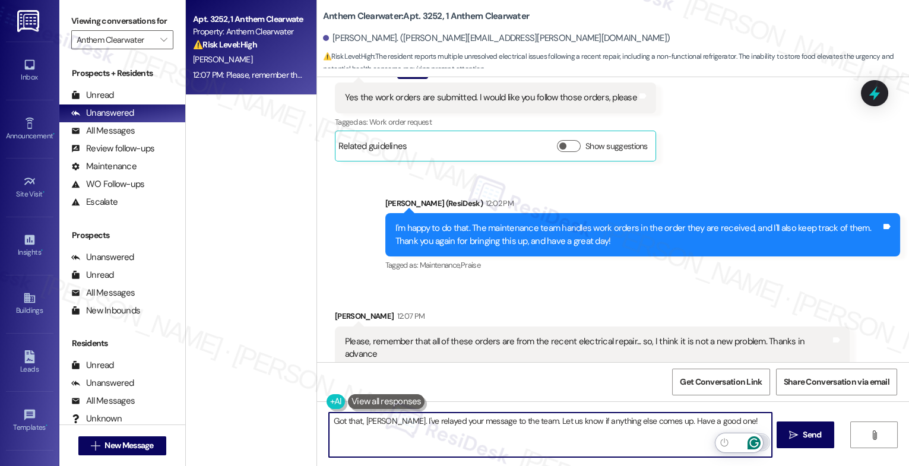
click at [755, 440] on icon "Open Grammarly. 0 Suggestions." at bounding box center [754, 443] width 13 height 13
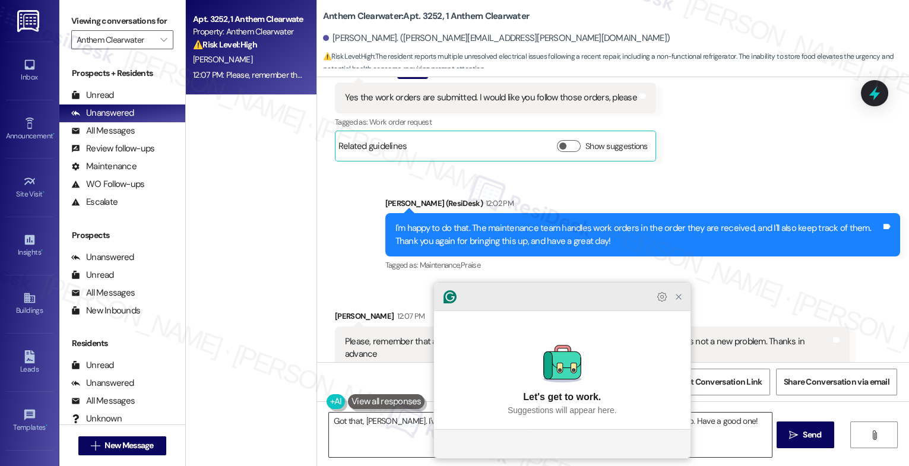
click at [681, 302] on icon "Close Grammarly Assistant" at bounding box center [679, 297] width 10 height 10
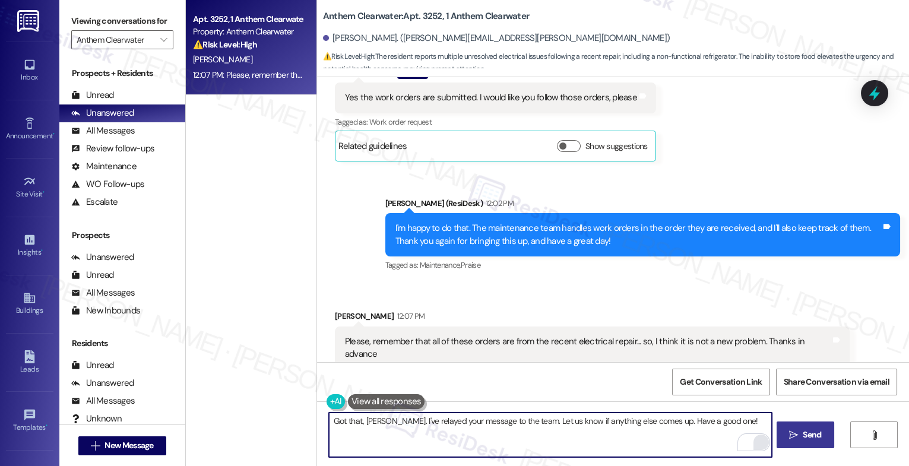
click at [792, 431] on icon "" at bounding box center [793, 436] width 9 height 10
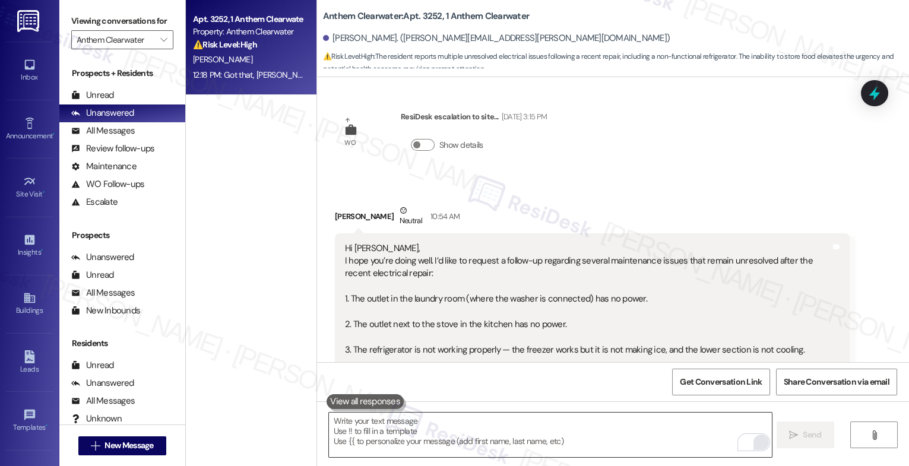
scroll to position [4792, 0]
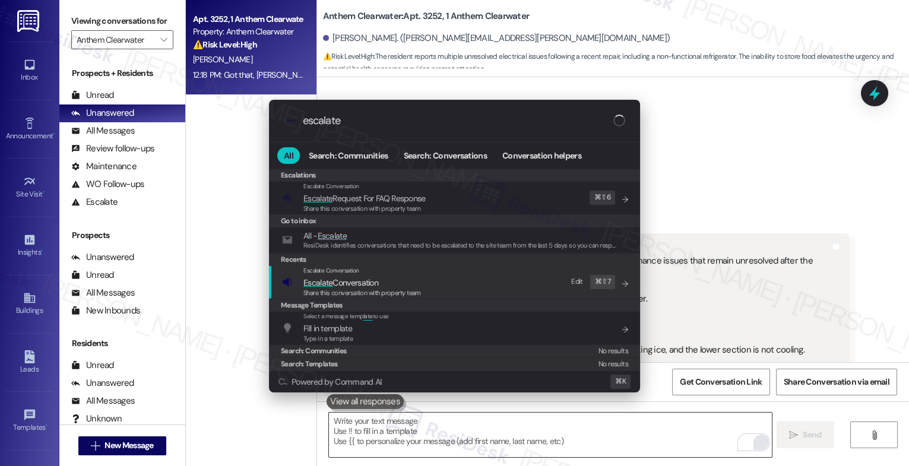
type input "escalate"
click at [372, 279] on span "Escalate Conversation" at bounding box center [341, 282] width 75 height 11
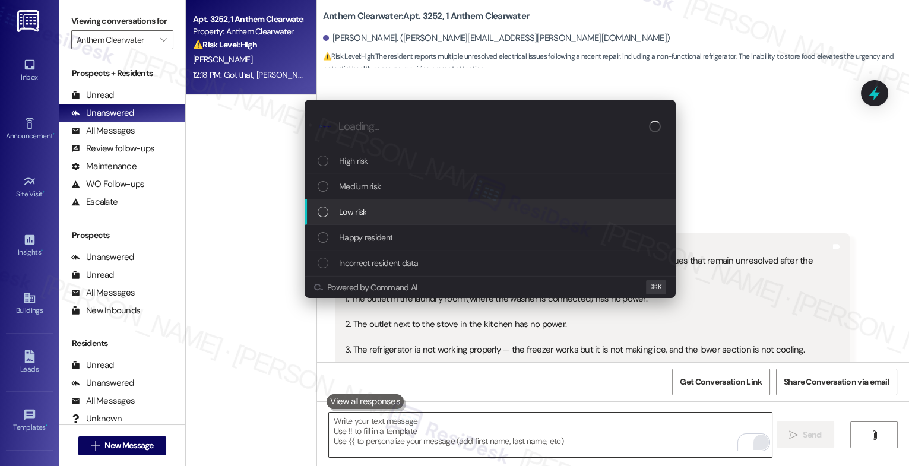
click at [369, 211] on div "Low risk" at bounding box center [491, 212] width 347 height 13
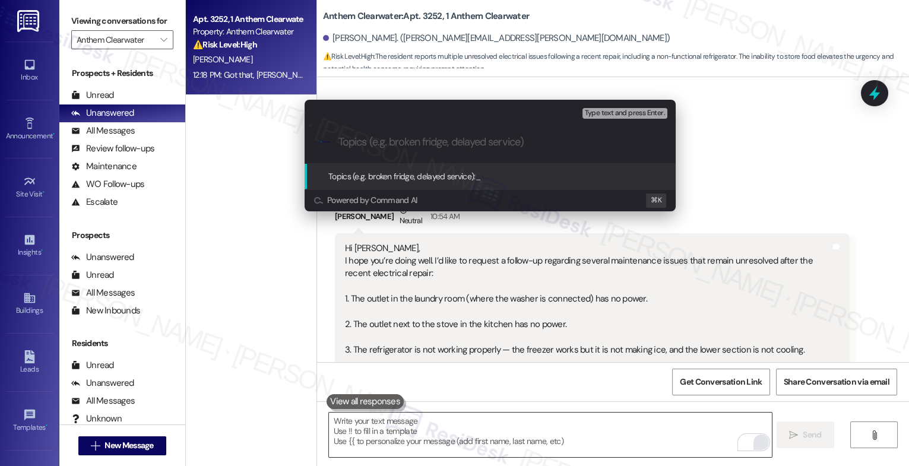
click at [376, 141] on input "Topics (e.g. broken fridge, delayed service)" at bounding box center [500, 142] width 323 height 12
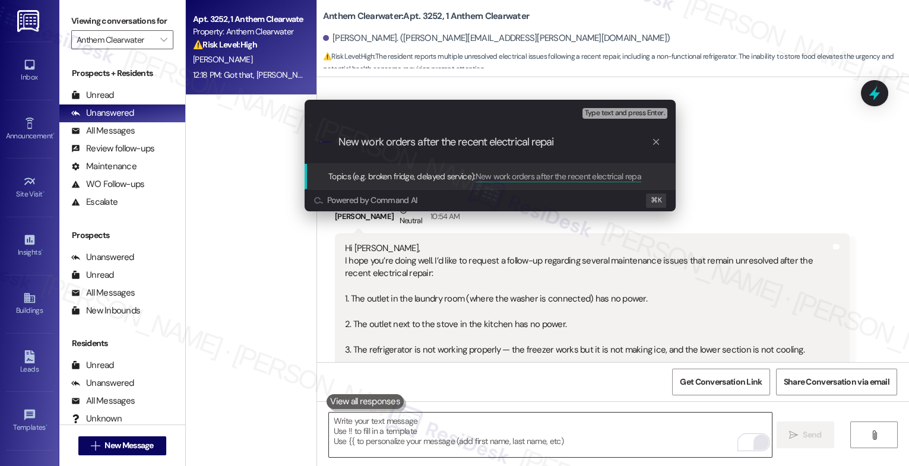
type input "New work orders after the recent electrical repair"
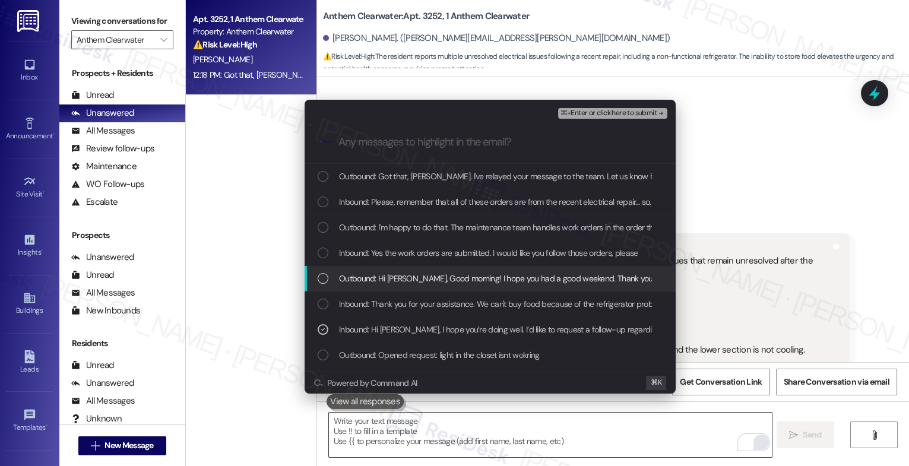
click at [422, 279] on span "Outbound: Hi Ramon, Good morning! I hope you had a good weekend. Thank you for …" at bounding box center [643, 278] width 608 height 13
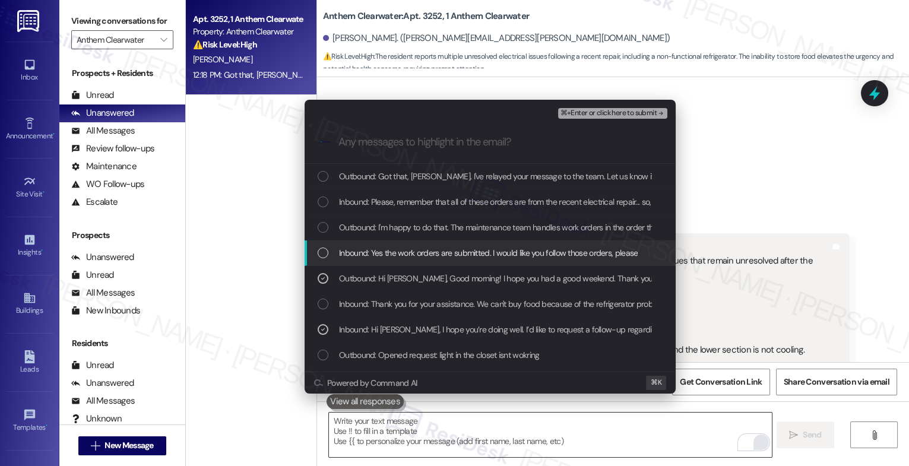
drag, startPoint x: 423, startPoint y: 254, endPoint x: 424, endPoint y: 234, distance: 20.2
click at [423, 252] on span "Inbound: Yes the work orders are submitted. I would like you follow those order…" at bounding box center [488, 252] width 299 height 13
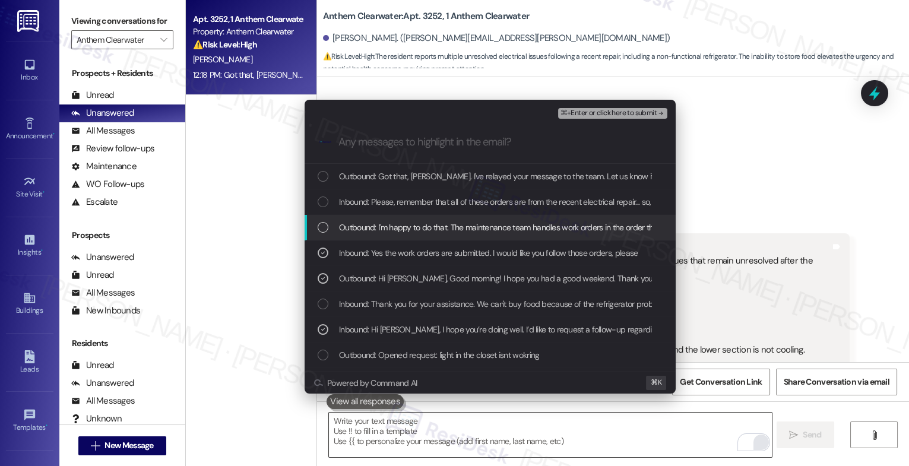
drag, startPoint x: 423, startPoint y: 231, endPoint x: 426, endPoint y: 206, distance: 25.7
click at [423, 229] on span "Outbound: I'm happy to do that. The maintenance team handles work orders in the…" at bounding box center [678, 227] width 679 height 13
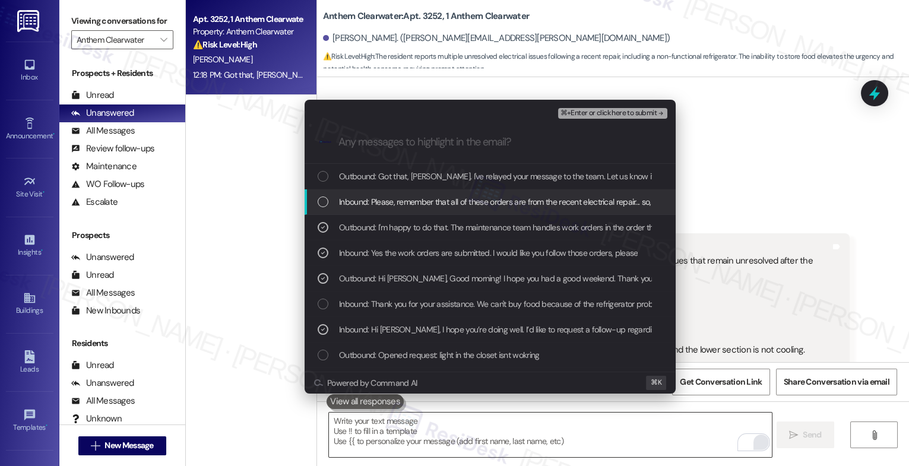
drag, startPoint x: 426, startPoint y: 204, endPoint x: 432, endPoint y: 190, distance: 15.7
click at [426, 204] on span "Inbound: Please, remember that all of these orders are from the recent electric…" at bounding box center [580, 201] width 482 height 13
click at [441, 177] on span "Outbound: Got that, Ramon. I've relayed your message to the team. Let us know i…" at bounding box center [571, 176] width 464 height 13
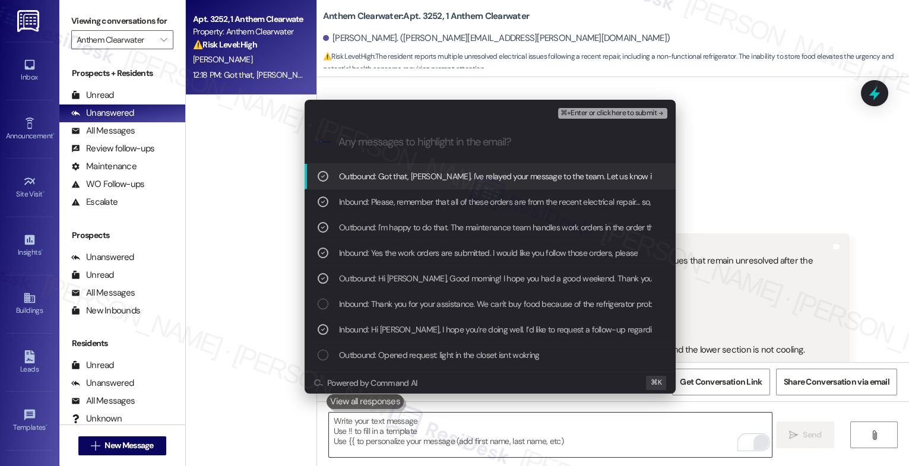
click at [624, 112] on span "⌘+Enter or click here to submit" at bounding box center [609, 113] width 96 height 8
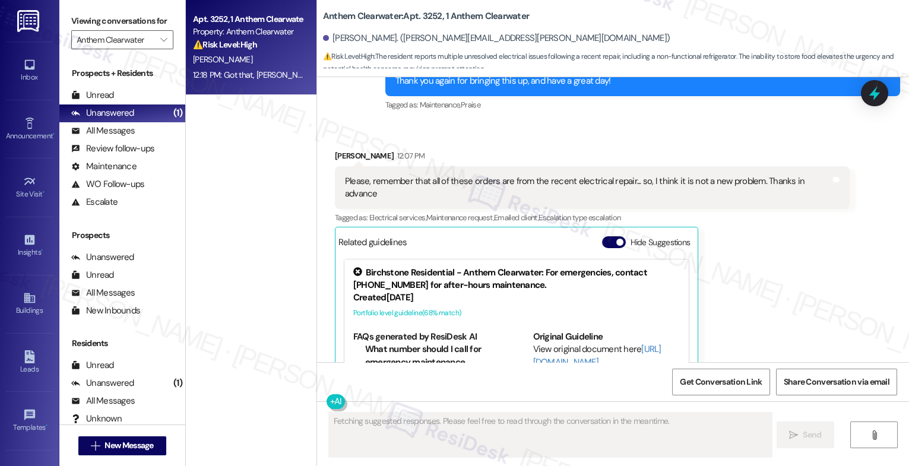
scroll to position [5641, 0]
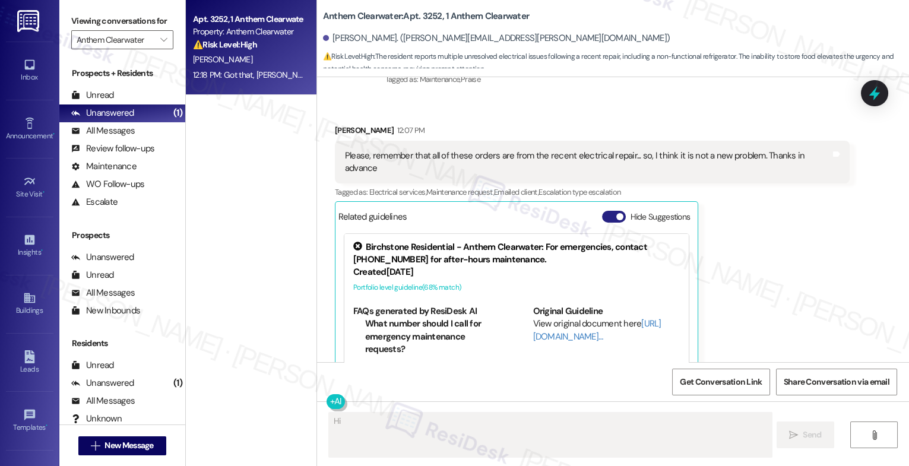
click at [602, 211] on button "Hide Suggestions" at bounding box center [614, 217] width 24 height 12
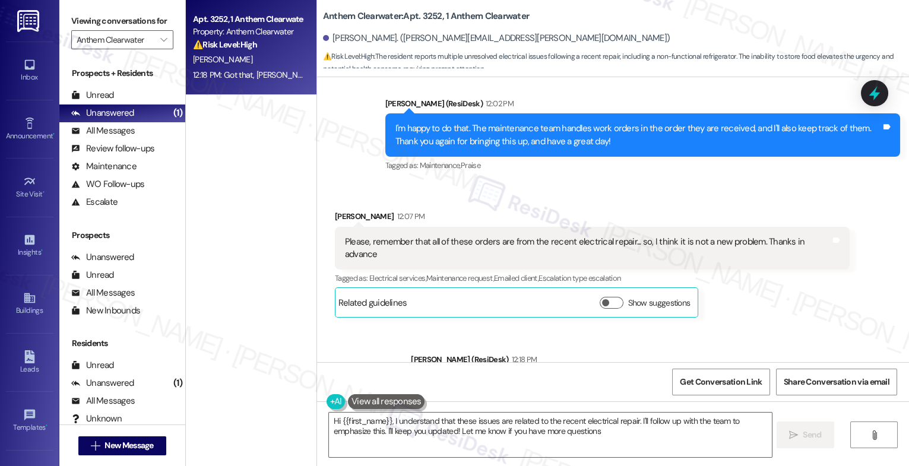
type textarea "Hi {{first_name}}, I understand that these issues are related to the recent ele…"
click at [158, 49] on span "" at bounding box center [163, 39] width 11 height 19
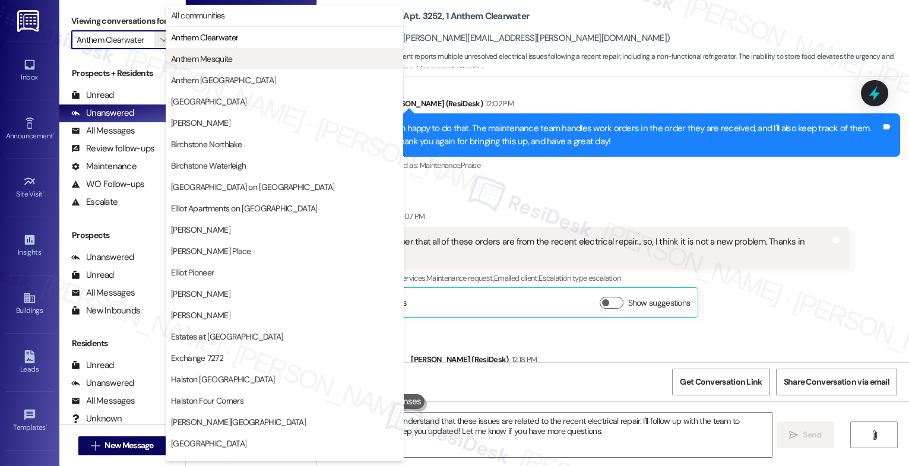
click at [199, 62] on span "Anthem Mesquite" at bounding box center [202, 59] width 62 height 12
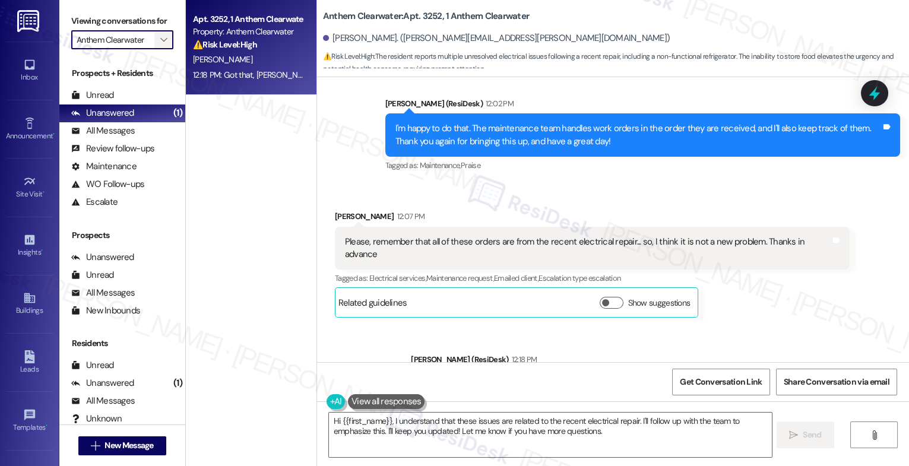
type input "Anthem Mesquite"
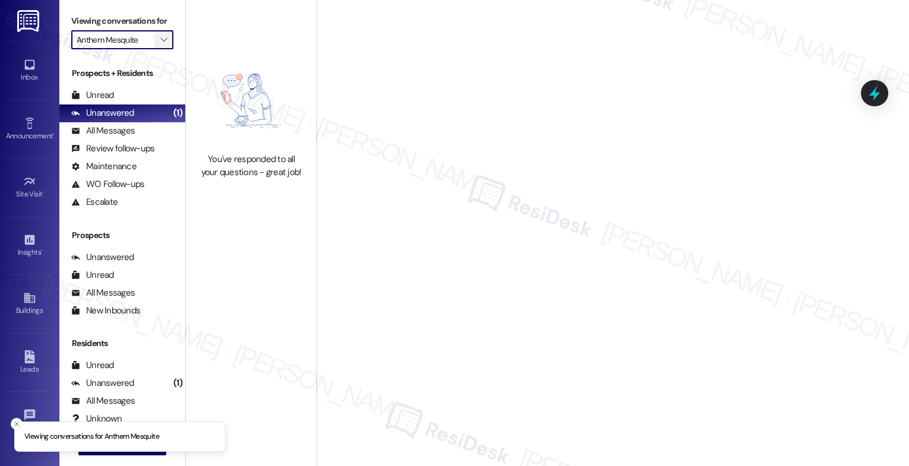
click at [158, 46] on span "" at bounding box center [163, 39] width 11 height 19
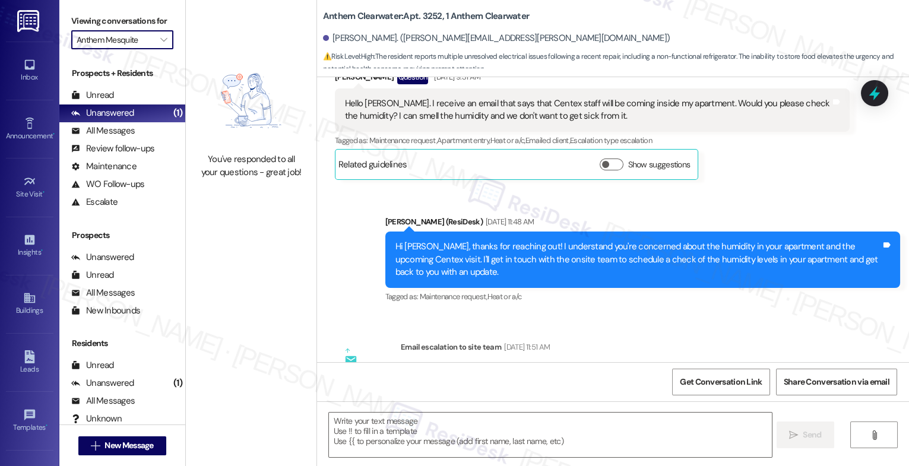
type textarea "Fetching suggested responses. Please feel free to read through the conversation…"
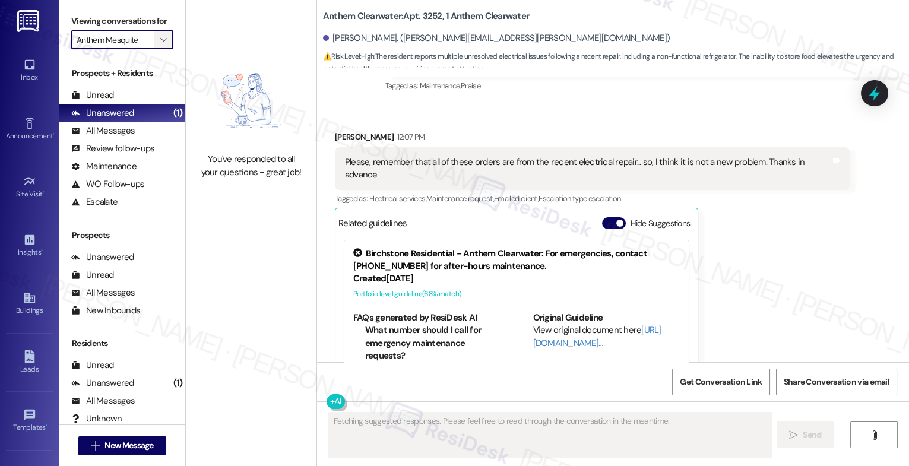
scroll to position [5641, 0]
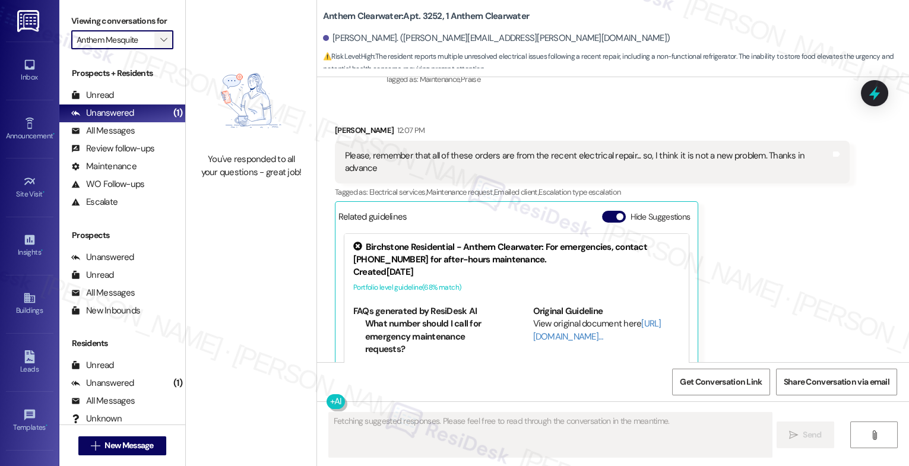
click at [160, 45] on icon "" at bounding box center [163, 40] width 7 height 10
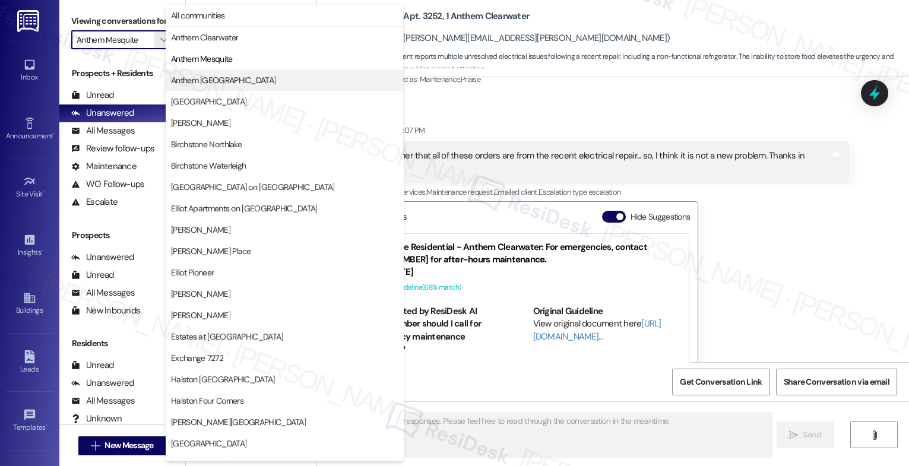
click at [216, 78] on span "Anthem [GEOGRAPHIC_DATA]" at bounding box center [223, 80] width 105 height 12
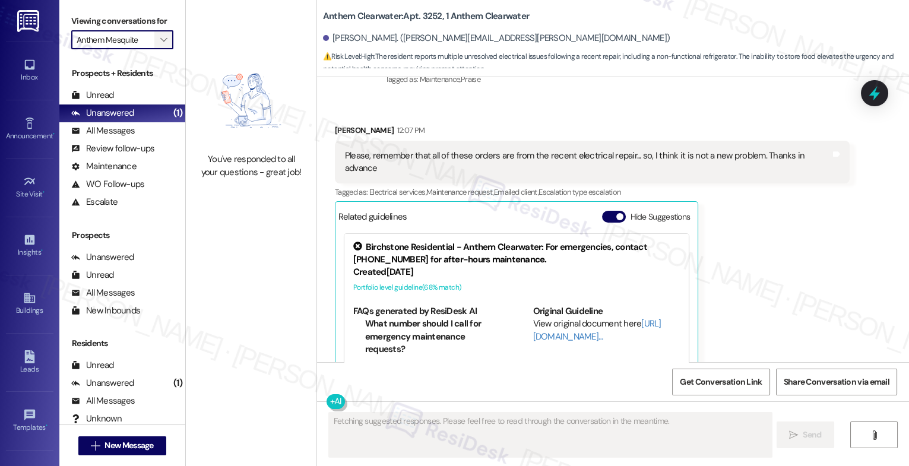
type input "Anthem [GEOGRAPHIC_DATA]"
click at [160, 45] on icon "" at bounding box center [163, 40] width 7 height 10
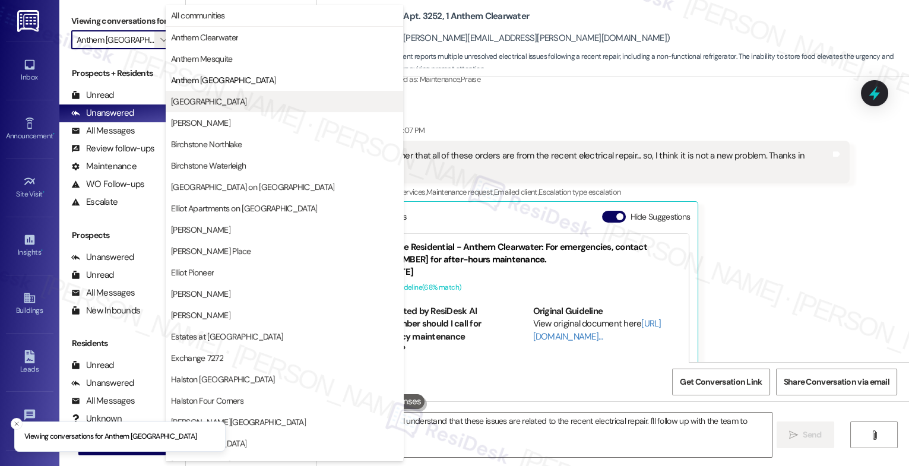
click at [214, 102] on span "[GEOGRAPHIC_DATA]" at bounding box center [208, 102] width 75 height 12
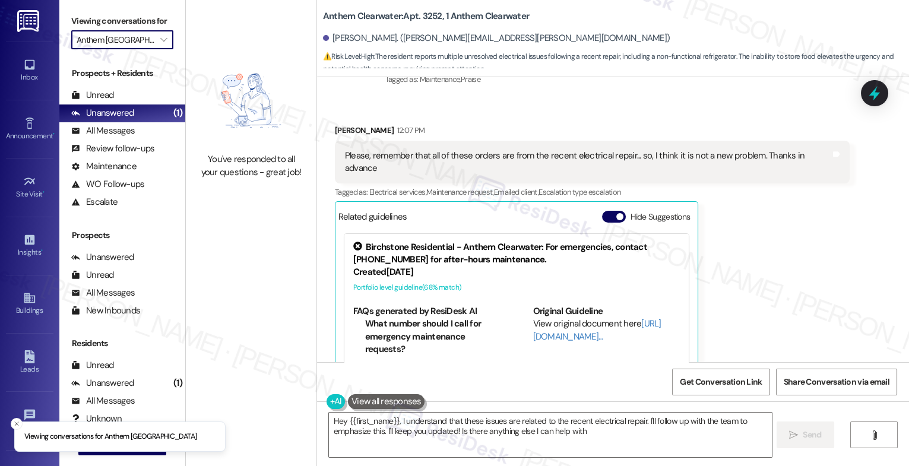
type textarea "Hey {{first_name}}, I understand that these issues are related to the recent el…"
type input "[GEOGRAPHIC_DATA]"
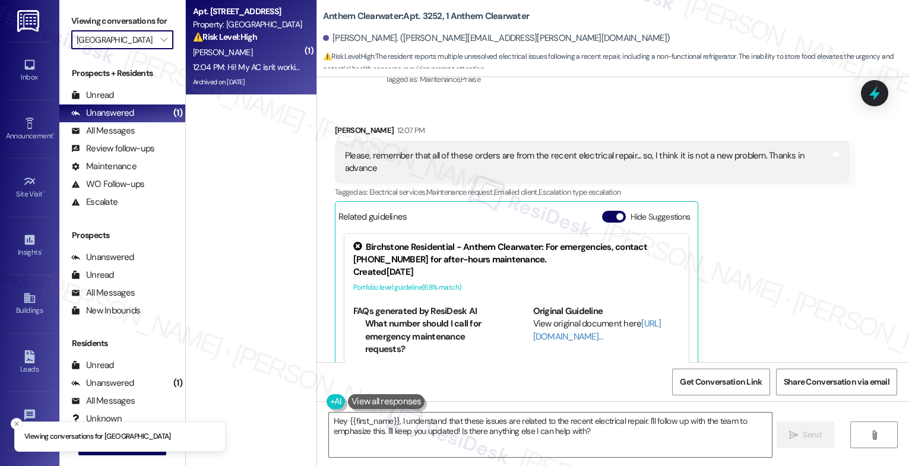
click at [248, 52] on div "S. Vengadesan" at bounding box center [248, 52] width 112 height 15
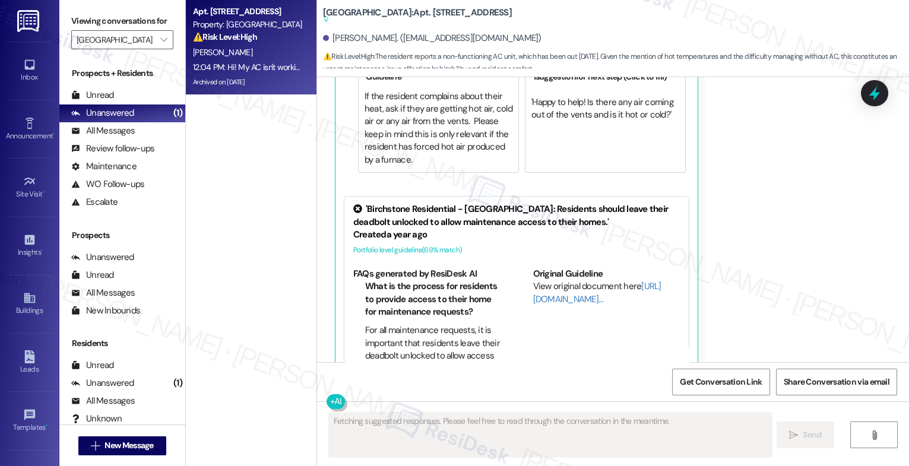
scroll to position [13758, 0]
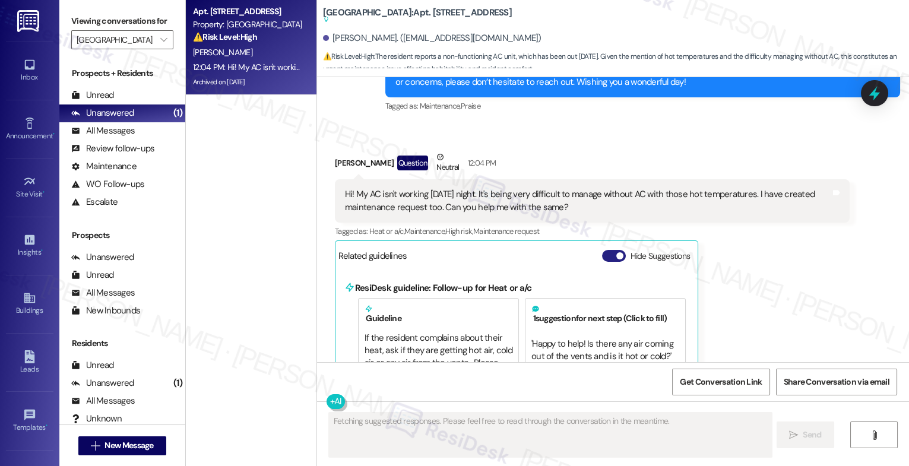
click at [602, 250] on button "Hide Suggestions" at bounding box center [614, 256] width 24 height 12
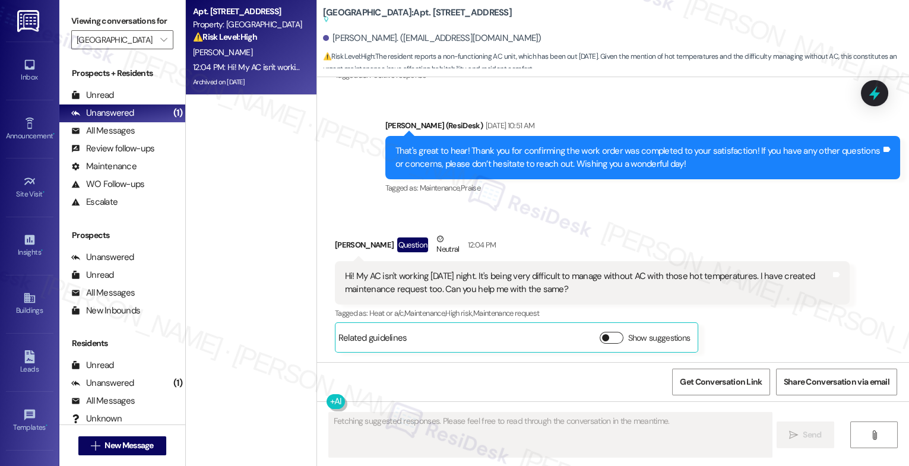
scroll to position [13648, 0]
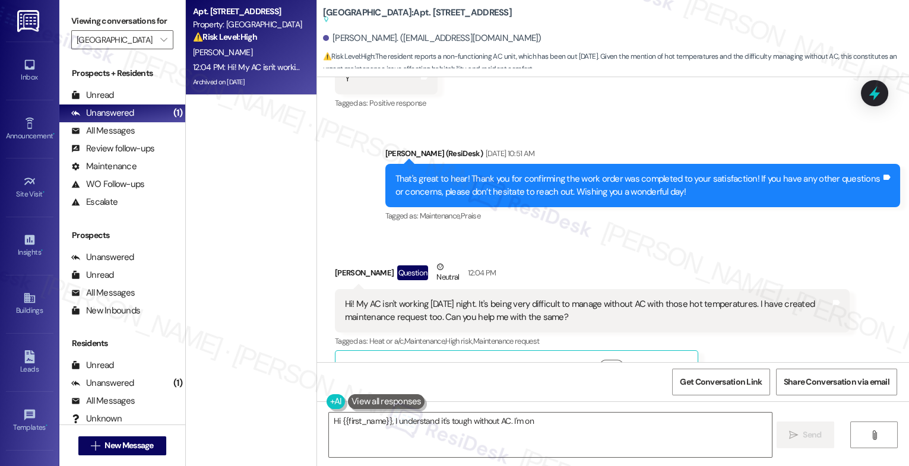
click at [530, 252] on div "Received via SMS Sangeetha Vengadesan Question Neutral 12:04 PM Hi! My AC isn't…" at bounding box center [592, 321] width 533 height 138
type textarea "Hi {{first_name}}, I understand it's tough without AC. I'm on it! I'll check on…"
click at [535, 252] on div "Received via SMS Sangeetha Vengadesan Question Neutral 12:04 PM Hi! My AC isn't…" at bounding box center [592, 321] width 533 height 138
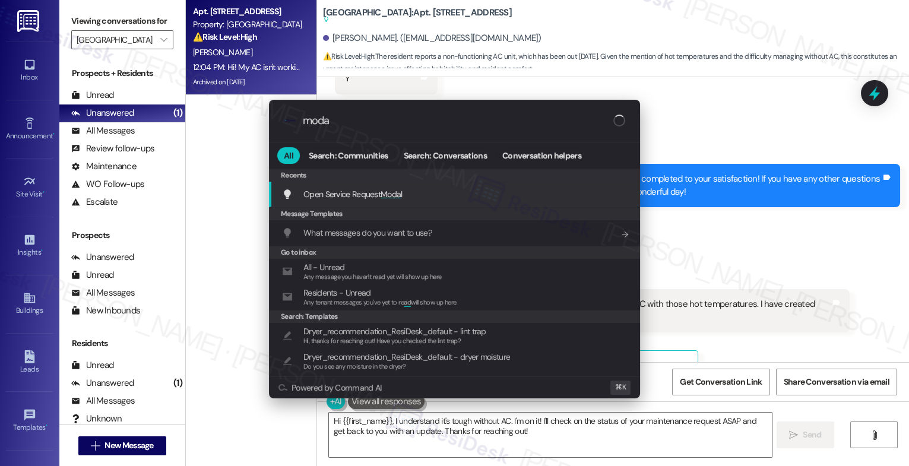
type input "modal"
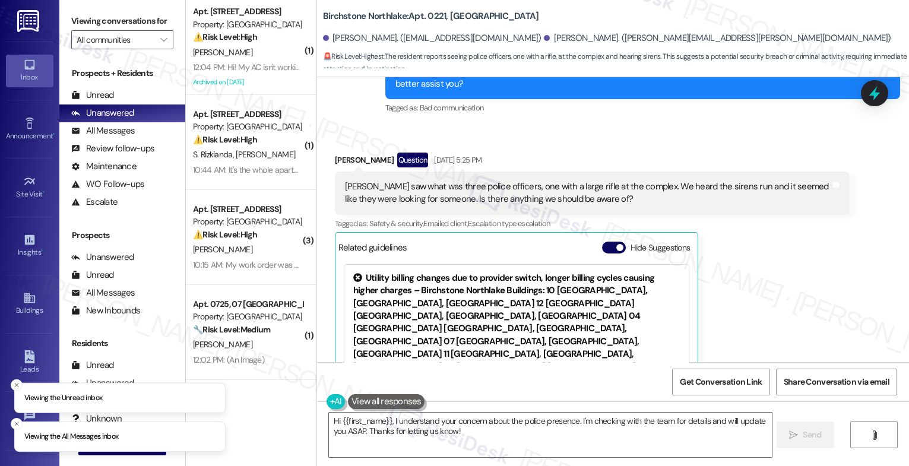
scroll to position [1078, 0]
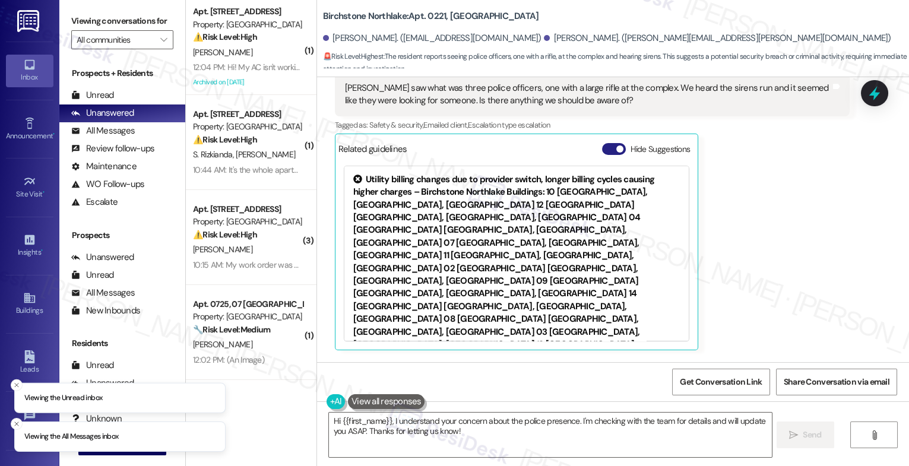
click at [605, 155] on button "Hide Suggestions" at bounding box center [614, 149] width 24 height 12
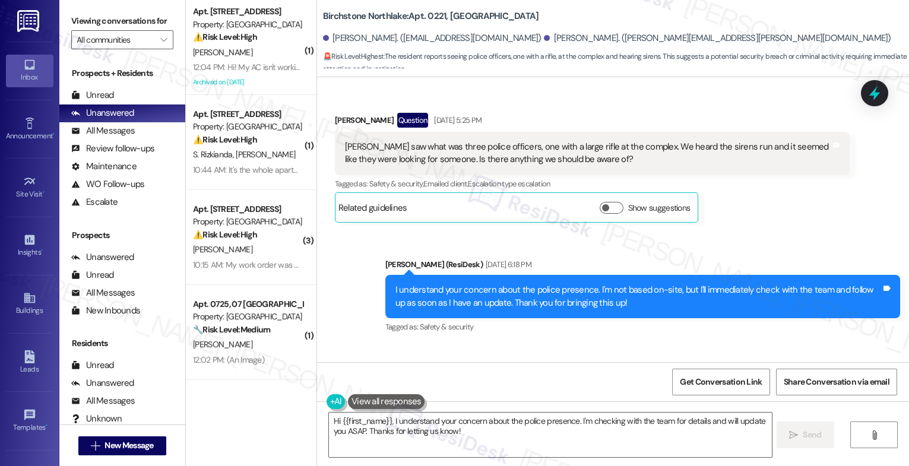
scroll to position [1282, 0]
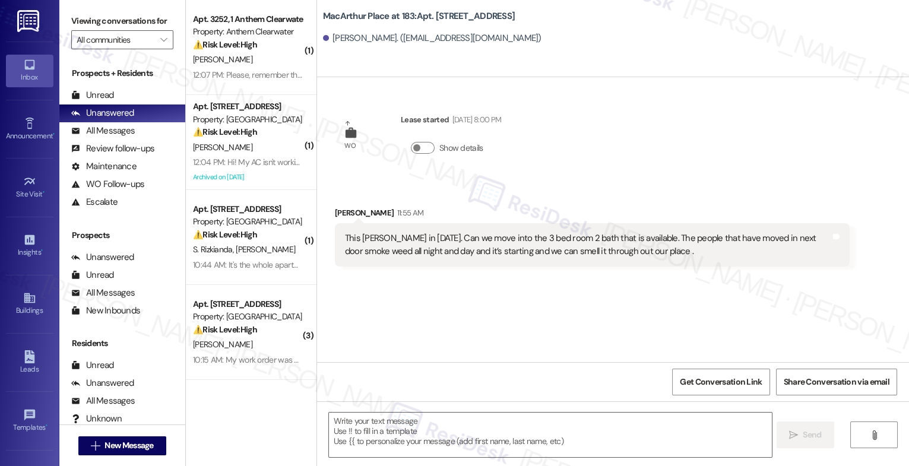
type textarea "Fetching suggested responses. Please feel free to read through the conversation…"
click at [586, 295] on div "WO [PERSON_NAME] started [DATE] 8:00 PM Show details Received [STREET_ADDRESS][…" at bounding box center [613, 219] width 592 height 285
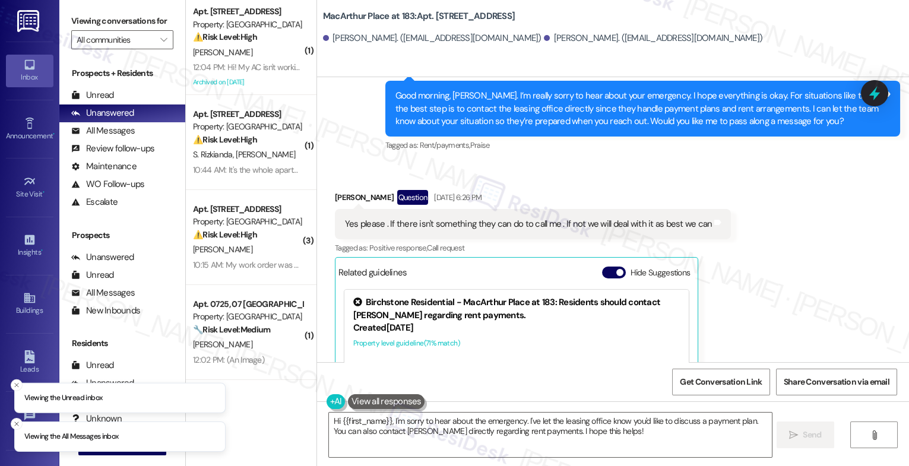
scroll to position [23279, 0]
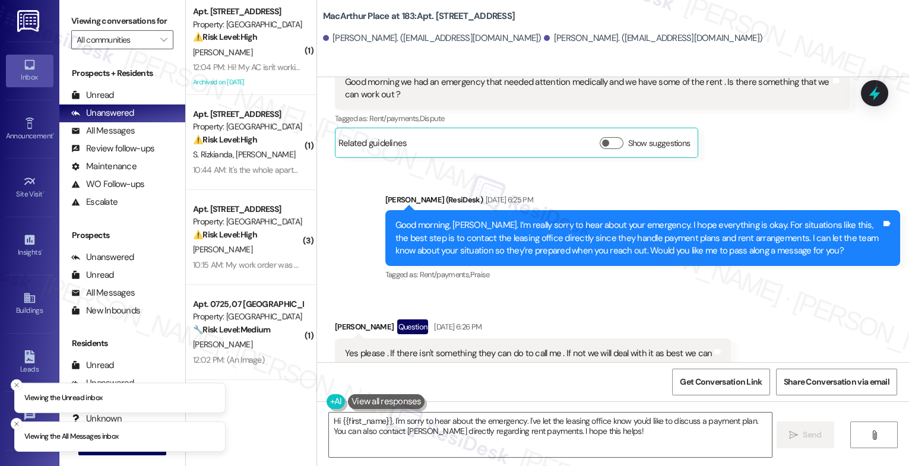
click at [608, 396] on button "Hide Suggestions" at bounding box center [614, 402] width 24 height 12
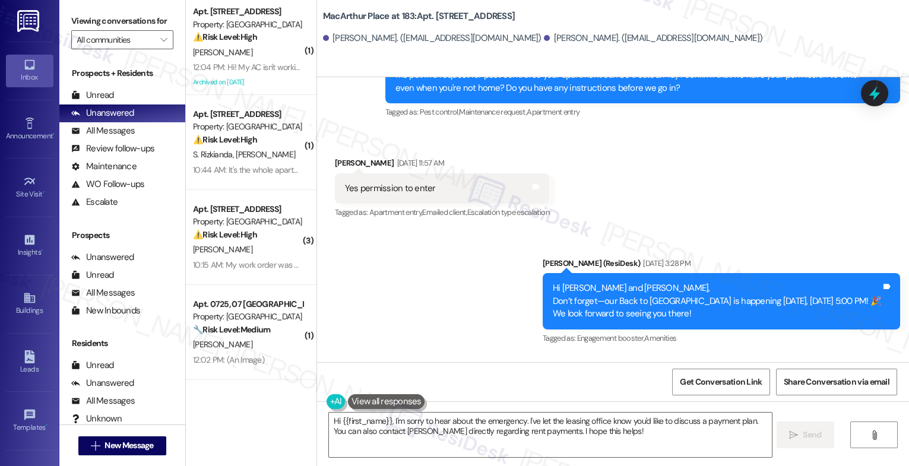
scroll to position [20343, 0]
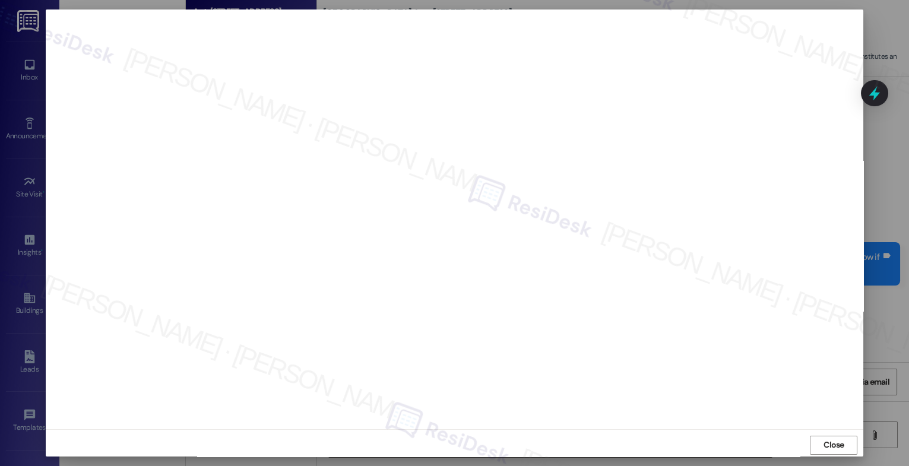
scroll to position [13648, 0]
click at [824, 443] on span "Close" at bounding box center [834, 445] width 21 height 12
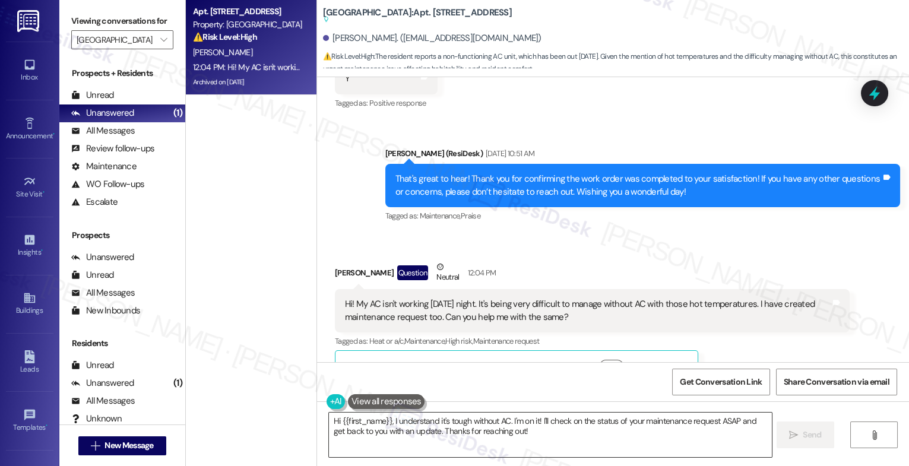
click at [568, 441] on textarea "Hi {{first_name}}, I understand it's tough without AC. I'm on it! I'll check on…" at bounding box center [550, 435] width 443 height 45
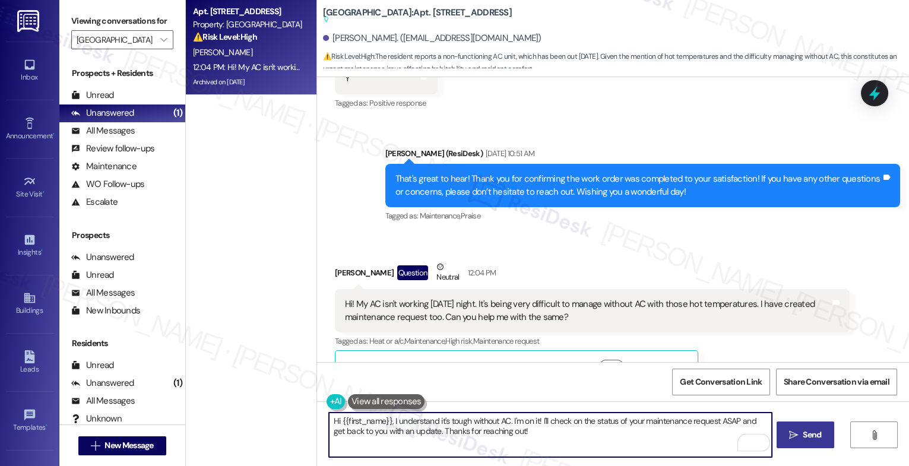
click at [813, 434] on span "Send" at bounding box center [812, 435] width 18 height 12
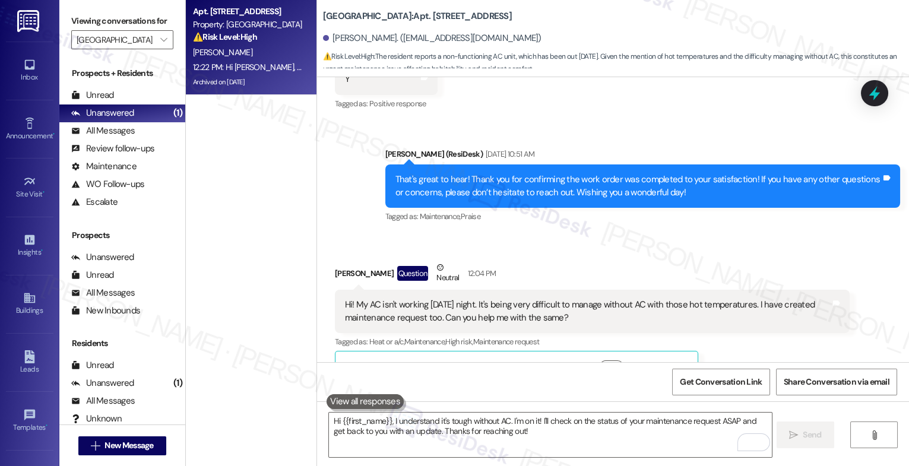
scroll to position [13743, 0]
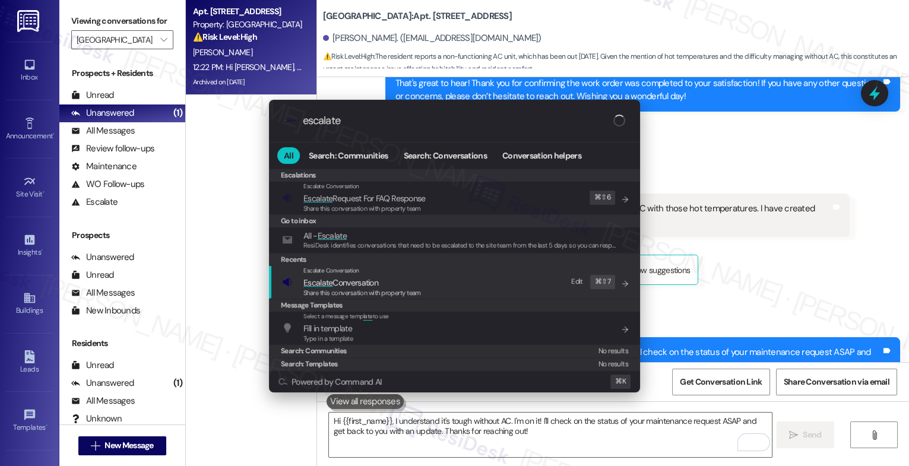
type input "escalate"
click at [375, 280] on span "Escalate Conversation" at bounding box center [341, 282] width 75 height 11
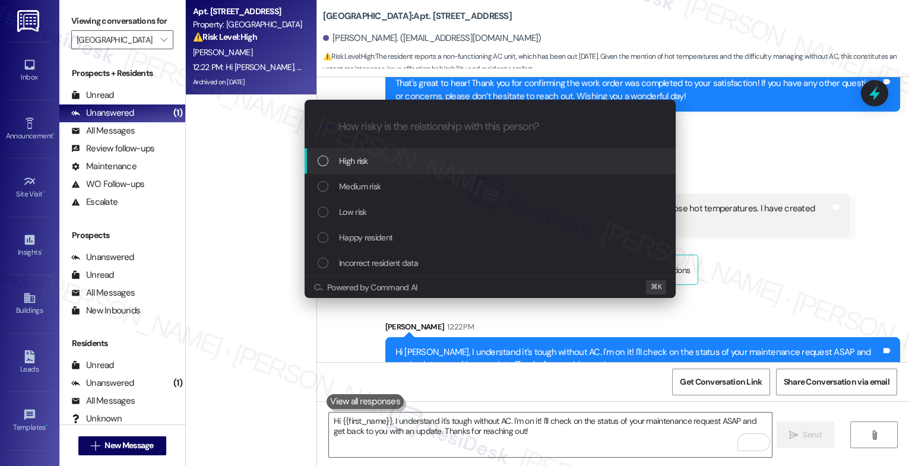
click at [365, 163] on span "High risk" at bounding box center [353, 160] width 29 height 13
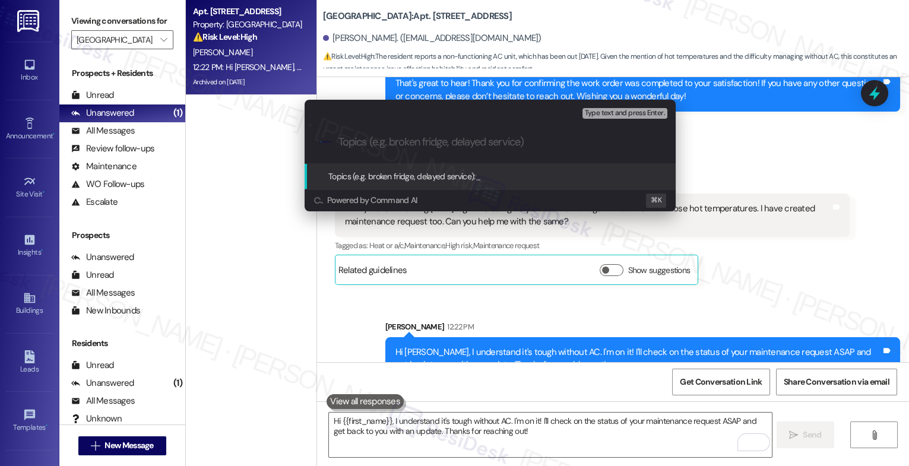
click at [378, 141] on input "Topics (e.g. broken fridge, delayed service)" at bounding box center [500, 142] width 323 height 12
type input "F"
paste input "16152778"
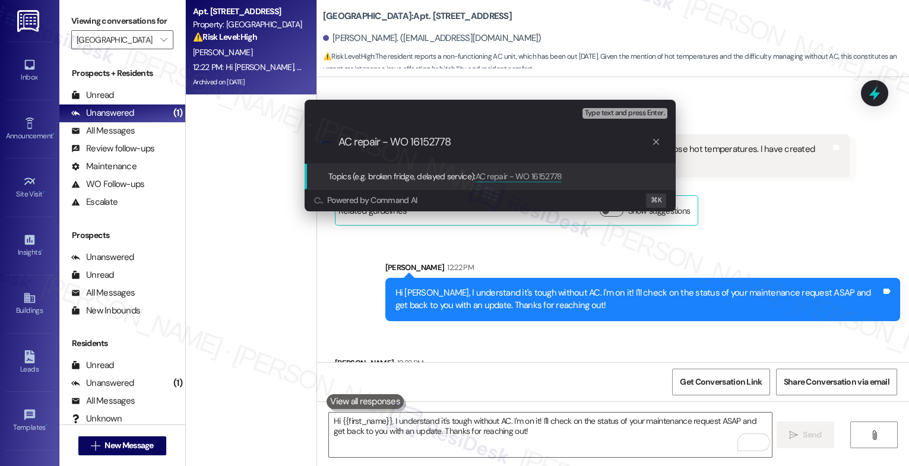
scroll to position [13825, 0]
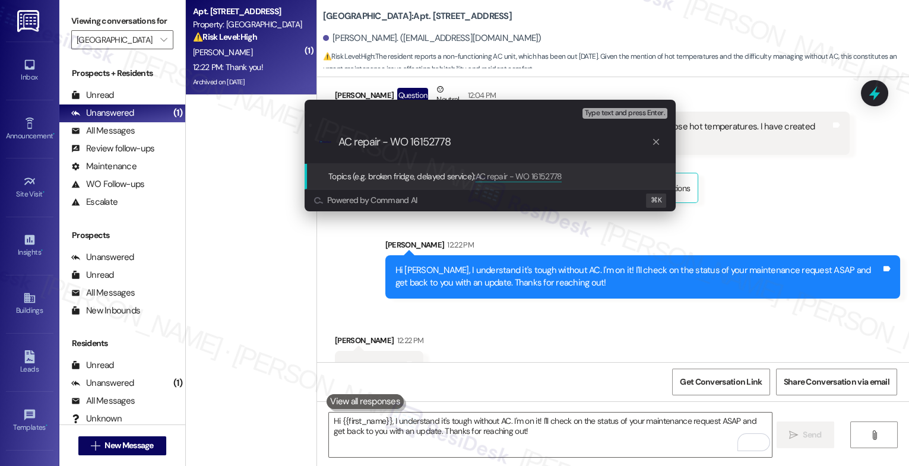
type input "AC repair - WO 16152778"
click at [482, 149] on div ".cls-1{fill:#0a055f;}.cls-2{fill:#0cc4c4;} resideskLogoBlueOrange AC repair - W…" at bounding box center [490, 142] width 371 height 42
click at [482, 148] on input "AC repair - WO 16152778" at bounding box center [495, 142] width 313 height 12
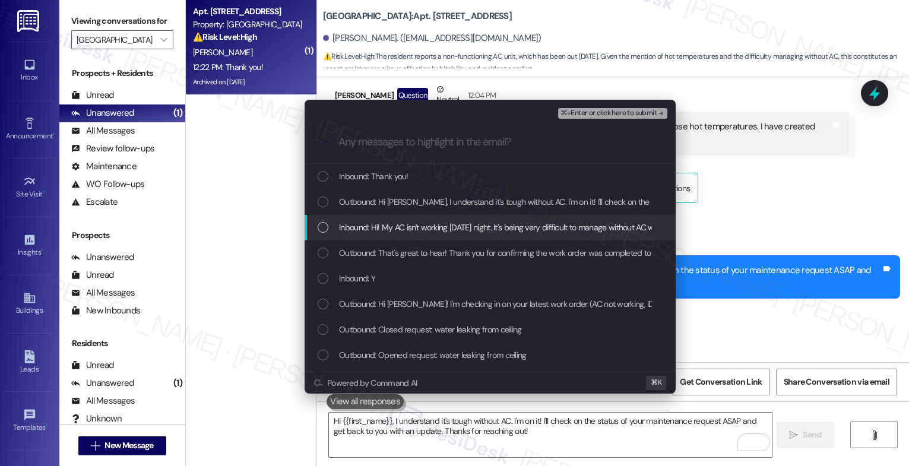
drag, startPoint x: 410, startPoint y: 223, endPoint x: 416, endPoint y: 204, distance: 19.7
click at [412, 219] on div "Inbound: Hi! My AC isn't working [DATE] night. It's being very difficult to man…" at bounding box center [490, 228] width 371 height 26
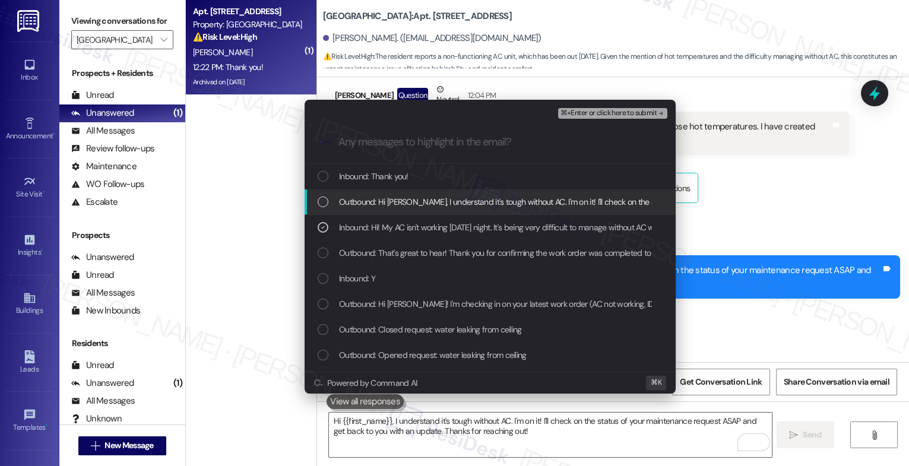
click at [416, 204] on span "Outbound: Hi [PERSON_NAME], I understand it's tough without AC. I'm on it! I'll…" at bounding box center [673, 201] width 668 height 13
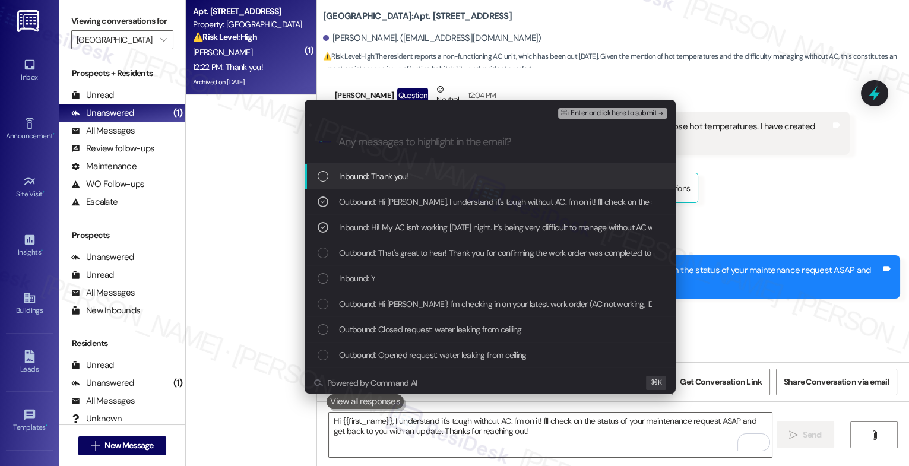
click at [389, 178] on span "Inbound: Thank you!" at bounding box center [373, 176] width 69 height 13
click at [648, 113] on span "⌘+Enter or click here to submit" at bounding box center [609, 113] width 96 height 8
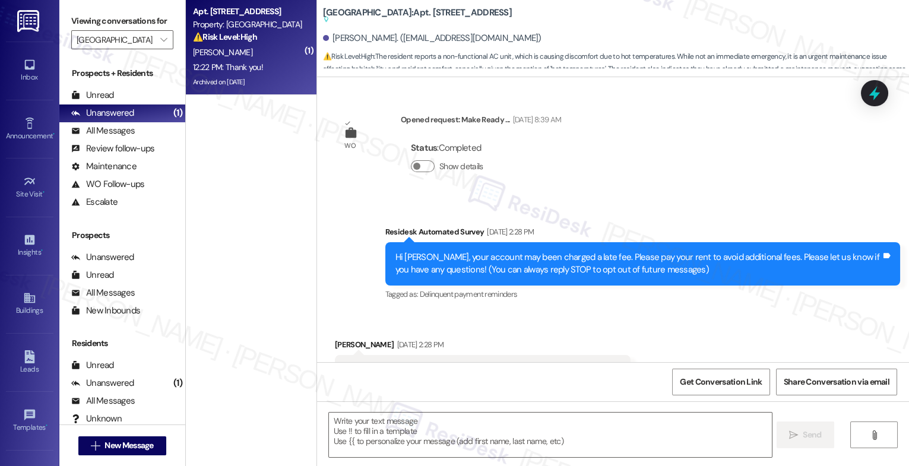
scroll to position [13861, 0]
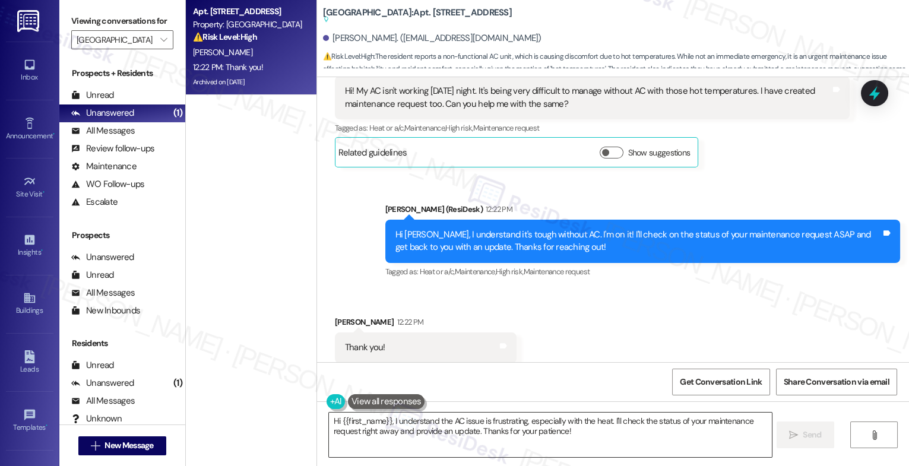
click at [406, 429] on textarea "Hi {{first_name}}, I understand the AC issue is frustrating, especially with th…" at bounding box center [550, 435] width 443 height 45
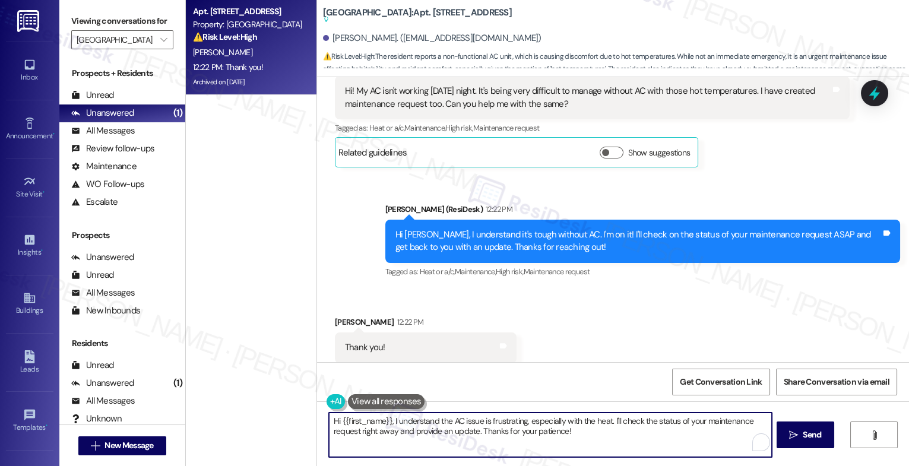
click at [406, 429] on textarea "Hi {{first_name}}, I understand the AC issue is frustrating, especially with th…" at bounding box center [550, 435] width 443 height 45
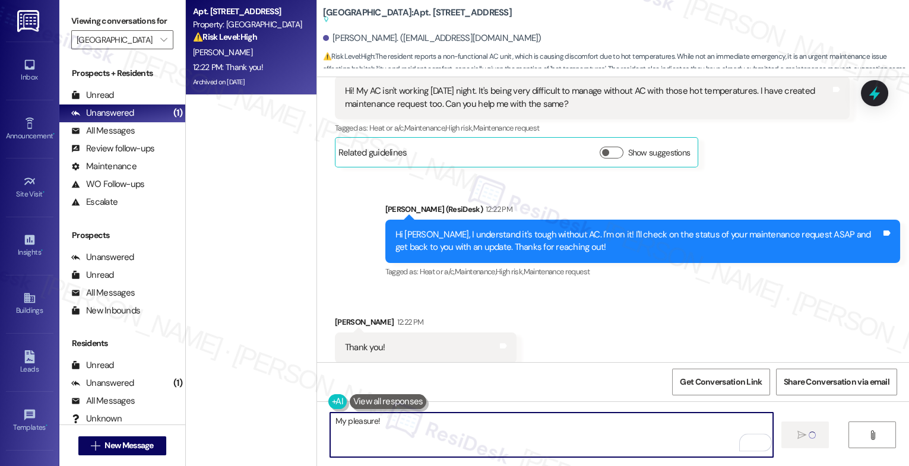
type textarea "My pleasure!"
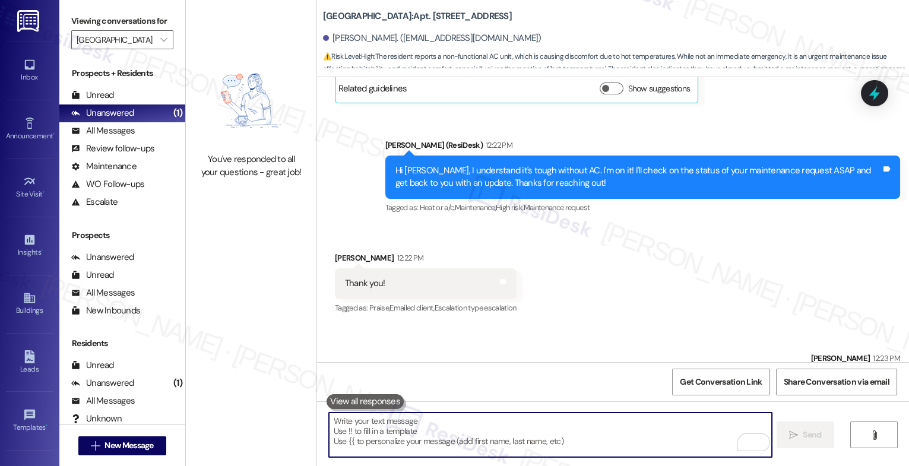
scroll to position [13944, 0]
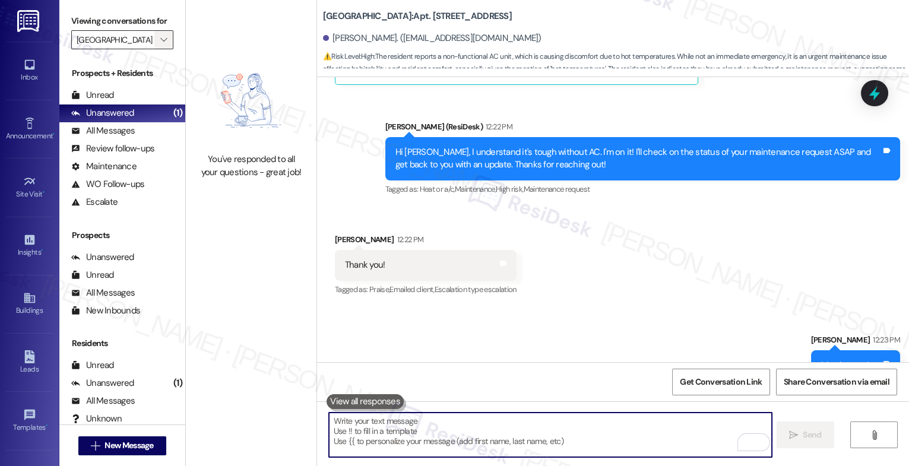
click at [160, 45] on icon "" at bounding box center [163, 40] width 7 height 10
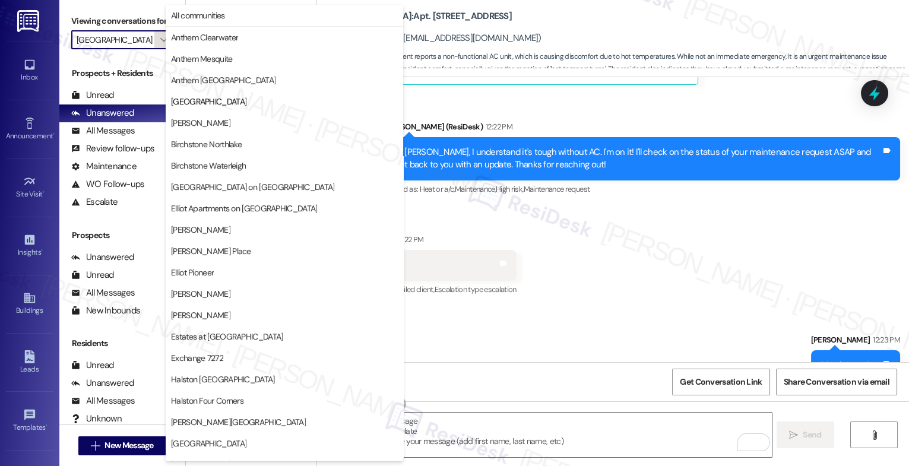
scroll to position [0, 3]
click at [212, 127] on span "[PERSON_NAME]" at bounding box center [284, 123] width 227 height 12
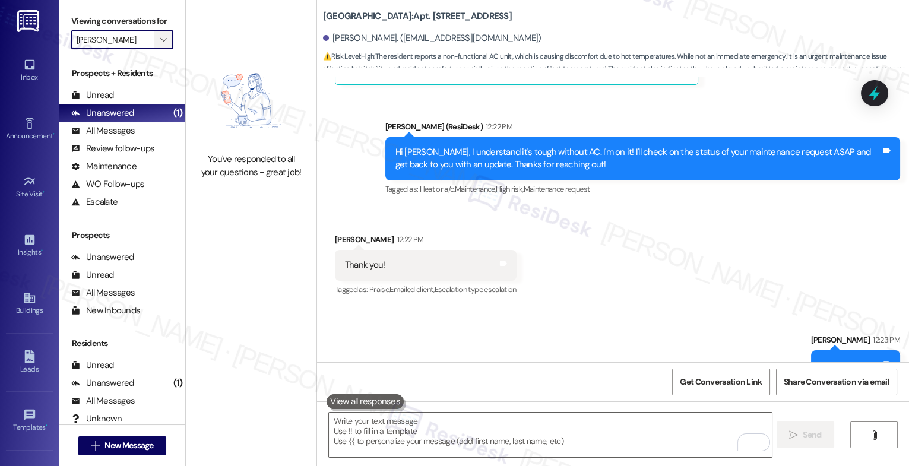
click at [160, 45] on icon "" at bounding box center [163, 40] width 7 height 10
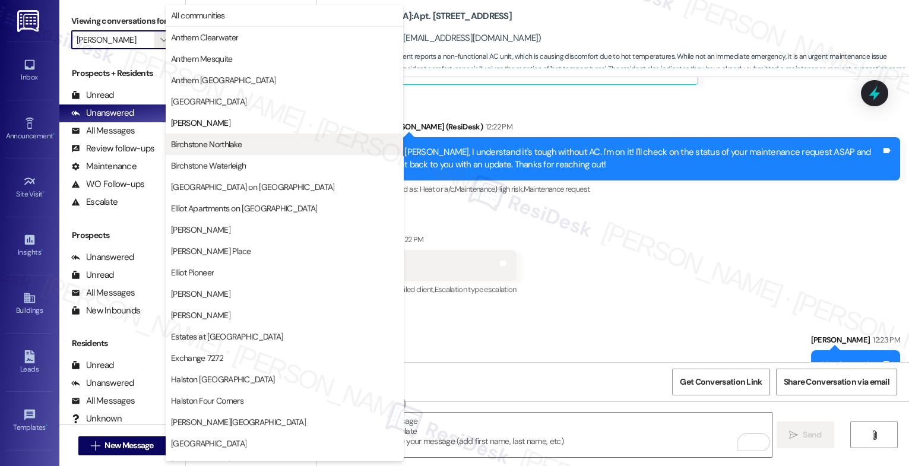
click at [220, 143] on span "Birchstone Northlake" at bounding box center [206, 144] width 71 height 12
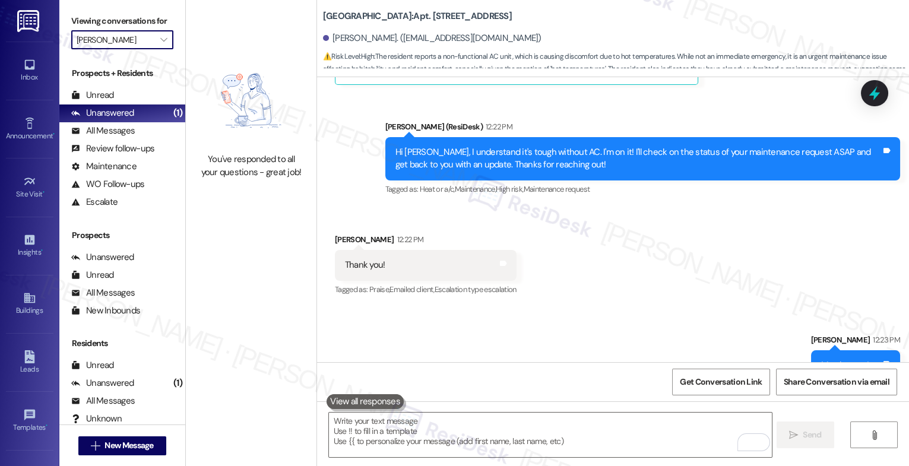
type input "Birchstone Northlake"
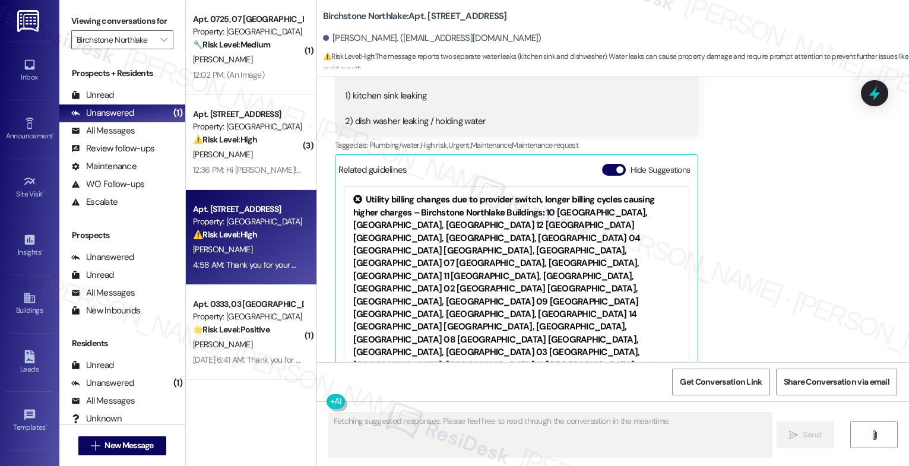
scroll to position [4246, 0]
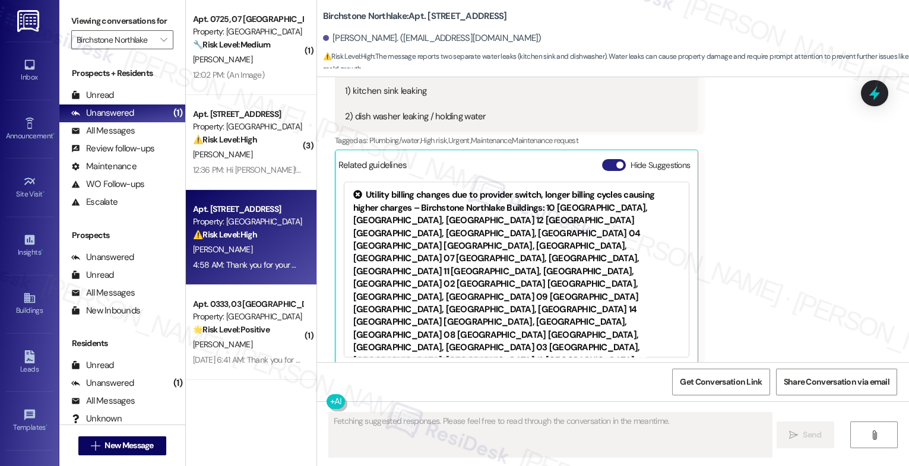
click at [602, 159] on button "Hide Suggestions" at bounding box center [614, 165] width 24 height 12
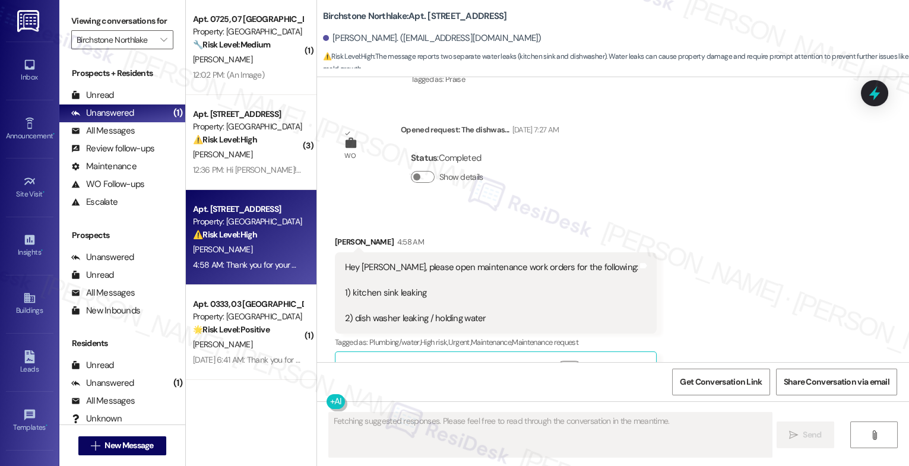
scroll to position [4173, 0]
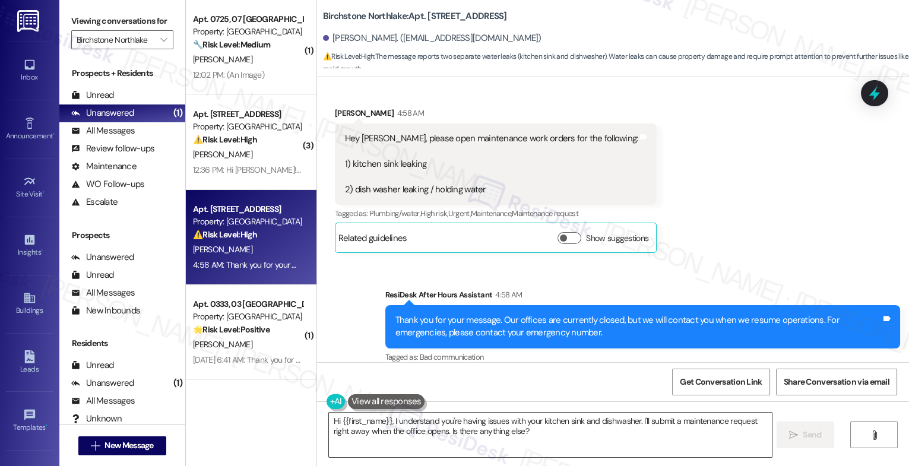
click at [387, 421] on textarea "Hi {{first_name}}, I understand you're having issues with your kitchen sink and…" at bounding box center [550, 435] width 443 height 45
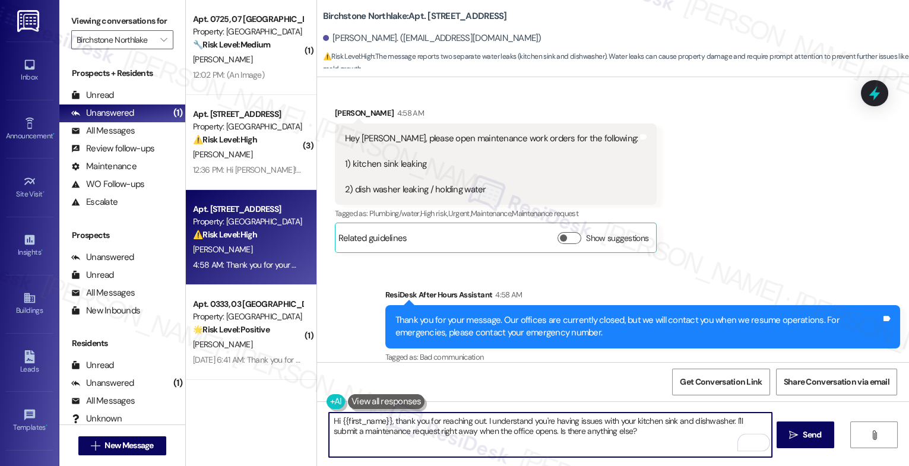
click at [654, 437] on textarea "Hi {{first_name}}, thank you for reaching out. I understand you're having issue…" at bounding box center [550, 435] width 443 height 45
drag, startPoint x: 409, startPoint y: 429, endPoint x: 671, endPoint y: 432, distance: 261.9
click at [671, 432] on textarea "Hi {{first_name}}, thank you for reaching out. I understand you're having issue…" at bounding box center [550, 435] width 443 height 45
type textarea "Hi {{first_name}}, thank you for reaching out. I understand you're having issue…"
click at [758, 444] on icon "Open Grammarly. 0 Suggestions." at bounding box center [754, 443] width 13 height 13
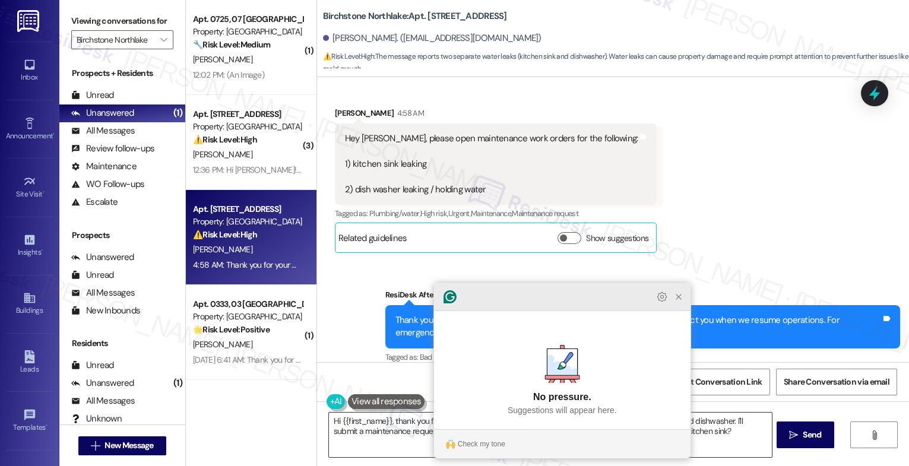
click at [678, 299] on icon "Close Grammarly Assistant" at bounding box center [679, 297] width 5 height 5
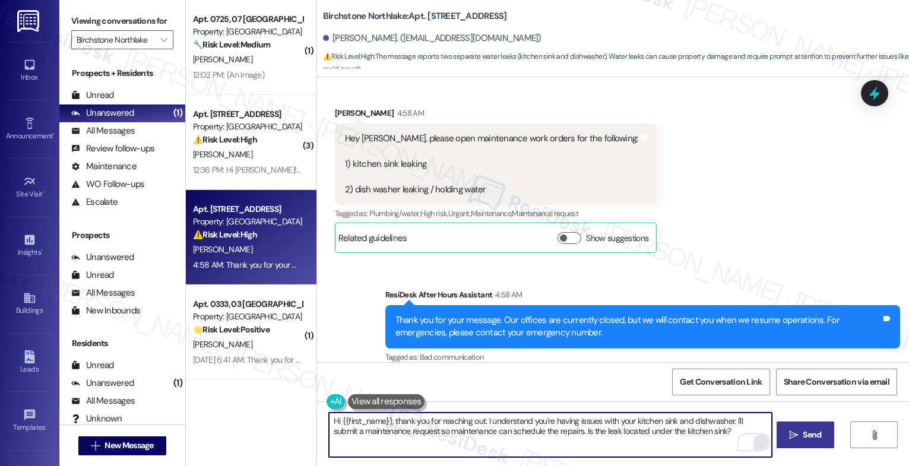
click at [788, 430] on span " Send" at bounding box center [805, 435] width 37 height 12
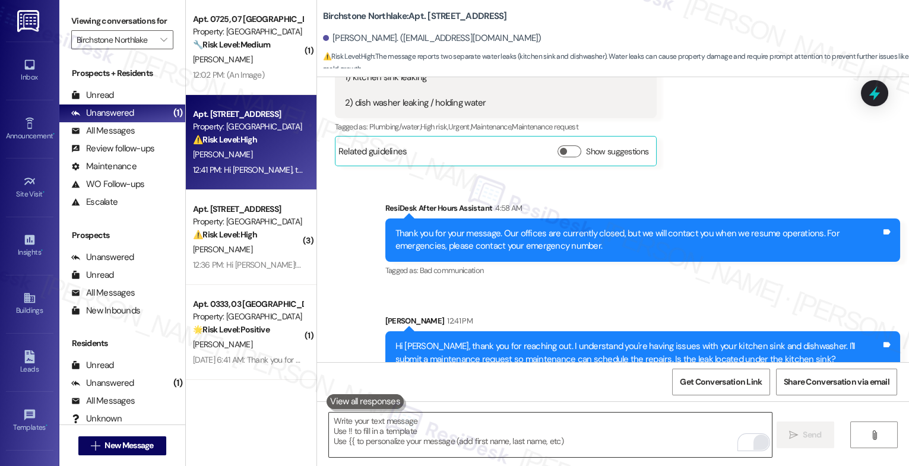
scroll to position [4269, 0]
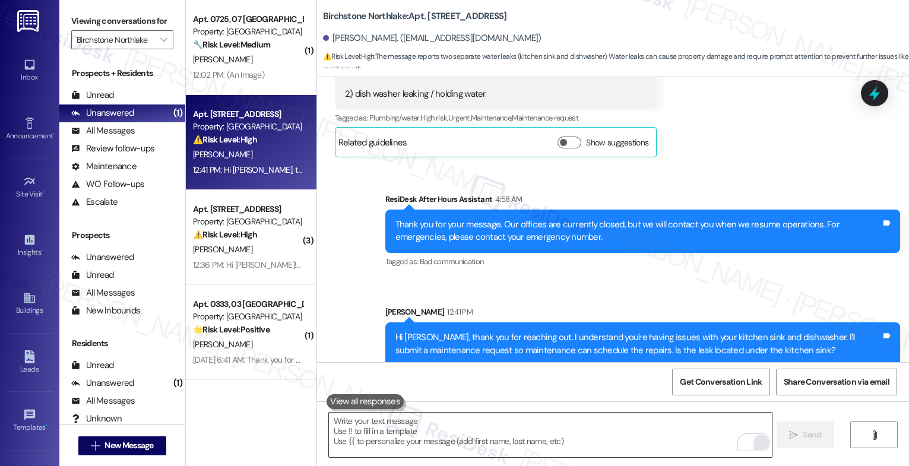
click at [423, 435] on textarea "To enrich screen reader interactions, please activate Accessibility in Grammarl…" at bounding box center [550, 435] width 443 height 45
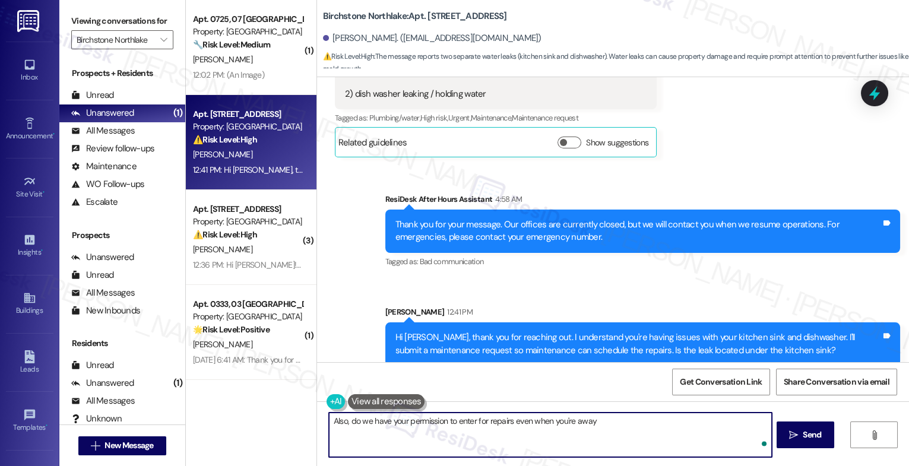
type textarea "Also, do we have your permission to enter for repairs even when you're away?"
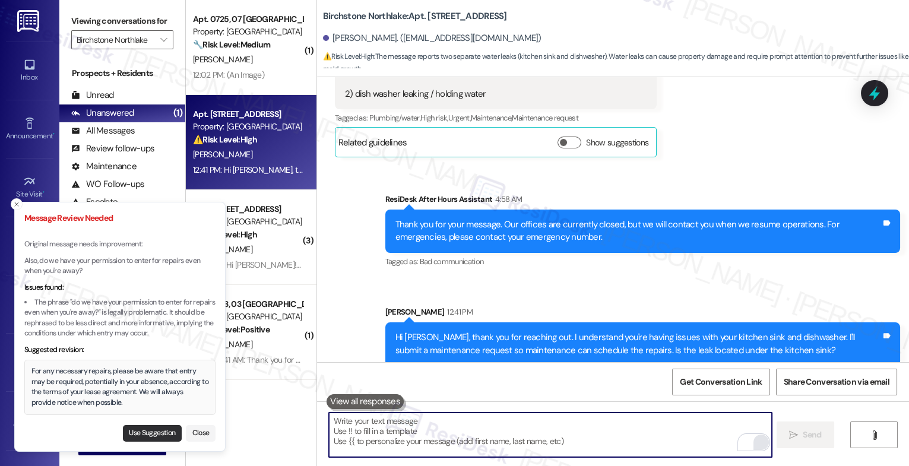
click at [138, 436] on button "Use Suggestion" at bounding box center [152, 433] width 59 height 17
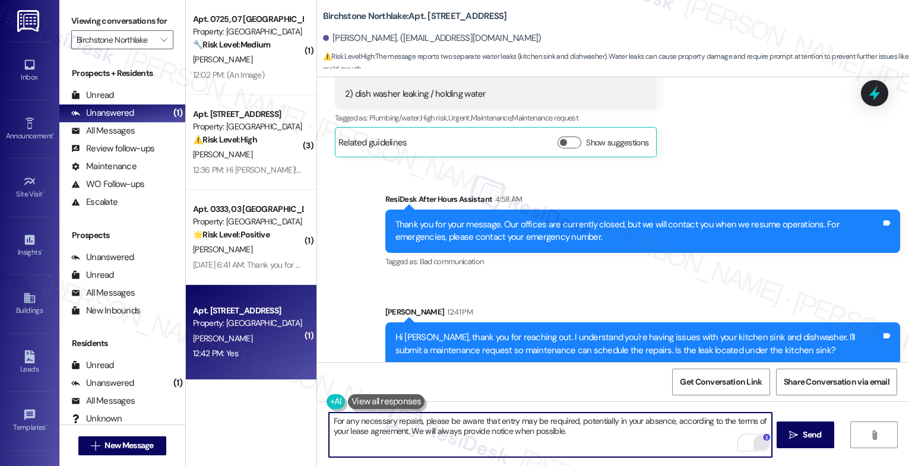
click at [596, 438] on textarea "For any necessary repairs, please be aware that entry may be required, potentia…" at bounding box center [550, 435] width 443 height 45
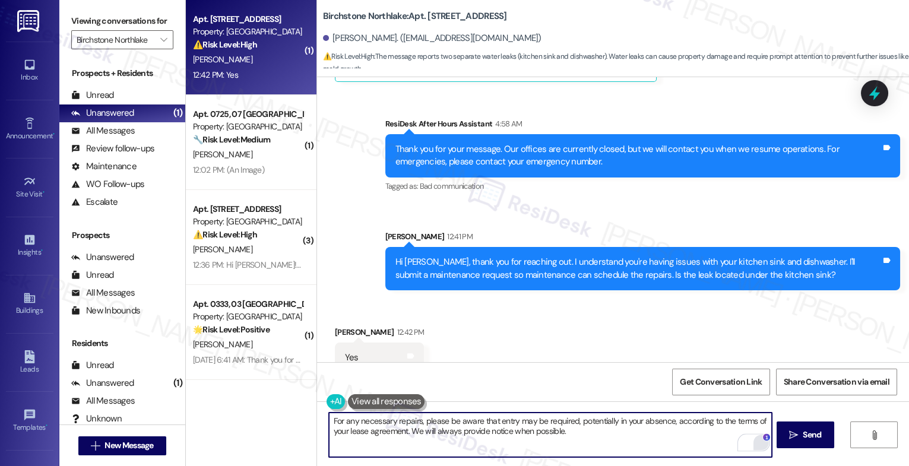
scroll to position [4351, 0]
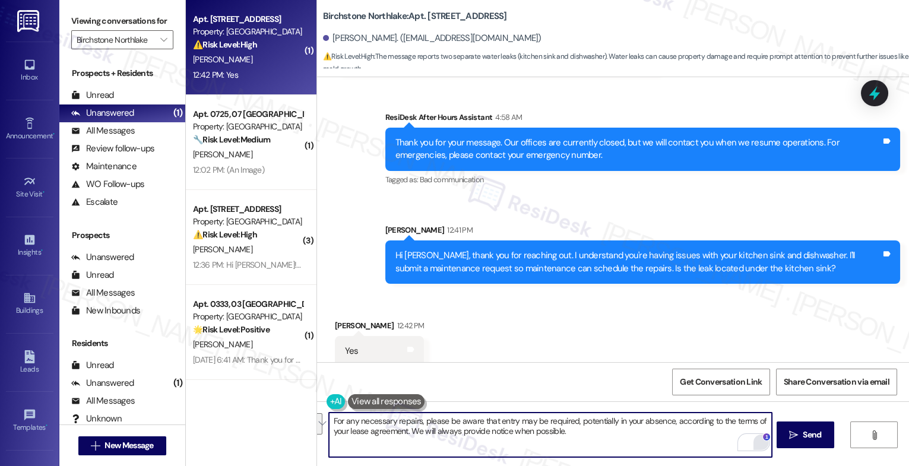
drag, startPoint x: 668, startPoint y: 425, endPoint x: 675, endPoint y: 441, distance: 17.9
click at [675, 441] on textarea "For any necessary repairs, please be aware that entry may be required, potentia…" at bounding box center [550, 435] width 443 height 45
type textarea "For any necessary repairs, please be aware that entry may be required, potentia…"
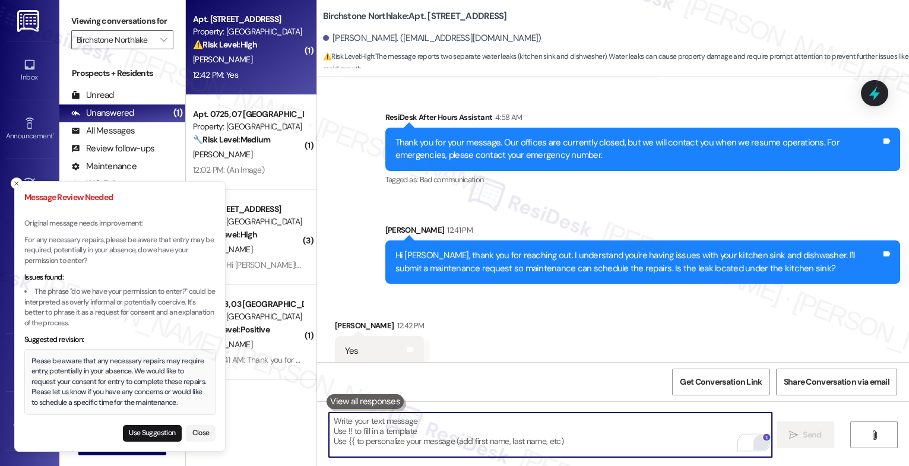
scroll to position [4351, 0]
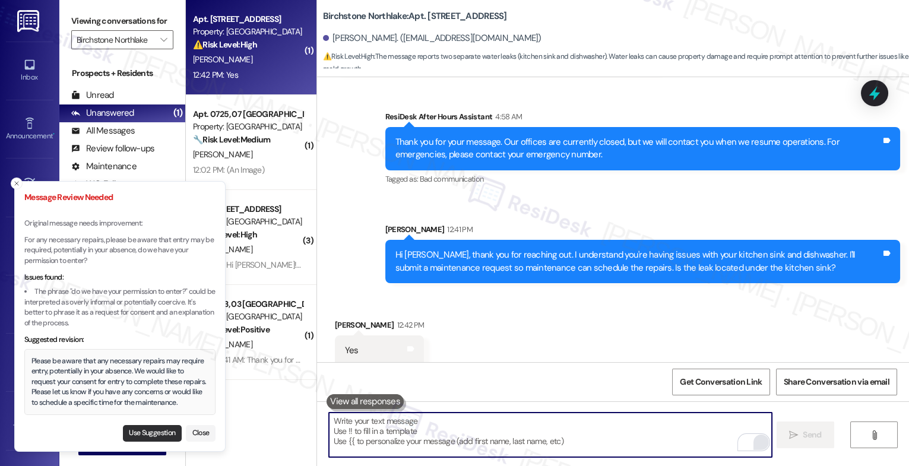
click at [138, 428] on button "Use Suggestion" at bounding box center [152, 433] width 59 height 17
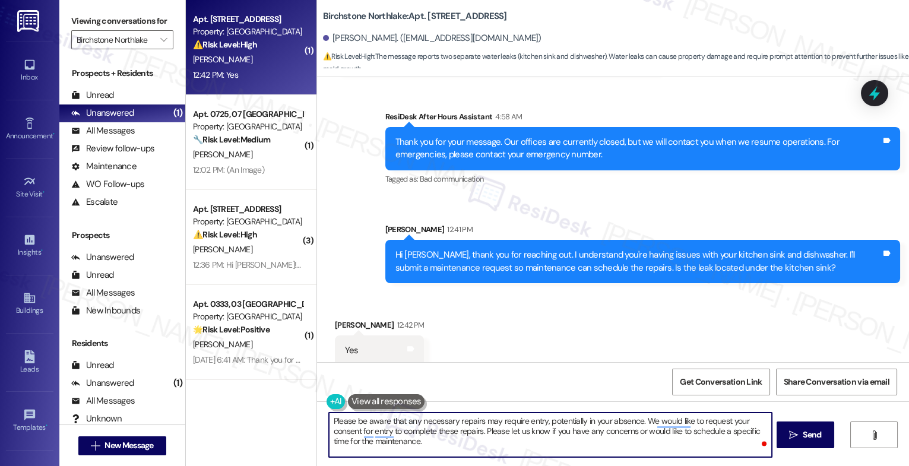
drag, startPoint x: 482, startPoint y: 433, endPoint x: 486, endPoint y: 446, distance: 13.7
click at [486, 446] on textarea "Please be aware that any necessary repairs may require entry, potentially in yo…" at bounding box center [550, 435] width 443 height 45
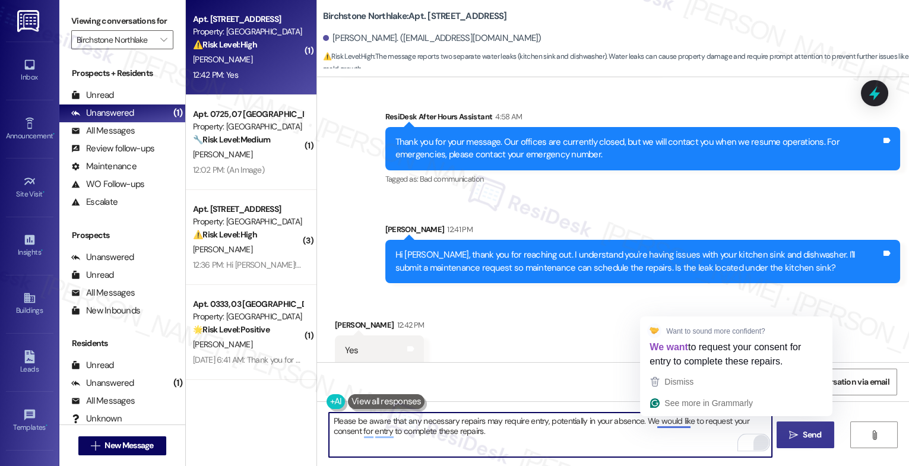
type textarea "Please be aware that any necessary repairs may require entry, potentially in yo…"
click at [801, 437] on span "Send" at bounding box center [812, 435] width 23 height 12
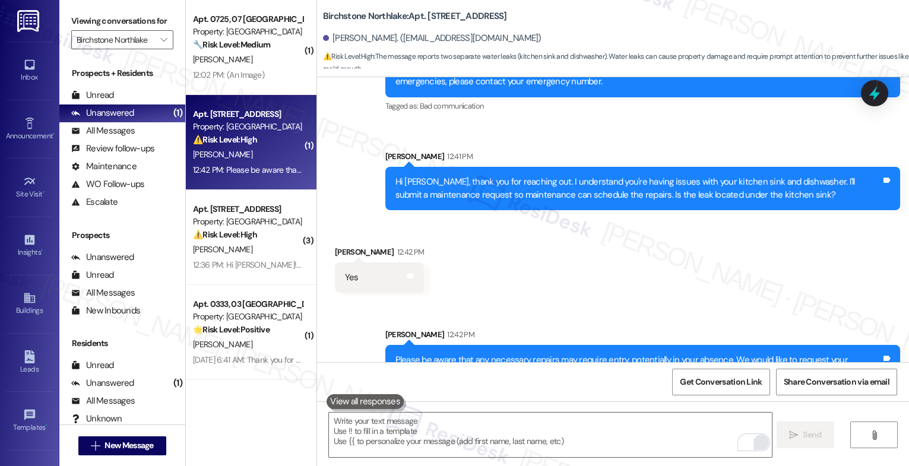
scroll to position [4447, 0]
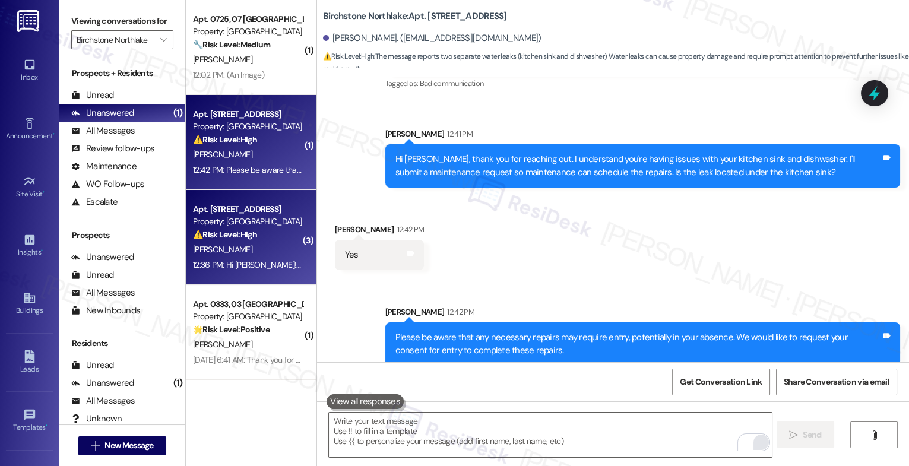
click at [246, 239] on strong "⚠️ Risk Level: High" at bounding box center [225, 234] width 64 height 11
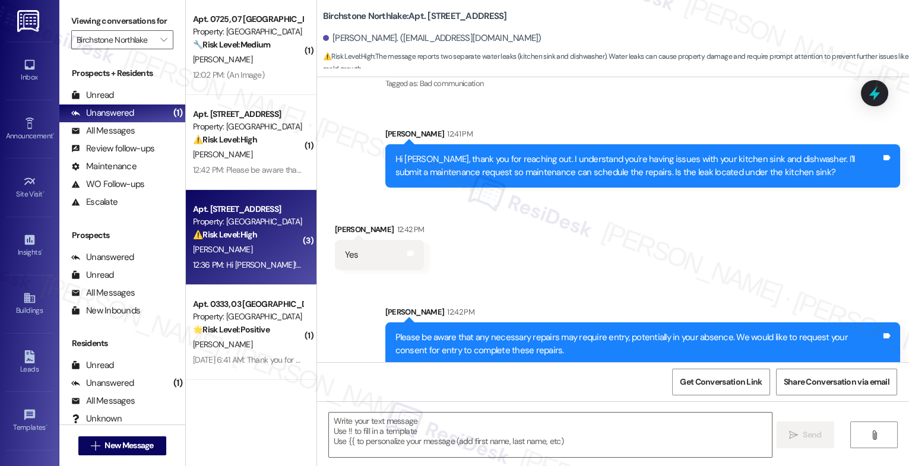
type textarea "Fetching suggested responses. Please feel free to read through the conversation…"
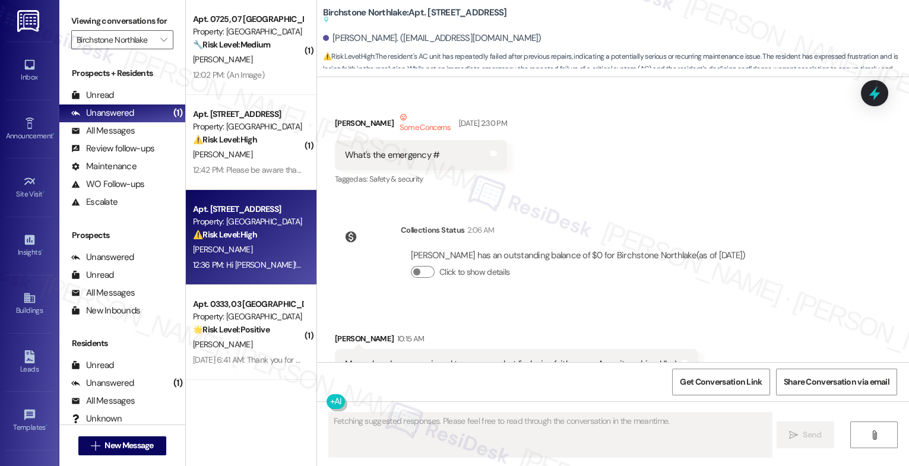
scroll to position [7549, 0]
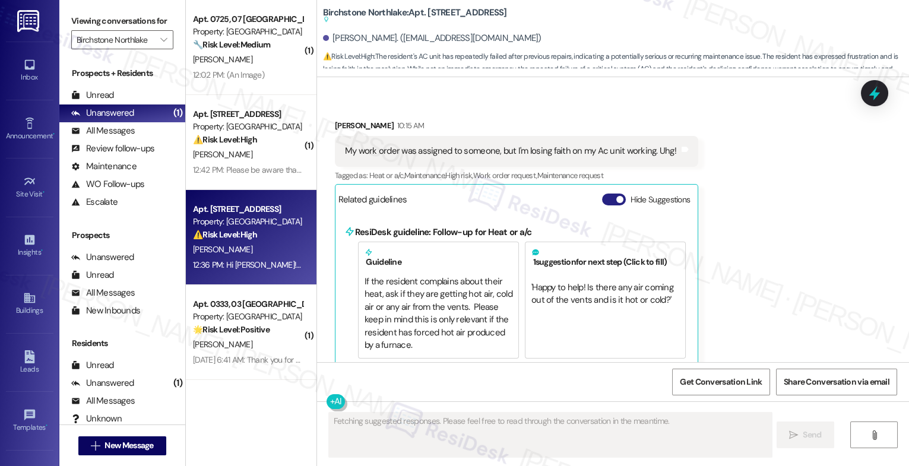
click at [602, 194] on button "Hide Suggestions" at bounding box center [614, 200] width 24 height 12
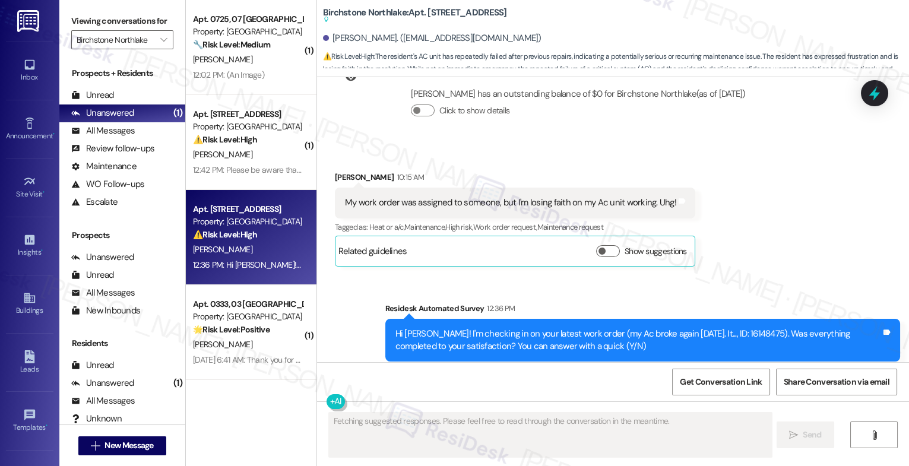
click at [490, 276] on div "Survey, sent via SMS Residesk Automated Survey 12:36 PM Hi Dana! I'm checking i…" at bounding box center [613, 332] width 592 height 113
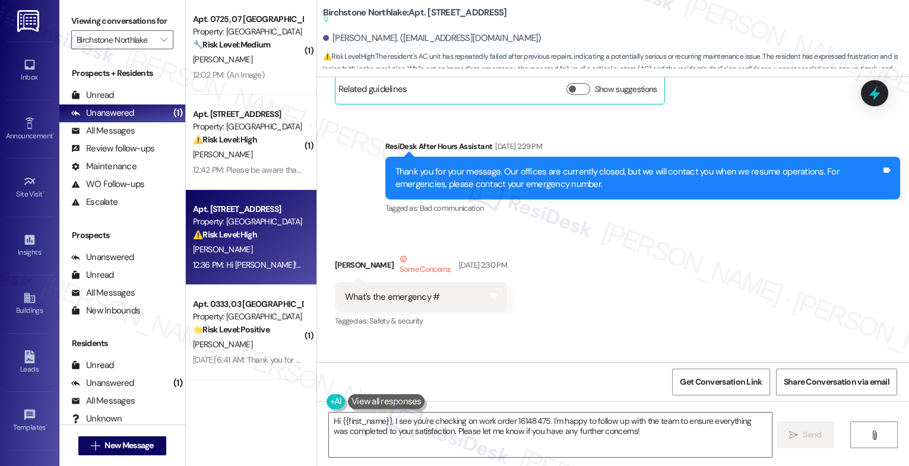
scroll to position [7061, 0]
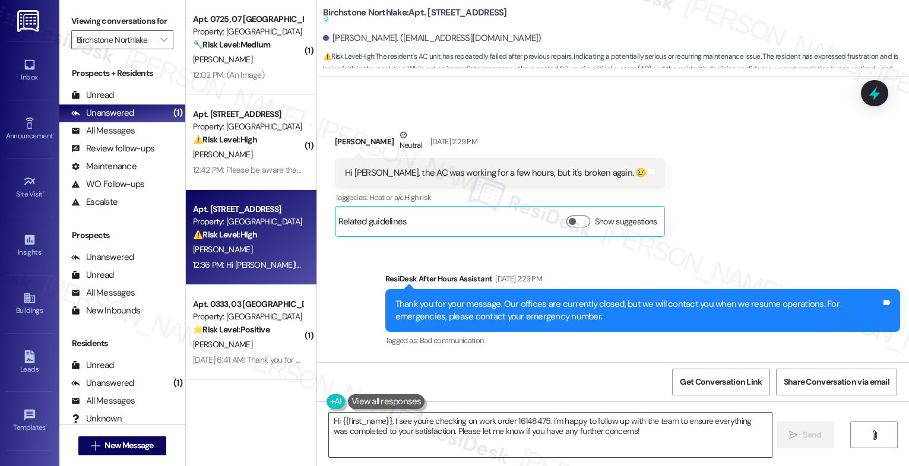
click at [398, 432] on textarea "Hi {{first_name}}, I see you're checking on work order 16148475. I'm happy to f…" at bounding box center [550, 435] width 443 height 45
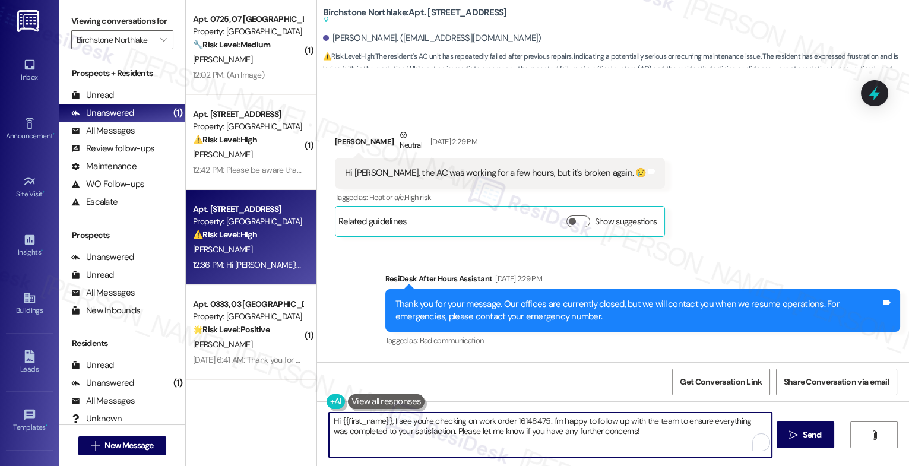
click at [398, 432] on textarea "Hi {{first_name}}, I see you're checking on work order 16148475. I'm happy to f…" at bounding box center [550, 435] width 443 height 45
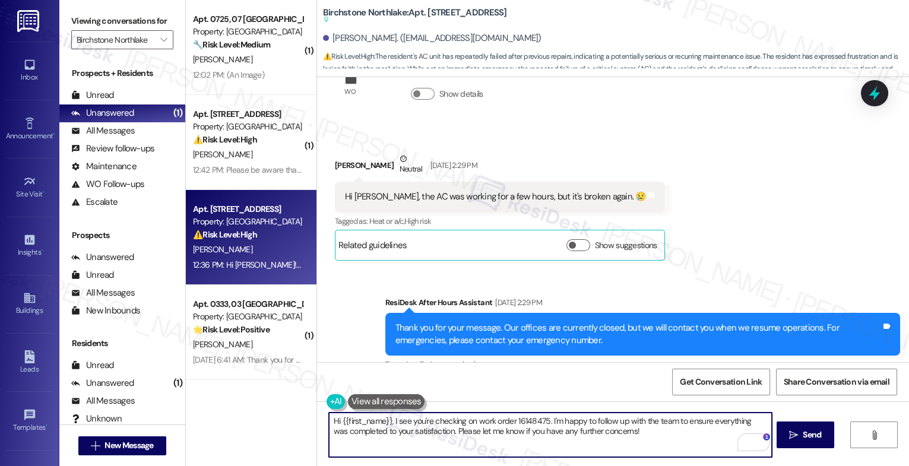
scroll to position [6901, 0]
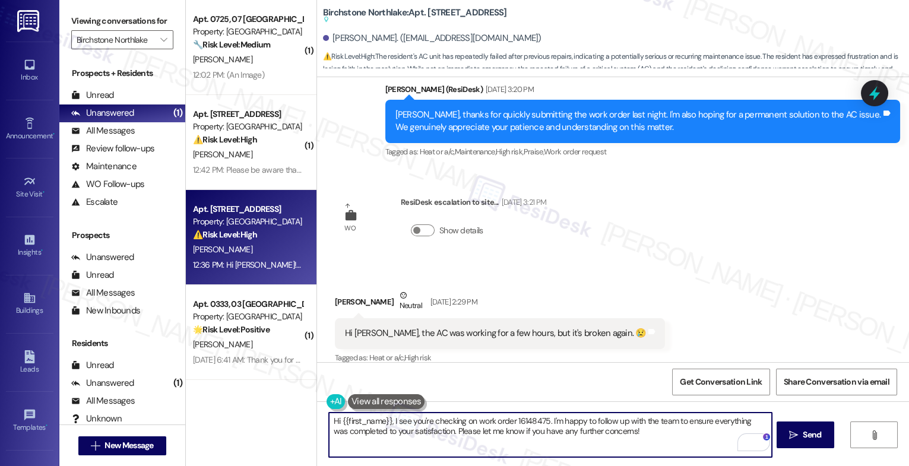
click at [393, 401] on button at bounding box center [386, 401] width 77 height 15
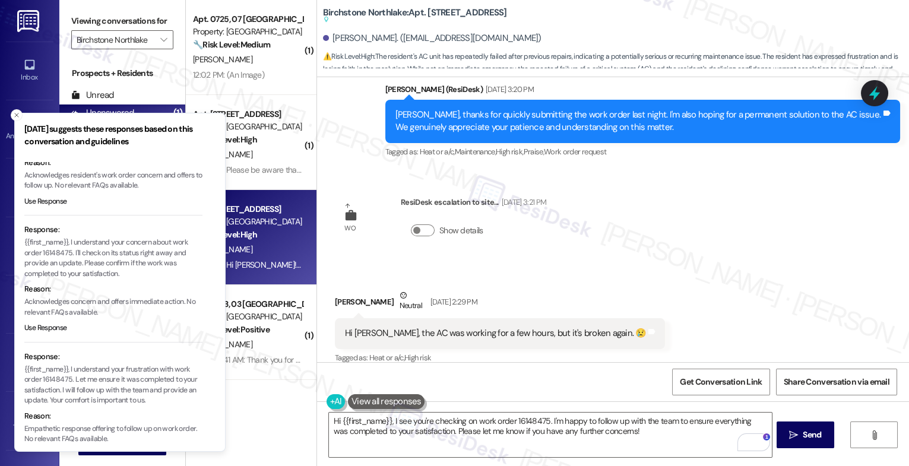
scroll to position [0, 0]
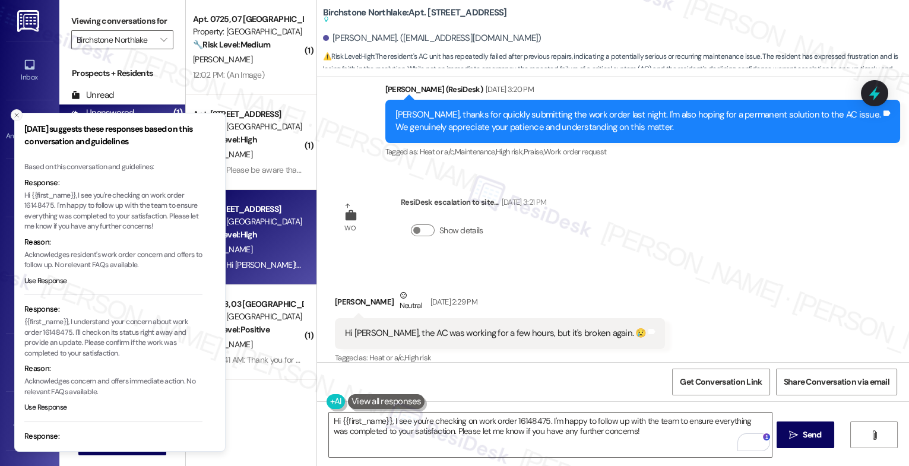
click at [16, 115] on line "Close toast" at bounding box center [17, 115] width 4 height 4
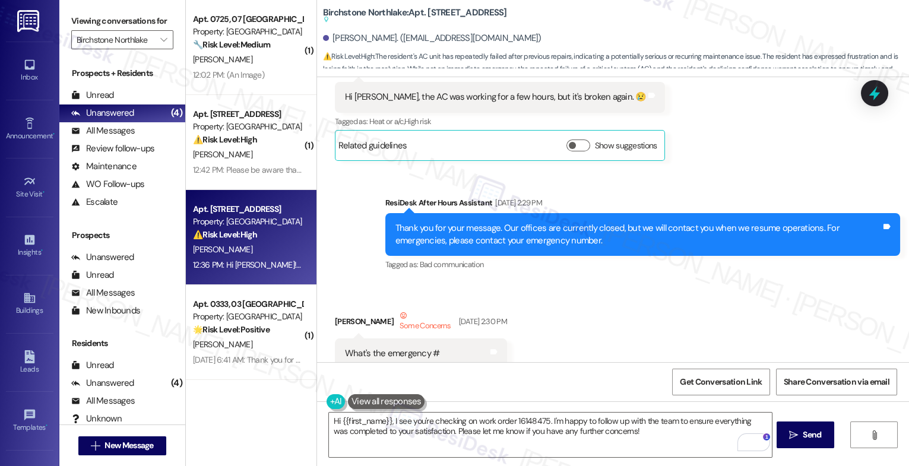
scroll to position [7399, 0]
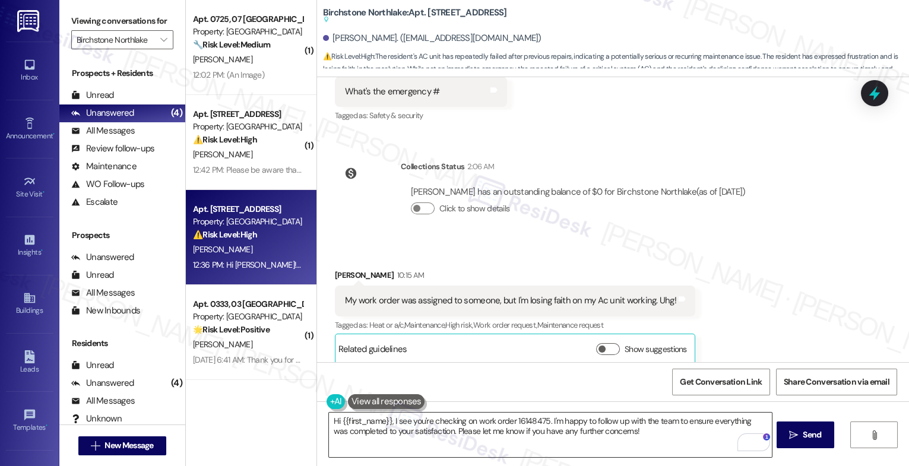
click at [391, 421] on textarea "Hi {{first_name}}, I see you're checking on work order 16148475. I'm happy to f…" at bounding box center [550, 435] width 443 height 45
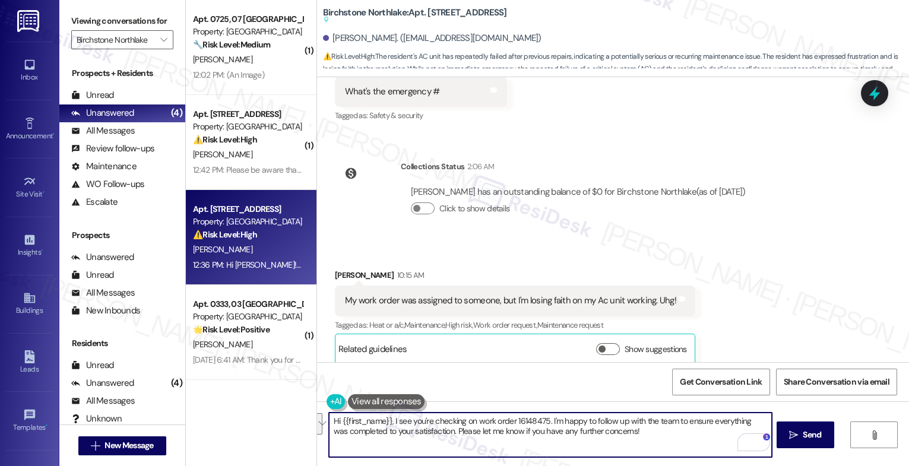
drag, startPoint x: 617, startPoint y: 438, endPoint x: 391, endPoint y: 422, distance: 226.9
click at [391, 422] on textarea "Hi {{first_name}}, I see you're checking on work order 16148475. I'm happy to f…" at bounding box center [550, 435] width 443 height 45
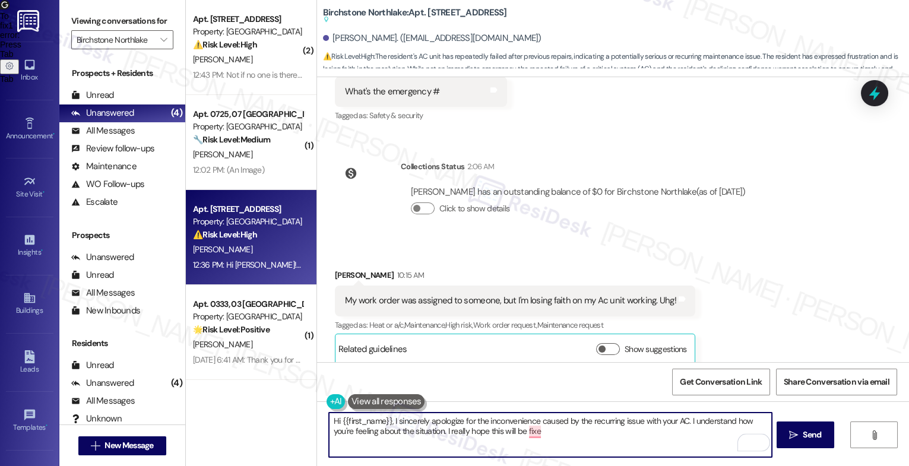
drag, startPoint x: 484, startPoint y: 432, endPoint x: 646, endPoint y: 447, distance: 162.2
click at [643, 447] on textarea "Hi {{first_name}}, I sincerely apologize for the inconvenience caused by the re…" at bounding box center [550, 435] width 443 height 45
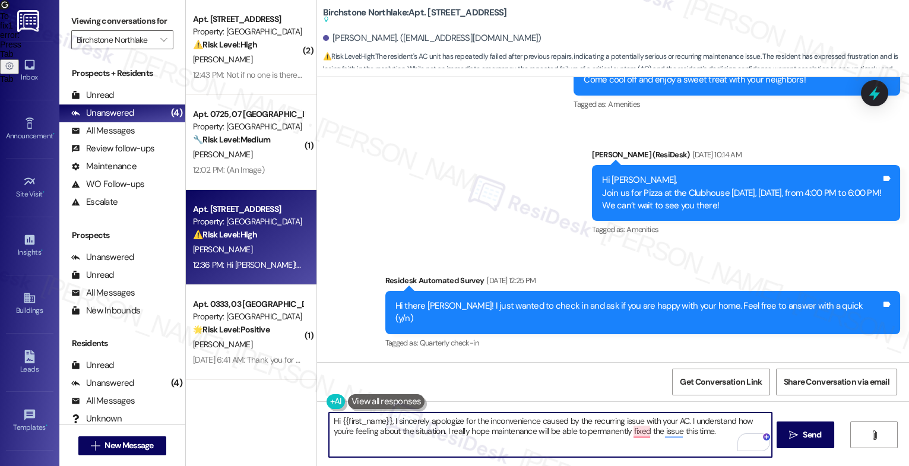
scroll to position [4774, 0]
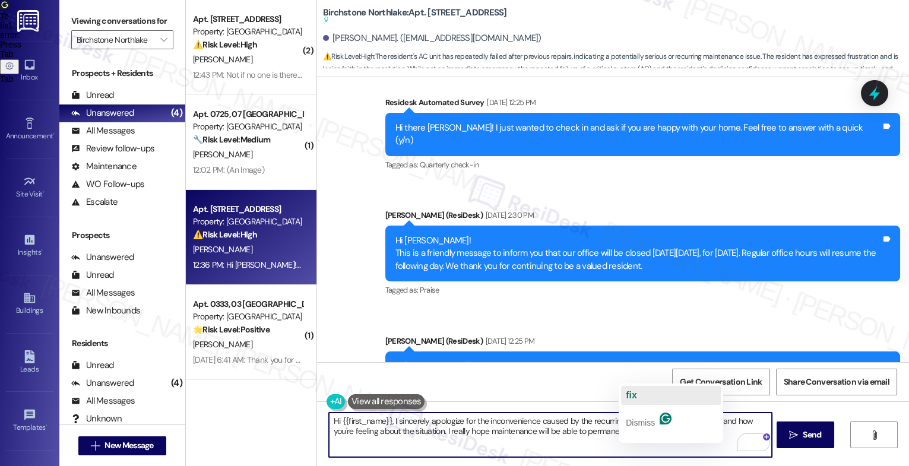
click at [642, 396] on button "fix" at bounding box center [671, 395] width 100 height 19
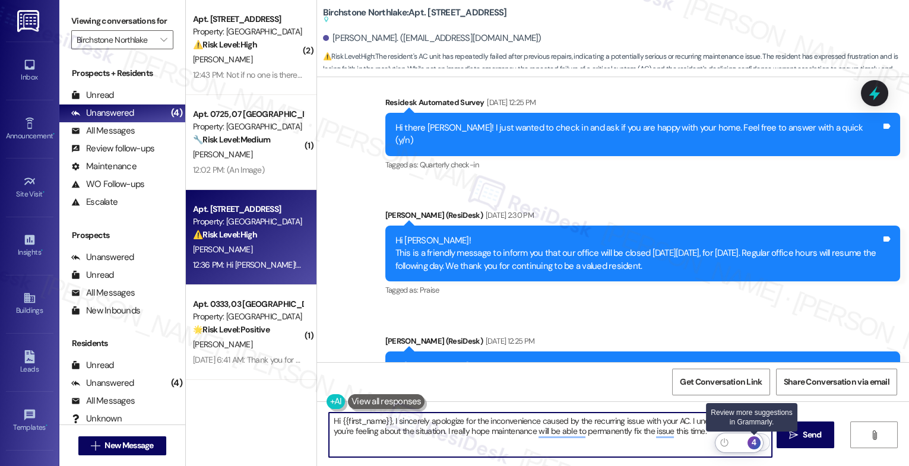
type textarea "Hi {{first_name}}, I sincerely apologize for the inconvenience caused by the re…"
click at [752, 440] on div "4" at bounding box center [754, 443] width 13 height 13
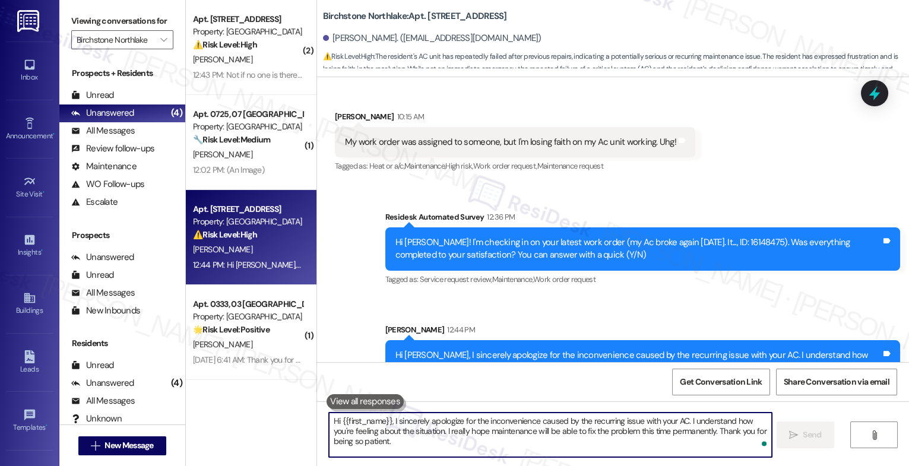
scroll to position [7532, 0]
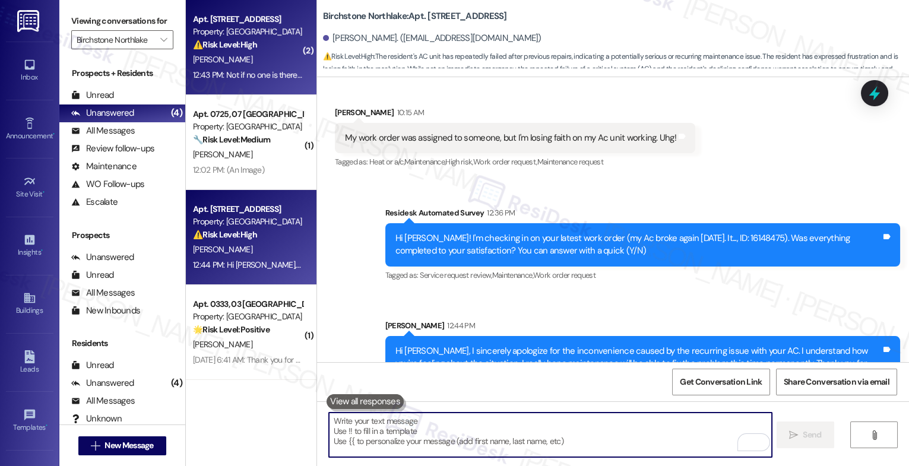
click at [220, 62] on span "[PERSON_NAME]" at bounding box center [222, 59] width 59 height 11
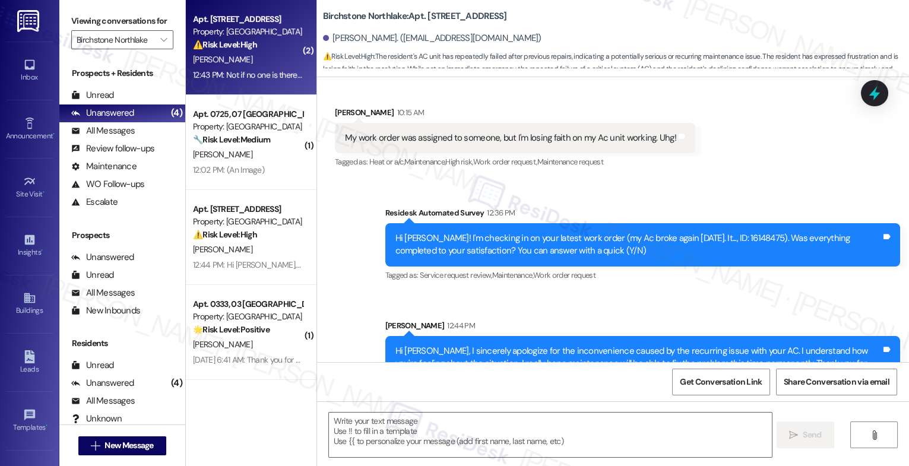
type textarea "Fetching suggested responses. Please feel free to read through the conversation…"
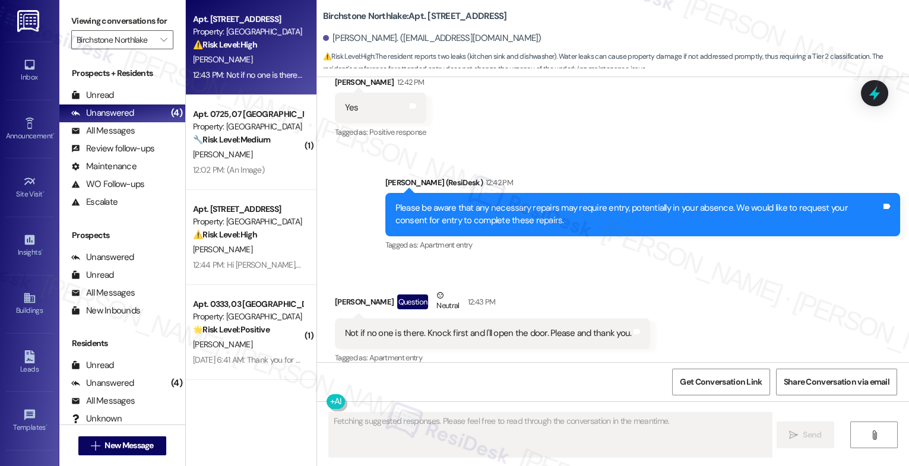
scroll to position [4612, 0]
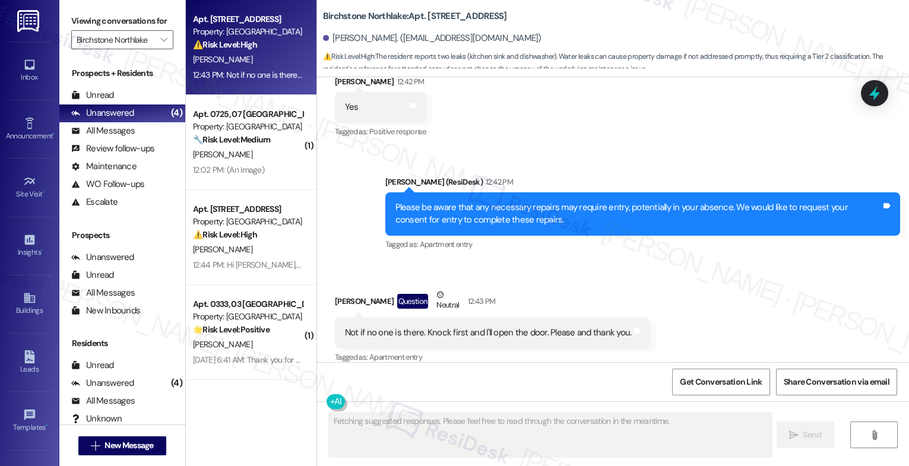
click at [547, 289] on div "[PERSON_NAME] Question Neutral 12:43 PM" at bounding box center [492, 303] width 315 height 29
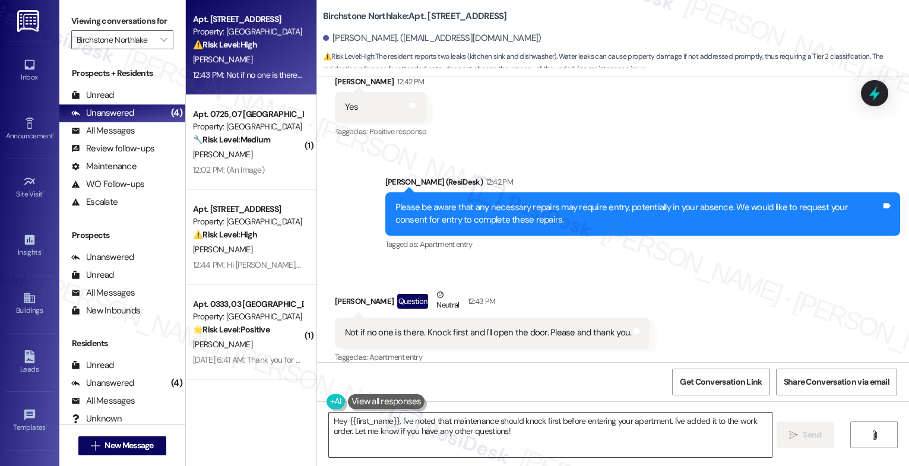
click at [437, 419] on textarea "Hey {{first_name}}, I've noted that maintenance should knock first before enter…" at bounding box center [550, 435] width 443 height 45
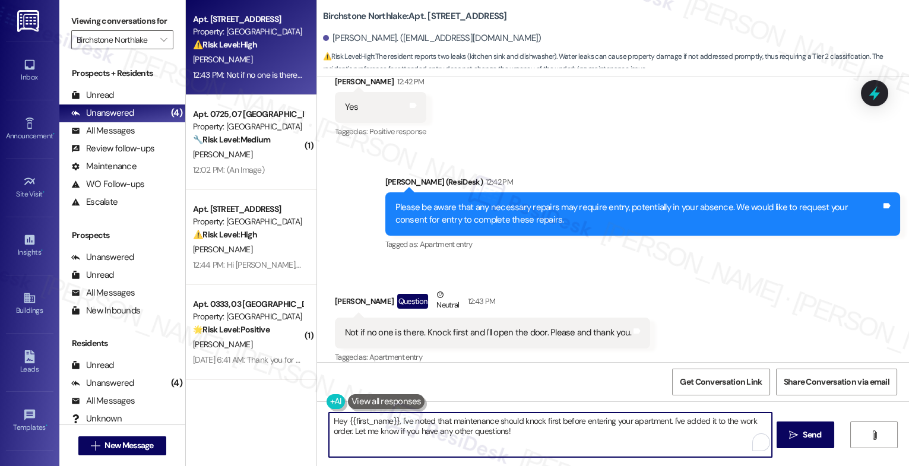
click at [437, 419] on textarea "Hey {{first_name}}, I've noted that maintenance should knock first before enter…" at bounding box center [550, 435] width 443 height 45
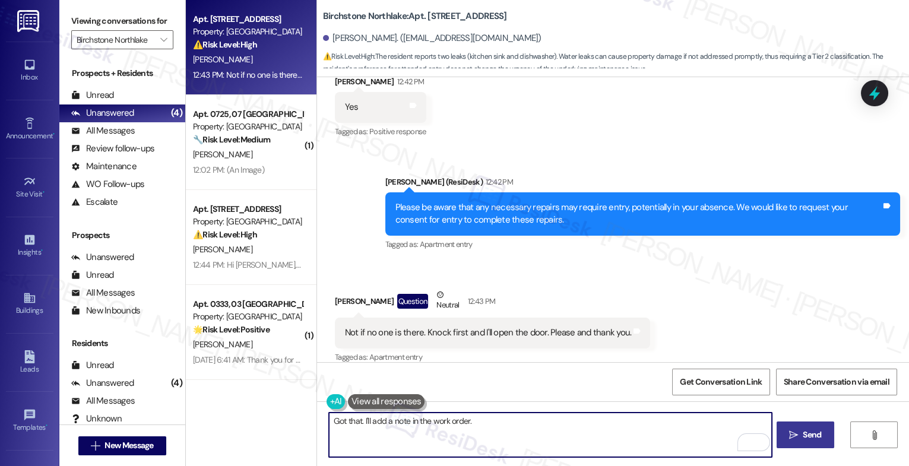
type textarea "Got that. I'll add a note in the work order."
click at [795, 431] on icon "" at bounding box center [793, 436] width 9 height 10
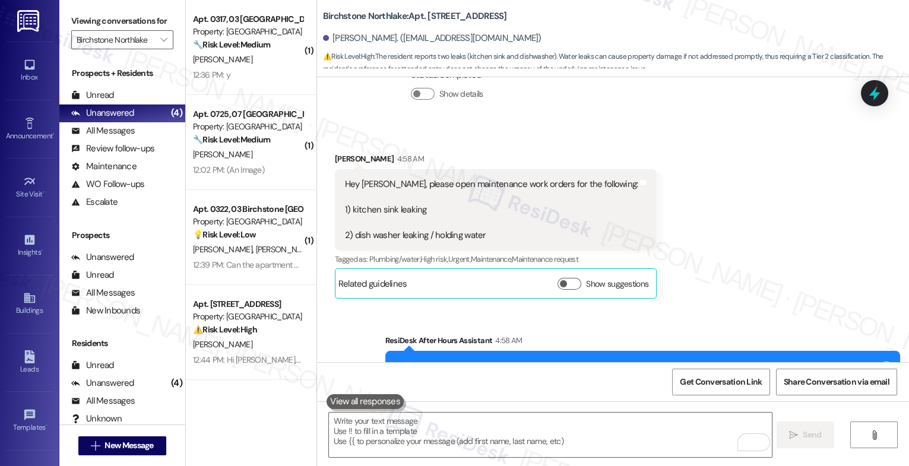
scroll to position [4052, 0]
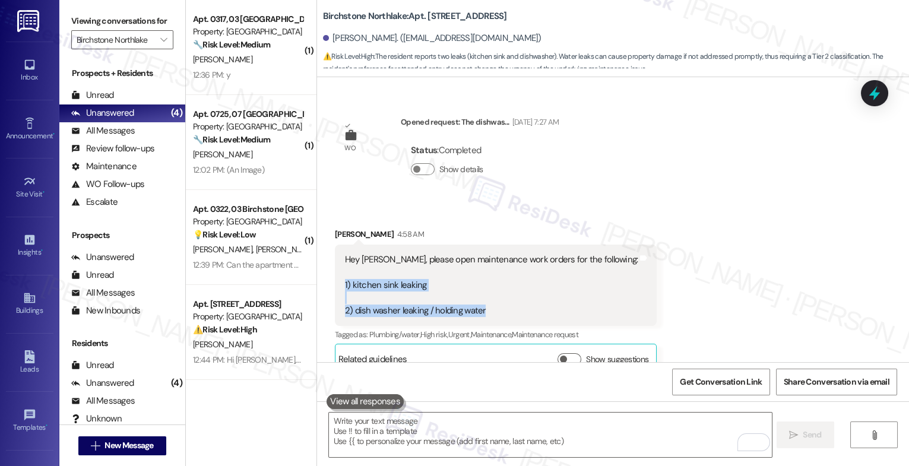
drag, startPoint x: 415, startPoint y: 295, endPoint x: 324, endPoint y: 274, distance: 93.7
click at [326, 274] on div "Received via SMS [PERSON_NAME] 4:58 AM Hey [PERSON_NAME], please open maintenan…" at bounding box center [496, 301] width 340 height 164
copy div "1) kitchen sink leaking 2) dish washer leaking / holding water"
click at [548, 293] on div "Hey [PERSON_NAME], please open maintenance work orders for the following: 1) ki…" at bounding box center [491, 286] width 293 height 64
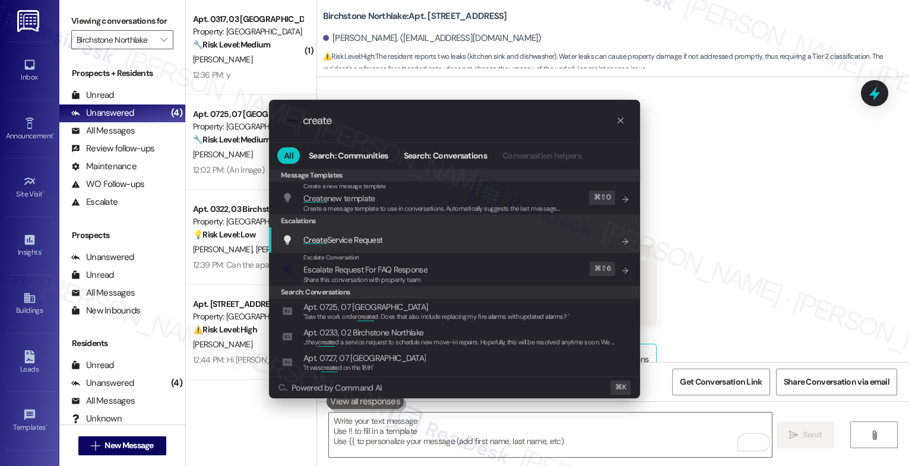
type input "create"
click at [355, 235] on span "Create Service Request" at bounding box center [343, 240] width 79 height 11
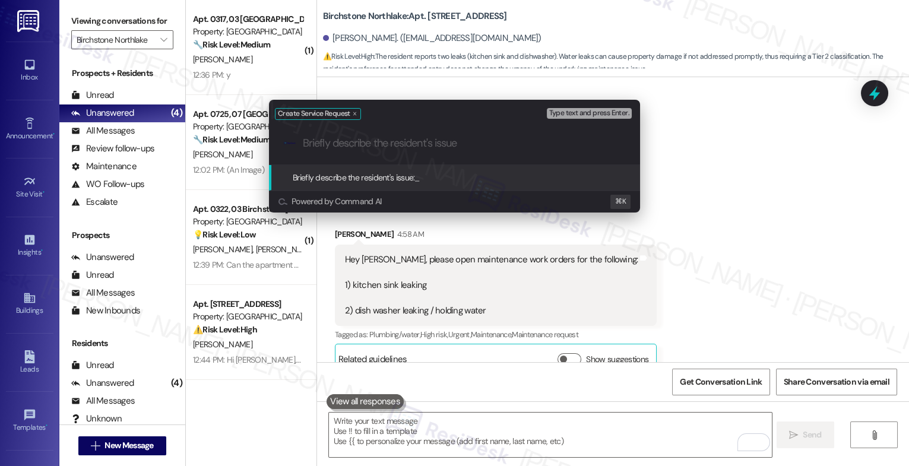
click at [355, 146] on input "Briefly describe the resident's issue" at bounding box center [464, 143] width 323 height 12
paste input "1) kitchen sink leaking 2) dish washer leaking / holding water"
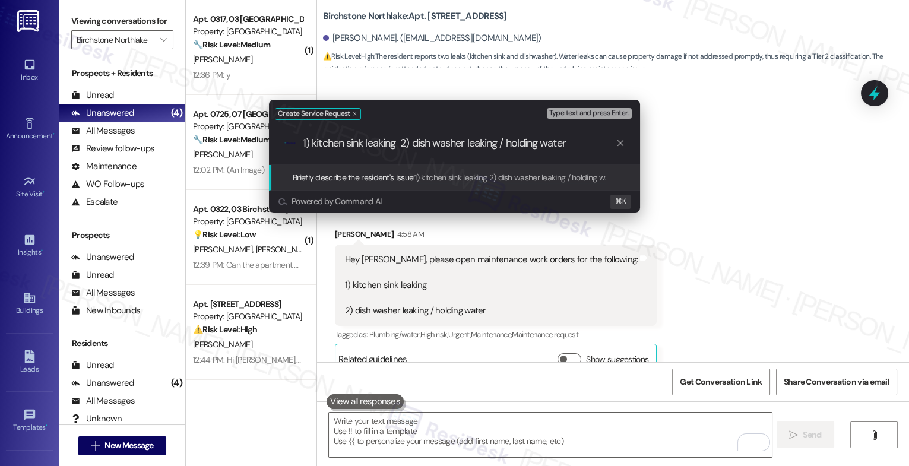
click at [364, 140] on input "1) kitchen sink leaking 2) dish washer leaking / holding water" at bounding box center [459, 143] width 313 height 12
drag, startPoint x: 404, startPoint y: 141, endPoint x: 412, endPoint y: 140, distance: 7.7
click at [406, 141] on input "1) kitchen sink is leaking 2) dish washer leaking / holding water" at bounding box center [459, 143] width 313 height 12
type input "1) kitchen sink is leaking underneath 2) dish washer leaking / holding water"
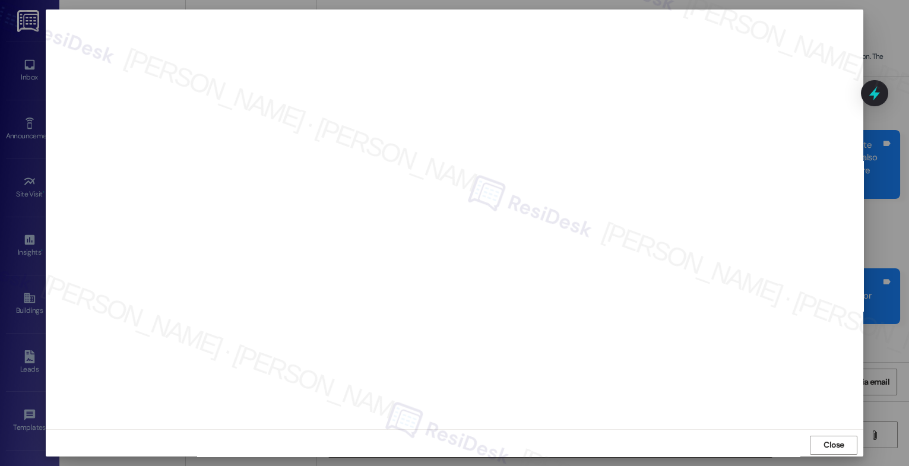
scroll to position [4052, 0]
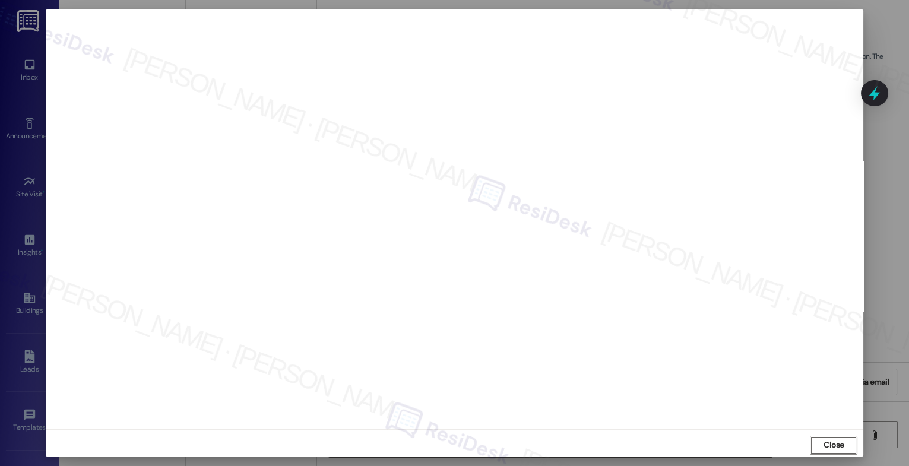
click at [846, 448] on button "Close" at bounding box center [834, 445] width 48 height 19
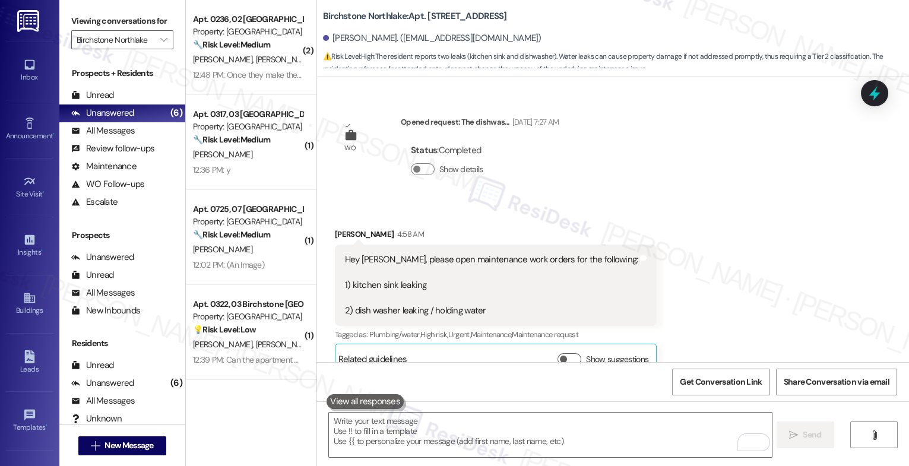
scroll to position [4695, 0]
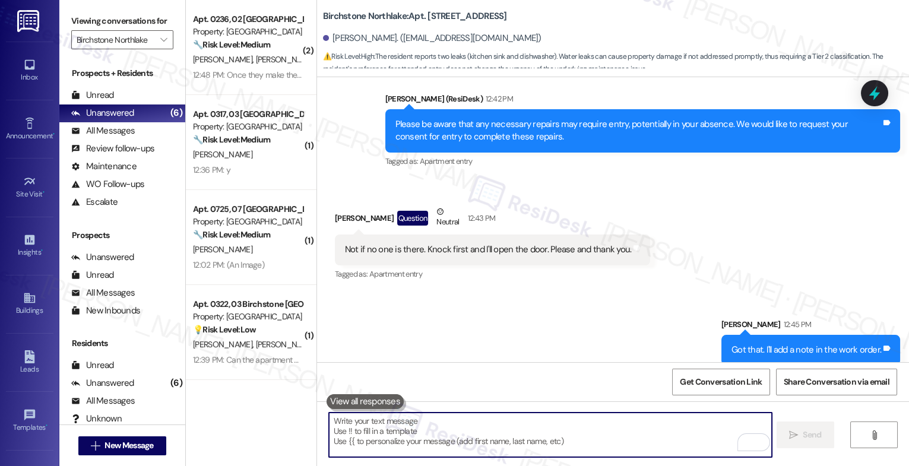
click at [396, 423] on textarea "To enrich screen reader interactions, please activate Accessibility in Grammarl…" at bounding box center [550, 435] width 443 height 45
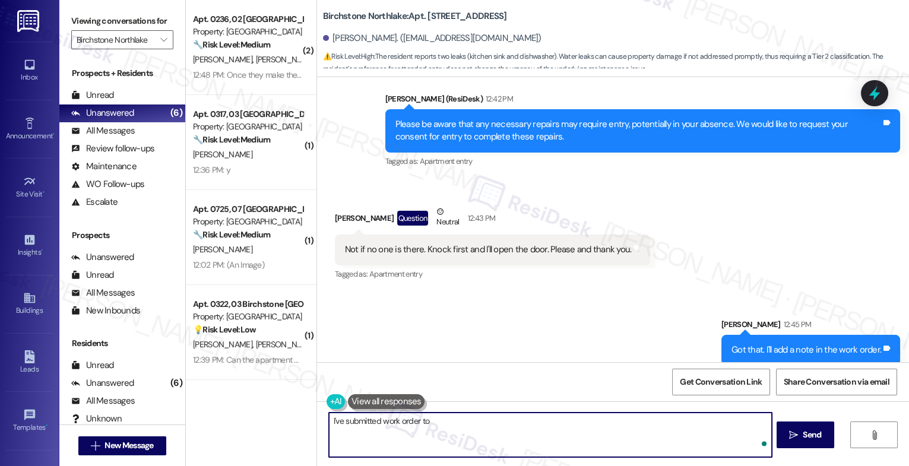
paste textarea "16154804"
click at [422, 421] on textarea "I've submitted work order to 16154804" at bounding box center [550, 435] width 443 height 45
click at [520, 422] on textarea "I've submitted work order 16154804" at bounding box center [550, 435] width 443 height 45
paste textarea "Feel free to let us know if you have other questions or concerns so we can assi…"
type textarea "I've submitted work order 16154804 to maintenance. Feel free to let us know if …"
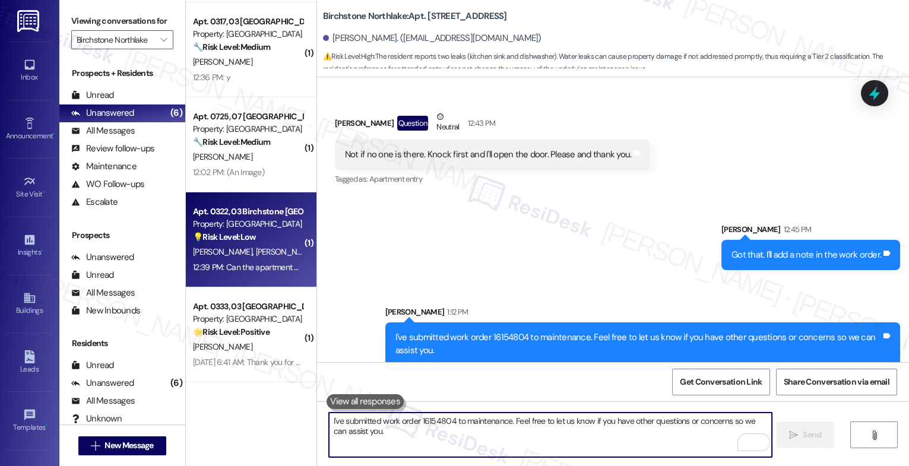
scroll to position [0, 0]
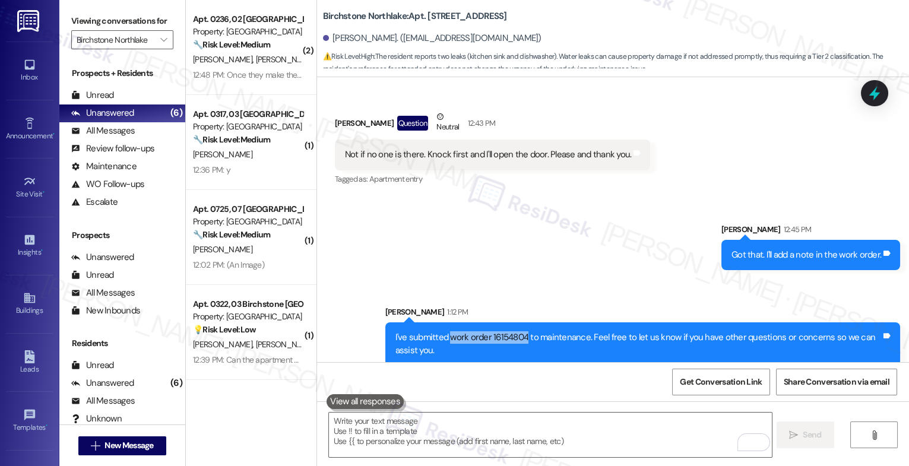
drag, startPoint x: 442, startPoint y: 324, endPoint x: 519, endPoint y: 321, distance: 76.1
click at [519, 331] on div "I've submitted work order 16154804 to maintenance. Feel free to let us know if …" at bounding box center [639, 344] width 486 height 26
copy div "work order 16154804"
click at [496, 242] on div "Sent via SMS [PERSON_NAME] 12:45 PM Got that. I'll add a note in the work order…" at bounding box center [613, 286] width 592 height 178
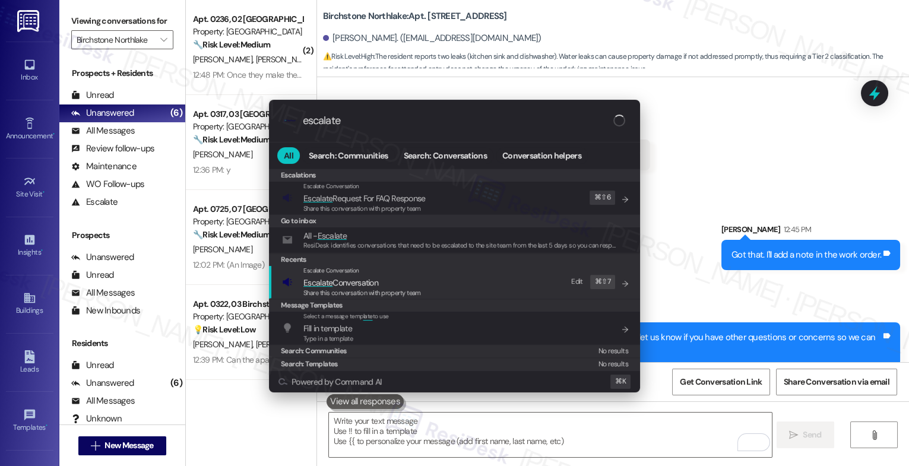
type input "escalate"
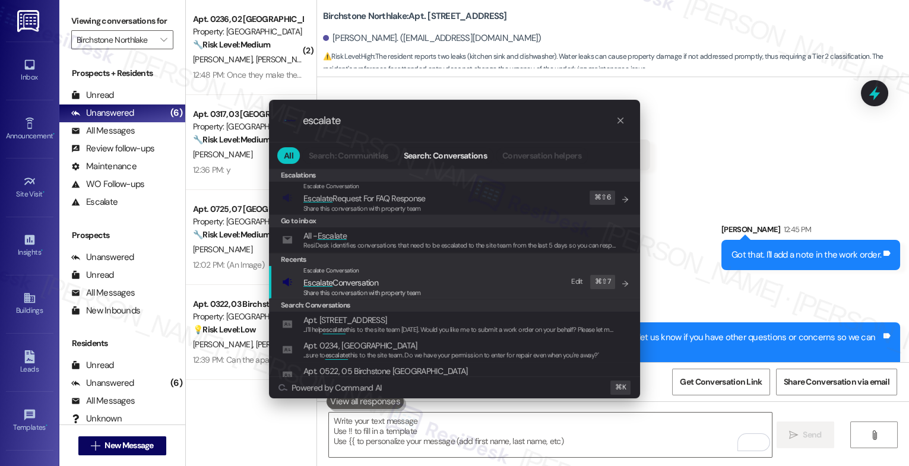
click at [374, 281] on span "Escalate Conversation" at bounding box center [341, 282] width 75 height 11
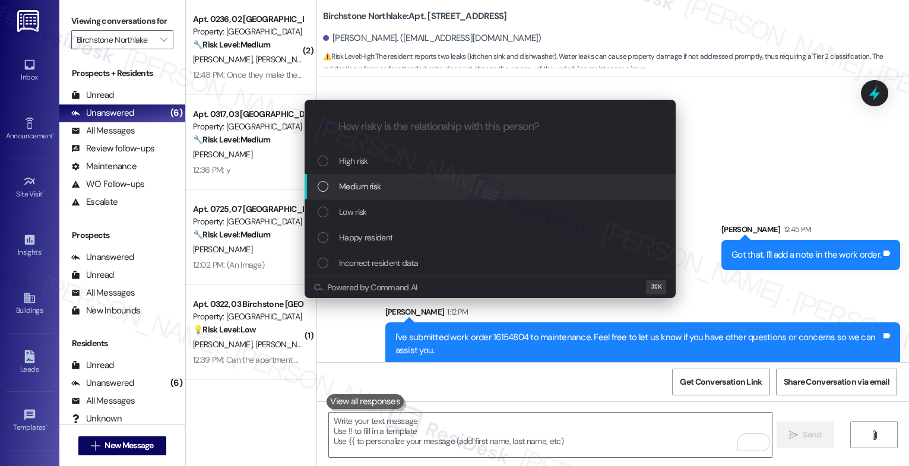
click at [373, 186] on span "Medium risk" at bounding box center [360, 186] width 42 height 13
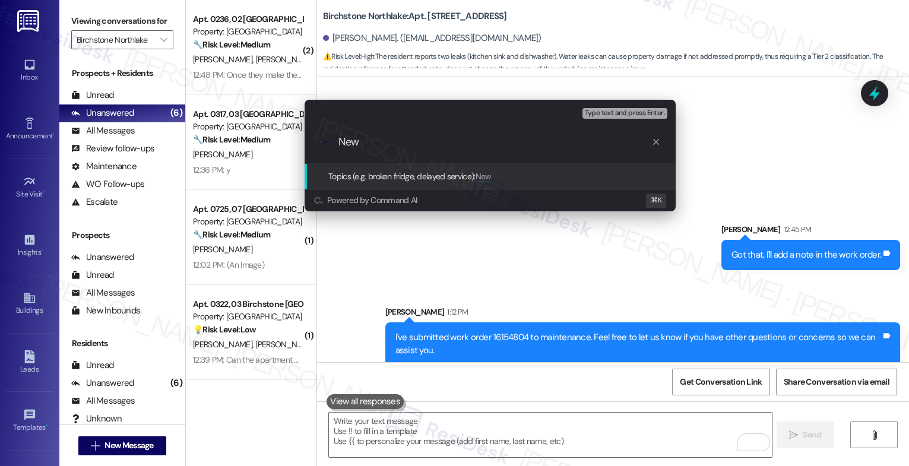
paste input "work order 16154804"
type input "New work order 16154804 filed by ResiDesk"
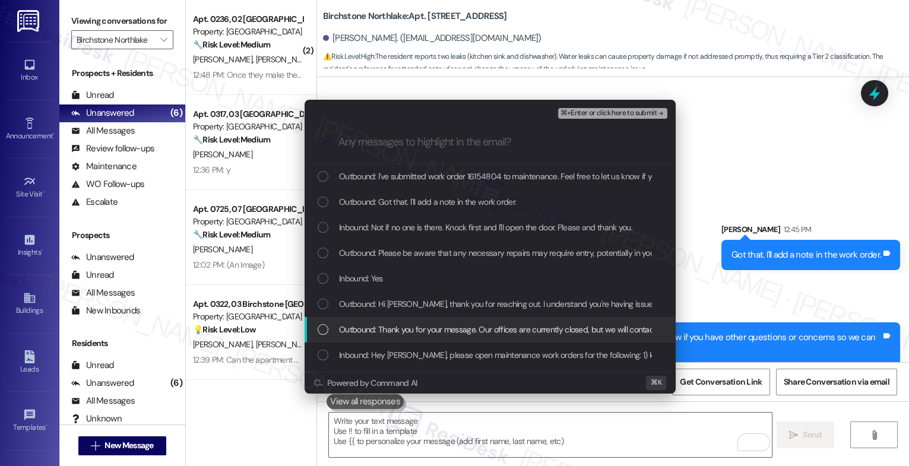
scroll to position [2, 0]
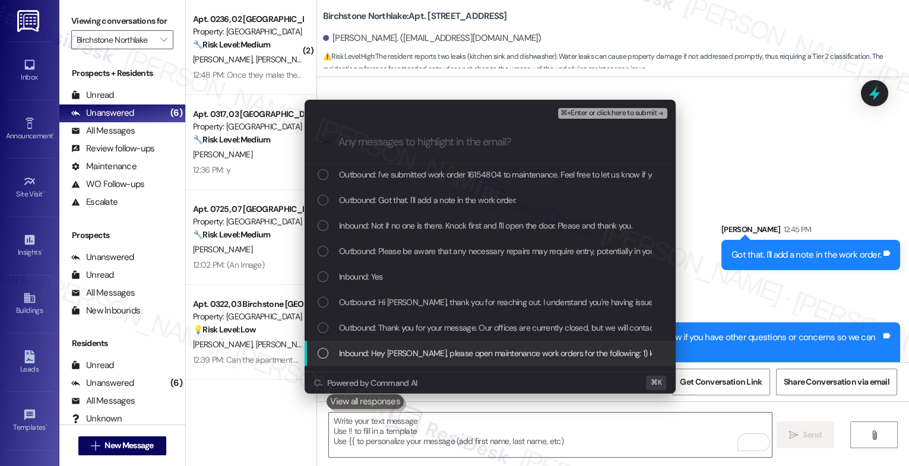
click at [438, 347] on span "Inbound: Hey [PERSON_NAME], please open maintenance work orders for the followi…" at bounding box center [593, 353] width 508 height 13
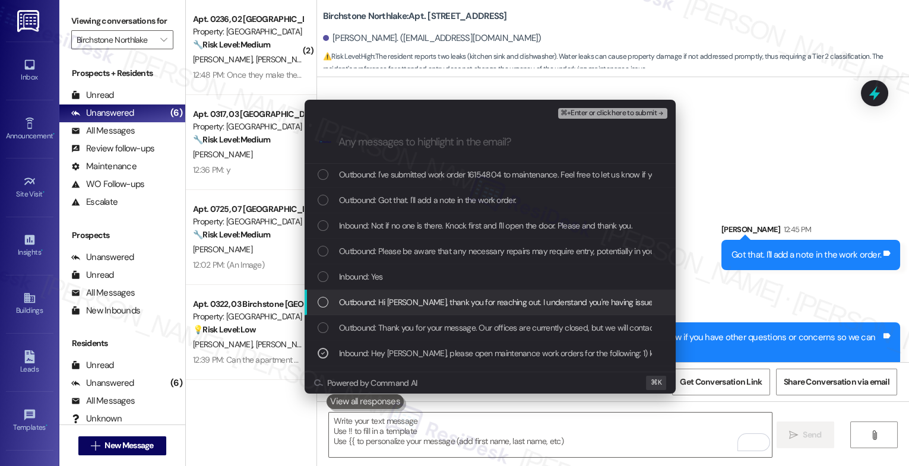
click at [419, 304] on span "Outbound: Hi [PERSON_NAME], thank you for reaching out. I understand you're hav…" at bounding box center [768, 302] width 858 height 13
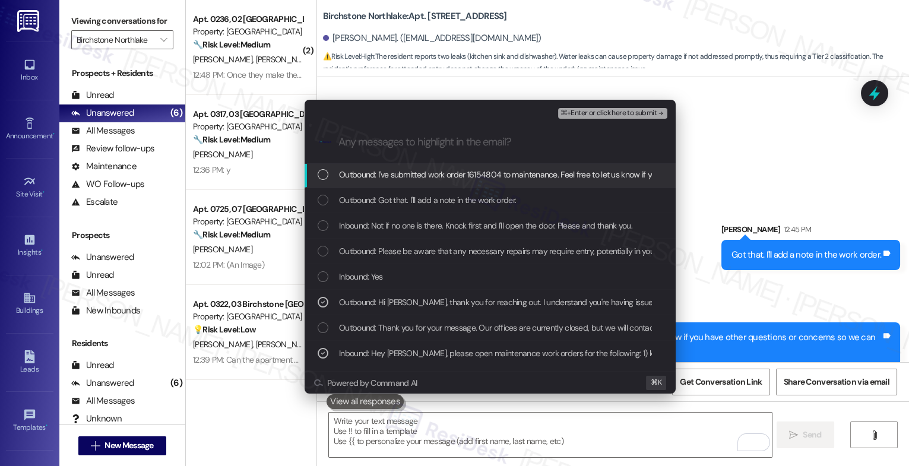
drag, startPoint x: 410, startPoint y: 274, endPoint x: 418, endPoint y: 247, distance: 28.4
click at [410, 274] on div "Inbound: Yes" at bounding box center [491, 276] width 347 height 13
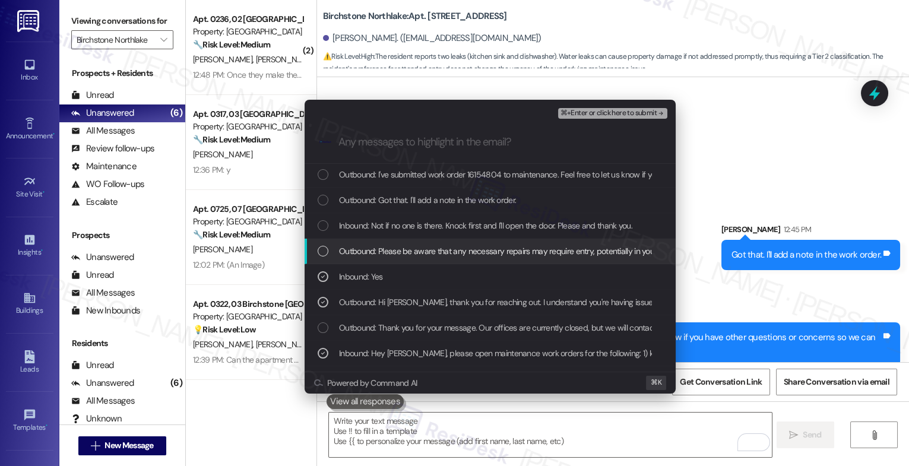
drag, startPoint x: 418, startPoint y: 247, endPoint x: 422, endPoint y: 230, distance: 17.0
click at [419, 246] on span "Outbound: Please be aware that any necessary repairs may require entry, potenti…" at bounding box center [643, 251] width 609 height 13
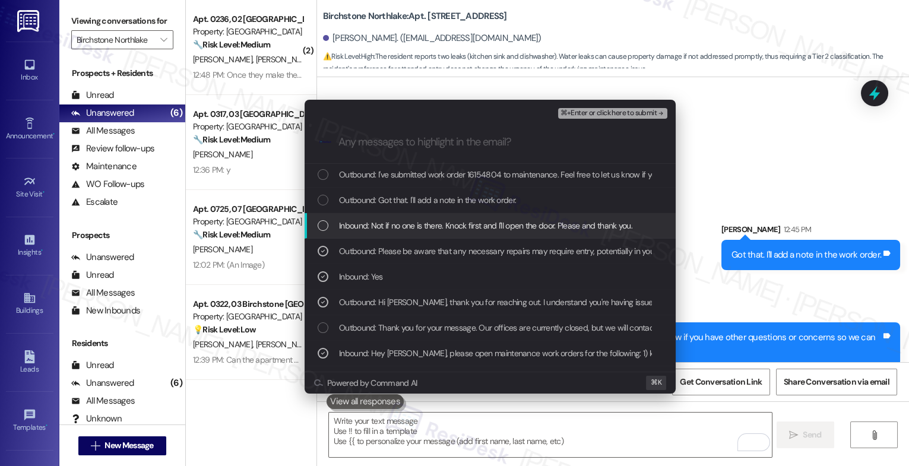
drag, startPoint x: 422, startPoint y: 229, endPoint x: 423, endPoint y: 209, distance: 20.2
click at [423, 224] on span "Inbound: Not if no one is there. Knock first and I'll open the door. Please and…" at bounding box center [485, 225] width 293 height 13
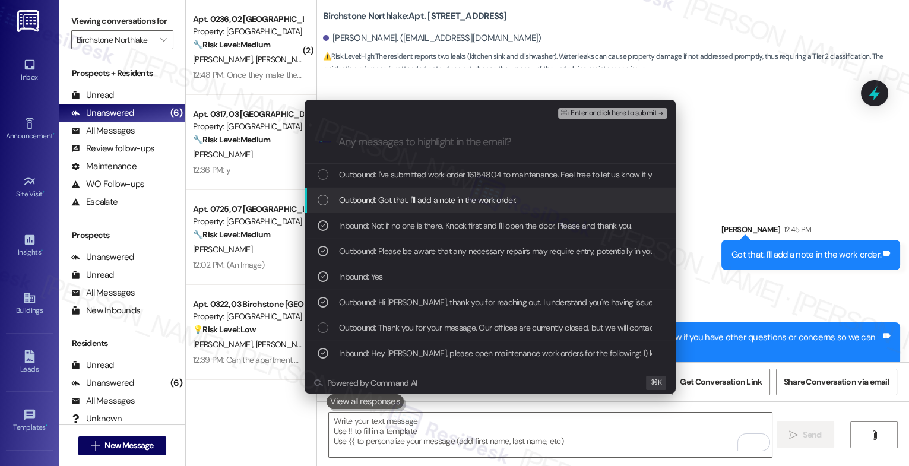
click at [423, 201] on span "Outbound: Got that. I'll add a note in the work order." at bounding box center [427, 200] width 177 height 13
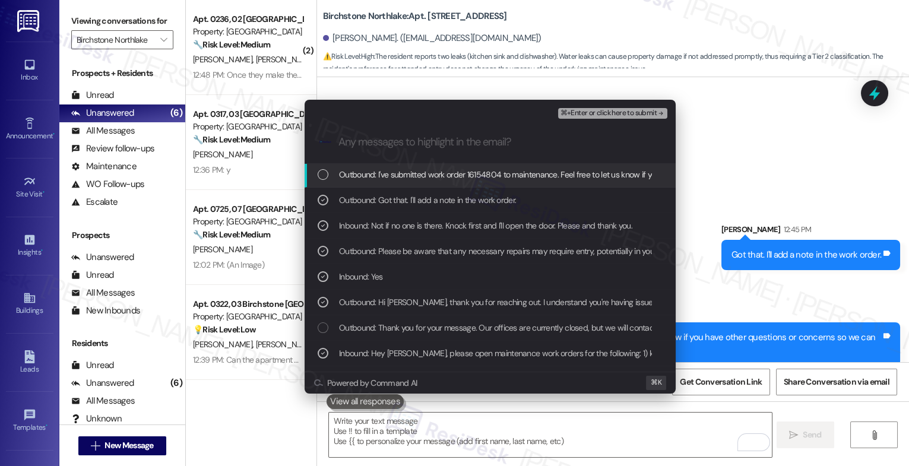
click at [579, 173] on span "Outbound: I've submitted work order 16154804 to maintenance. Feel free to let u…" at bounding box center [595, 174] width 513 height 13
click at [646, 112] on span "⌘+Enter or click here to submit" at bounding box center [609, 113] width 96 height 8
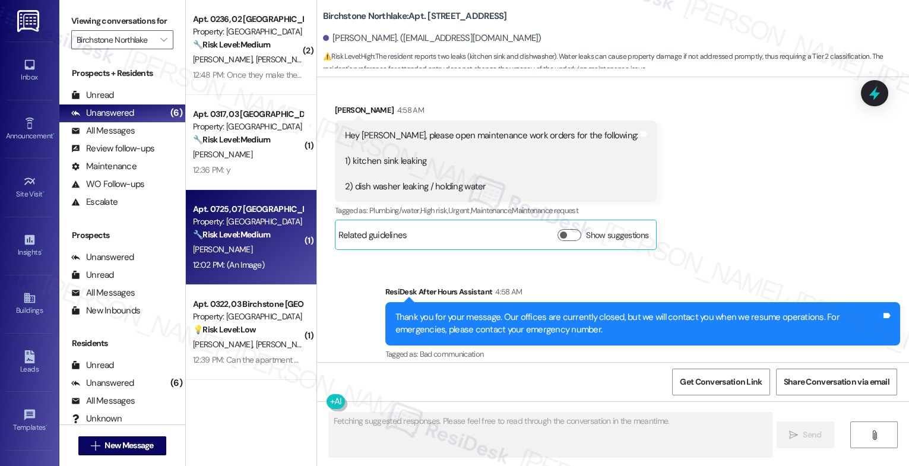
scroll to position [4611, 0]
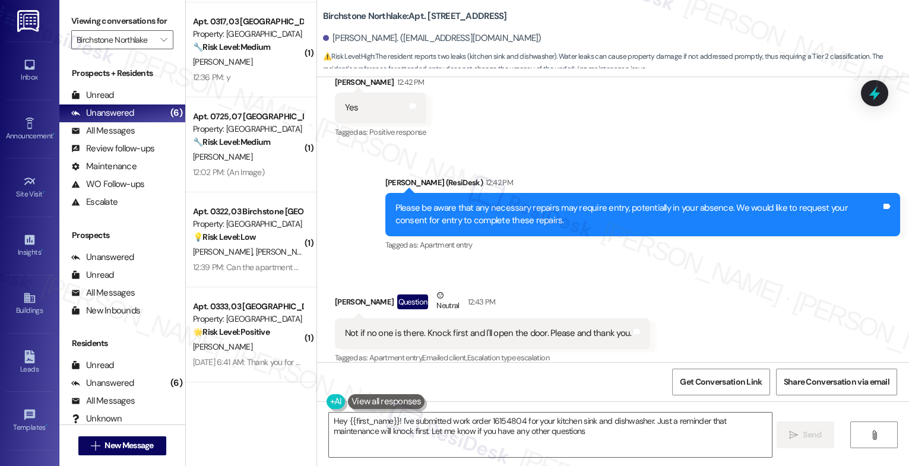
type textarea "Hey {{first_name}}! I've submitted work order 16154804 for your kitchen sink an…"
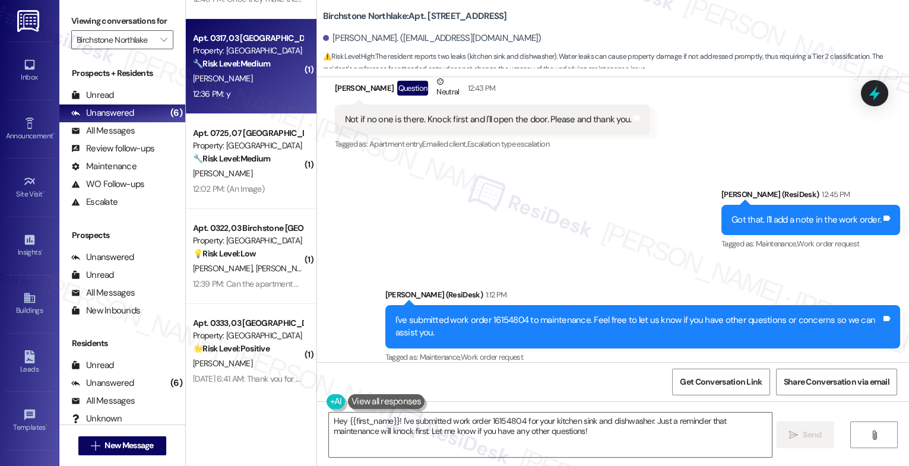
scroll to position [93, 0]
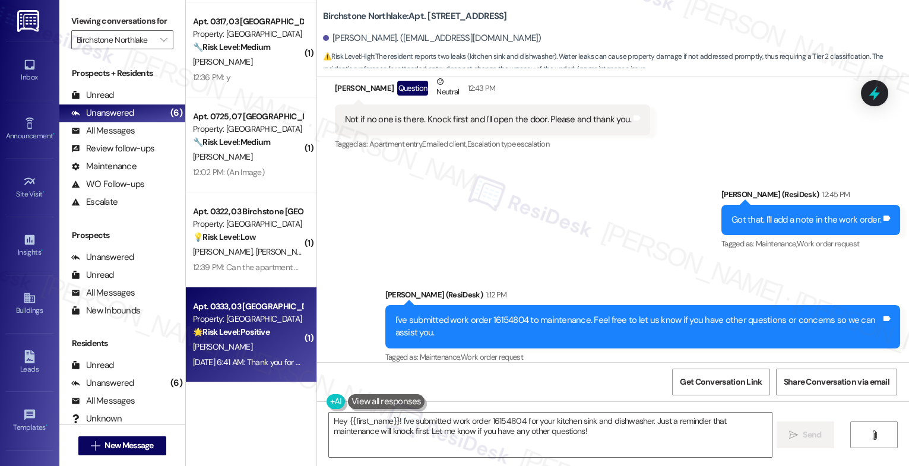
click at [242, 360] on div "[DATE] 6:41 AM: Thank you for your message. Our offices are currently closed, b…" at bounding box center [518, 362] width 651 height 11
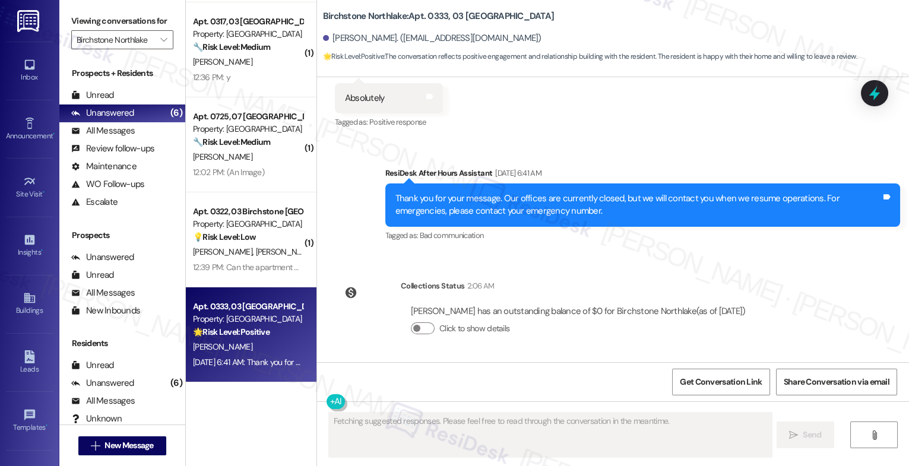
scroll to position [670, 0]
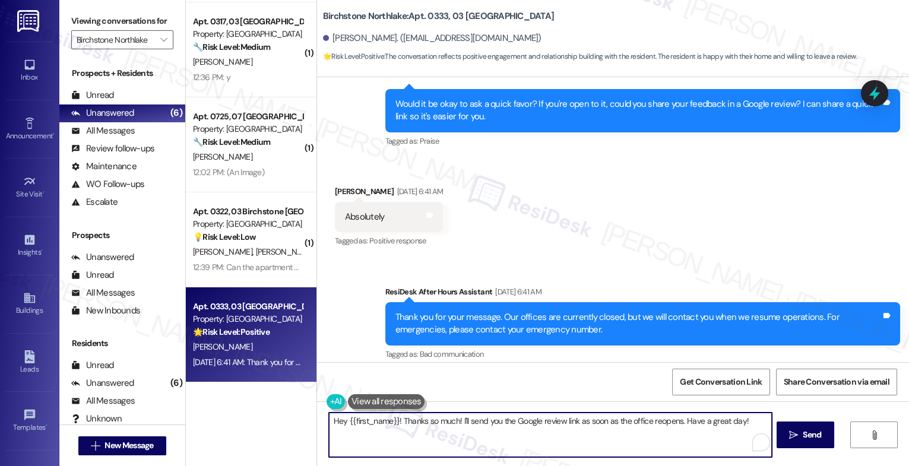
drag, startPoint x: 454, startPoint y: 421, endPoint x: 748, endPoint y: 416, distance: 293.4
click at [748, 416] on textarea "Hey {{first_name}}! Thanks so much! I'll send you the Google review link as soo…" at bounding box center [550, 435] width 443 height 45
type textarea "Hey {{first_name}}! Thanks so much!"
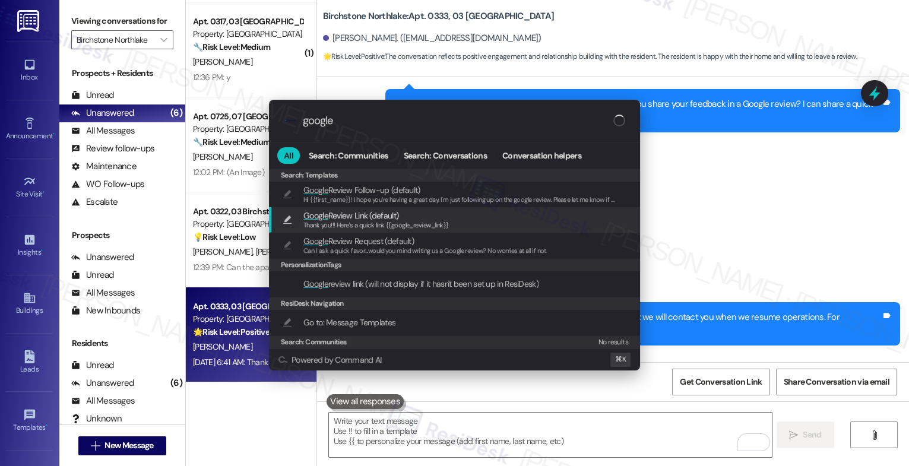
type input "google"
click at [344, 216] on span "Google Review Link (default)" at bounding box center [351, 215] width 95 height 13
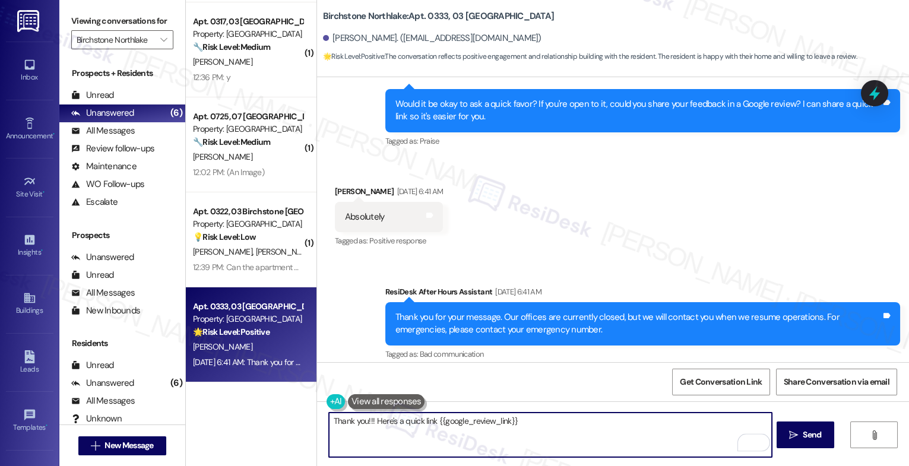
drag, startPoint x: 367, startPoint y: 418, endPoint x: 283, endPoint y: 412, distance: 84.6
click at [283, 412] on div "( 2 ) Apt. 0236, 02 Birchstone Northlake Property: [GEOGRAPHIC_DATA] 🔧 Risk Lev…" at bounding box center [547, 233] width 723 height 466
paste textarea "Hey {{first_name}}! Thanks so much!"
click at [643, 422] on textarea "Hey {{first_name}}! Thanks so much! Here's a quick link {{google_review_link}}" at bounding box center [550, 435] width 443 height 45
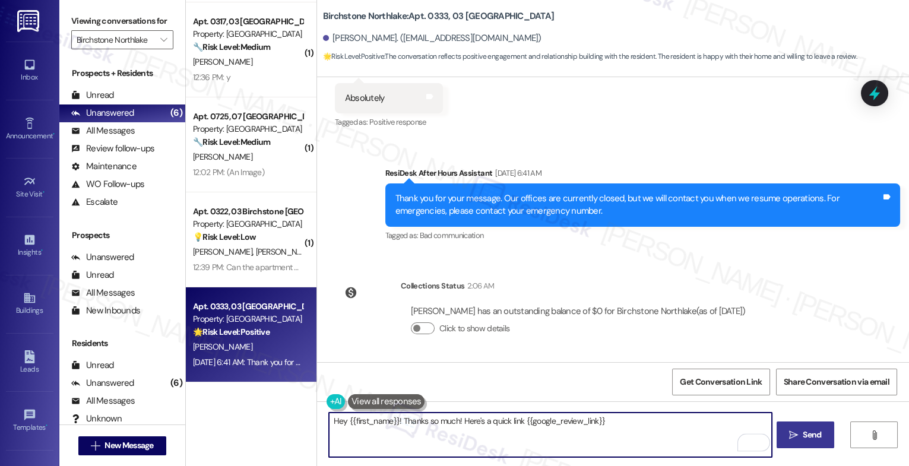
type textarea "Hey {{first_name}}! Thanks so much! Here's a quick link {{google_review_link}}"
click at [794, 434] on icon "" at bounding box center [793, 436] width 9 height 10
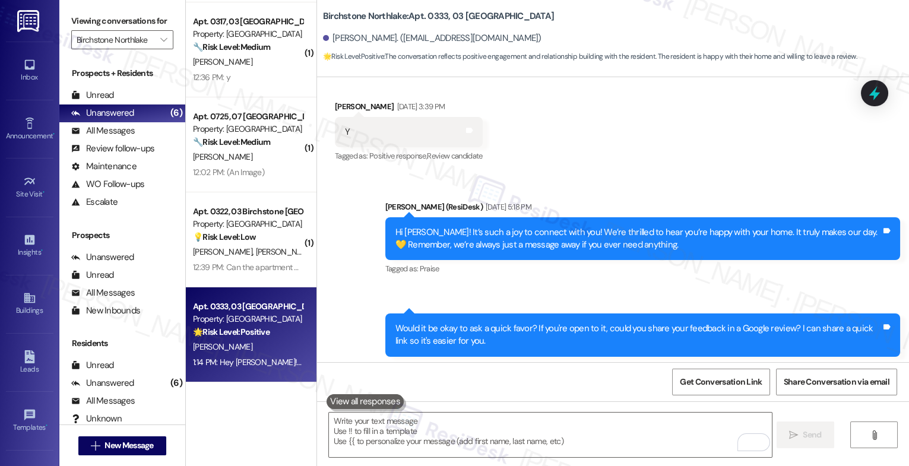
scroll to position [447, 0]
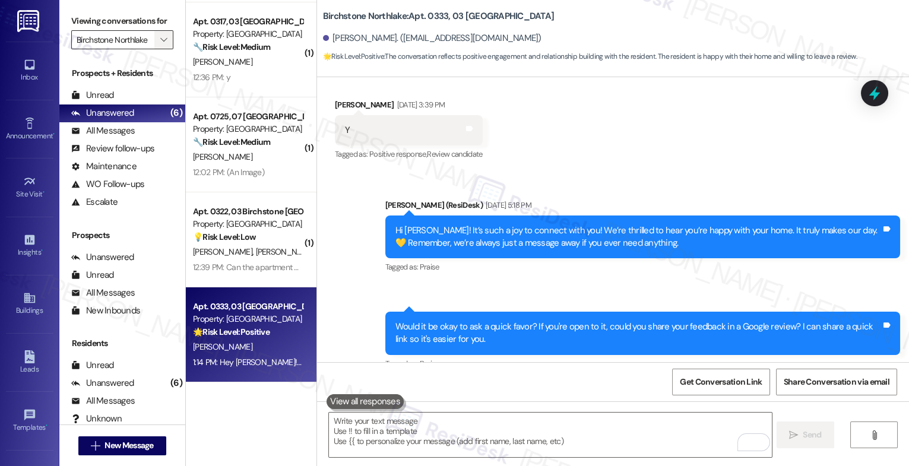
click at [160, 45] on icon "" at bounding box center [163, 40] width 7 height 10
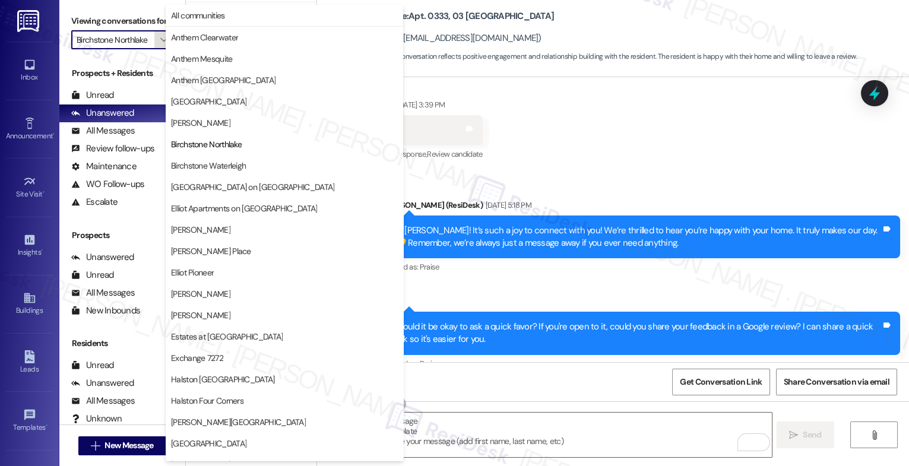
scroll to position [0, 1]
click at [211, 165] on span "Birchstone Waterleigh" at bounding box center [208, 166] width 75 height 12
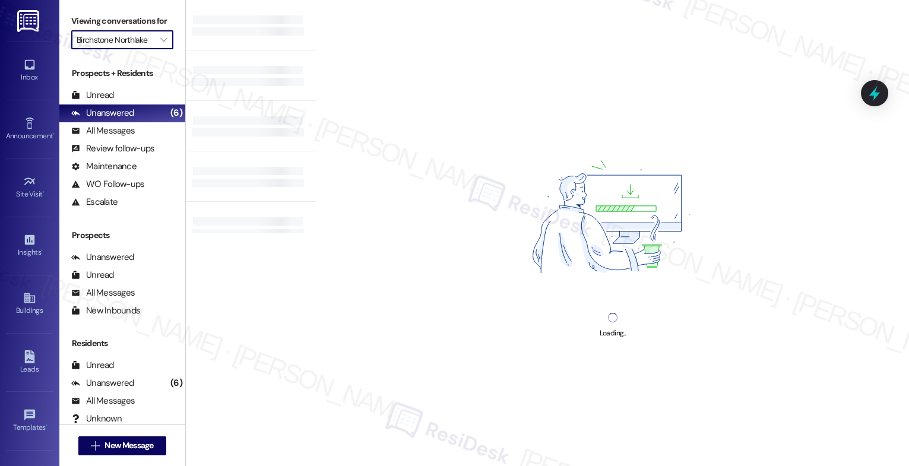
type input "Birchstone Waterleigh"
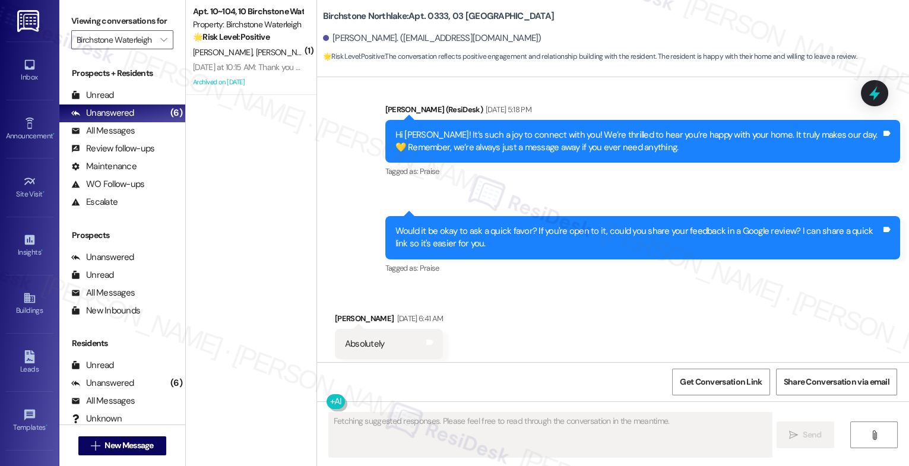
scroll to position [566, 0]
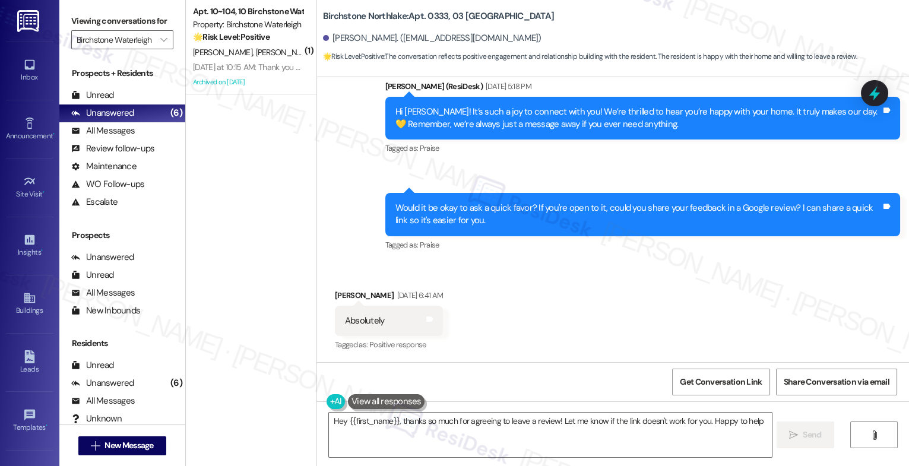
type textarea "Hey {{first_name}}, thanks so much for agreeing to leave a review! Let me know …"
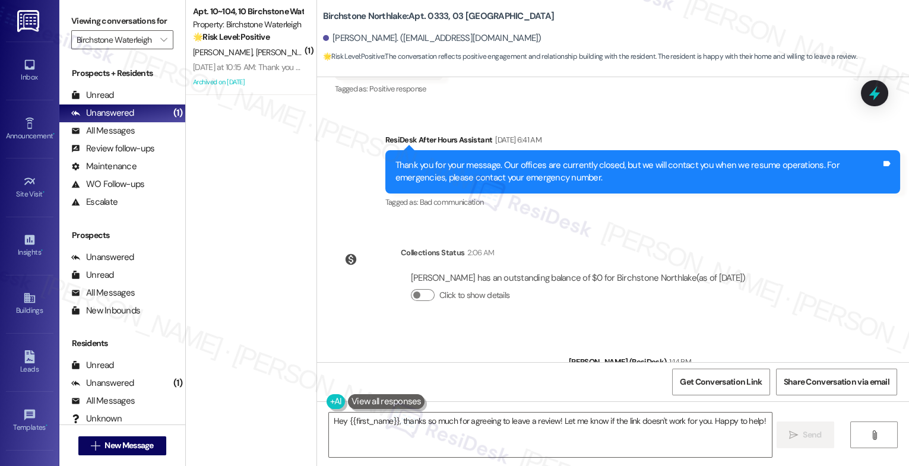
scroll to position [915, 0]
